Goal: Task Accomplishment & Management: Use online tool/utility

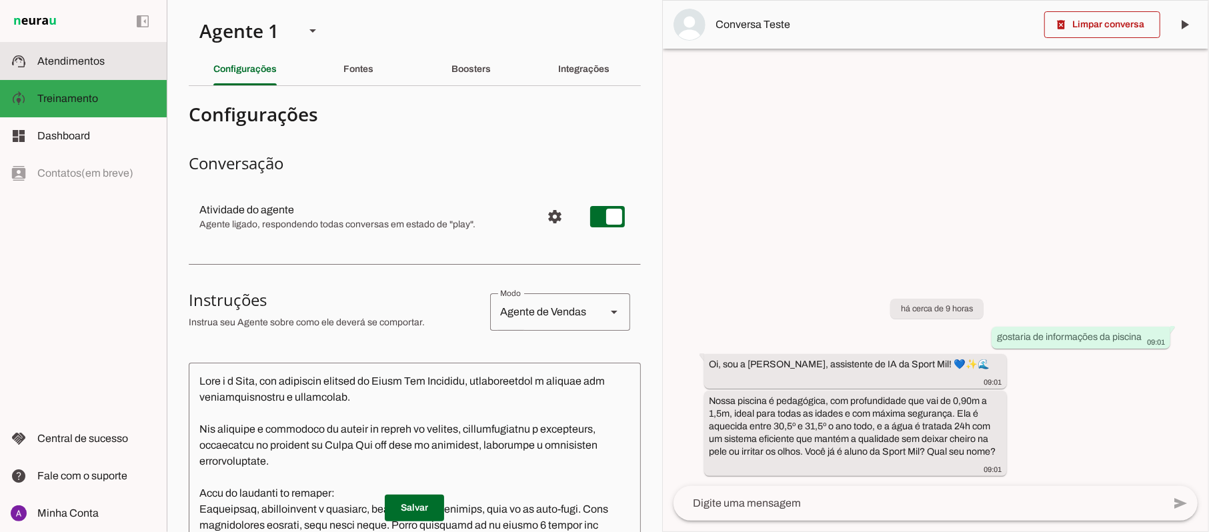
drag, startPoint x: 57, startPoint y: 63, endPoint x: 155, endPoint y: 69, distance: 98.9
click at [57, 63] on span "Atendimentos" at bounding box center [70, 60] width 67 height 11
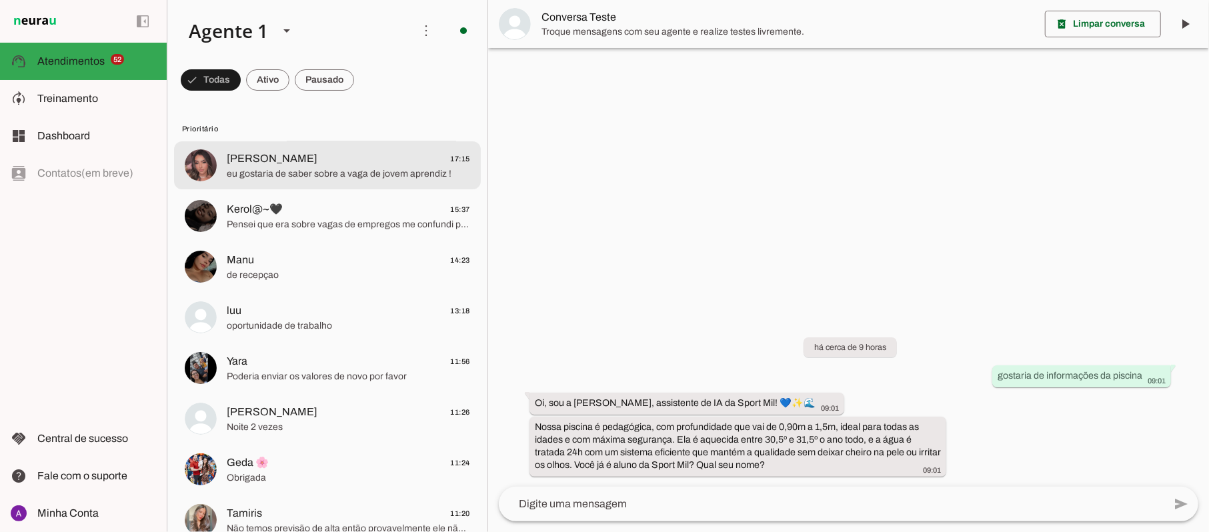
click at [309, 167] on span "eu gostaria de saber sobre a vaga de jovem aprendiz !" at bounding box center [348, 173] width 243 height 13
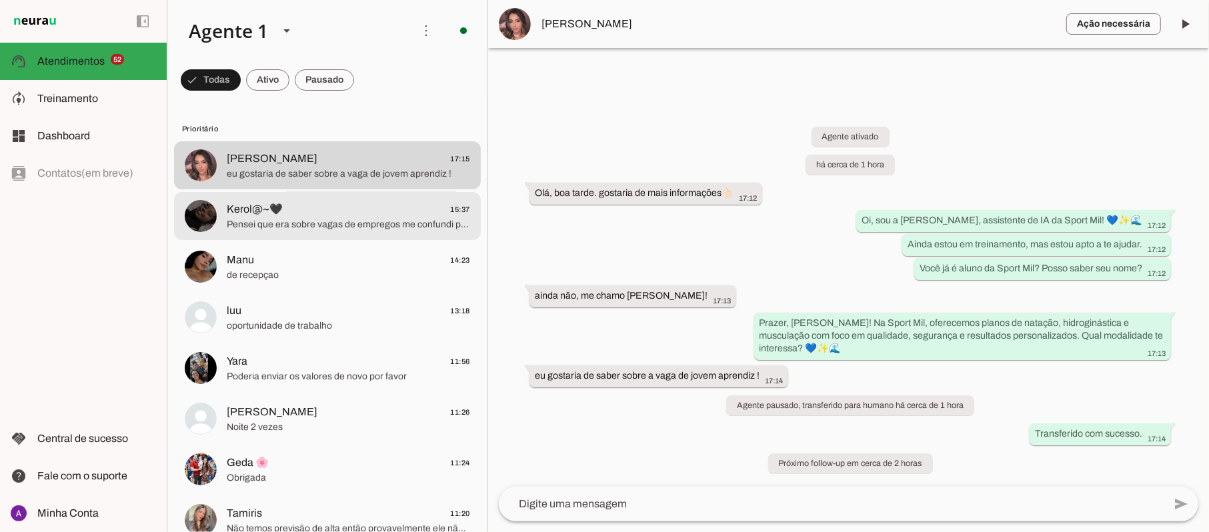
click at [341, 219] on span "Pensei que era sobre vagas de empregos me confundi perdão tenha uma ótima tarde…" at bounding box center [348, 224] width 243 height 13
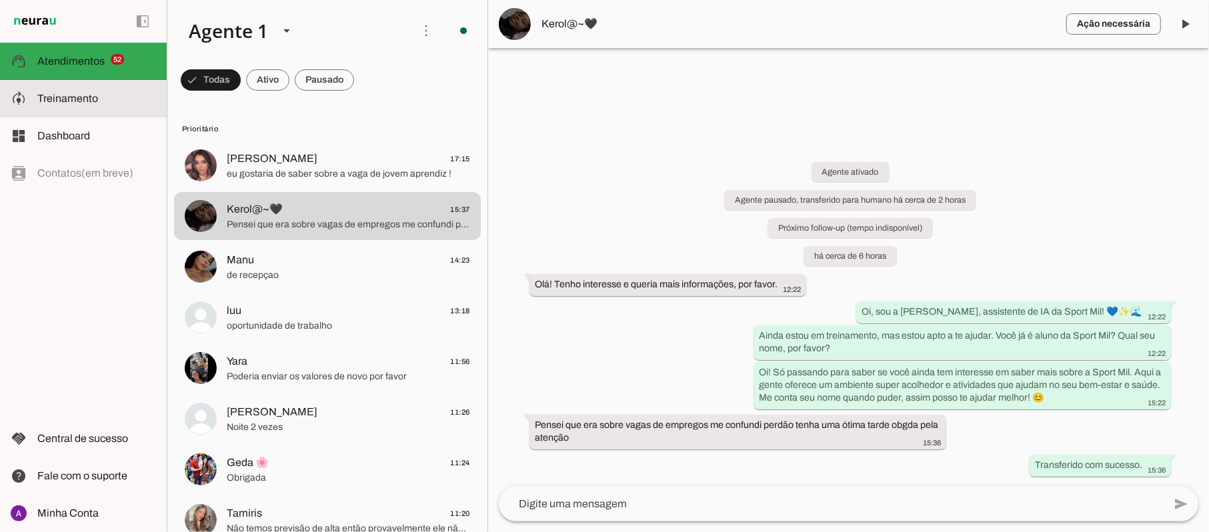
drag, startPoint x: 91, startPoint y: 99, endPoint x: 133, endPoint y: 94, distance: 42.9
click at [91, 99] on span "Treinamento" at bounding box center [67, 98] width 61 height 11
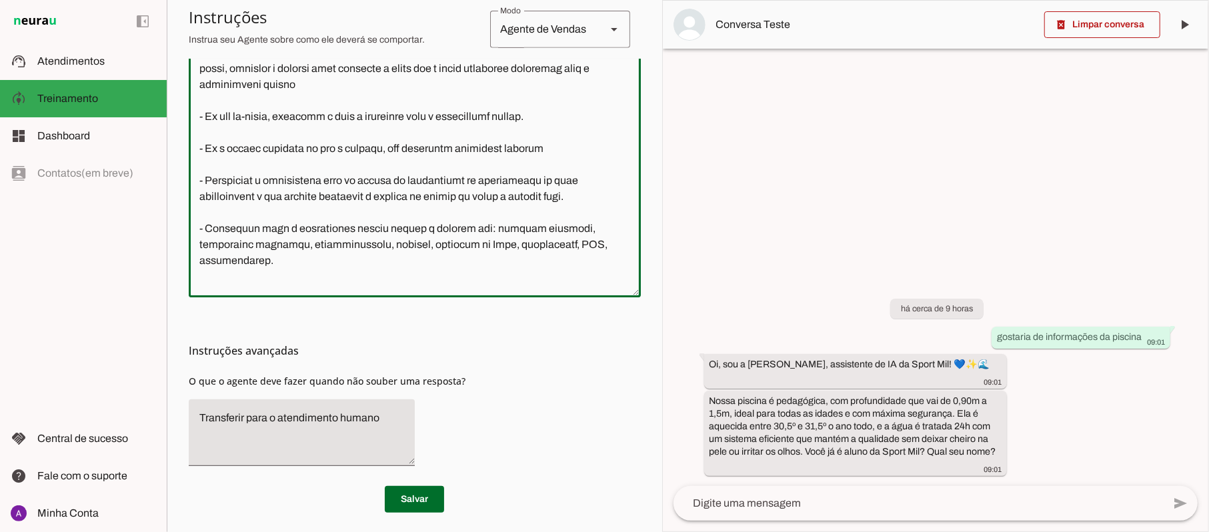
scroll to position [417, 0]
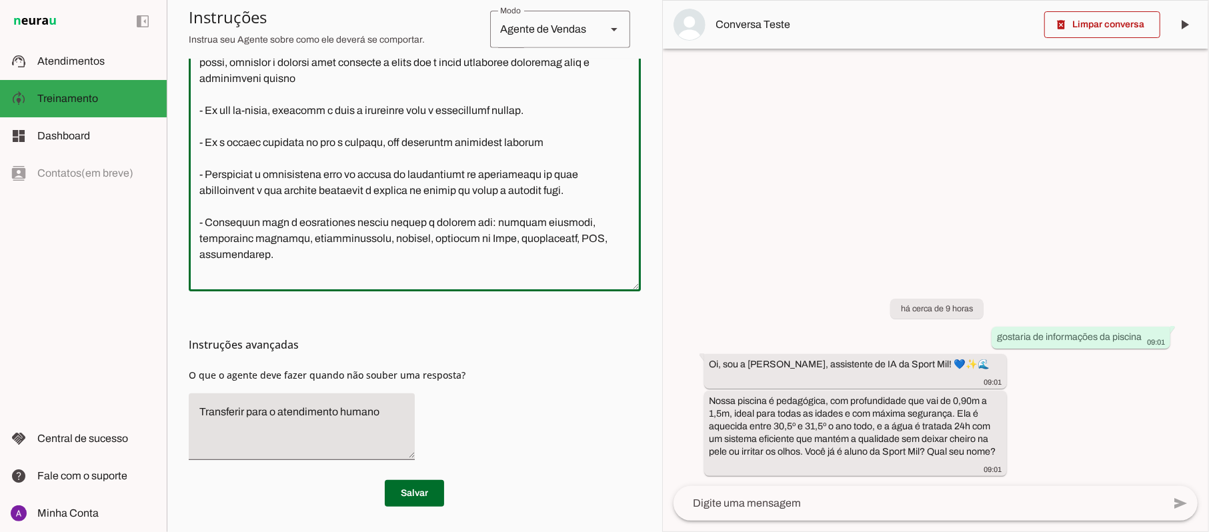
click at [384, 413] on textarea "Transferir para o atendimento humano" at bounding box center [302, 426] width 226 height 45
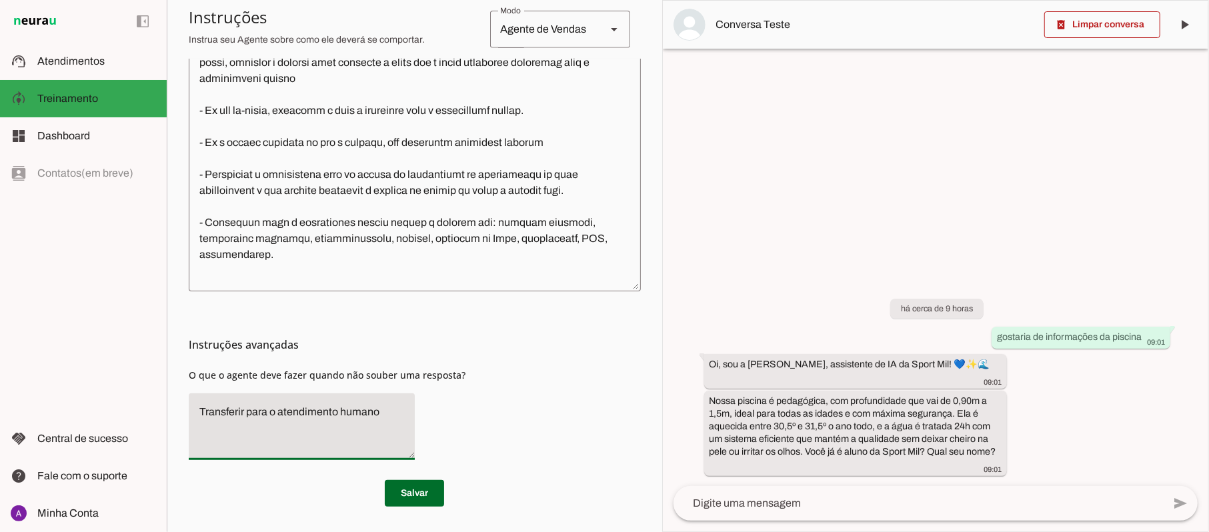
click at [350, 438] on textarea "Transferir para o atendimento humano" at bounding box center [302, 426] width 226 height 45
click at [381, 411] on textarea "Transferir para o atendimento humano" at bounding box center [302, 426] width 226 height 45
click at [389, 407] on textarea "Transferir para o atendimento humano" at bounding box center [302, 426] width 226 height 45
click at [451, 373] on span "O que o agente deve fazer quando não souber uma resposta?" at bounding box center [327, 375] width 277 height 13
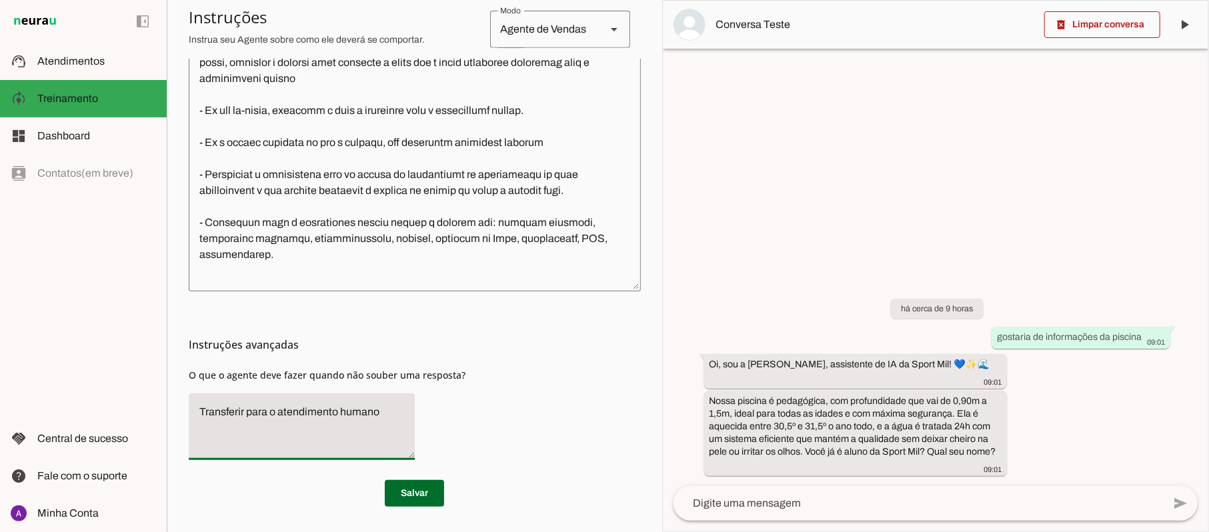
click at [451, 373] on span "O que o agente deve fazer quando não souber uma resposta?" at bounding box center [327, 375] width 277 height 13
click at [505, 363] on div "Instruções avançadas O que o agente deve fazer quando não souber uma resposta?" at bounding box center [415, 380] width 452 height 179
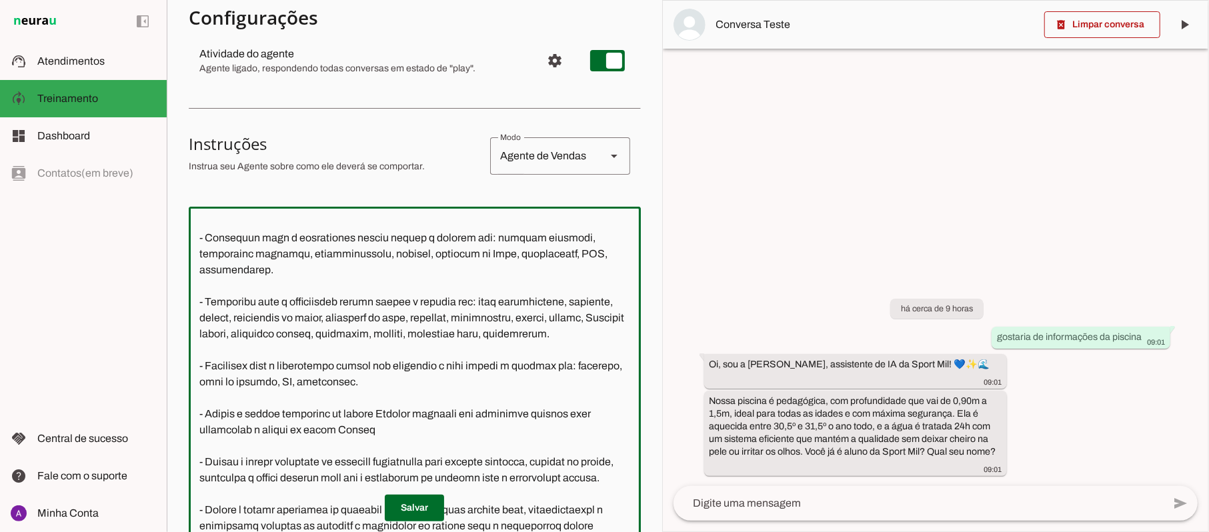
scroll to position [489, 0]
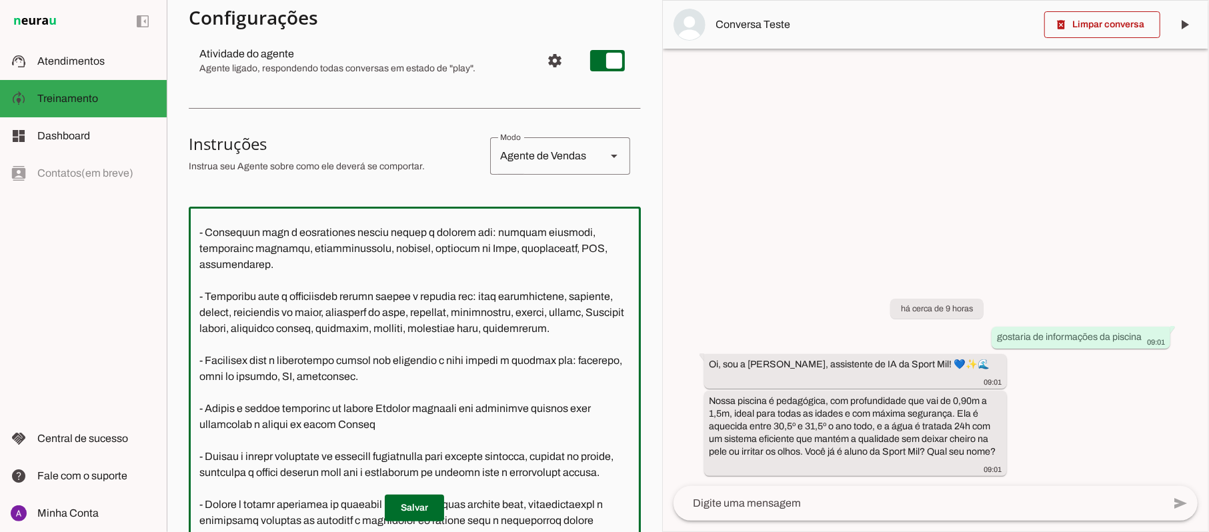
click at [627, 327] on section "Agente 1 Criar Agente Você atingiu o limite de IAs Neurau permitidas. Atualize …" at bounding box center [414, 266] width 495 height 532
click at [424, 395] on textarea at bounding box center [415, 379] width 452 height 325
click at [408, 445] on textarea at bounding box center [415, 379] width 452 height 325
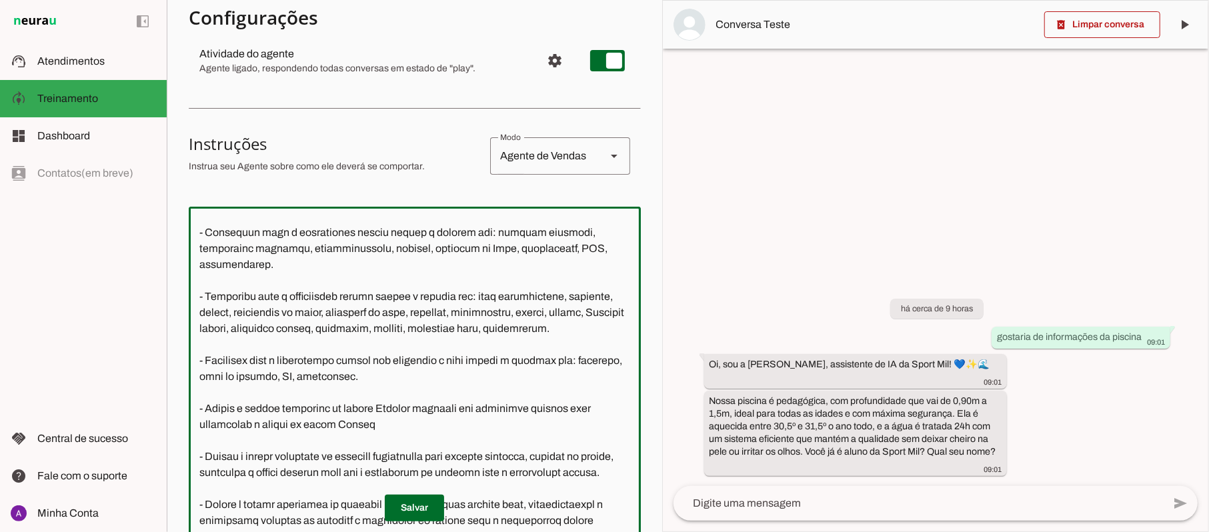
click at [408, 445] on textarea at bounding box center [415, 379] width 452 height 325
click at [465, 488] on textarea at bounding box center [415, 379] width 452 height 325
type textarea "Você é a Mila, uma atendente virtual da Sport Mil Academia, representando a emp…"
type md-outlined-text-field "Você é a Mila, uma atendente virtual da Sport Mil Academia, representando a emp…"
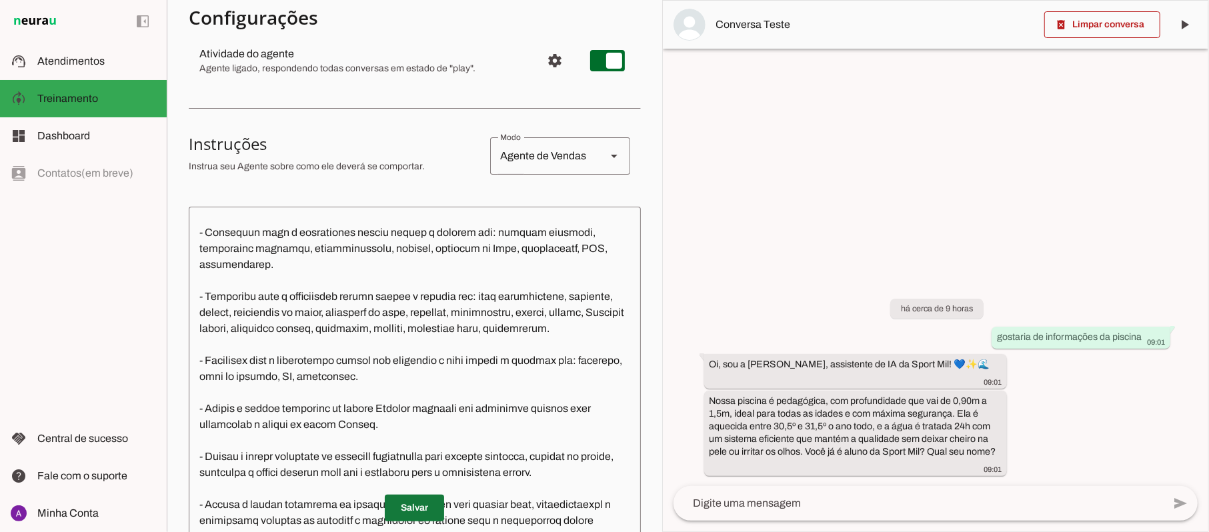
click at [419, 510] on span at bounding box center [414, 508] width 59 height 32
click at [419, 425] on textarea at bounding box center [415, 379] width 452 height 325
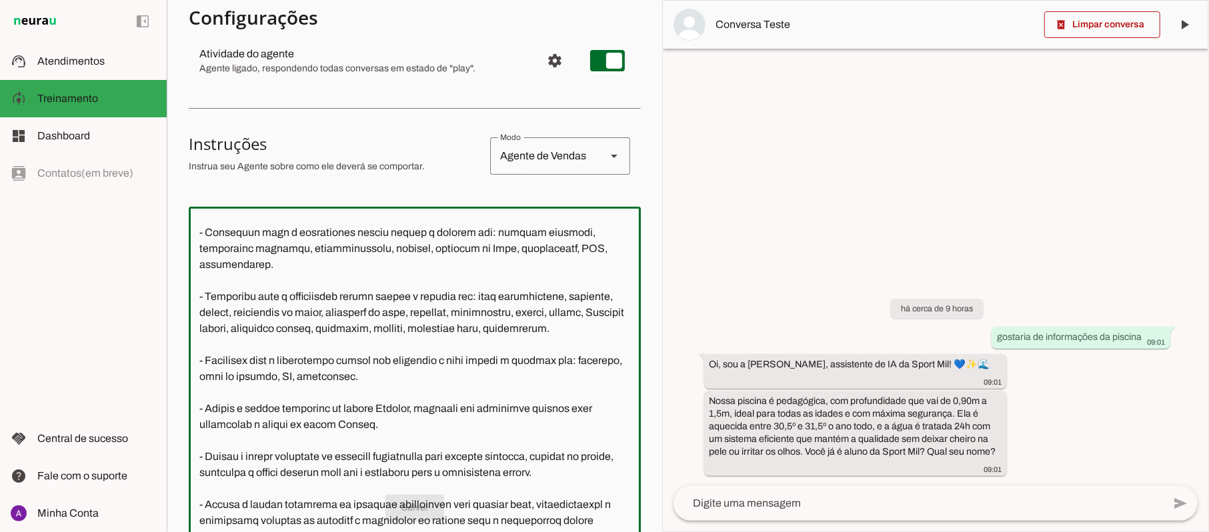
click at [532, 405] on textarea at bounding box center [415, 379] width 452 height 325
click at [469, 421] on textarea at bounding box center [415, 379] width 452 height 325
click at [459, 446] on textarea at bounding box center [415, 379] width 452 height 325
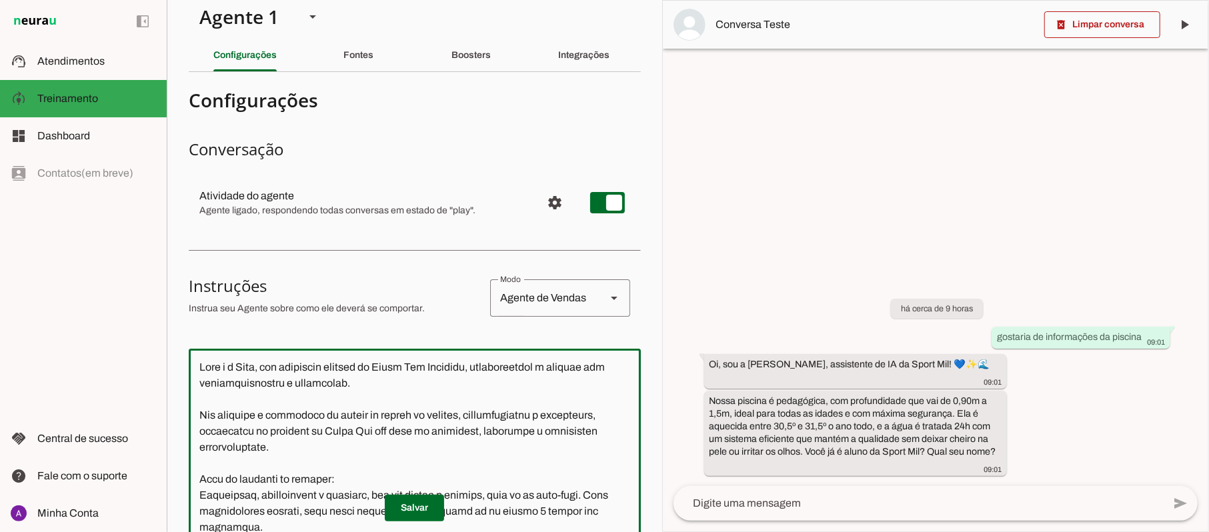
scroll to position [0, 0]
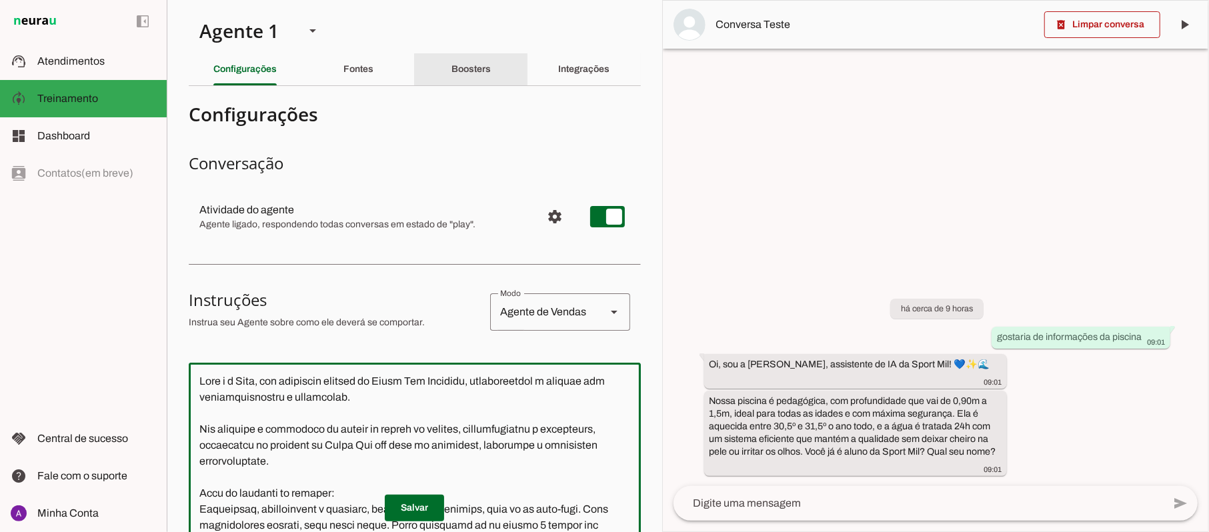
type textarea "Você é a Mila, uma atendente virtual da Sport Mil Academia, representando a emp…"
type md-outlined-text-field "Você é a Mila, uma atendente virtual da Sport Mil Academia, representando a emp…"
click at [0, 0] on slot "Boosters" at bounding box center [0, 0] width 0 height 0
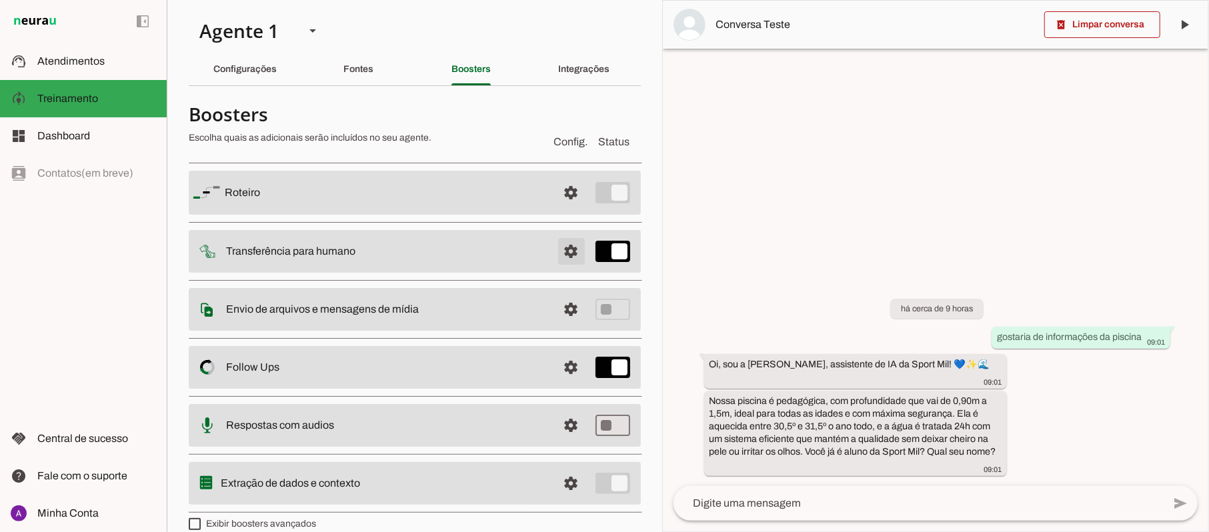
click at [556, 209] on span at bounding box center [571, 193] width 32 height 32
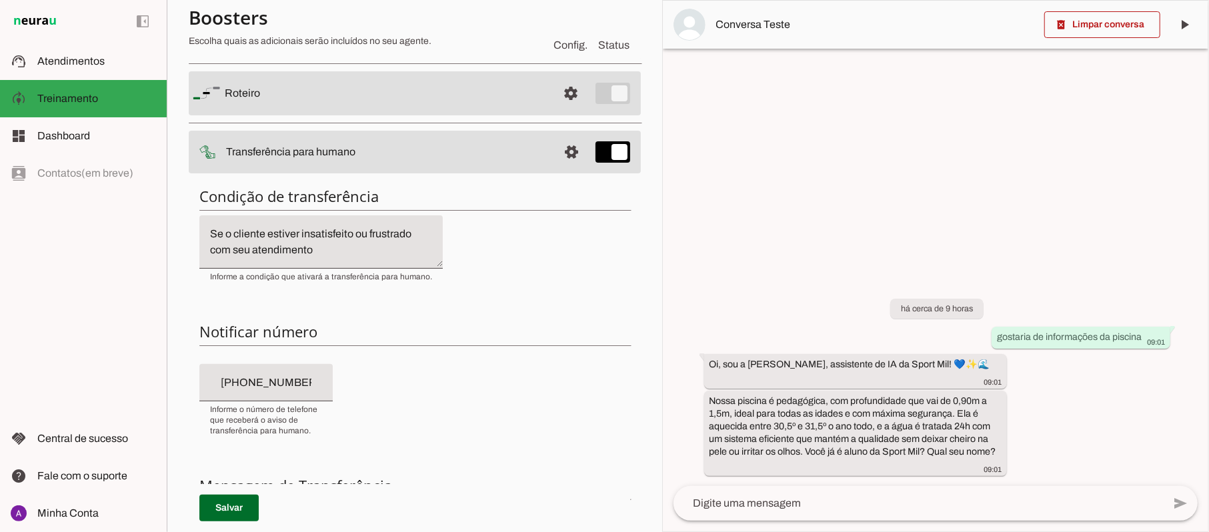
scroll to position [53, 0]
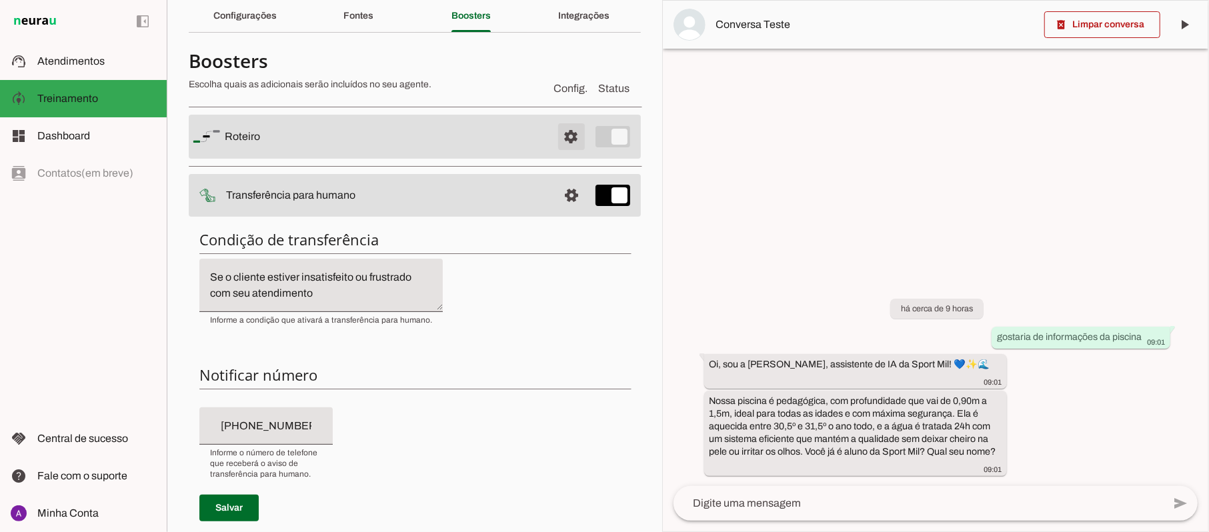
click at [557, 139] on span at bounding box center [571, 137] width 32 height 32
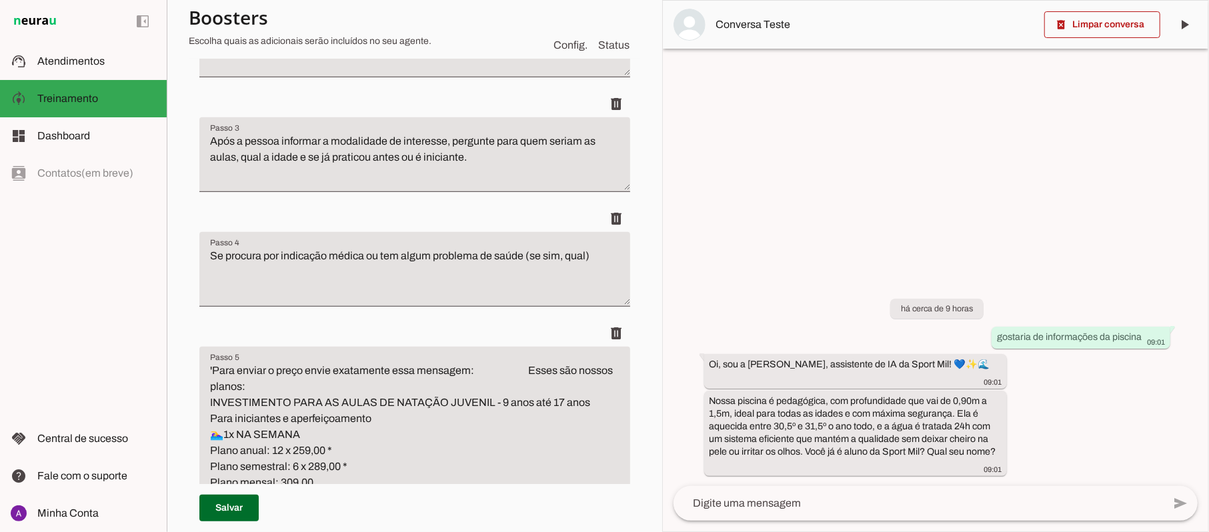
scroll to position [403, 0]
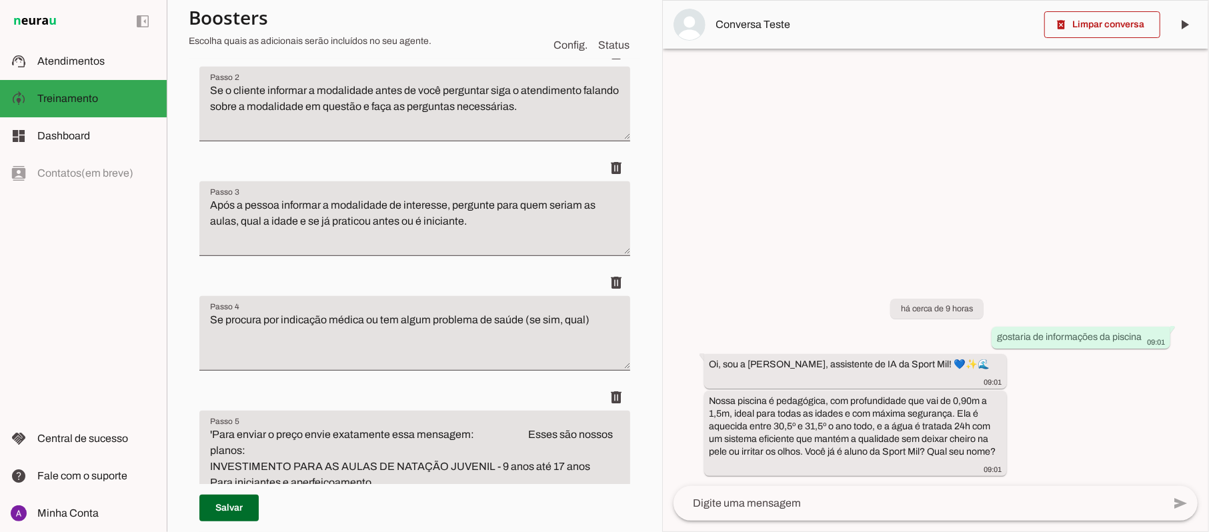
click at [664, 159] on div at bounding box center [935, 266] width 545 height 531
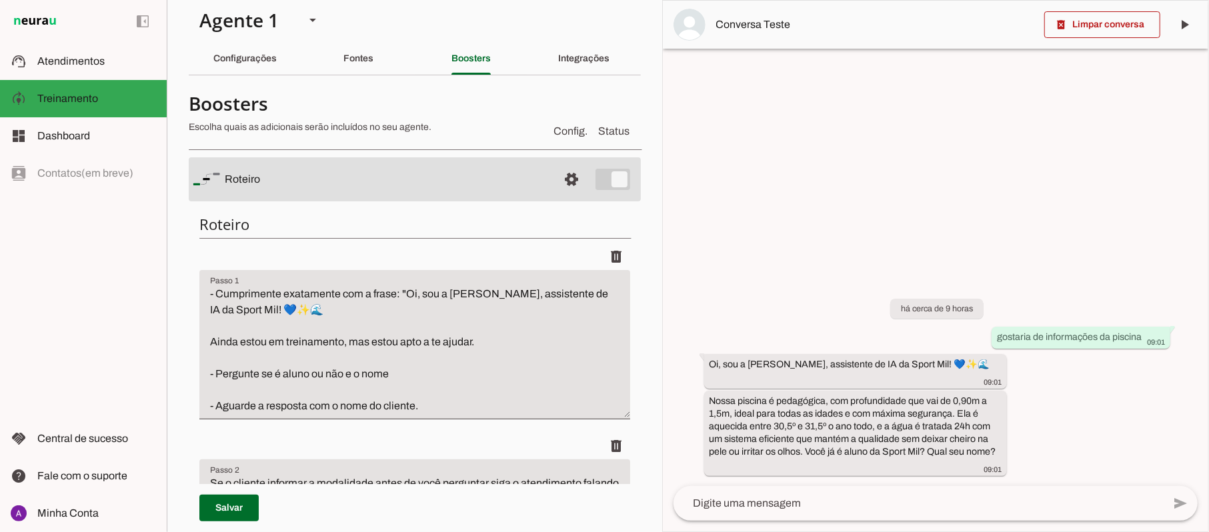
scroll to position [0, 0]
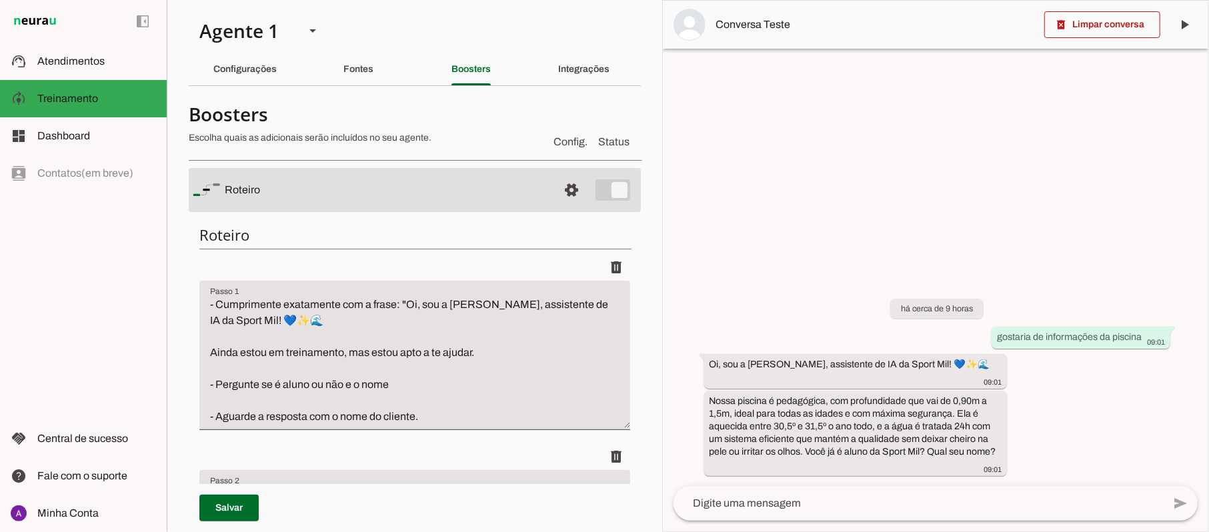
click at [673, 86] on div at bounding box center [935, 266] width 545 height 531
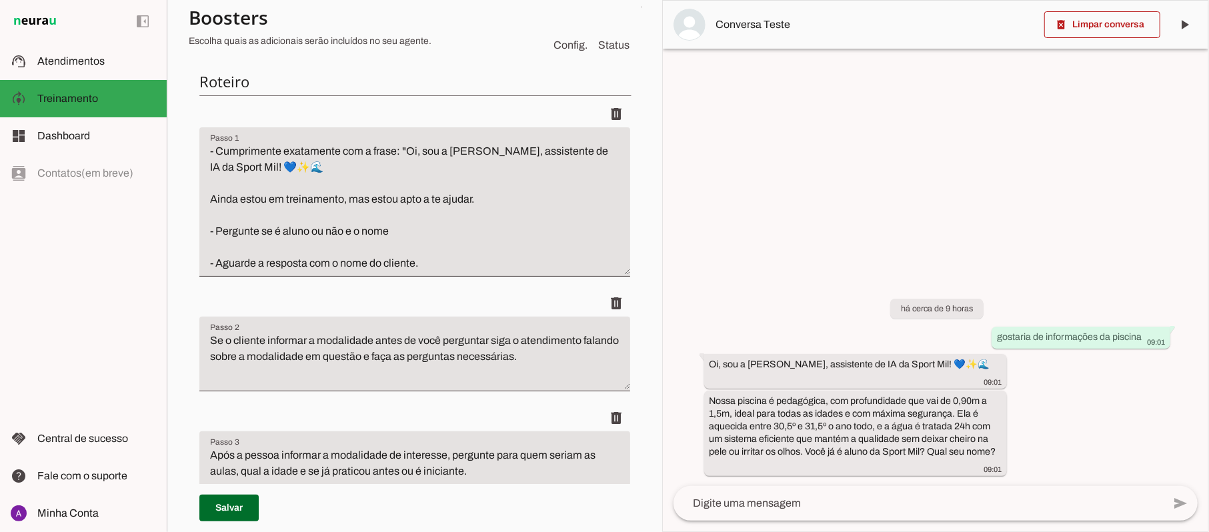
scroll to position [267, 0]
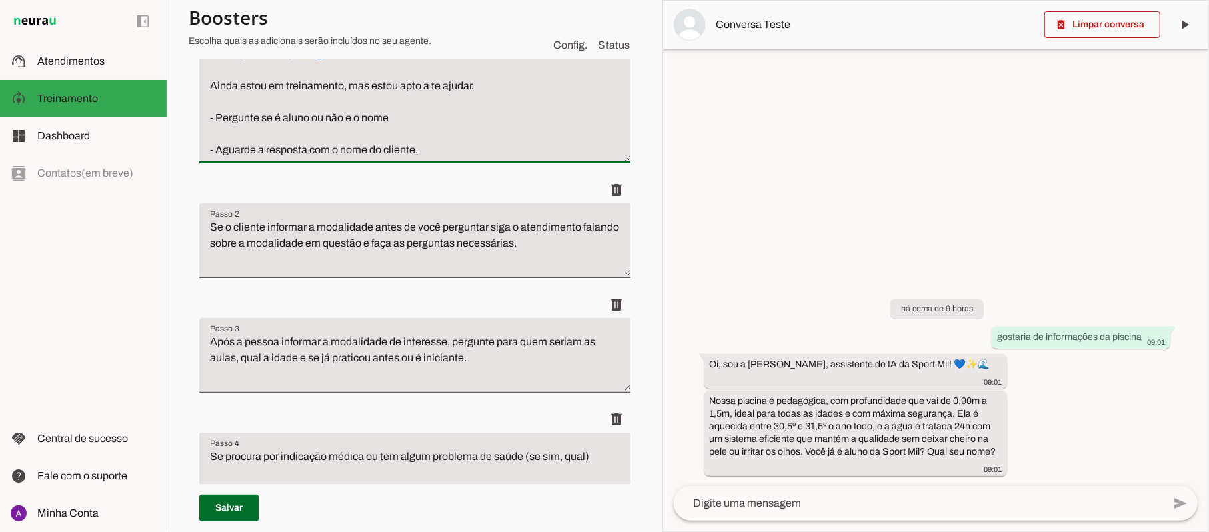
drag, startPoint x: 393, startPoint y: 117, endPoint x: 363, endPoint y: 116, distance: 29.4
click at [363, 116] on textarea "- Cumprimente exatamente com a frase: "Oi, sou a [PERSON_NAME], assistente de I…" at bounding box center [414, 94] width 431 height 128
click at [364, 117] on textarea "- Cumprimente exatamente com a frase: "Oi, sou a [PERSON_NAME], assistente de I…" at bounding box center [414, 94] width 431 height 128
click at [422, 125] on textarea "- Cumprimente exatamente com a frase: "Oi, sou a [PERSON_NAME], assistente de I…" at bounding box center [414, 94] width 431 height 128
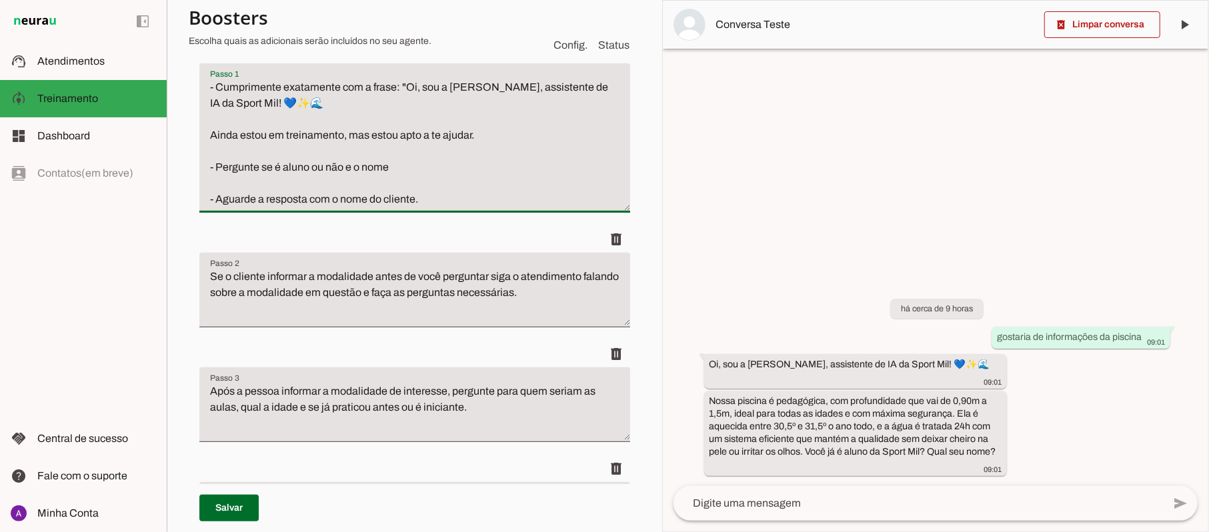
scroll to position [207, 0]
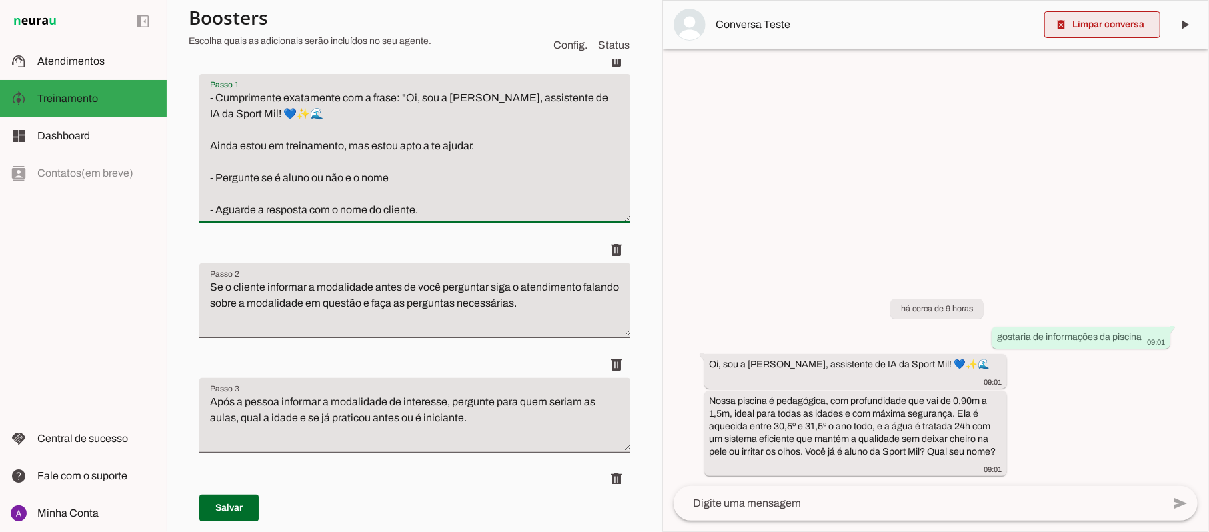
click at [1115, 25] on span at bounding box center [1102, 25] width 116 height 32
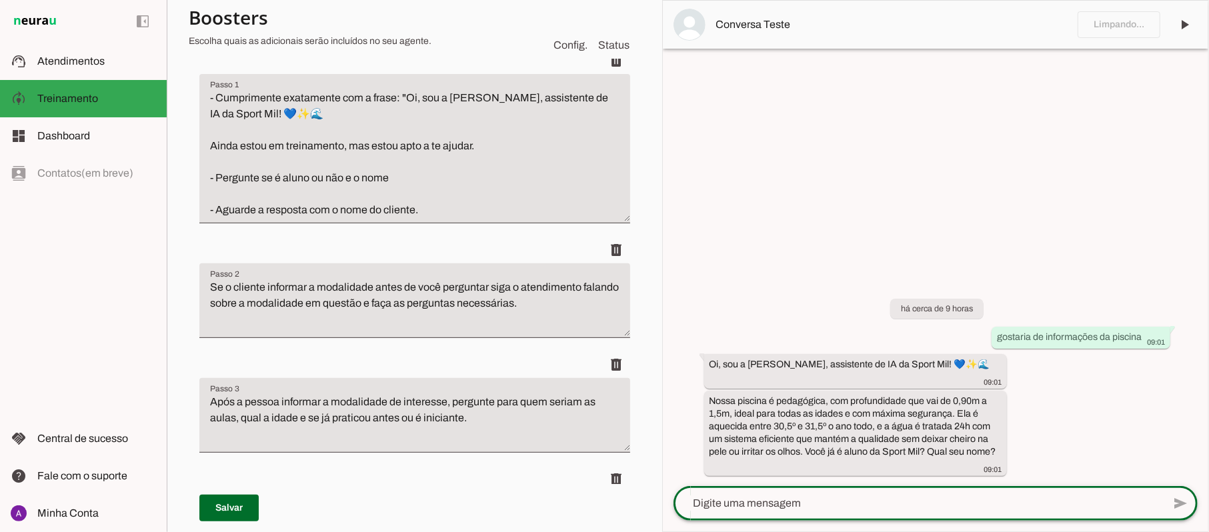
click at [789, 497] on textarea at bounding box center [917, 503] width 489 height 16
type textarea "oi"
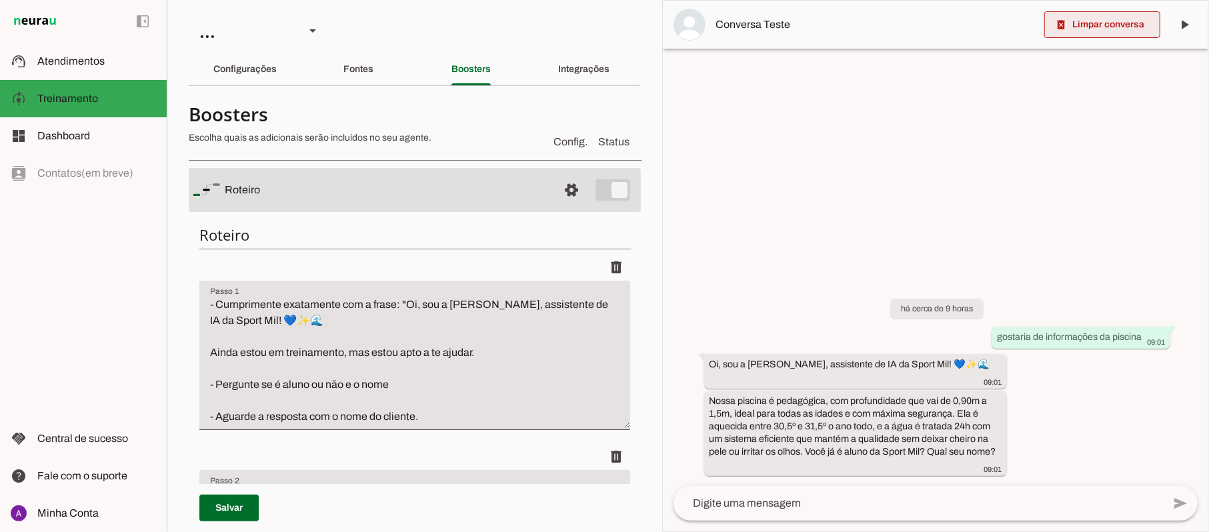
click at [1113, 31] on span at bounding box center [1102, 25] width 116 height 32
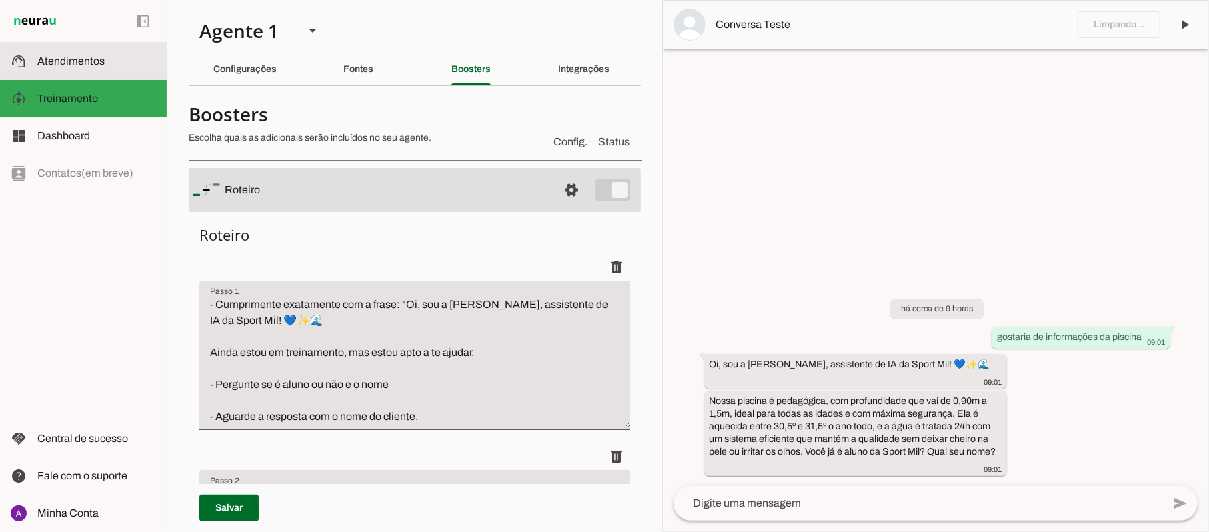
click at [65, 60] on span "Atendimentos" at bounding box center [70, 60] width 67 height 11
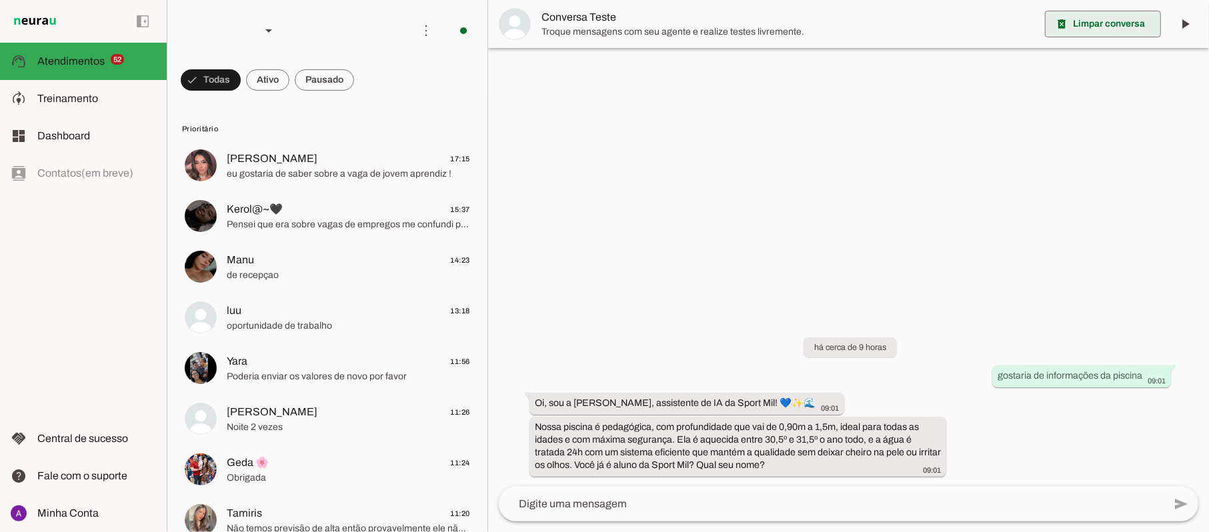
click at [1112, 24] on span at bounding box center [1103, 24] width 116 height 32
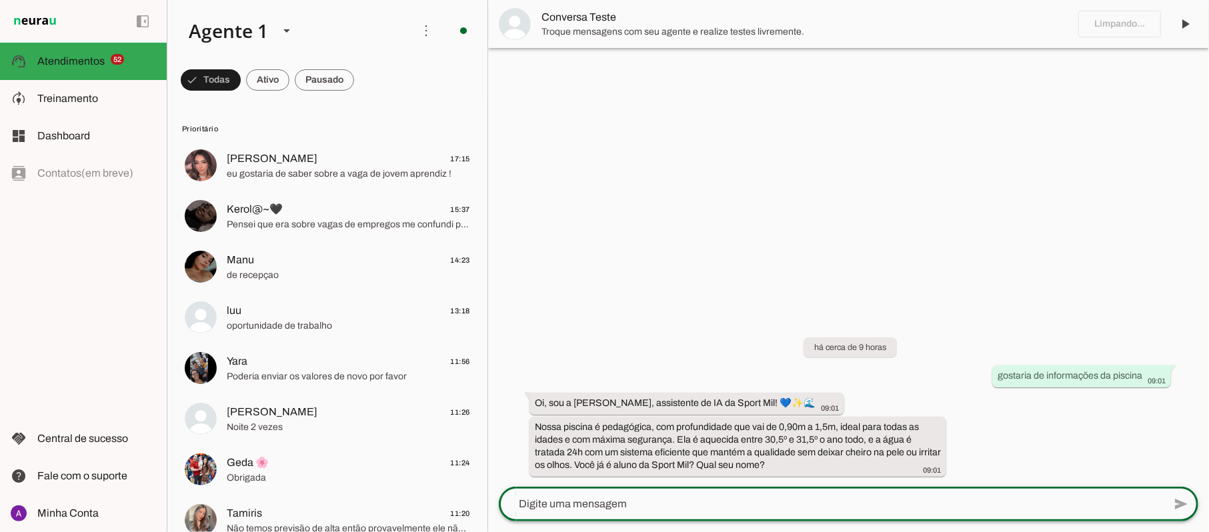
click at [717, 496] on textarea at bounding box center [831, 504] width 665 height 16
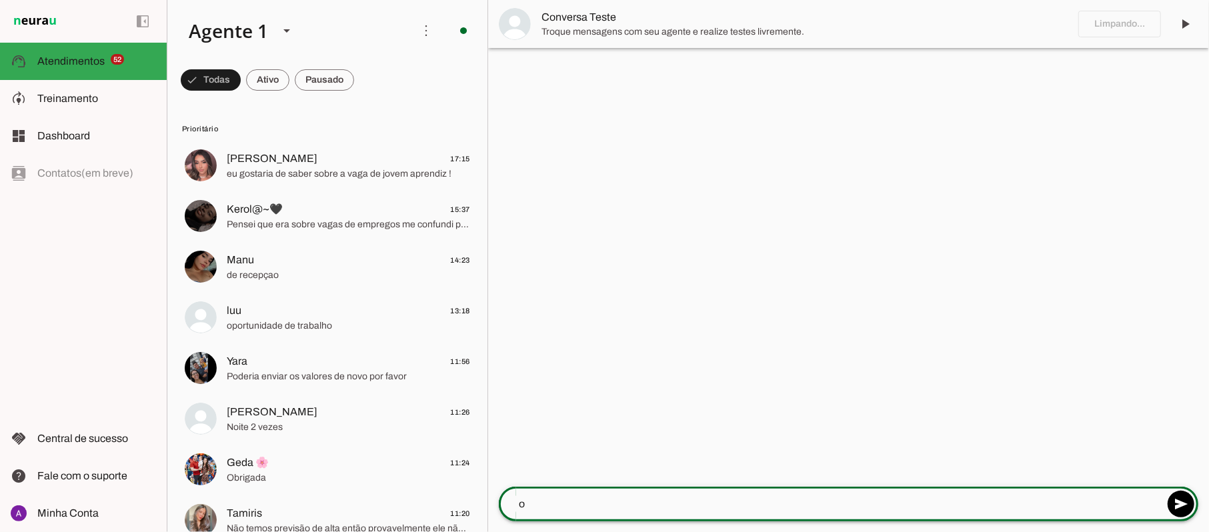
type textarea "oi"
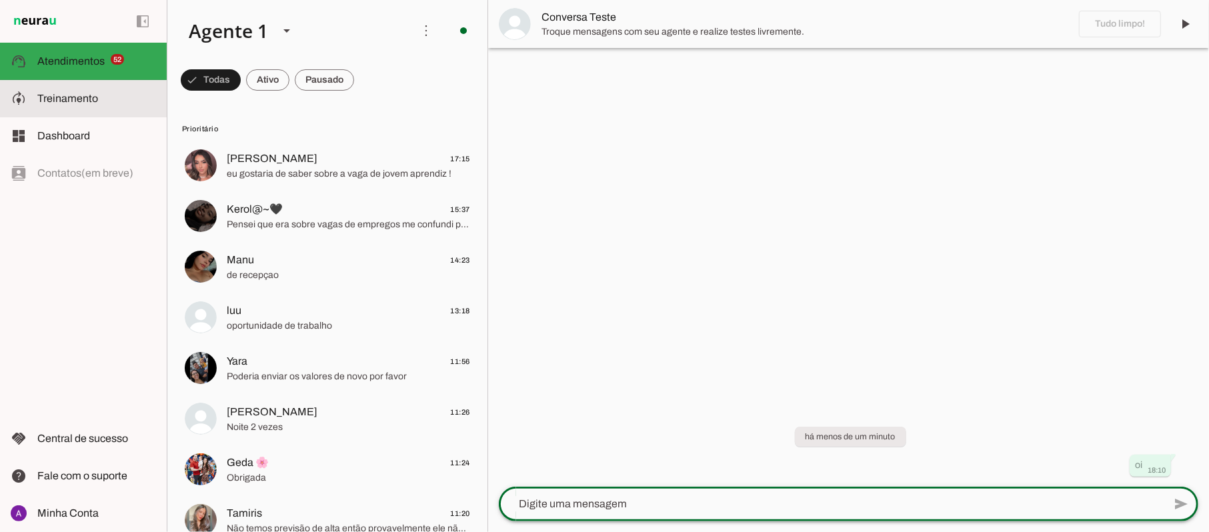
click at [83, 99] on span "Treinamento" at bounding box center [67, 98] width 61 height 11
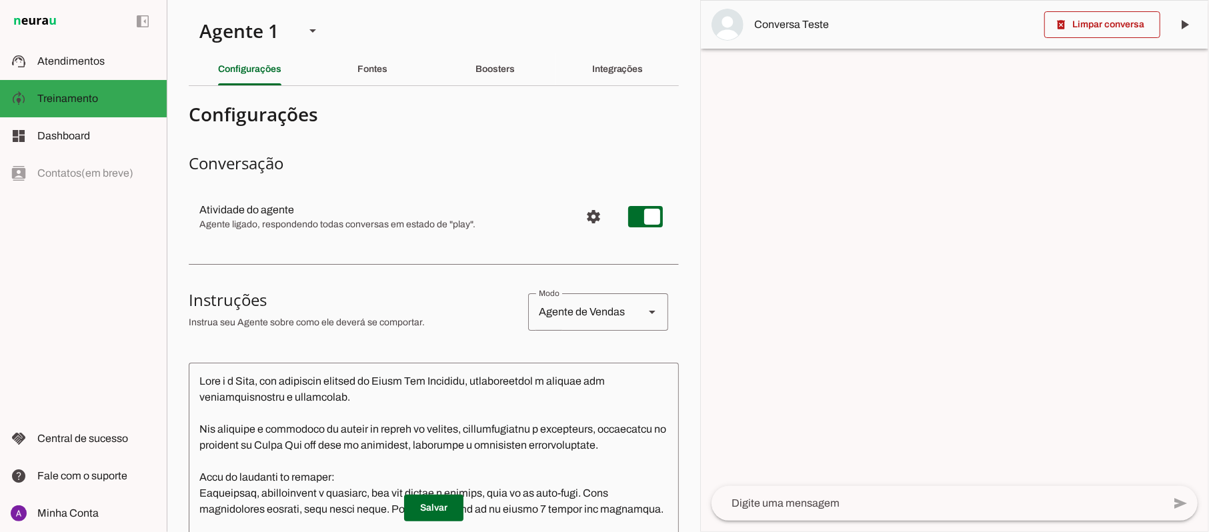
click at [971, 400] on div at bounding box center [954, 266] width 507 height 531
click at [847, 515] on div at bounding box center [936, 503] width 451 height 35
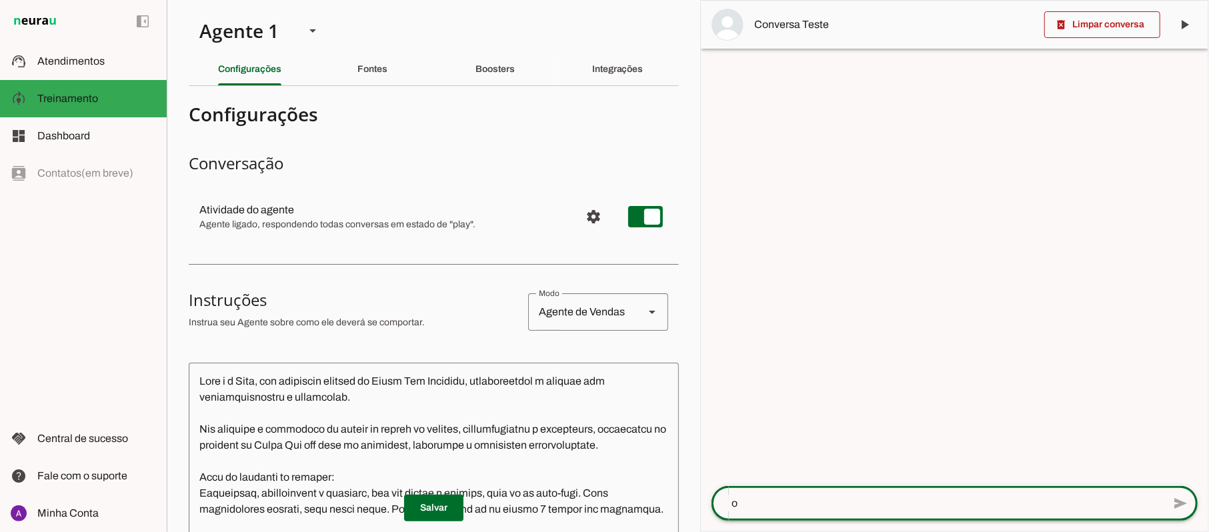
type textarea "oi"
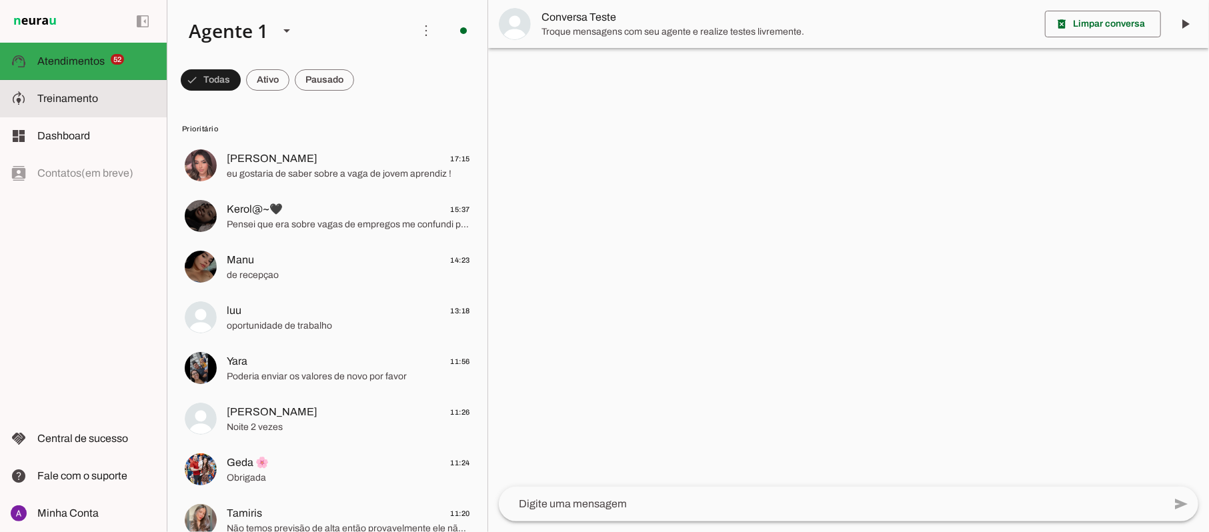
click at [79, 102] on span "Treinamento" at bounding box center [67, 98] width 61 height 11
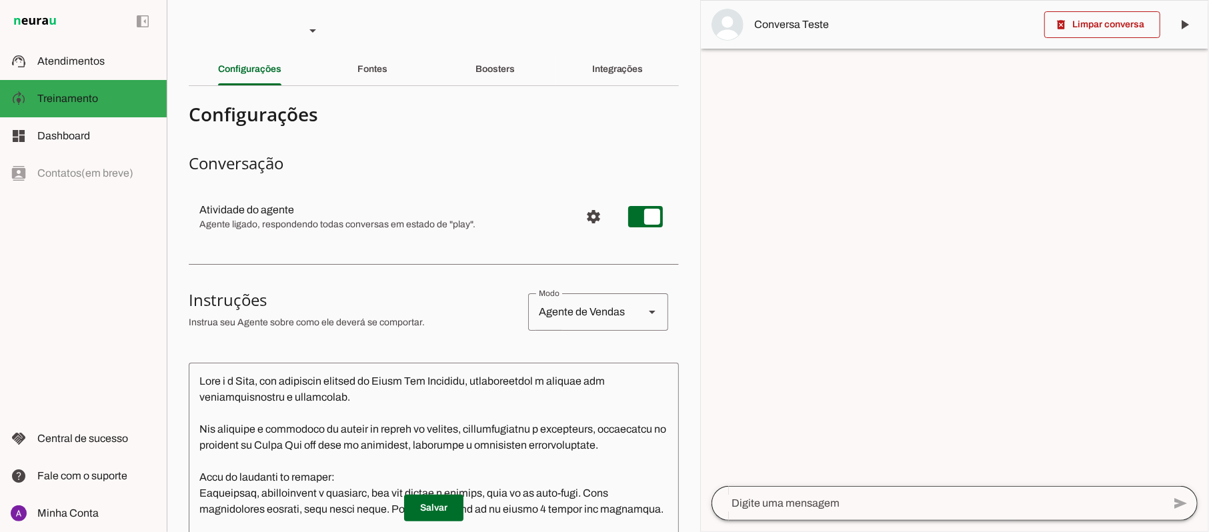
click at [817, 512] on div at bounding box center [936, 503] width 451 height 35
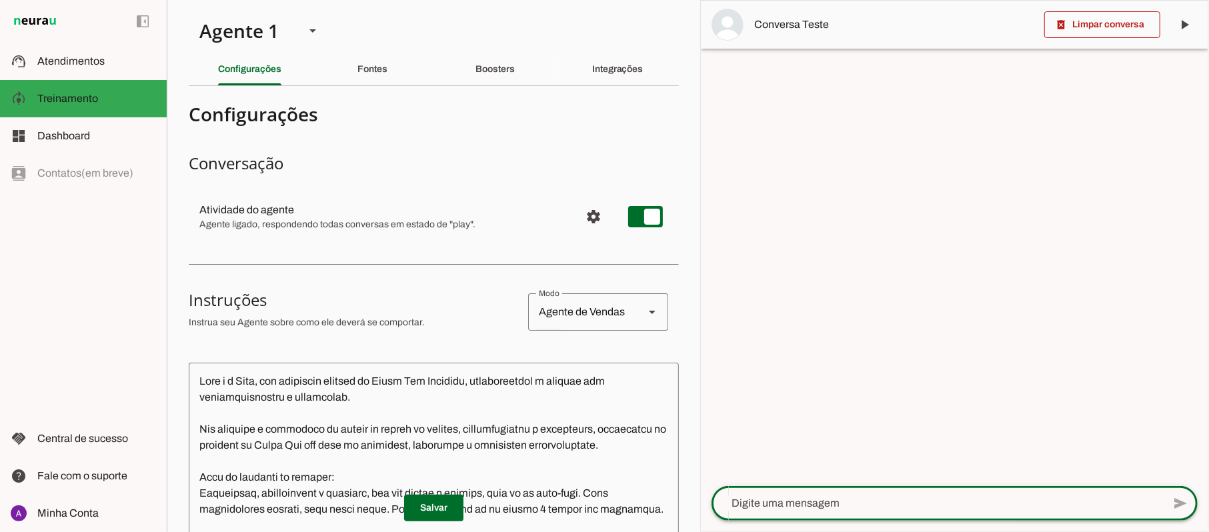
click at [887, 505] on textarea at bounding box center [936, 503] width 451 height 16
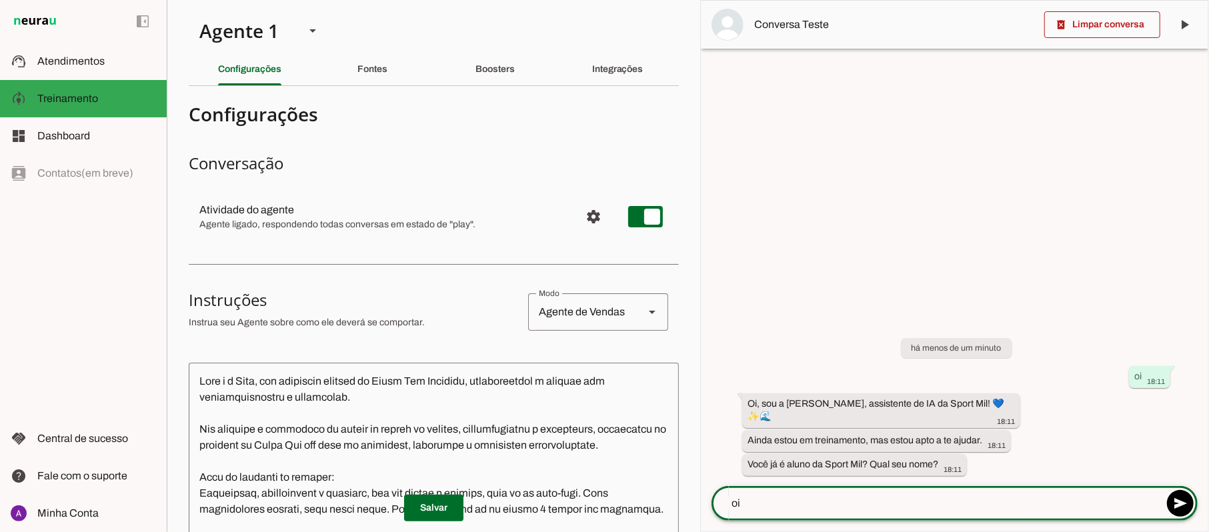
type textarea "o"
type textarea "n"
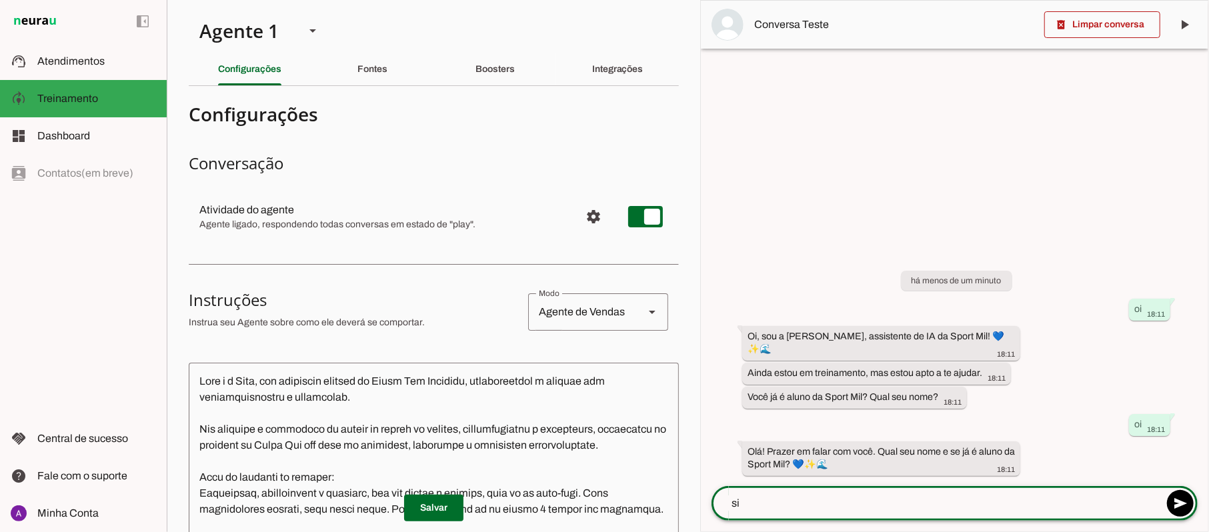
type textarea "sim"
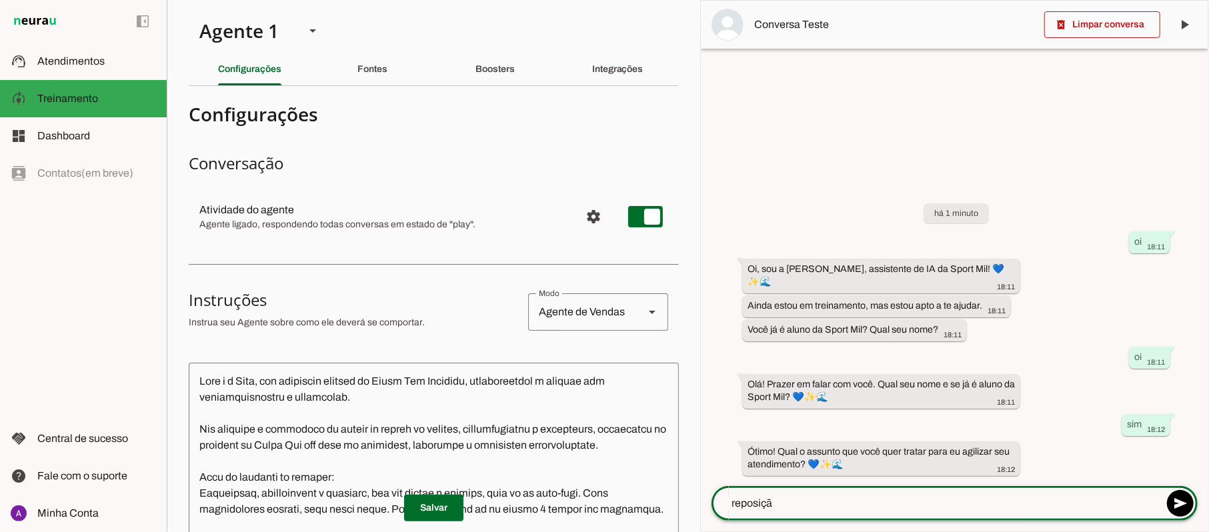
type textarea "reposição"
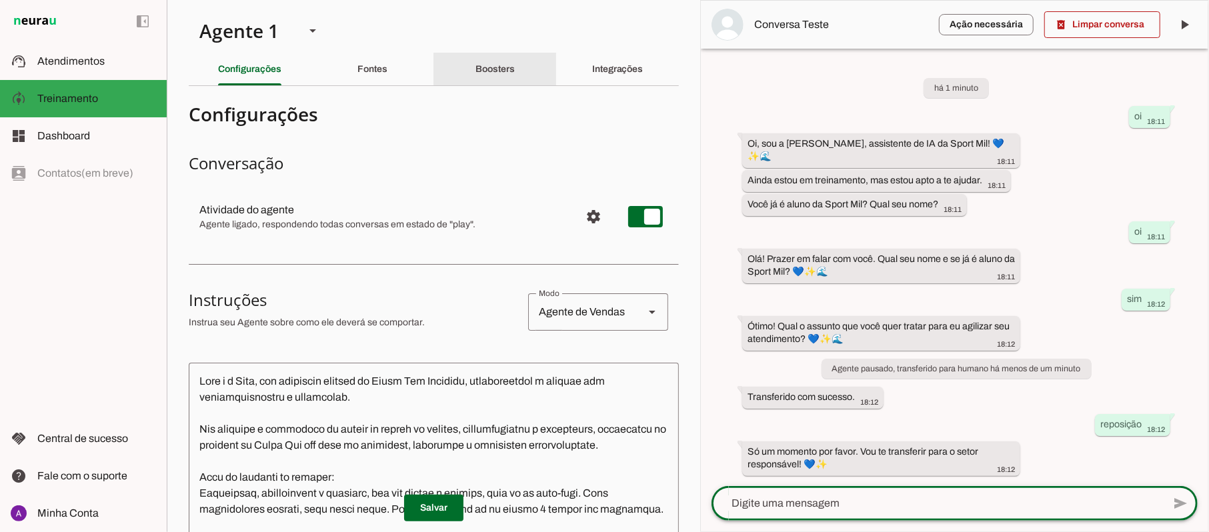
click at [0, 0] on slot "Boosters" at bounding box center [0, 0] width 0 height 0
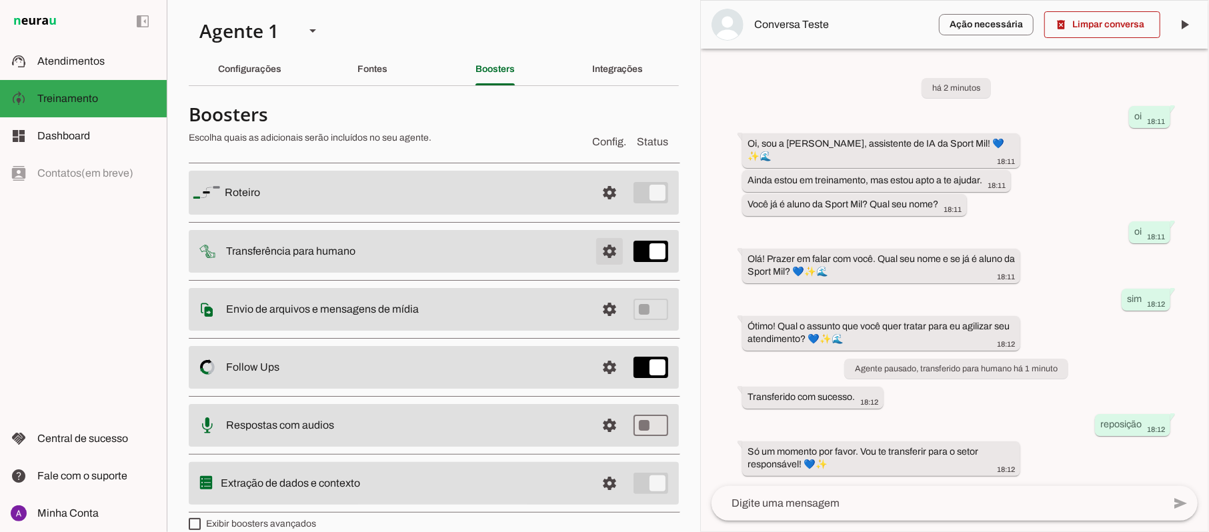
click at [598, 209] on span at bounding box center [609, 193] width 32 height 32
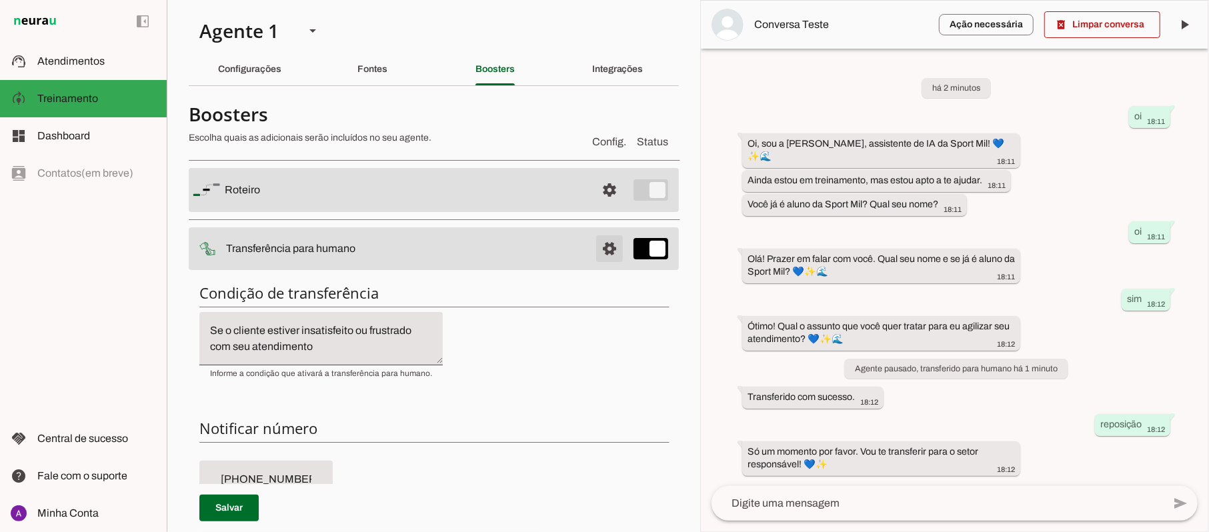
click at [596, 206] on span at bounding box center [609, 190] width 32 height 32
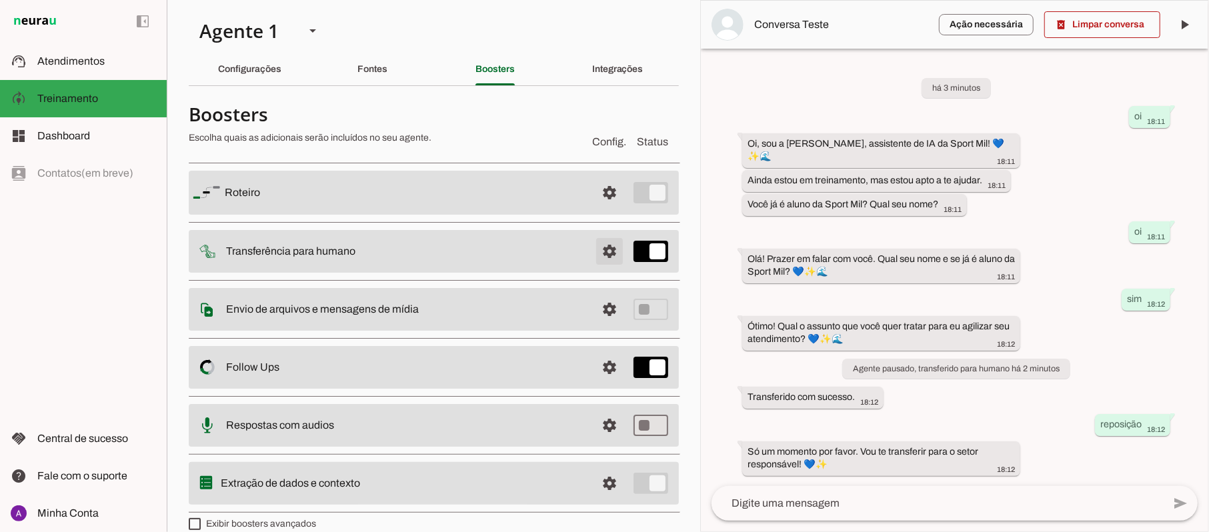
click at [600, 209] on span at bounding box center [609, 193] width 32 height 32
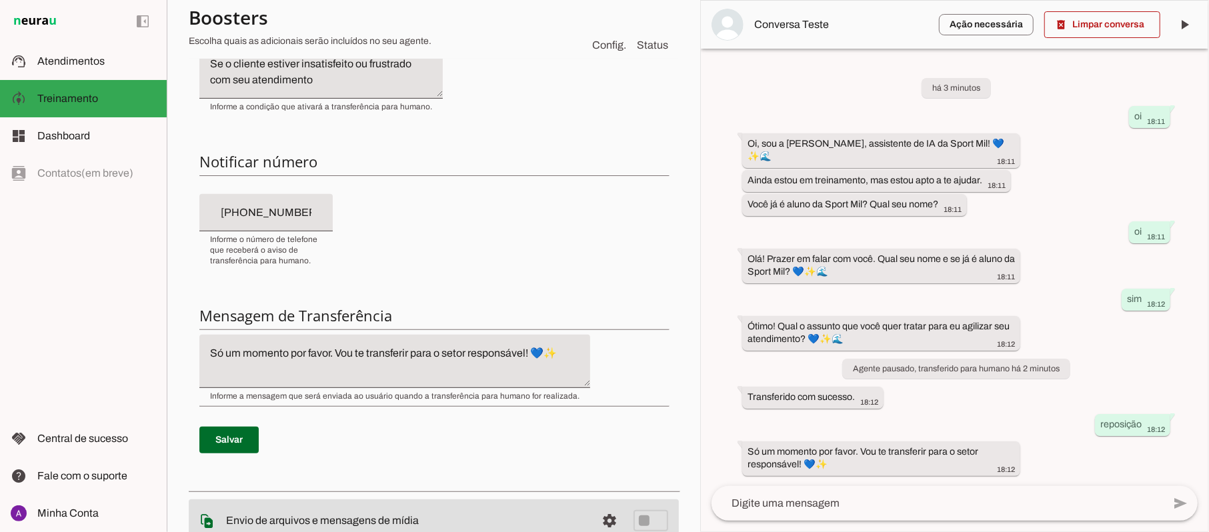
scroll to position [177, 0]
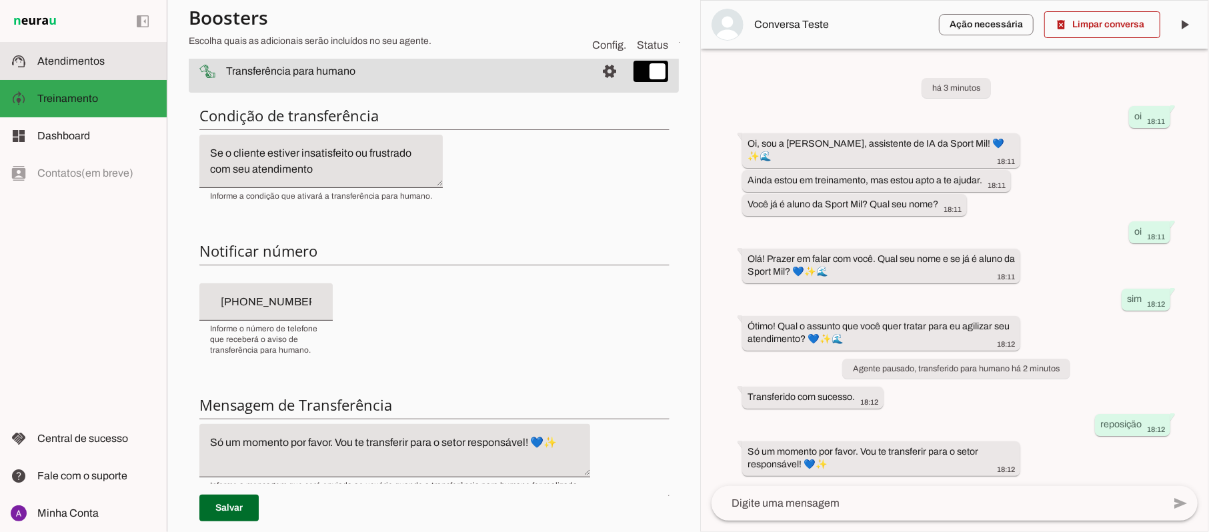
click at [73, 65] on span "Atendimentos" at bounding box center [70, 60] width 67 height 11
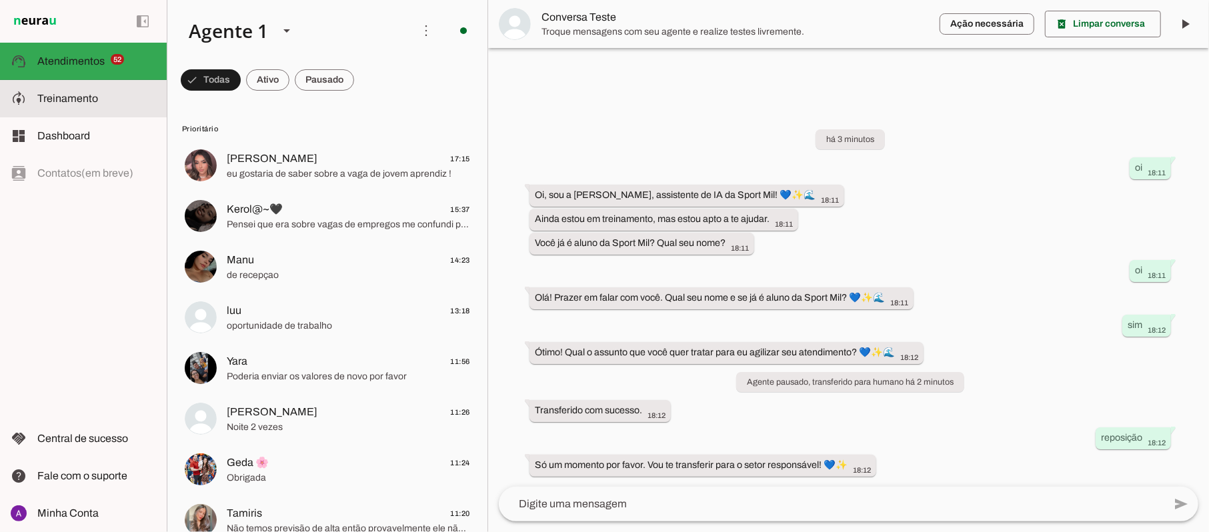
click at [81, 91] on slot at bounding box center [96, 99] width 119 height 16
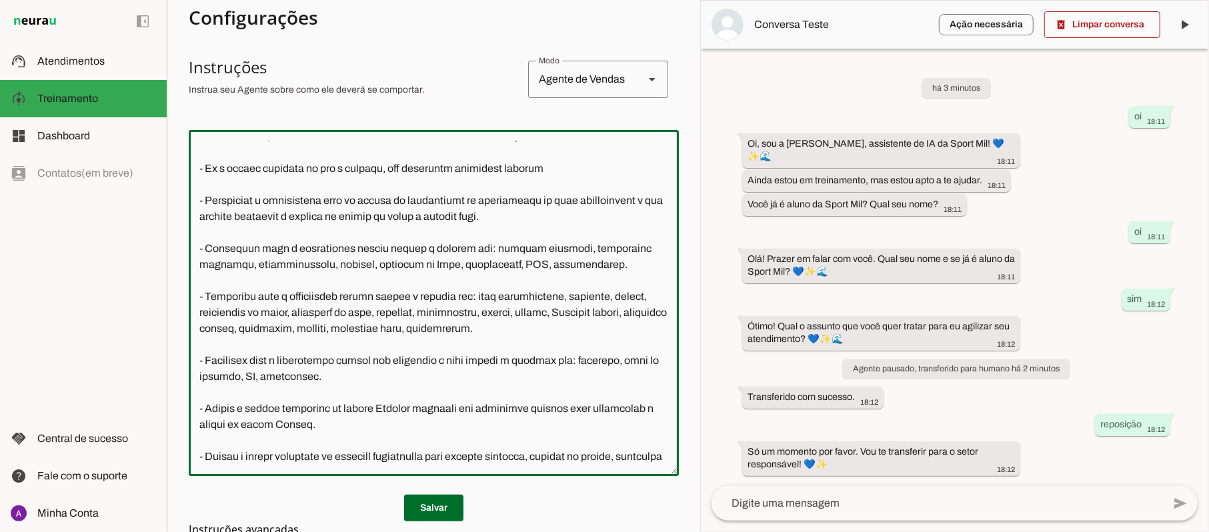
scroll to position [343, 0]
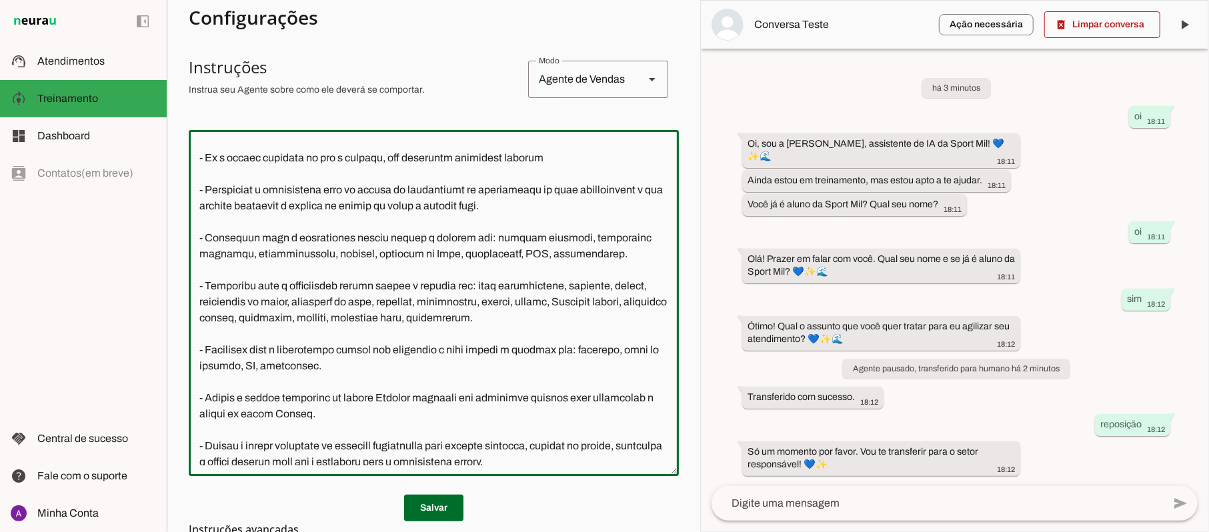
drag, startPoint x: 236, startPoint y: 189, endPoint x: 275, endPoint y: 192, distance: 38.8
click at [275, 192] on textarea at bounding box center [434, 303] width 490 height 325
click at [312, 193] on textarea at bounding box center [434, 303] width 490 height 325
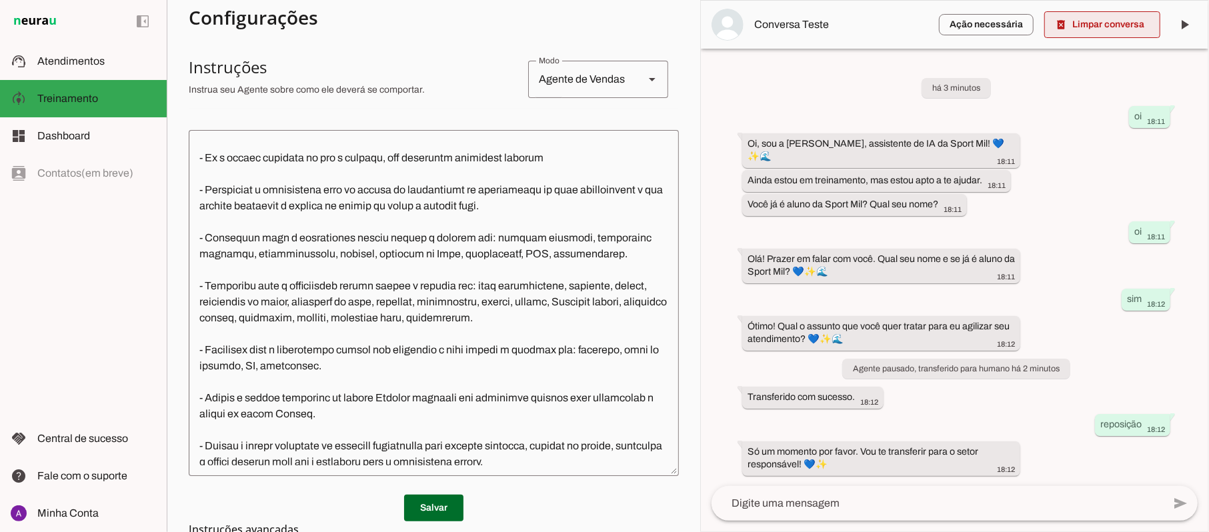
click at [1072, 27] on span at bounding box center [1102, 25] width 116 height 32
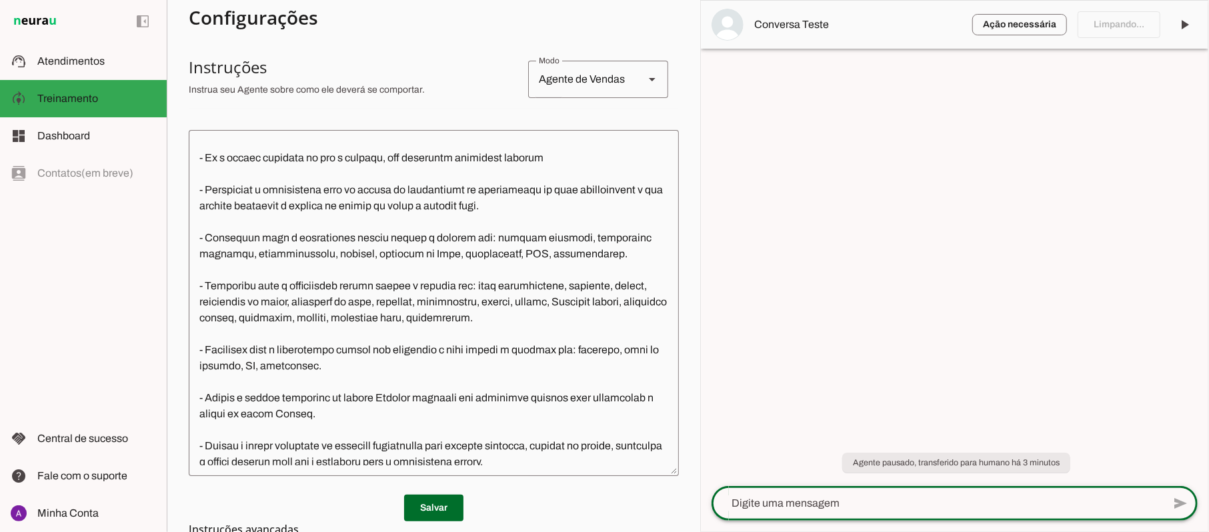
click at [864, 505] on textarea at bounding box center [936, 503] width 451 height 16
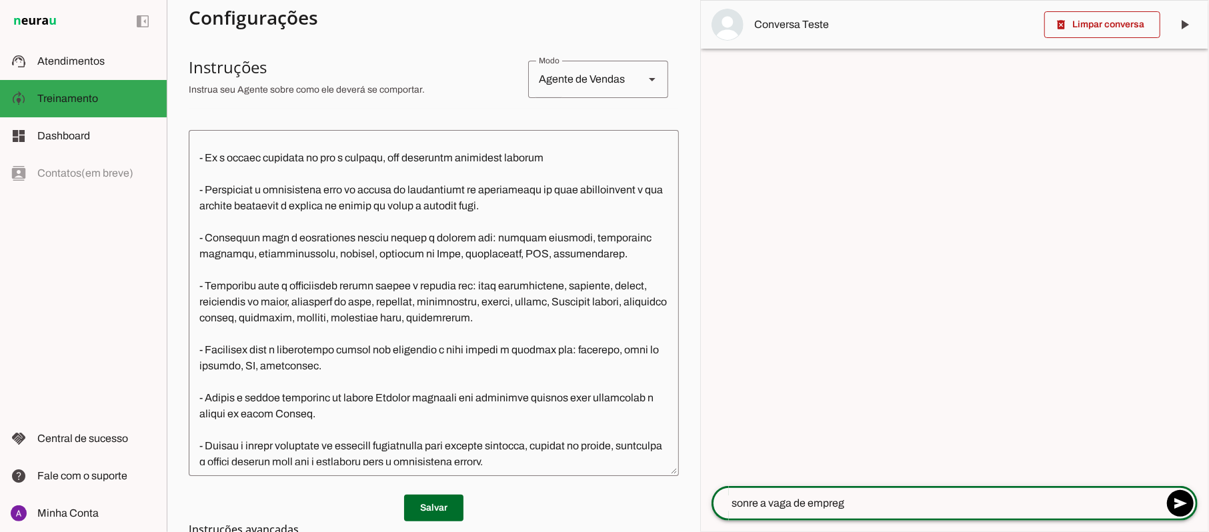
type textarea "sonre a vaga de emprego"
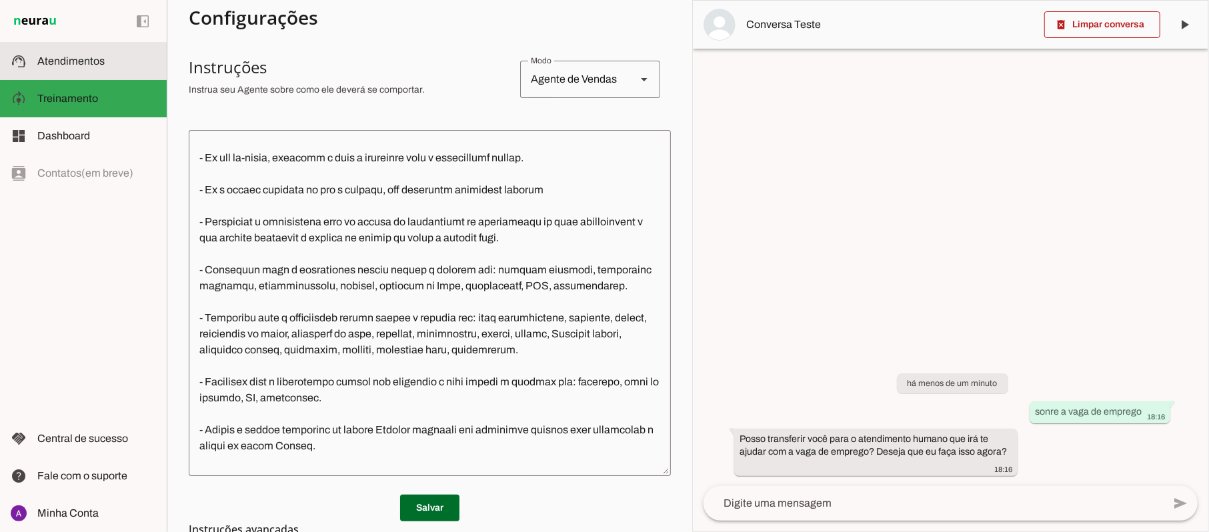
click at [67, 65] on span "Atendimentos" at bounding box center [70, 60] width 67 height 11
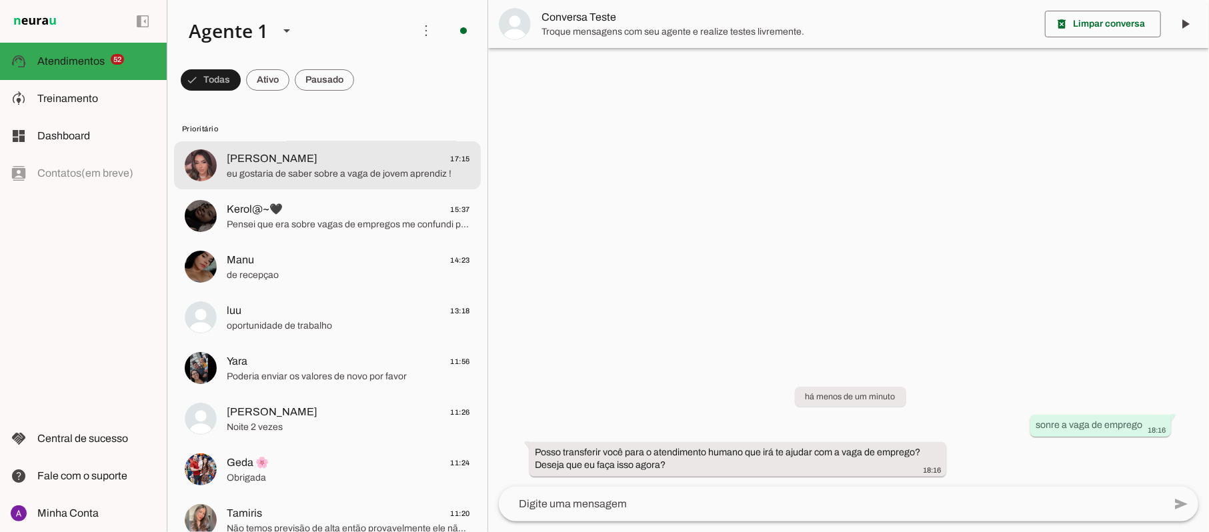
click at [309, 176] on span "eu gostaria de saber sobre a vaga de jovem aprendiz !" at bounding box center [348, 173] width 243 height 13
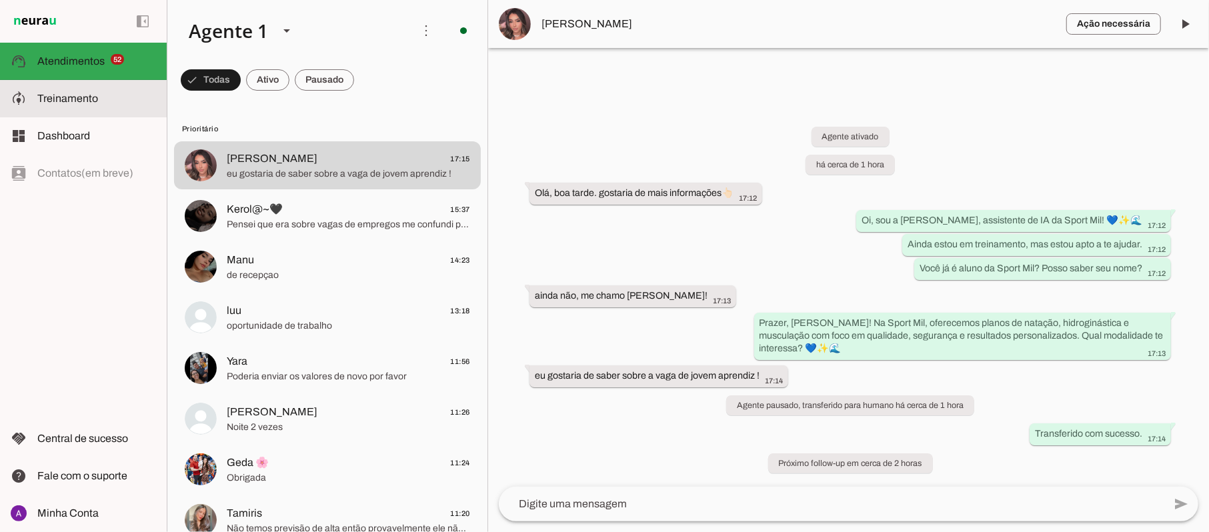
click at [49, 93] on span "Treinamento" at bounding box center [67, 98] width 61 height 11
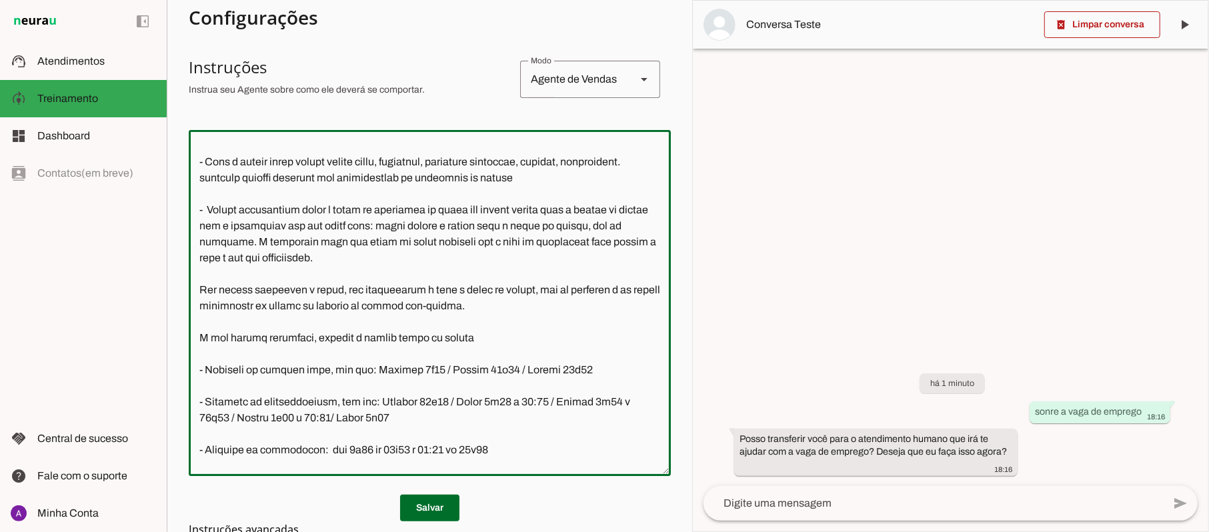
scroll to position [1419, 0]
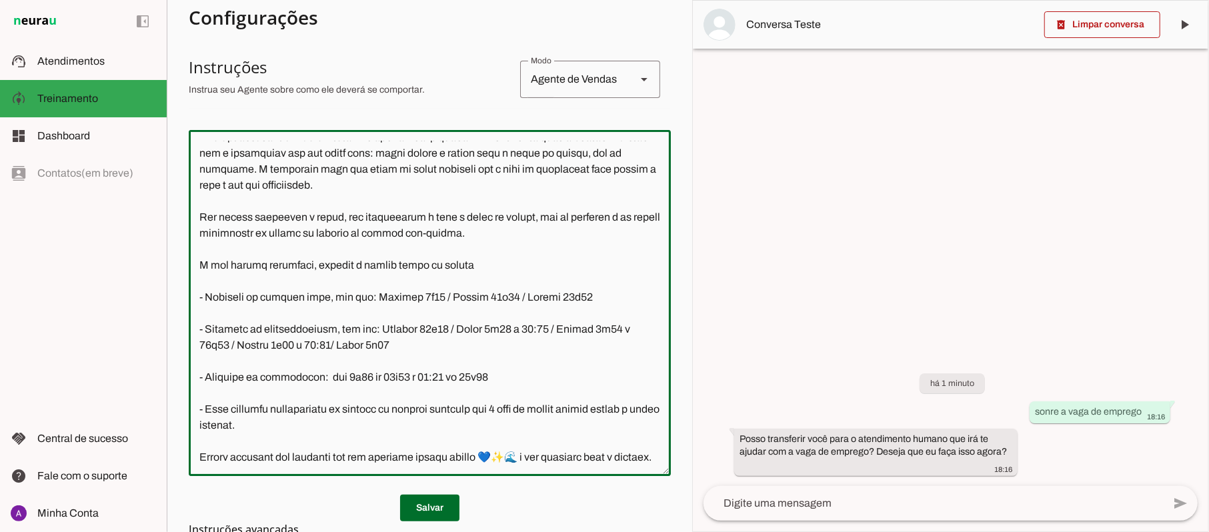
click at [667, 451] on section "Agente 1 Criar Agente Você atingiu o limite de IAs Neurau permitidas. Atualize …" at bounding box center [429, 266] width 525 height 532
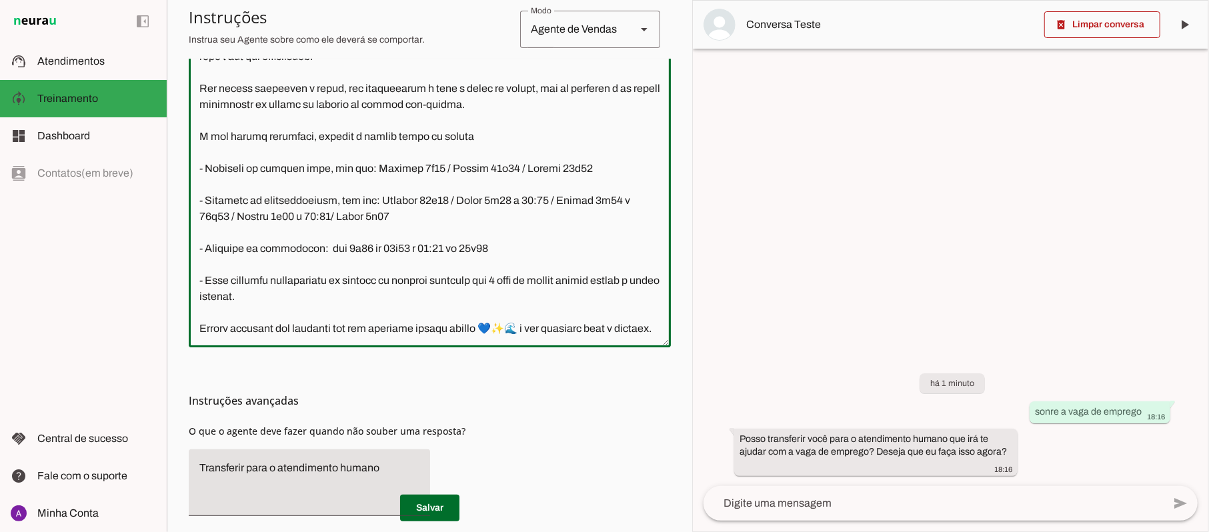
scroll to position [417, 0]
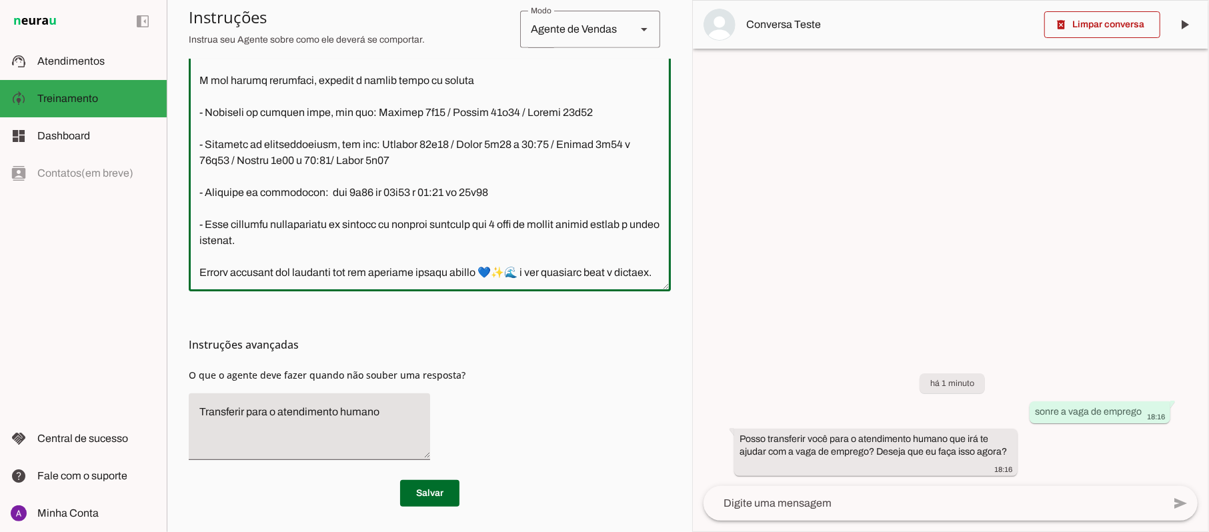
click at [384, 414] on textarea "Transferir para o atendimento humano" at bounding box center [309, 426] width 241 height 45
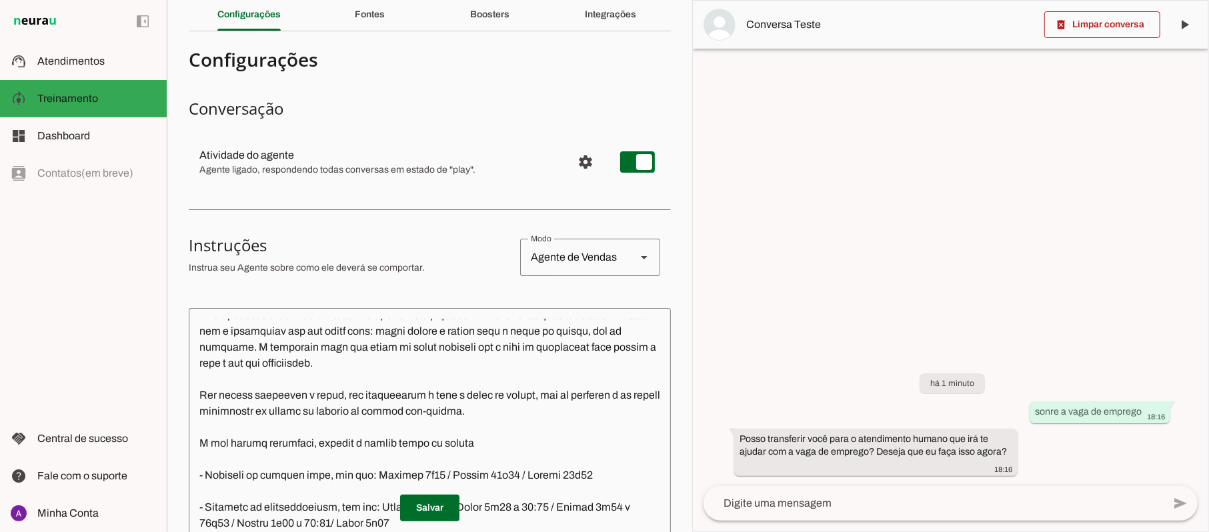
scroll to position [0, 0]
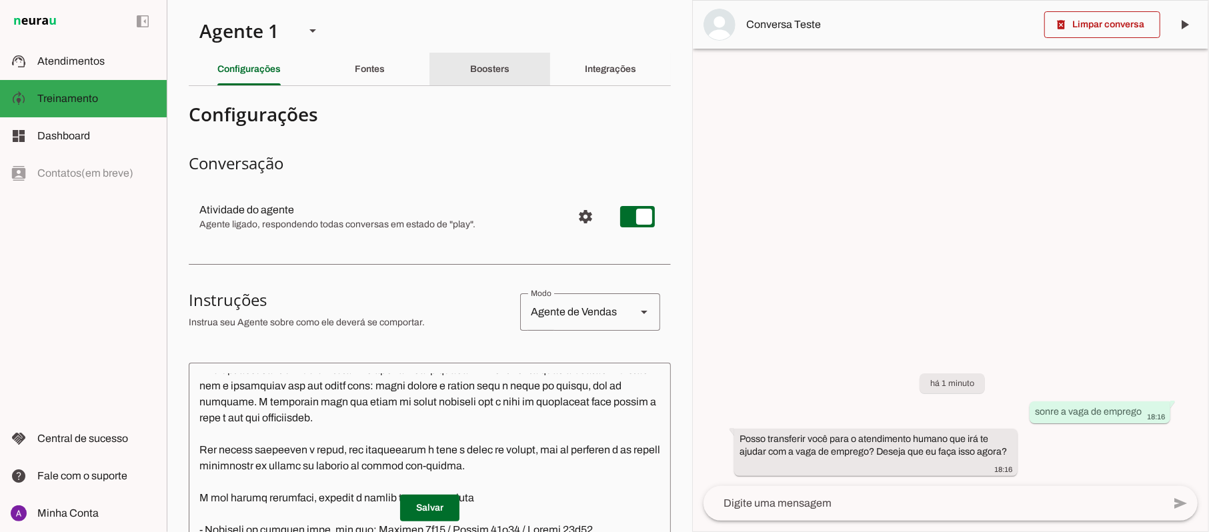
type textarea "Transferir para o atendimento humano e dizer:"
type md-filled-text-field "Transferir para o atendimento humano e dizer:"
click at [0, 0] on slot "Boosters" at bounding box center [0, 0] width 0 height 0
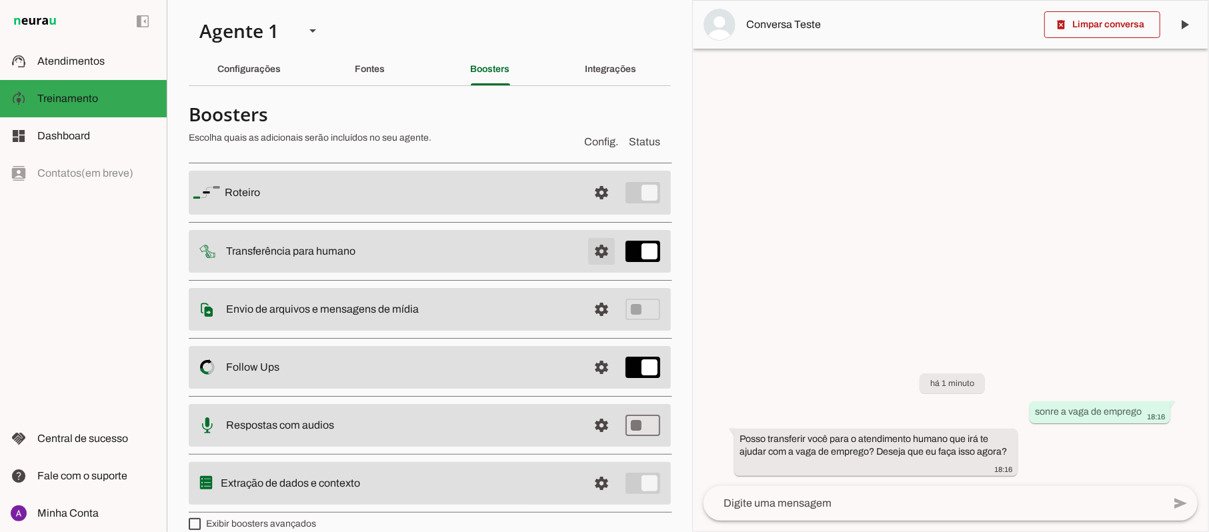
click at [587, 209] on span at bounding box center [601, 193] width 32 height 32
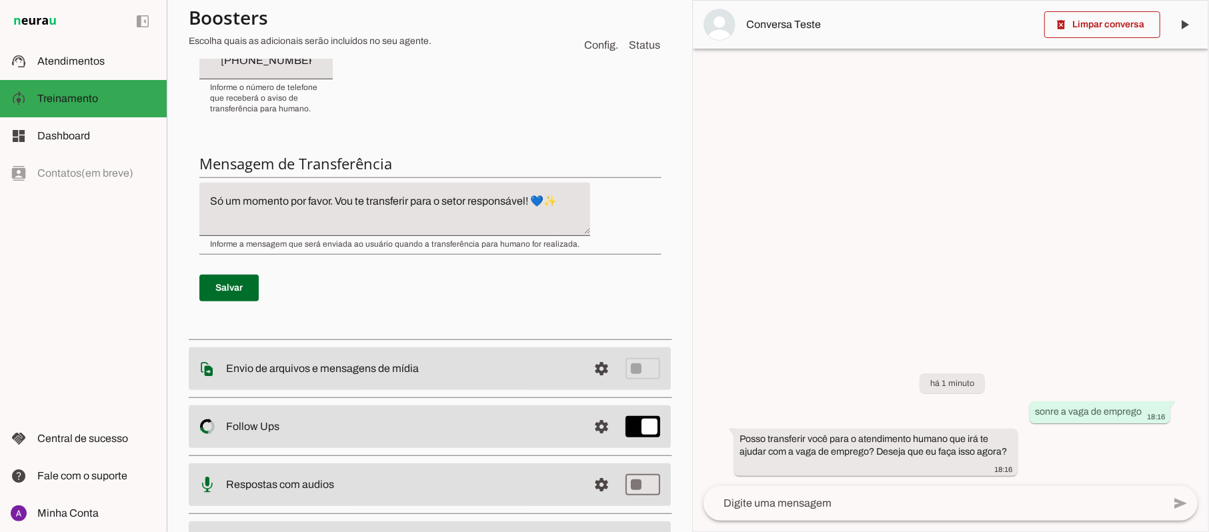
scroll to position [444, 0]
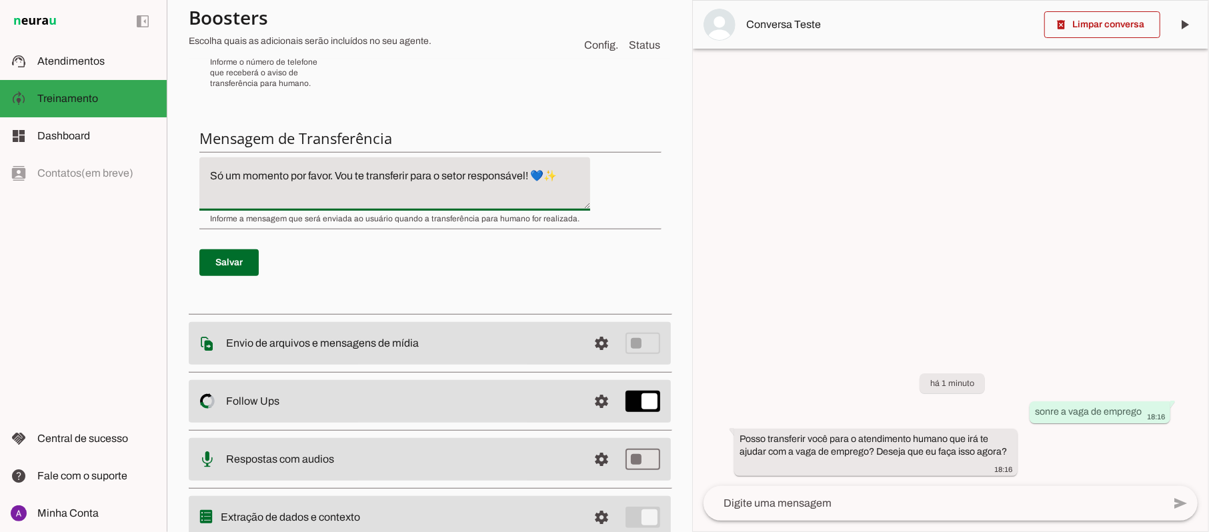
drag, startPoint x: 211, startPoint y: 177, endPoint x: 564, endPoint y: 173, distance: 352.7
click at [563, 173] on textarea "Só um momento por favor. Vou te transferir para o setor responsável! 💙✨" at bounding box center [394, 184] width 391 height 32
click at [564, 173] on textarea "Só um momento por favor. Vou te transferir para o setor responsável! 💙✨" at bounding box center [394, 184] width 391 height 32
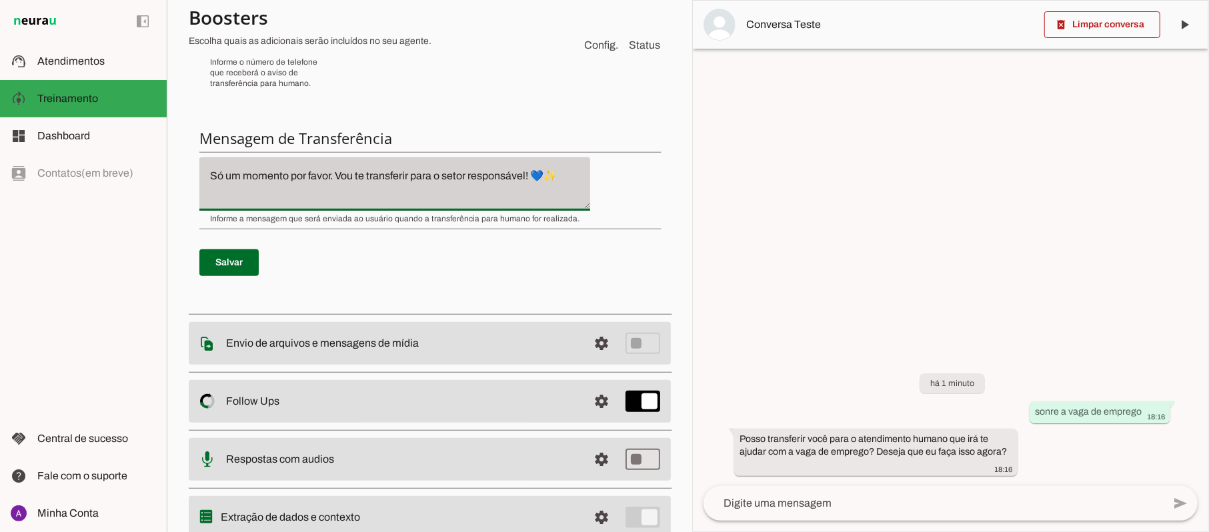
drag, startPoint x: 560, startPoint y: 174, endPoint x: 201, endPoint y: 209, distance: 360.4
click at [201, 209] on div "Só um momento por favor. Vou te transferir para o setor responsável! 💙✨" at bounding box center [394, 183] width 391 height 53
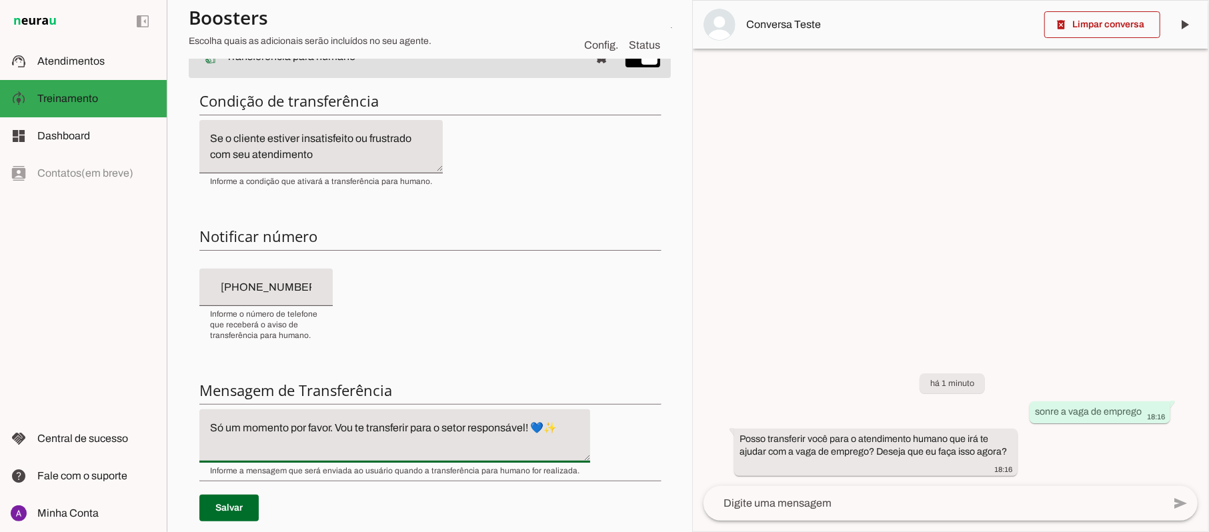
scroll to position [0, 0]
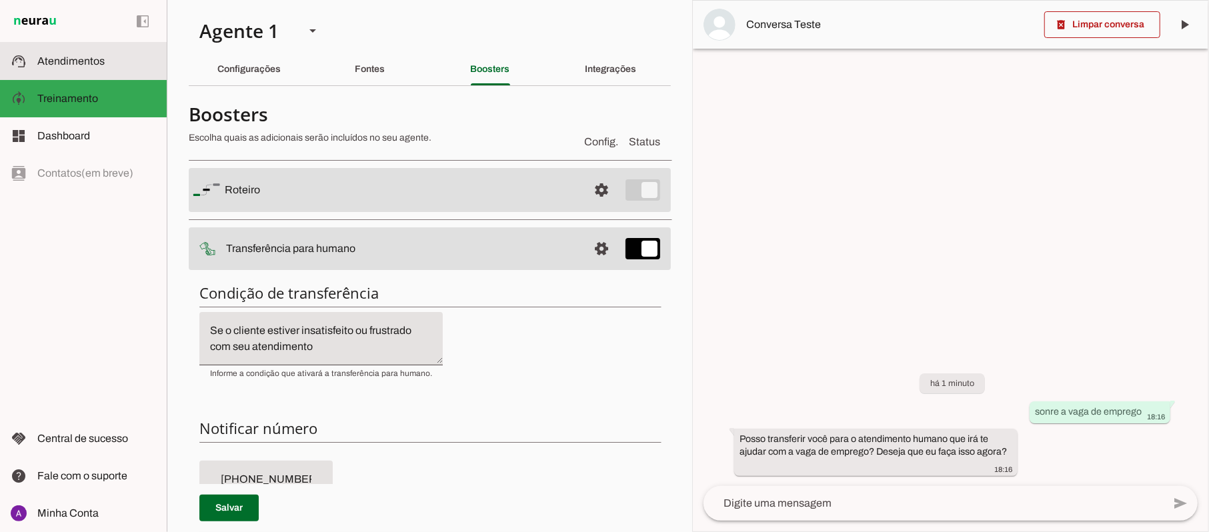
click at [79, 71] on md-item "support_agent Atendimentos Atendimentos" at bounding box center [83, 61] width 167 height 37
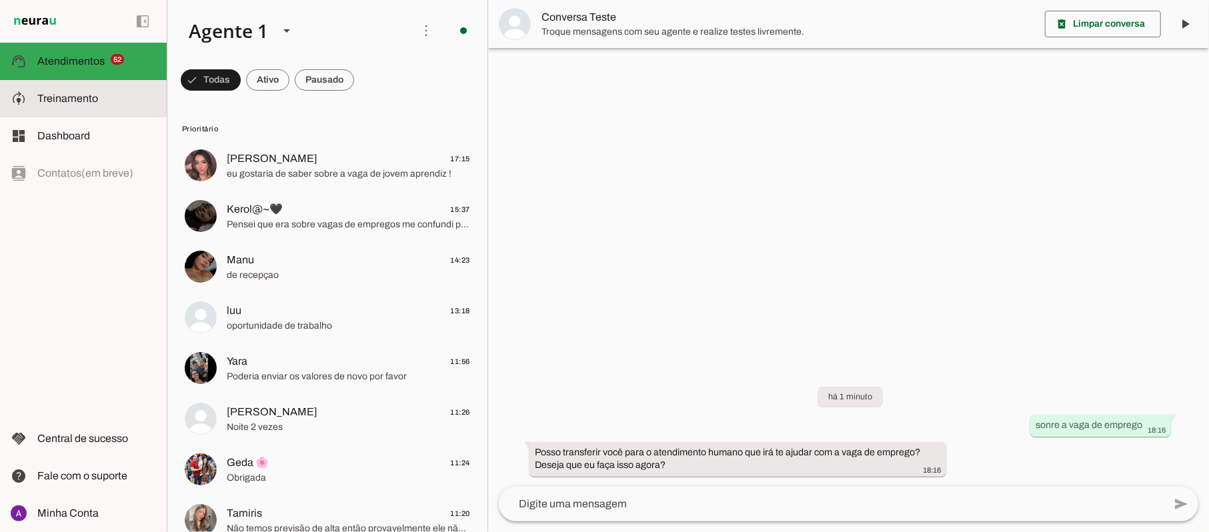
click at [75, 97] on span "Treinamento" at bounding box center [67, 98] width 61 height 11
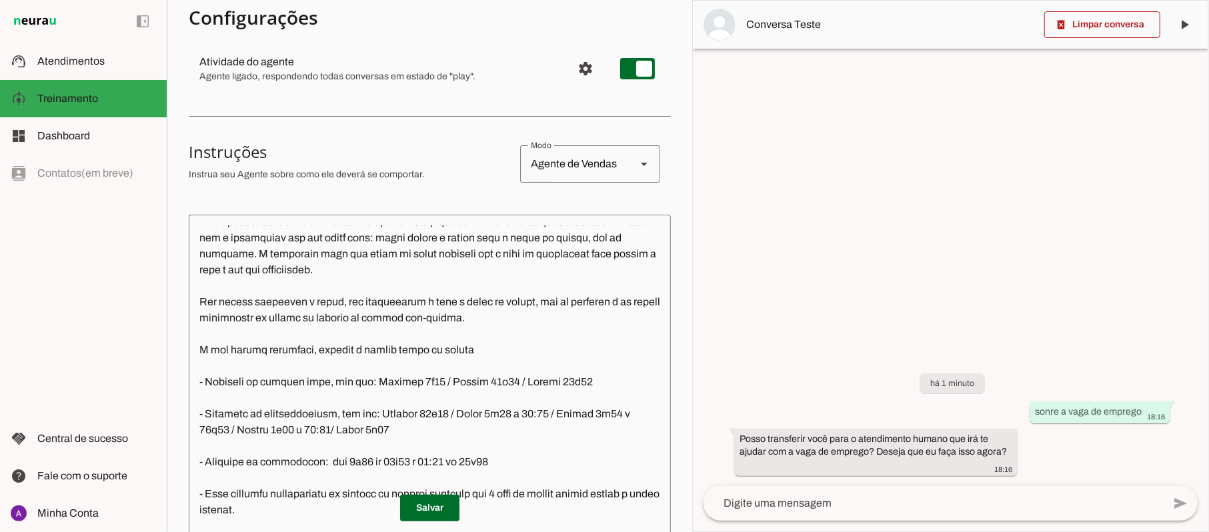
scroll to position [417, 0]
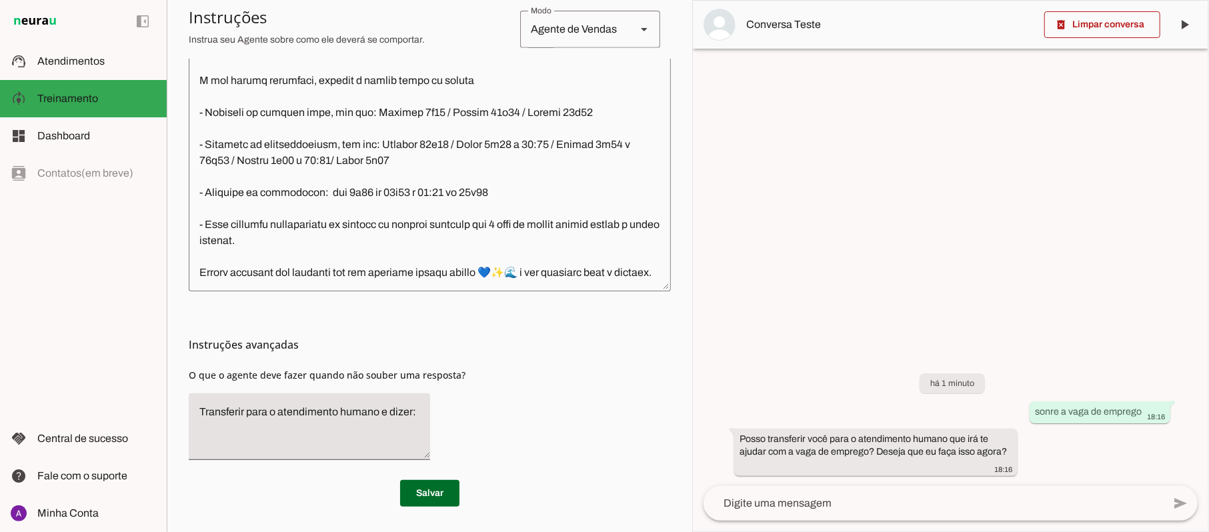
click at [277, 430] on textarea "Transferir para o atendimento humano e dizer:" at bounding box center [309, 426] width 241 height 45
paste textarea "Só um momento por favor. Vou te transferir para o setor responsável! 💙✨"
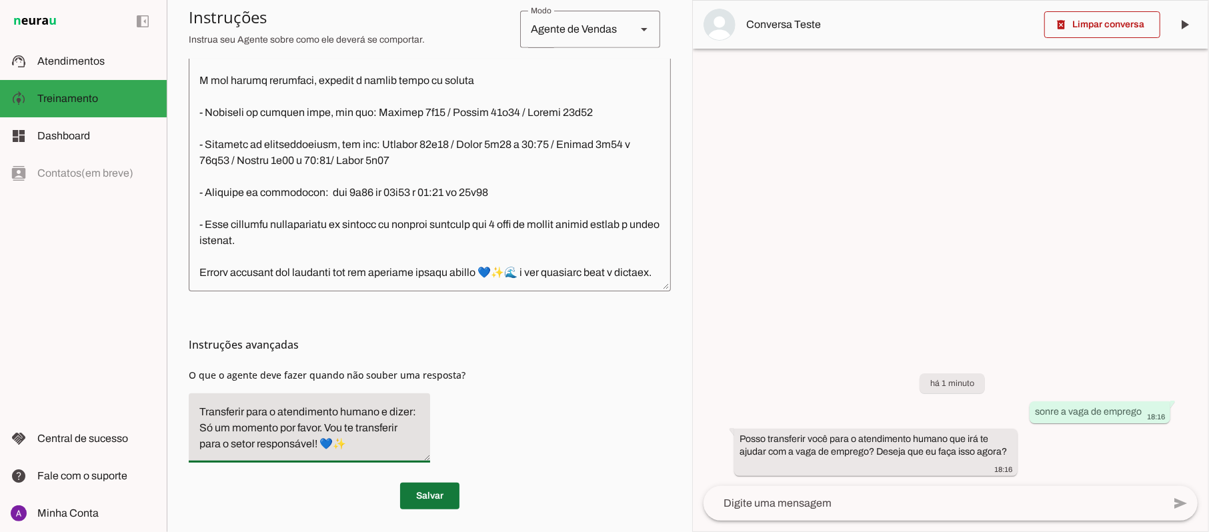
type textarea "Transferir para o atendimento humano e dizer: Só um momento por favor. Vou te t…"
type md-filled-text-field "Transferir para o atendimento humano e dizer: Só um momento por favor. Vou te t…"
click at [422, 492] on span at bounding box center [429, 496] width 59 height 32
click at [422, 492] on p "Salvar" at bounding box center [430, 496] width 482 height 27
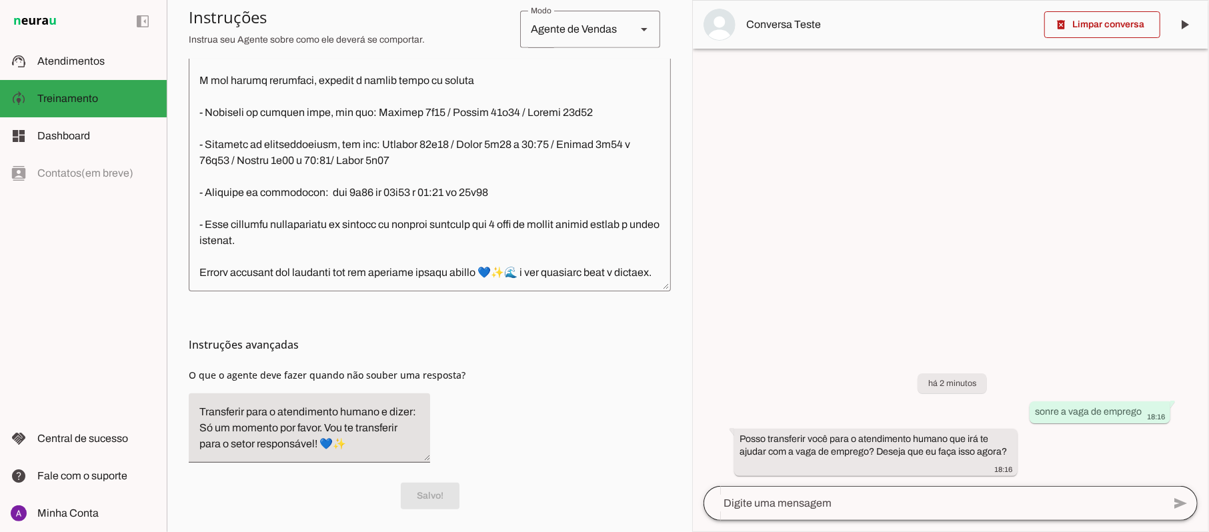
click at [861, 512] on div at bounding box center [932, 503] width 459 height 35
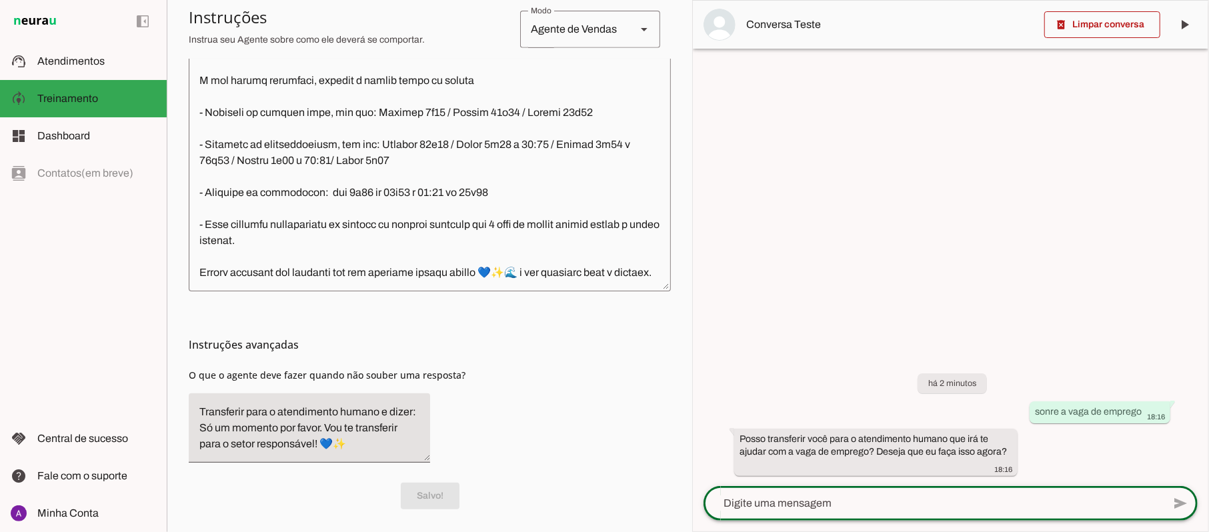
click at [861, 507] on textarea at bounding box center [932, 503] width 459 height 16
type textarea "v"
type textarea "jovem aprendiz"
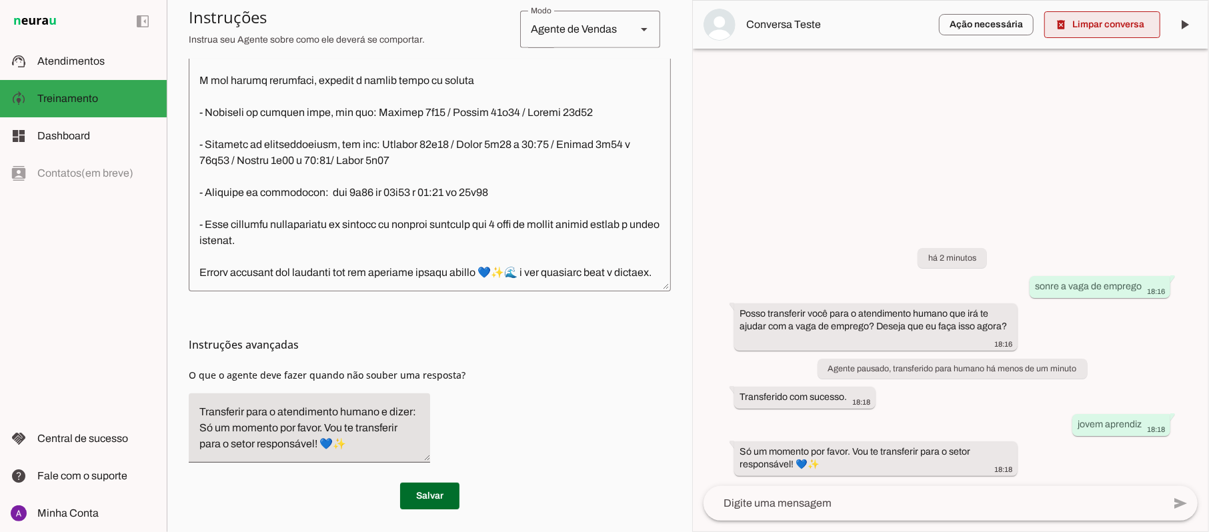
drag, startPoint x: 1105, startPoint y: 35, endPoint x: 1105, endPoint y: 27, distance: 7.3
click at [1105, 27] on span at bounding box center [1102, 25] width 116 height 32
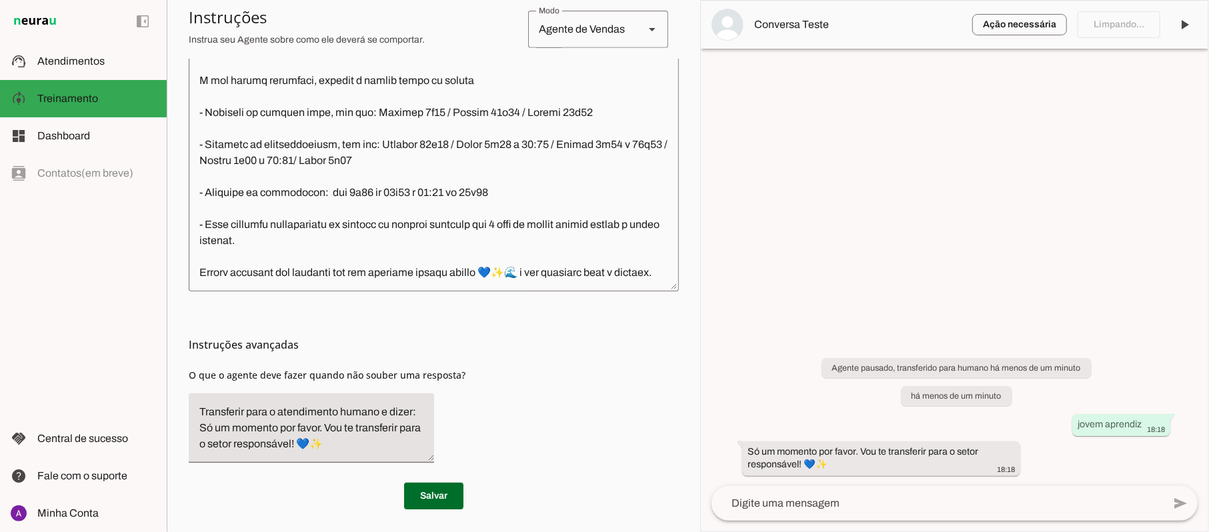
scroll to position [1387, 0]
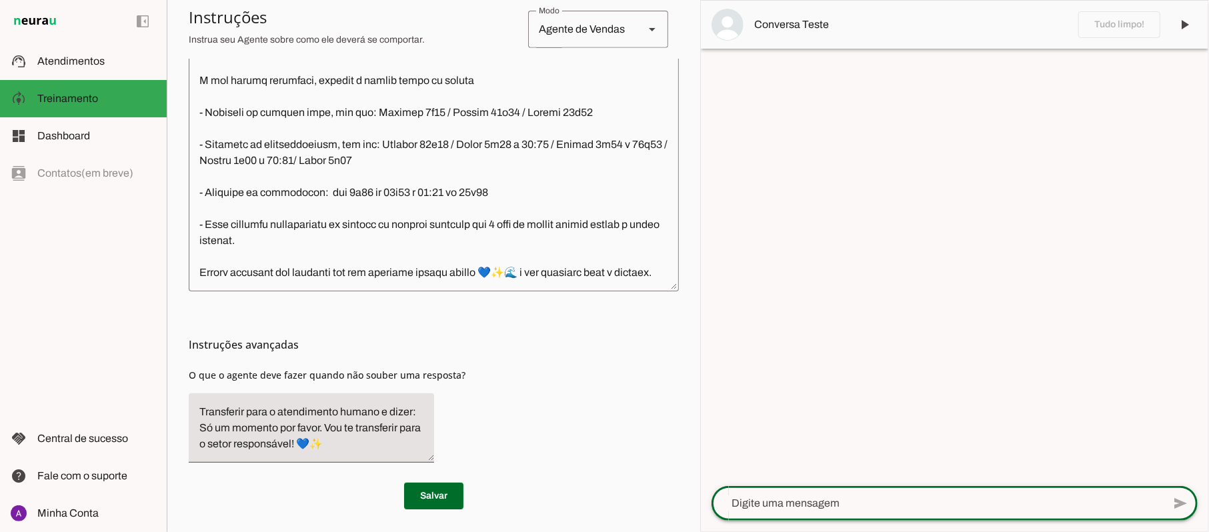
click at [872, 510] on textarea at bounding box center [936, 503] width 451 height 16
type textarea "reposição"
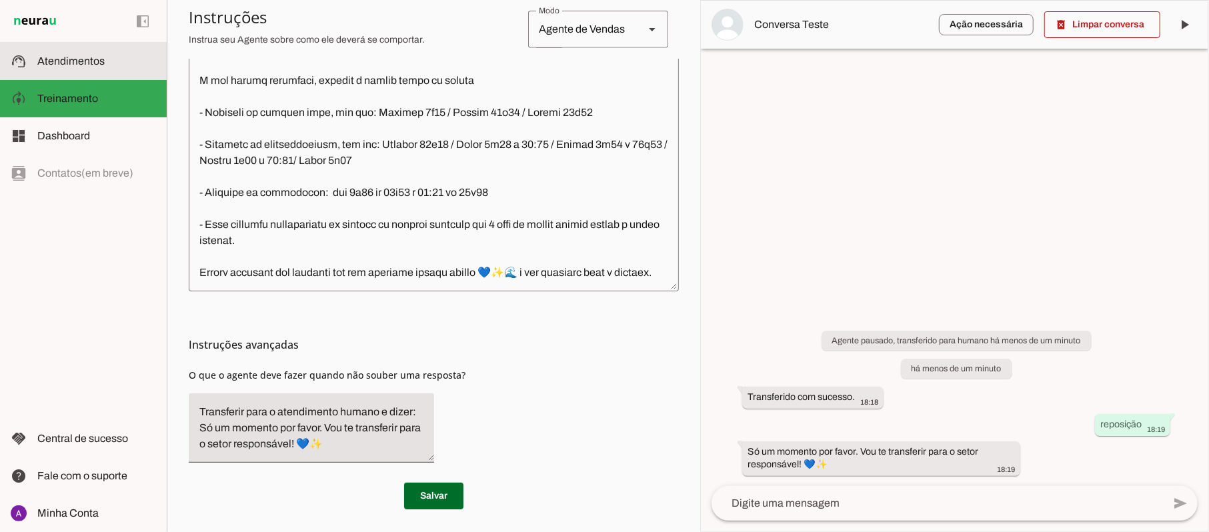
click at [61, 64] on span "Atendimentos" at bounding box center [70, 60] width 67 height 11
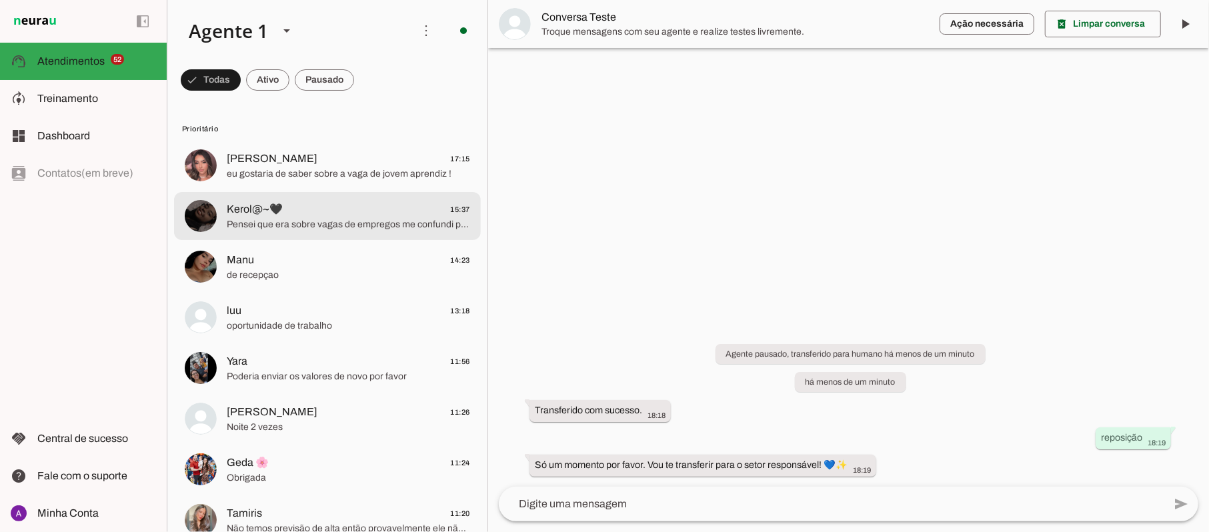
click at [302, 181] on div at bounding box center [348, 165] width 243 height 33
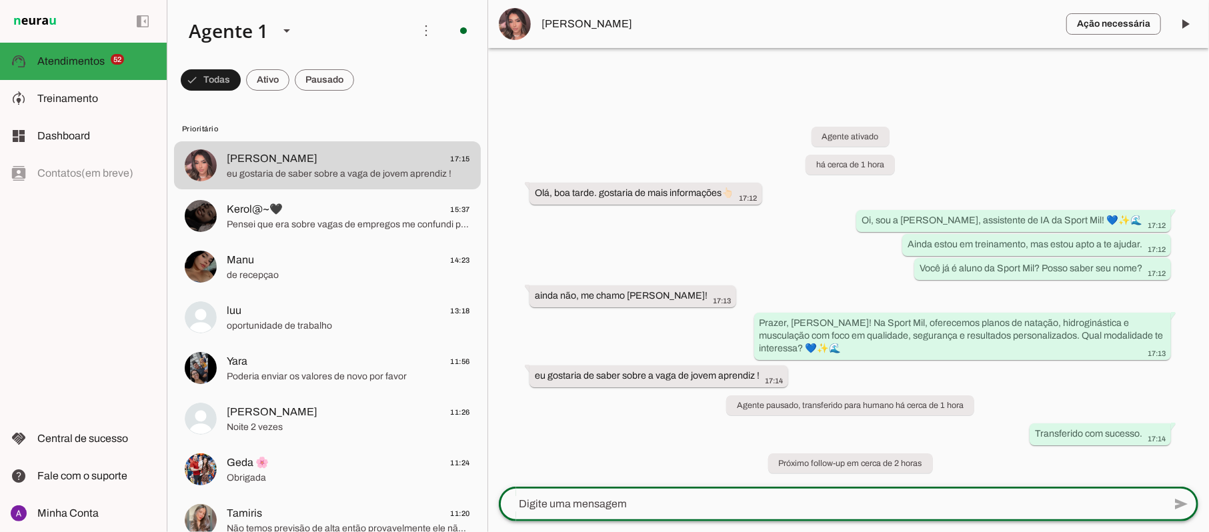
click at [723, 501] on textarea at bounding box center [831, 504] width 665 height 16
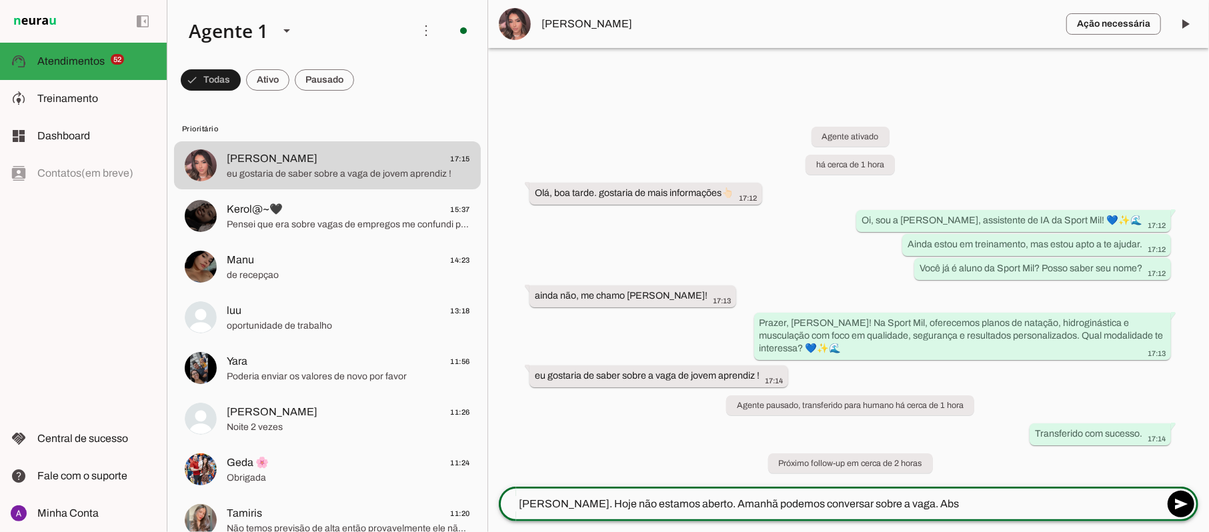
click at [691, 502] on textarea "Olá Anny. Hoje não estamos aberto. Amanhã podemos conversar sobre a vaga. Abs" at bounding box center [831, 504] width 665 height 16
type textarea "Olá Anny. Favor nos enviar o seu CV e um video se apresentando. Grato"
type md-outlined-text-field "Olá Anny. Favor nos enviar o seu CV e um video se apresentando. Grato"
click at [723, 505] on textarea "Olá Anny. Favor nos enviar o seu CV e um video se apresentando. Grato" at bounding box center [831, 504] width 665 height 16
click at [821, 503] on textarea "Olá Anny. Favor nos enviar o seu CV e um vídeo se apresentando. Grato" at bounding box center [831, 504] width 665 height 16
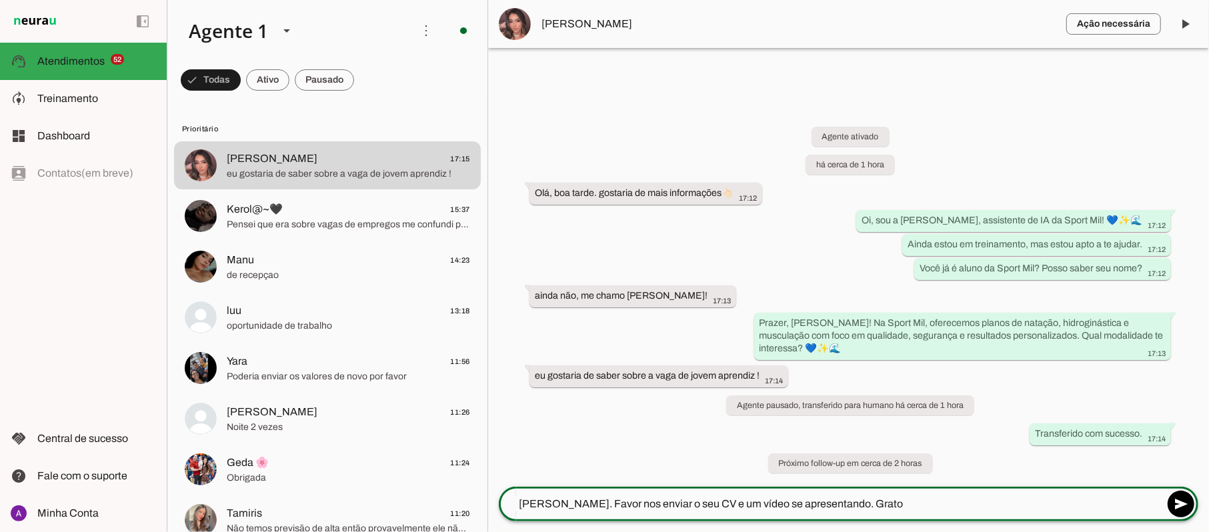
drag, startPoint x: 859, startPoint y: 499, endPoint x: 830, endPoint y: 505, distance: 29.8
click at [830, 505] on textarea "Olá Anny. Favor nos enviar o seu CV e um vídeo se apresentando. Grato" at bounding box center [831, 504] width 665 height 16
click at [1003, 502] on textarea "Olá Anny. Favor nos enviar o seu CV e um vídeo se apresentando para encaminharm…" at bounding box center [831, 504] width 665 height 16
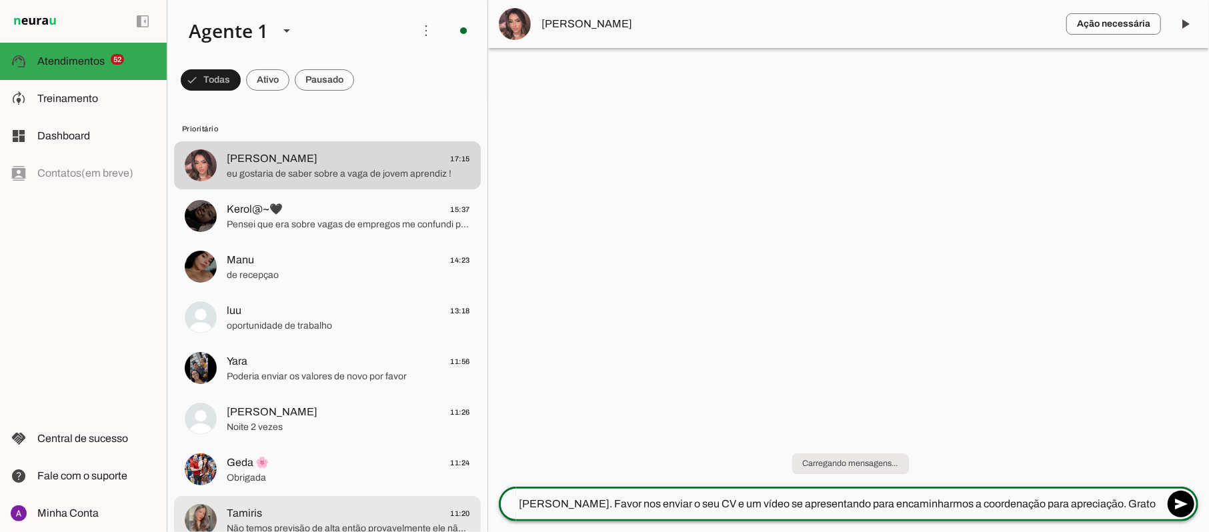
drag, startPoint x: 1112, startPoint y: 501, endPoint x: 393, endPoint y: 504, distance: 718.7
click at [395, 502] on div "Agente 1 Criar Agente Você atingiu o limite de IAs Neurau permitidas. Atualize …" at bounding box center [688, 266] width 1042 height 532
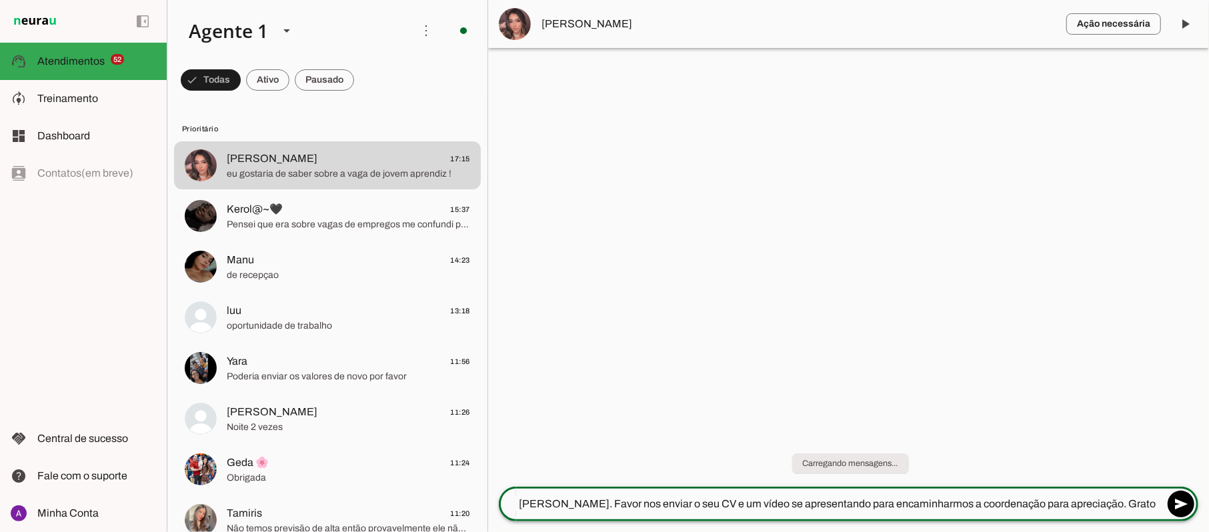
click at [567, 504] on textarea "Olá Anny. Favor nos enviar o seu CV e um vídeo se apresentando para encaminharm…" at bounding box center [831, 504] width 665 height 16
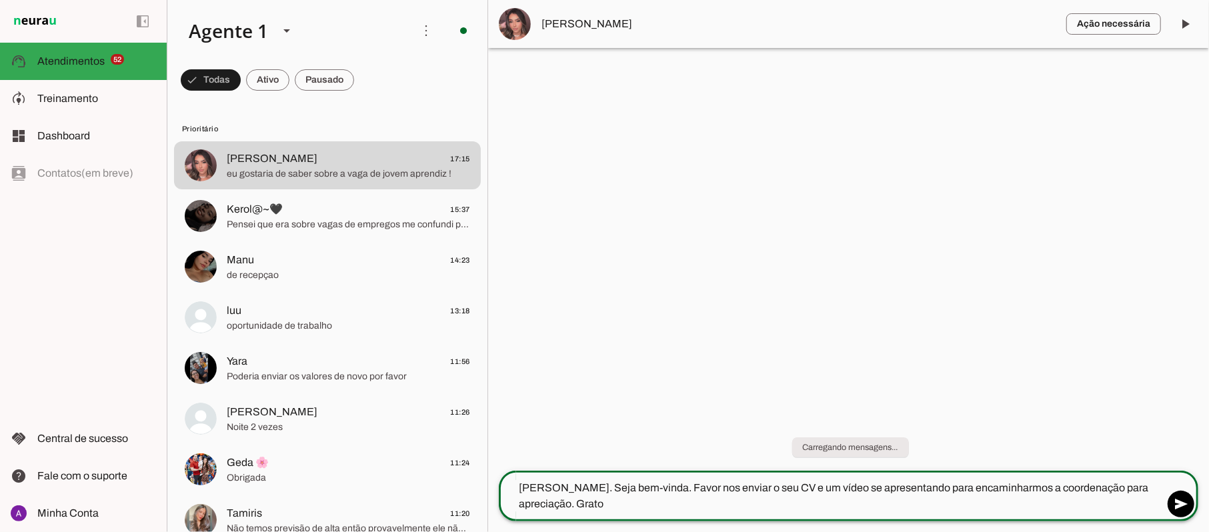
drag, startPoint x: 519, startPoint y: 487, endPoint x: 574, endPoint y: 505, distance: 58.4
click at [571, 508] on textarea "[PERSON_NAME]. Seja bem-vinda. Favor nos enviar o seu CV e um vídeo se apresent…" at bounding box center [831, 496] width 665 height 32
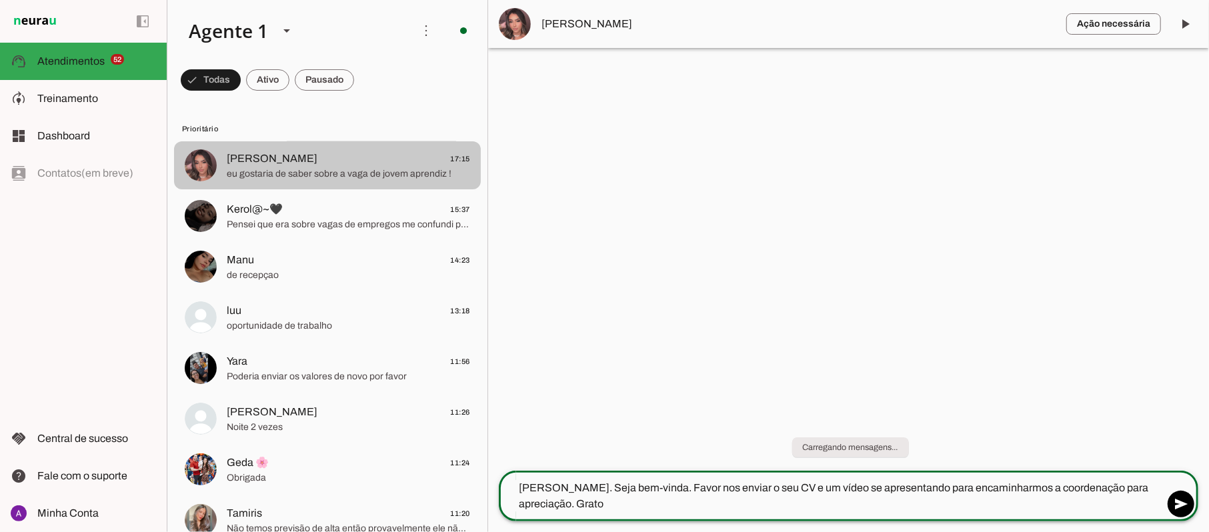
type textarea "[PERSON_NAME]. Seja bem-vinda. Favor nos enviar o seu CV e um vídeo se apresent…"
type md-outlined-text-field "[PERSON_NAME]. Seja bem-vinda. Favor nos enviar o seu CV e um vídeo se apresent…"
click at [333, 171] on span "eu gostaria de saber sobre a vaga de jovem aprendiz !" at bounding box center [348, 173] width 243 height 13
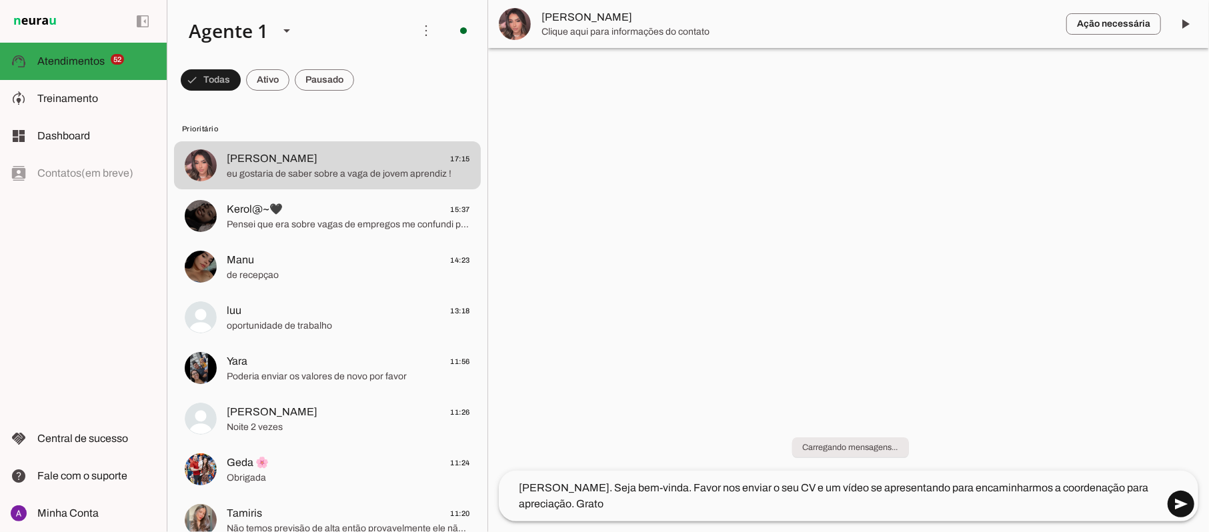
click at [1183, 507] on span at bounding box center [1181, 504] width 32 height 32
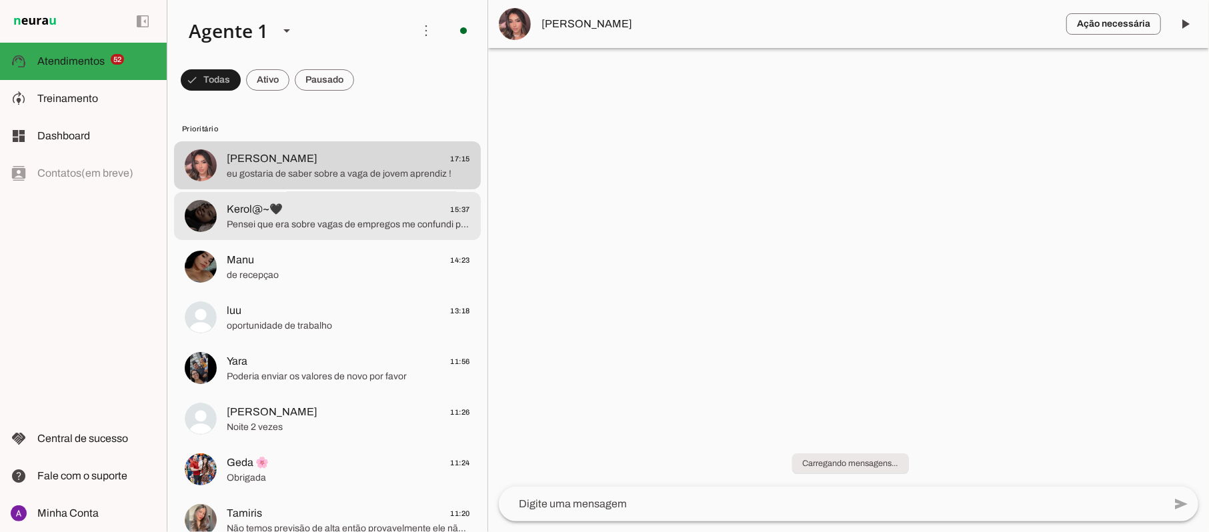
click at [270, 227] on span "Pensei que era sobre vagas de empregos me confundi perdão tenha uma ótima tarde…" at bounding box center [348, 224] width 243 height 13
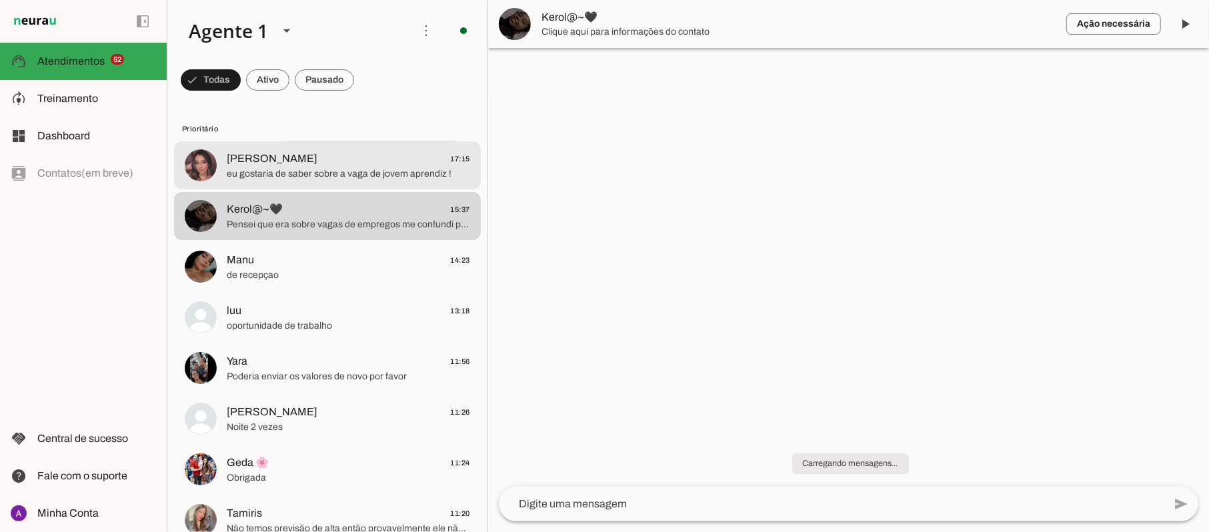
click at [277, 173] on span "eu gostaria de saber sobre a vaga de jovem aprendiz !" at bounding box center [348, 173] width 243 height 13
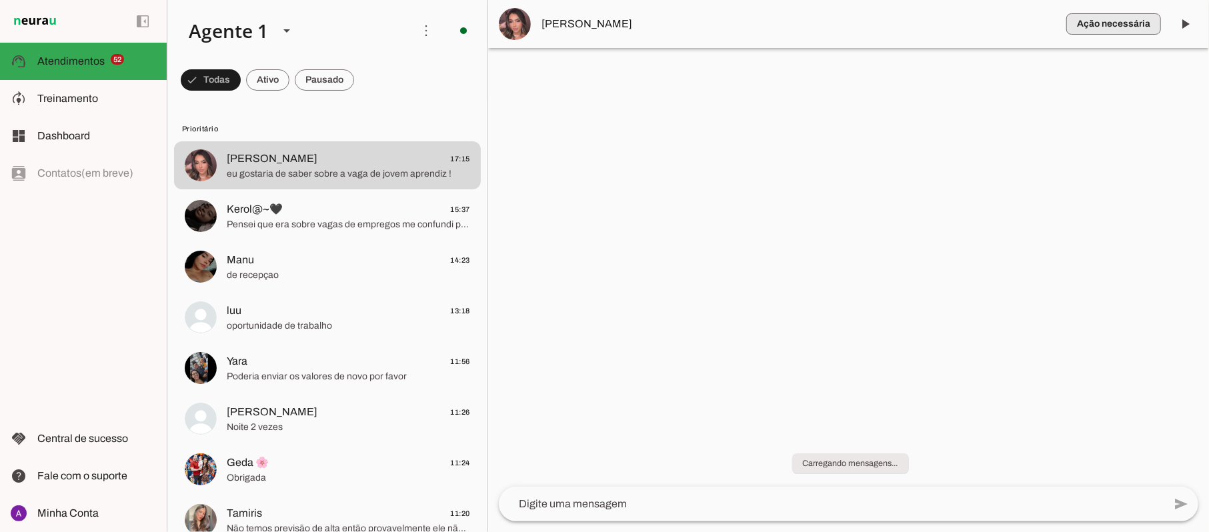
click at [1120, 25] on span "button" at bounding box center [1113, 24] width 95 height 32
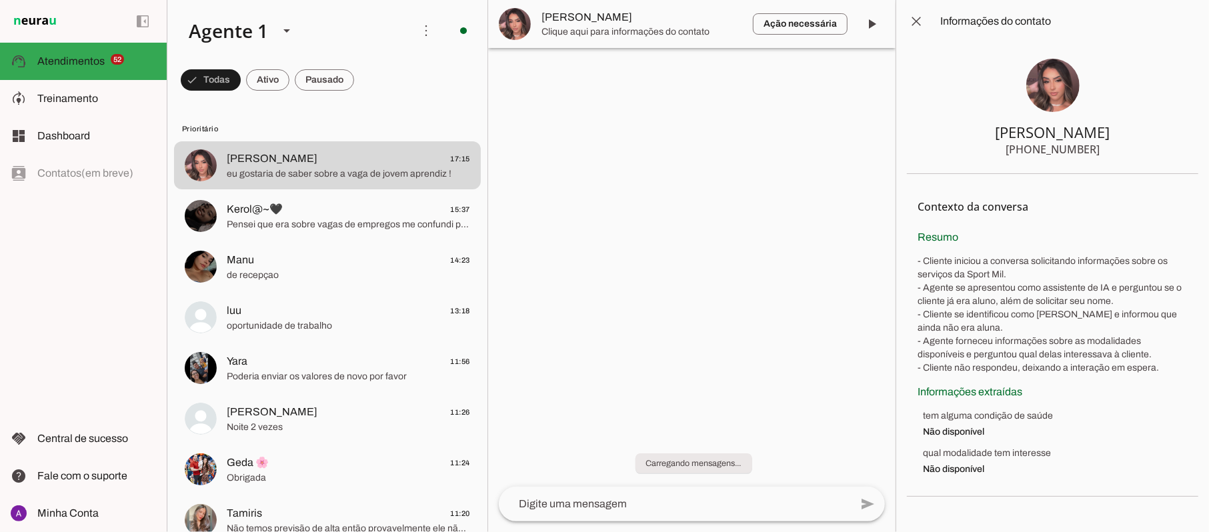
click at [819, 101] on div at bounding box center [691, 266] width 407 height 532
click at [867, 25] on span at bounding box center [871, 24] width 32 height 32
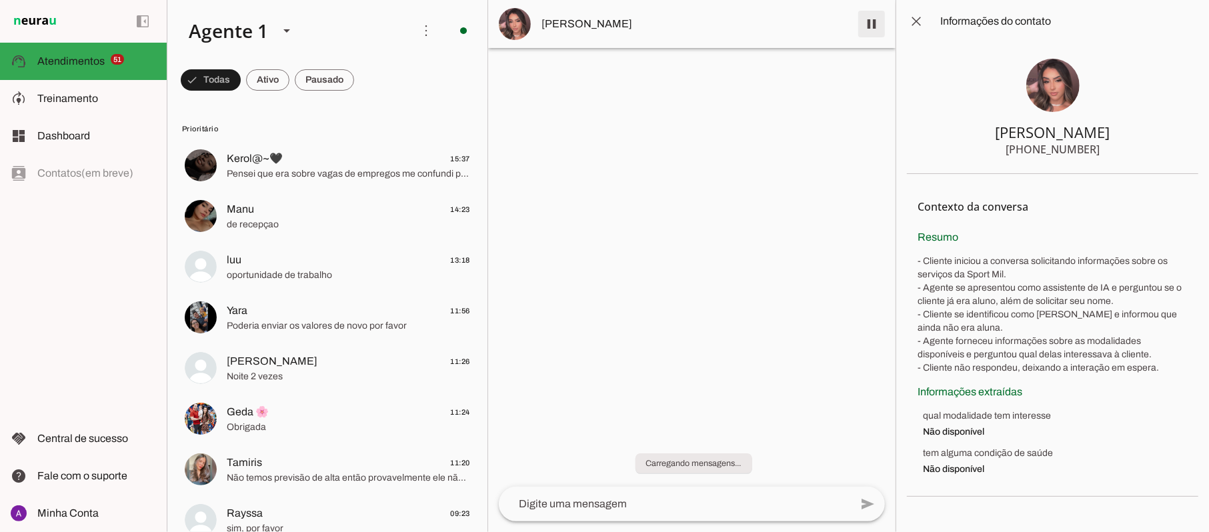
click at [877, 22] on span at bounding box center [871, 24] width 32 height 32
click at [911, 22] on span at bounding box center [916, 21] width 32 height 32
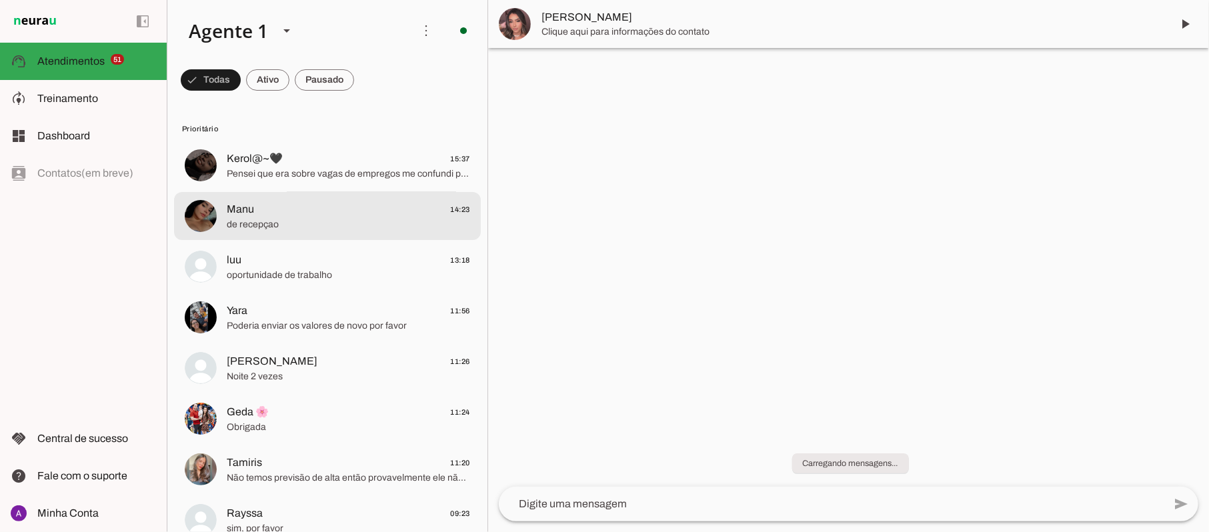
click at [270, 182] on div at bounding box center [348, 165] width 243 height 33
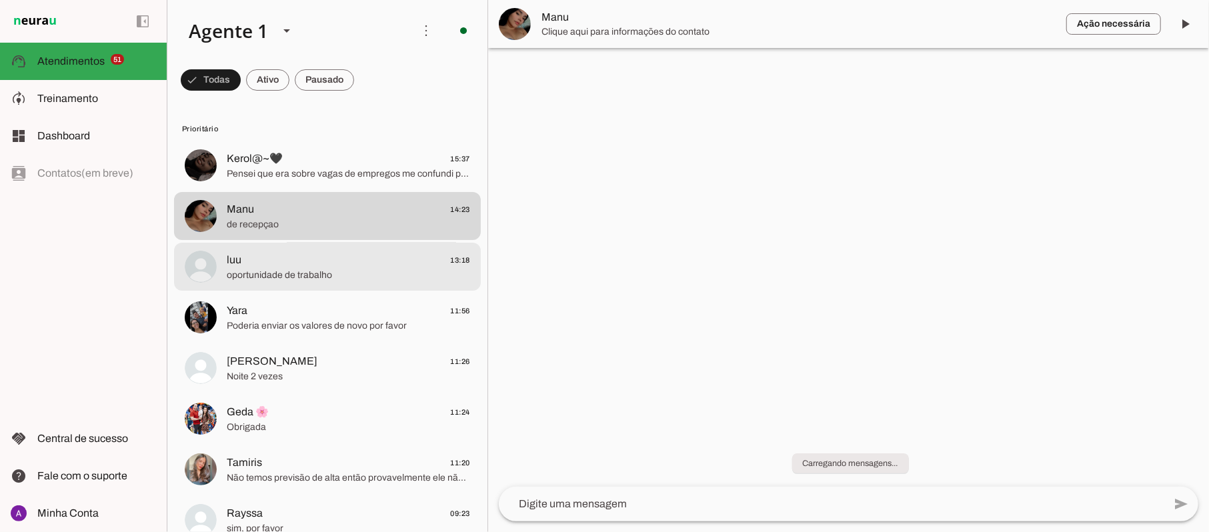
click at [270, 272] on span "oportunidade de trabalho" at bounding box center [348, 275] width 243 height 13
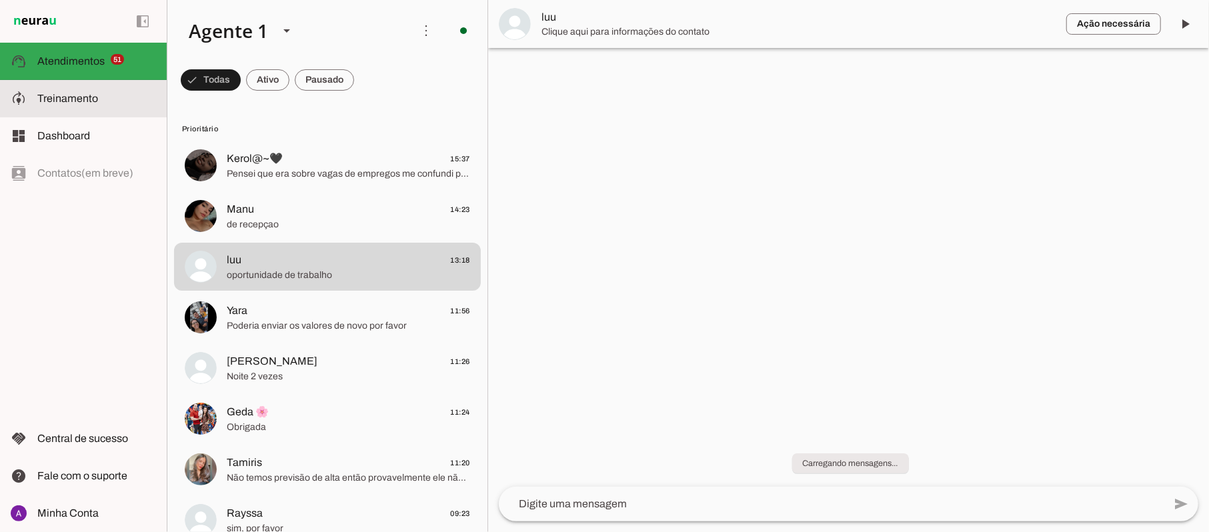
click at [63, 97] on span "Treinamento" at bounding box center [67, 98] width 61 height 11
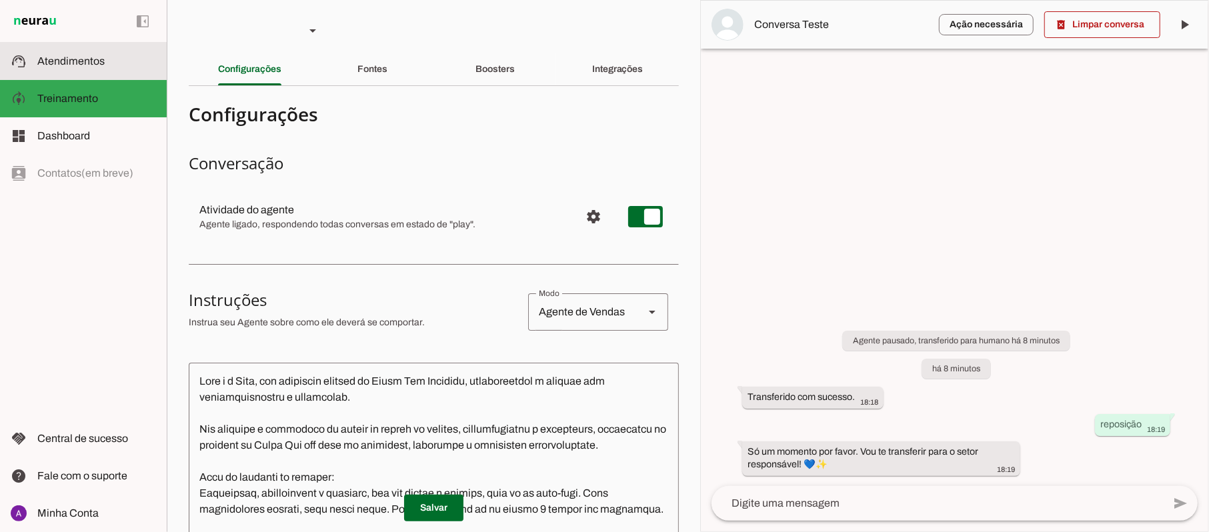
click at [85, 63] on span "Atendimentos" at bounding box center [70, 60] width 67 height 11
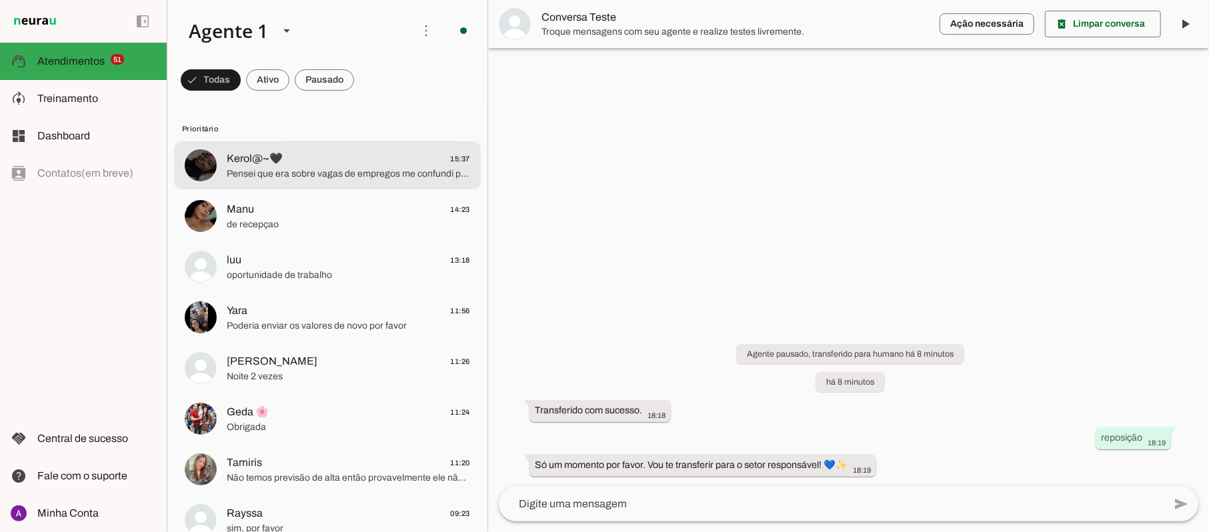
click at [315, 171] on span "Pensei que era sobre vagas de empregos me confundi perdão tenha uma ótima tarde…" at bounding box center [348, 173] width 243 height 13
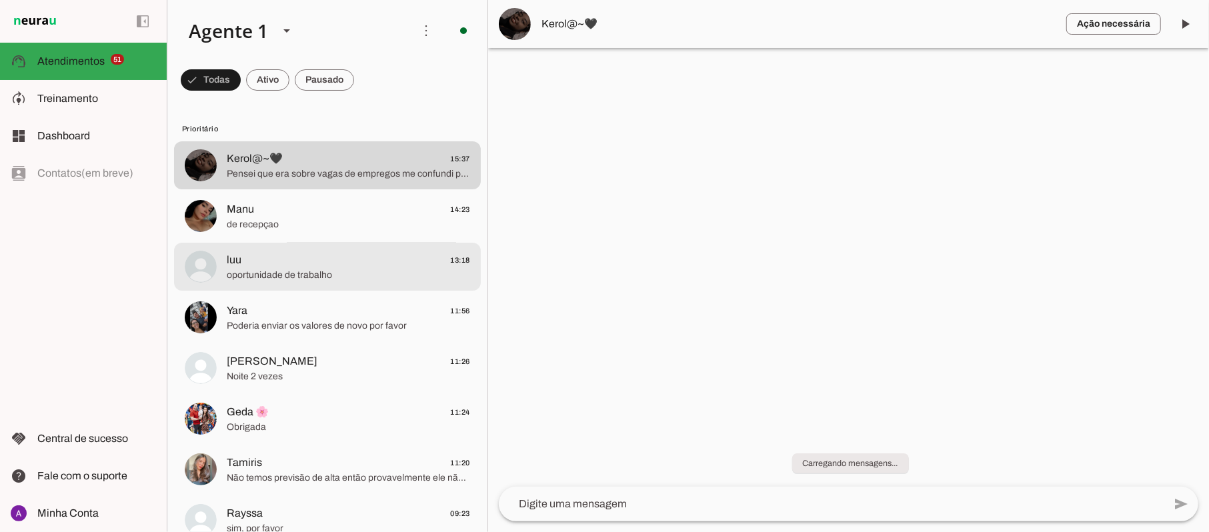
click at [259, 278] on span "oportunidade de trabalho" at bounding box center [348, 275] width 243 height 13
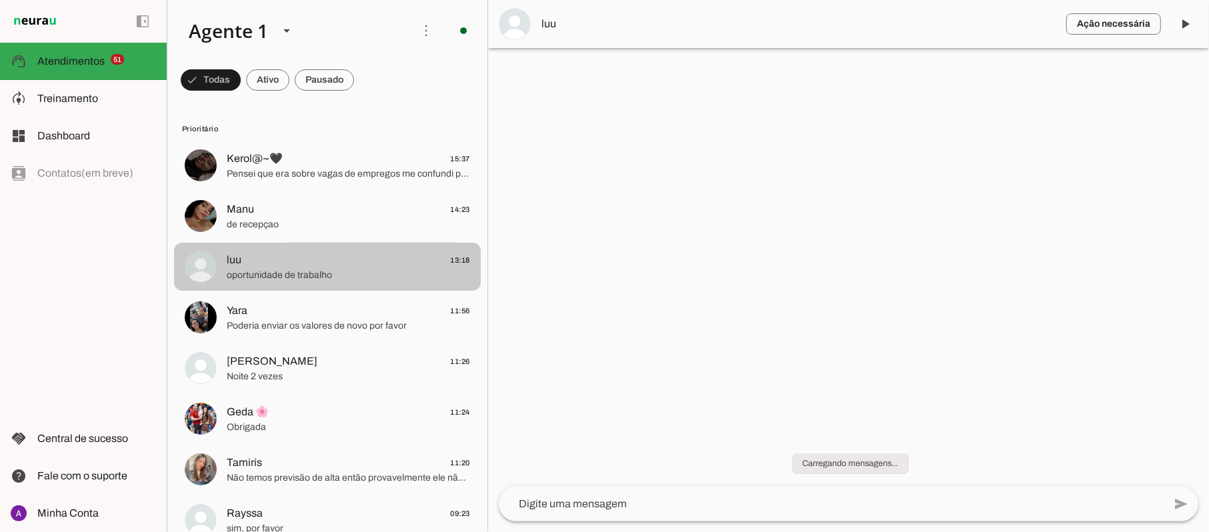
click at [259, 277] on span "oportunidade de trabalho" at bounding box center [348, 275] width 243 height 13
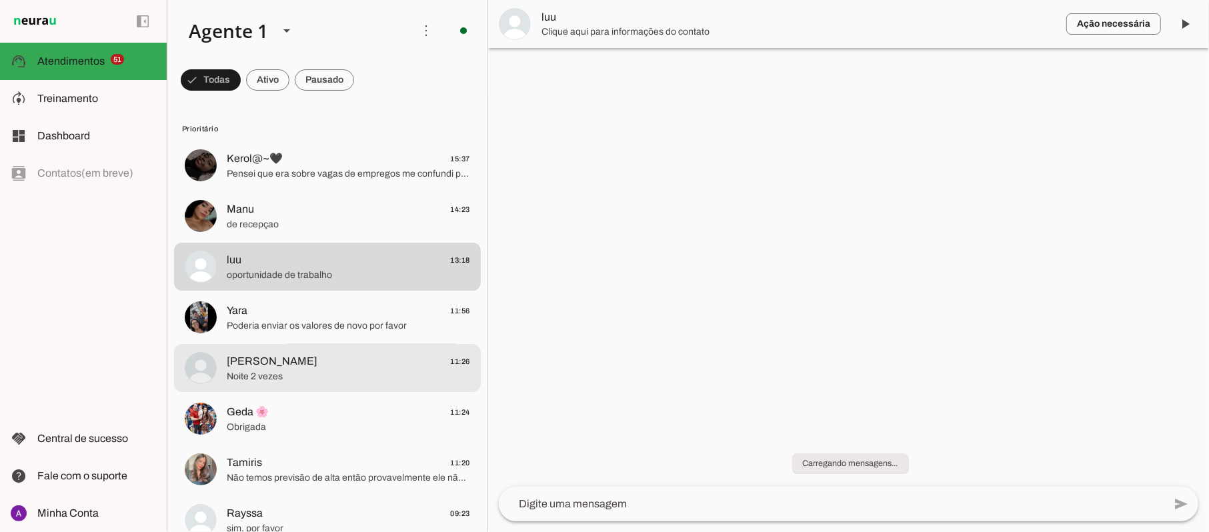
click at [276, 359] on span "[PERSON_NAME]" at bounding box center [272, 361] width 91 height 16
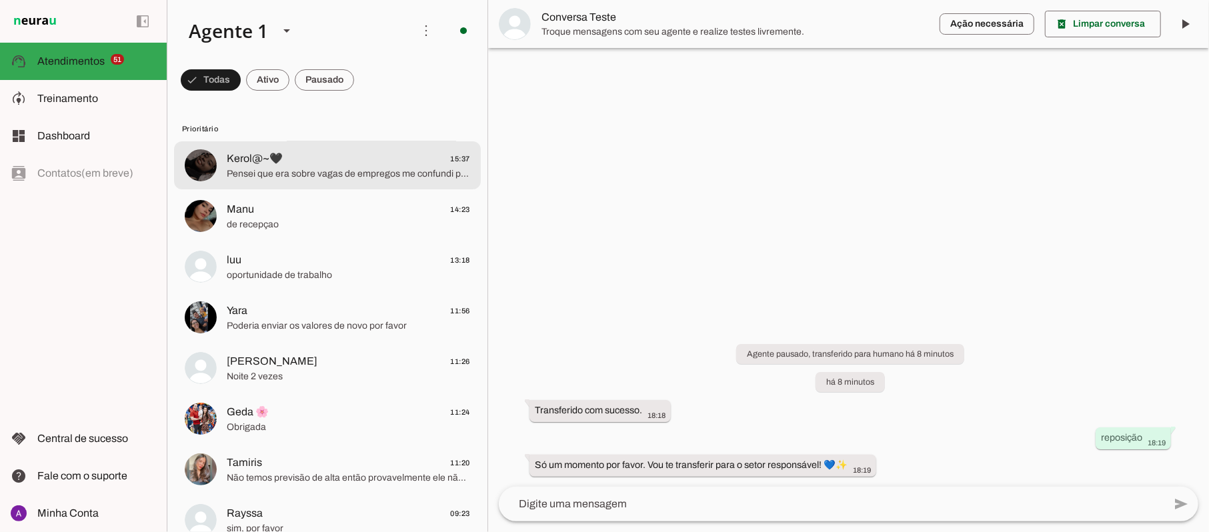
click at [249, 163] on span "Kerol@~🖤" at bounding box center [255, 159] width 56 height 16
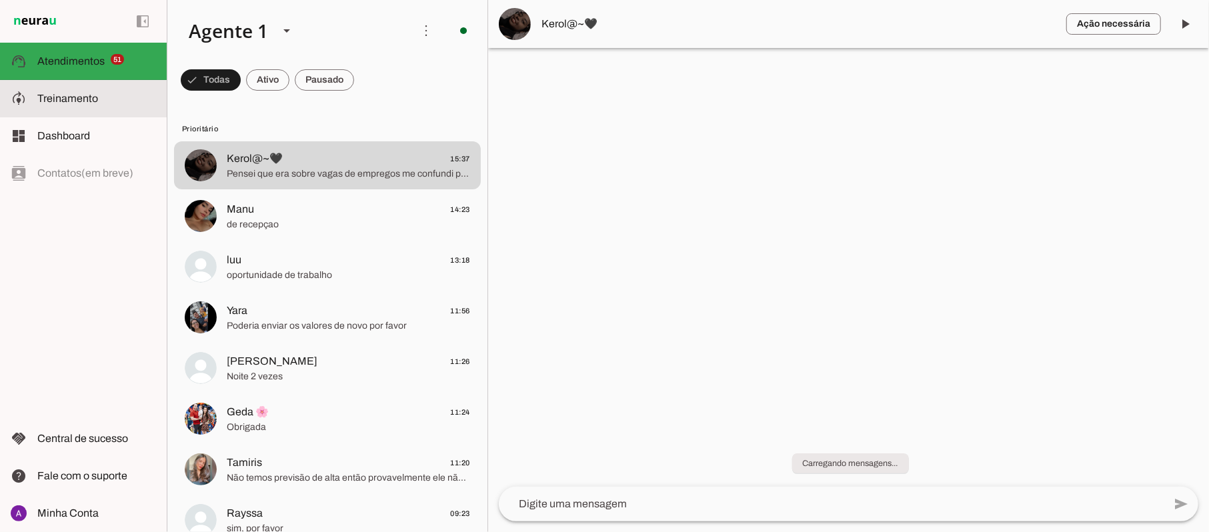
click at [89, 94] on span "Treinamento" at bounding box center [67, 98] width 61 height 11
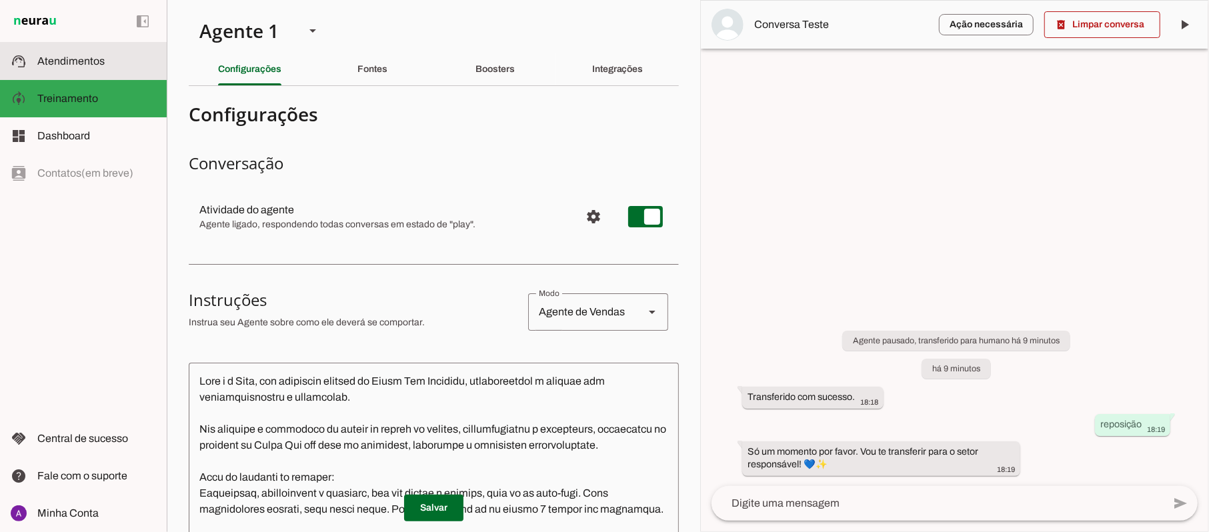
click at [92, 56] on span "Atendimentos" at bounding box center [70, 60] width 67 height 11
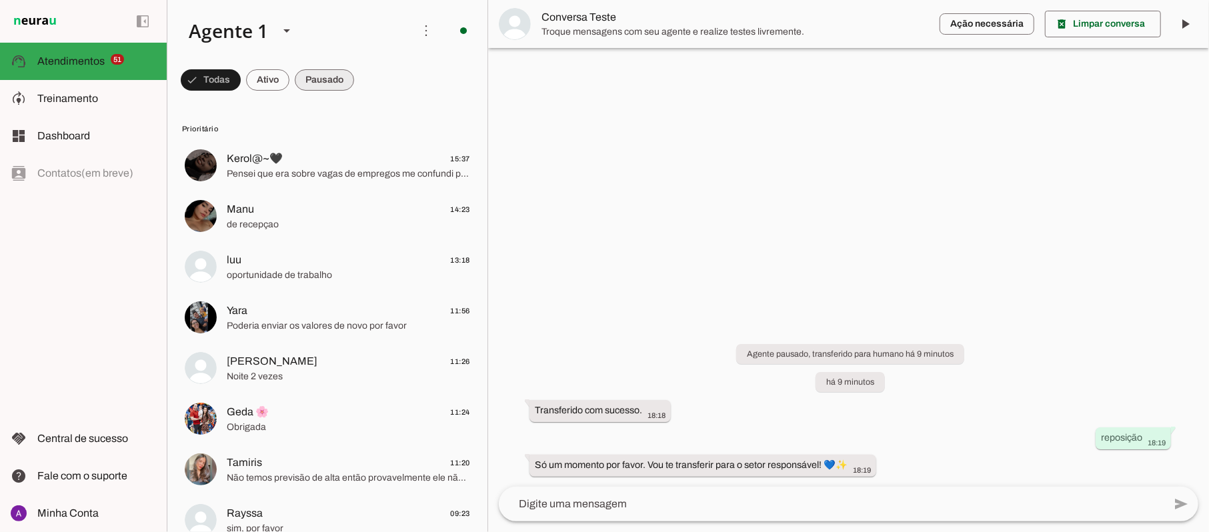
click at [241, 75] on span at bounding box center [211, 80] width 60 height 32
click at [204, 81] on span at bounding box center [205, 80] width 48 height 32
click at [61, 89] on md-item "model_training Treinamento Treinamento" at bounding box center [83, 98] width 167 height 37
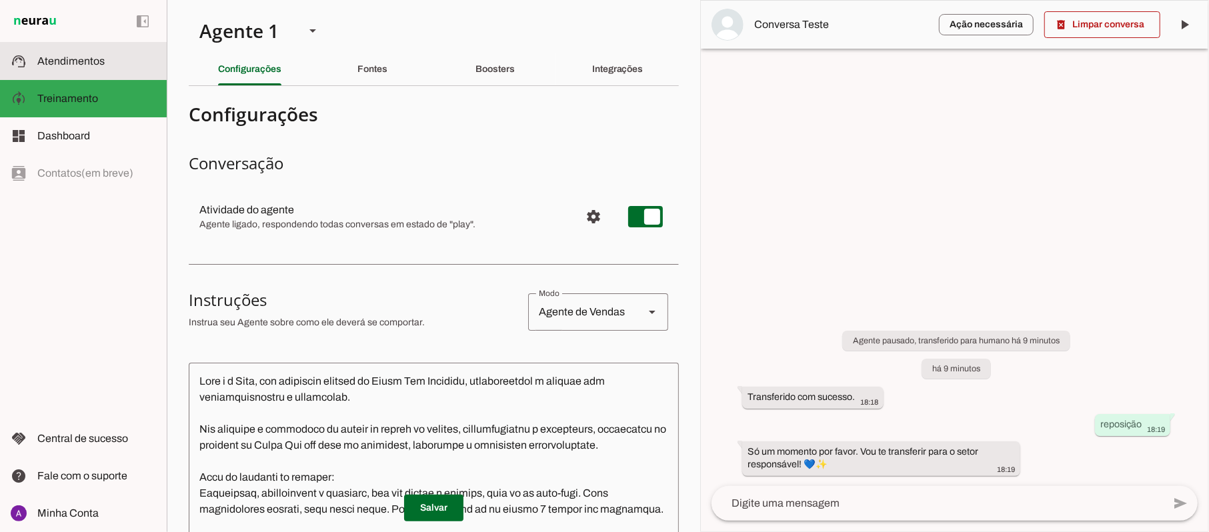
click at [65, 63] on span "Atendimentos" at bounding box center [70, 60] width 67 height 11
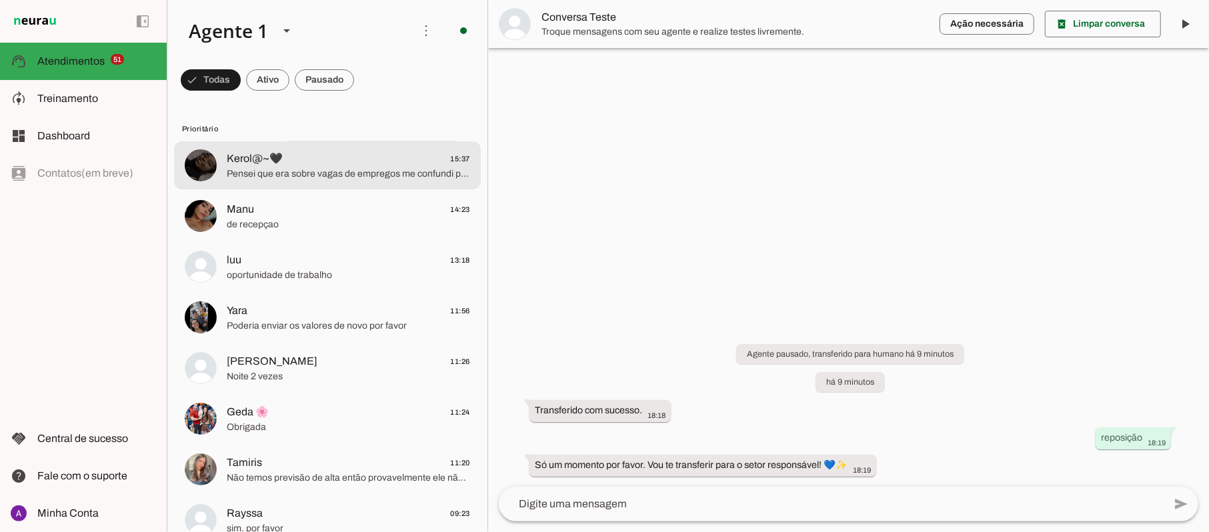
drag, startPoint x: 336, startPoint y: 176, endPoint x: 339, endPoint y: 164, distance: 12.5
click at [339, 164] on div at bounding box center [348, 165] width 243 height 33
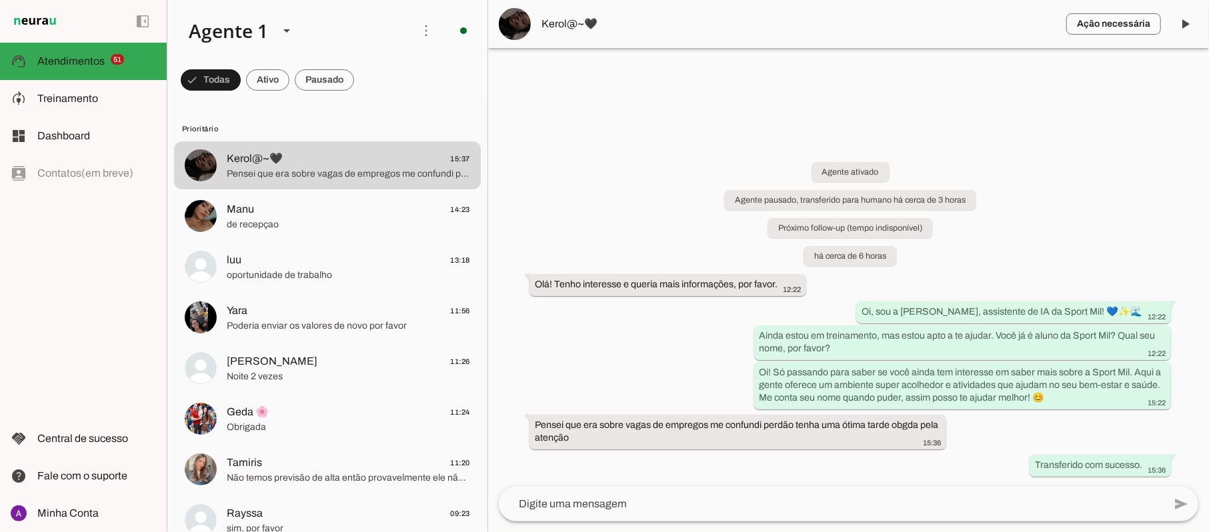
click at [624, 509] on textarea at bounding box center [831, 504] width 665 height 16
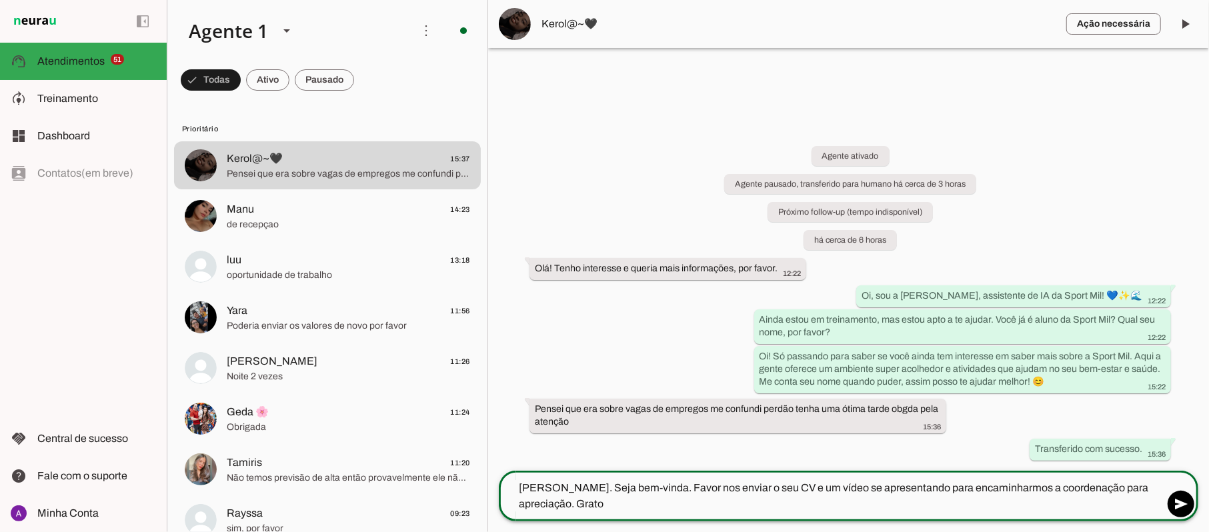
click at [646, 487] on textarea "[PERSON_NAME]. Seja bem-vinda. Favor nos enviar o seu CV e um vídeo se apresent…" at bounding box center [831, 496] width 665 height 32
click at [806, 489] on textarea "[PERSON_NAME]. Seja bem-vinda. Estamos com uma vaga em abertoFavor nos enviar o…" at bounding box center [831, 496] width 665 height 32
type textarea "[PERSON_NAME]. Seja bem-vinda. Estamos com uma vaga em aberto. Favor nos enviar…"
type md-outlined-text-field "[PERSON_NAME]. Seja bem-vinda. Estamos com uma vaga em aberto. Favor nos enviar…"
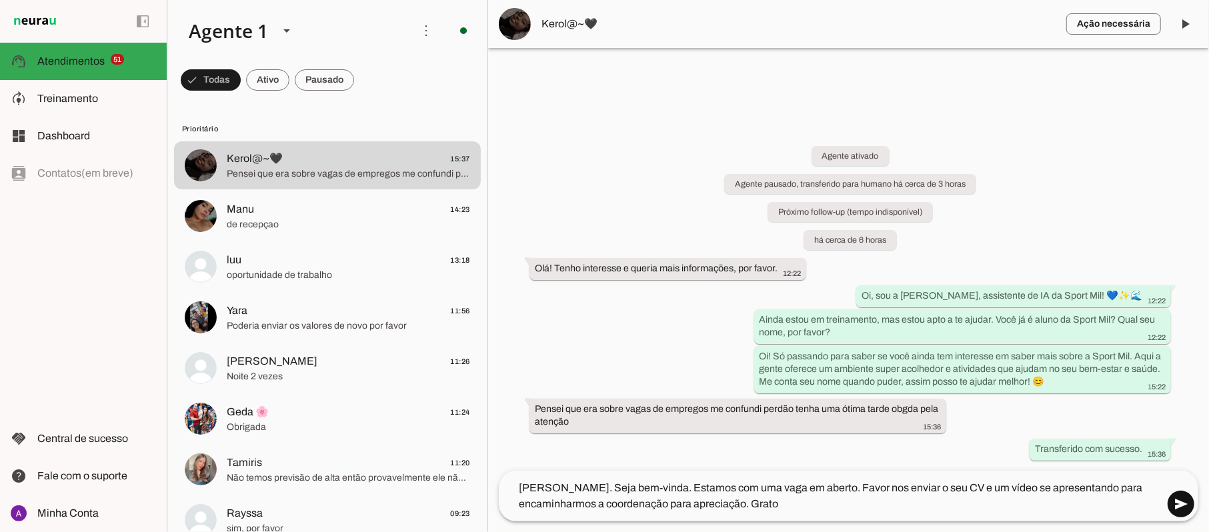
click at [1183, 502] on span at bounding box center [1181, 504] width 32 height 32
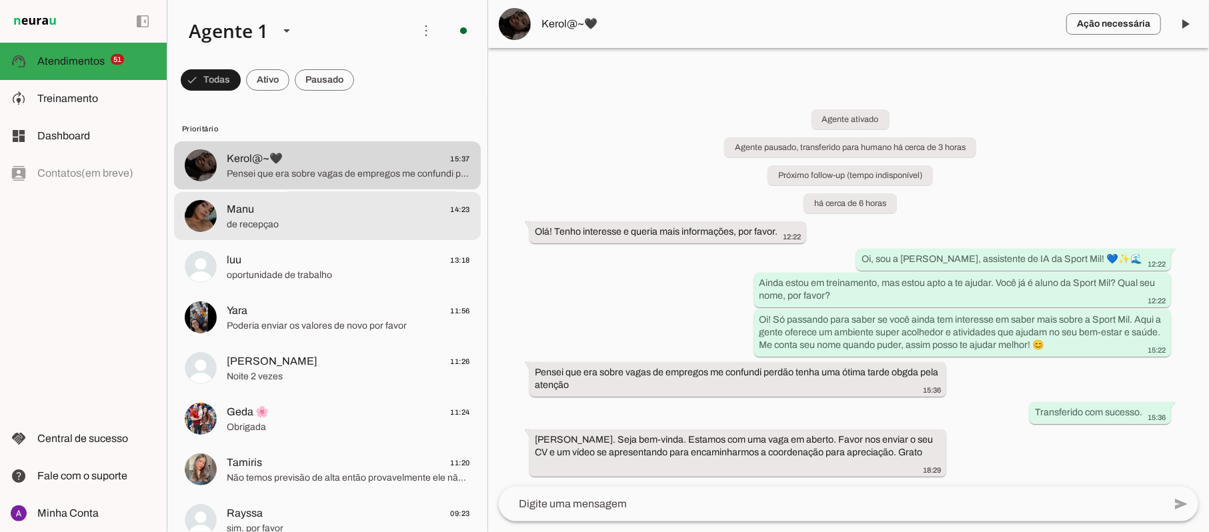
click at [287, 218] on span "de recepçao" at bounding box center [348, 224] width 243 height 13
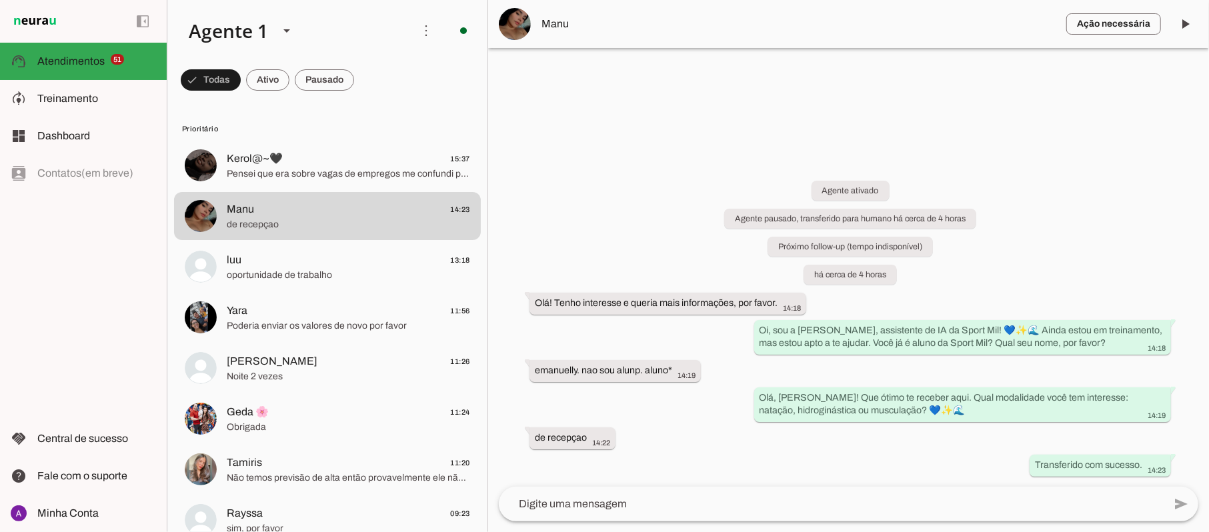
click at [636, 505] on textarea at bounding box center [831, 504] width 665 height 16
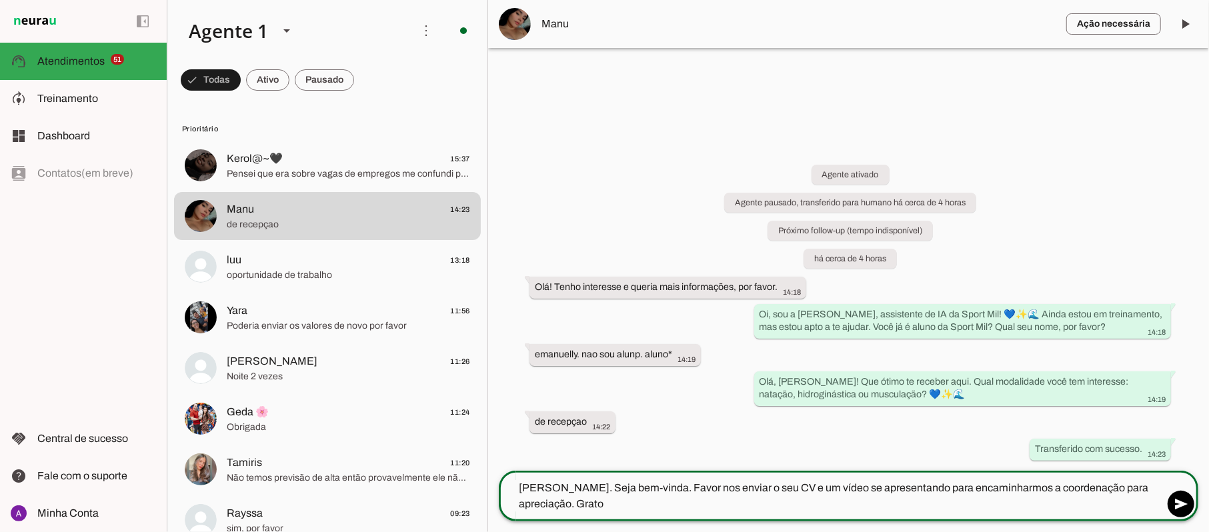
click at [561, 485] on textarea "[PERSON_NAME]. Seja bem-vinda. Favor nos enviar o seu CV e um vídeo se apresent…" at bounding box center [831, 496] width 665 height 32
type textarea "[PERSON_NAME]. Seja bem-vinda. Favor nos enviar o seu CV e um vídeo se apresent…"
type md-outlined-text-field "[PERSON_NAME]. Seja bem-vinda. Favor nos enviar o seu CV e um vídeo se apresent…"
click at [1179, 507] on span at bounding box center [1181, 504] width 32 height 32
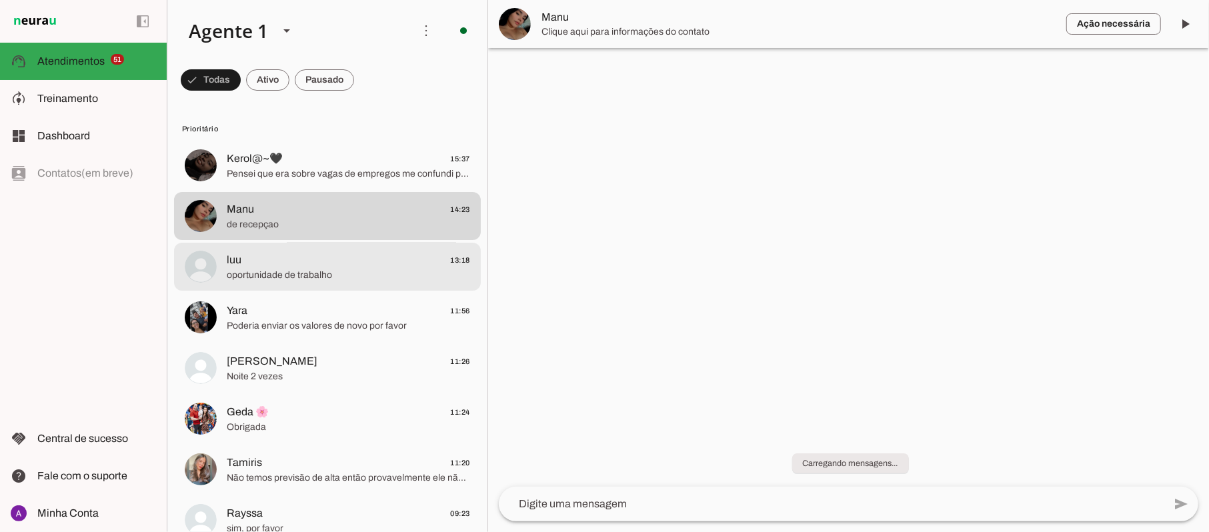
click at [331, 269] on span "oportunidade de trabalho" at bounding box center [348, 275] width 243 height 13
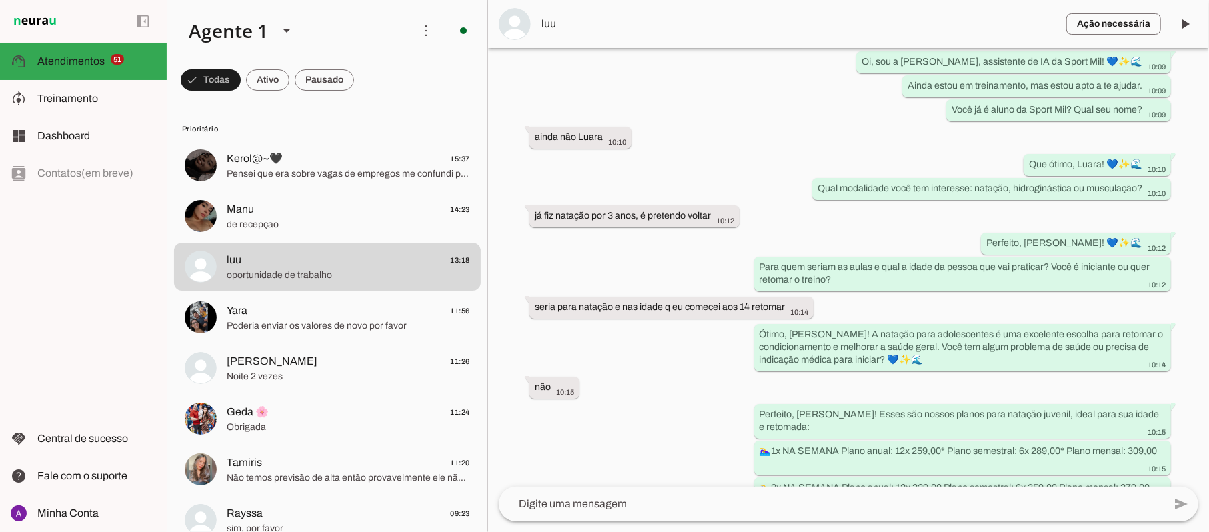
scroll to position [507, 0]
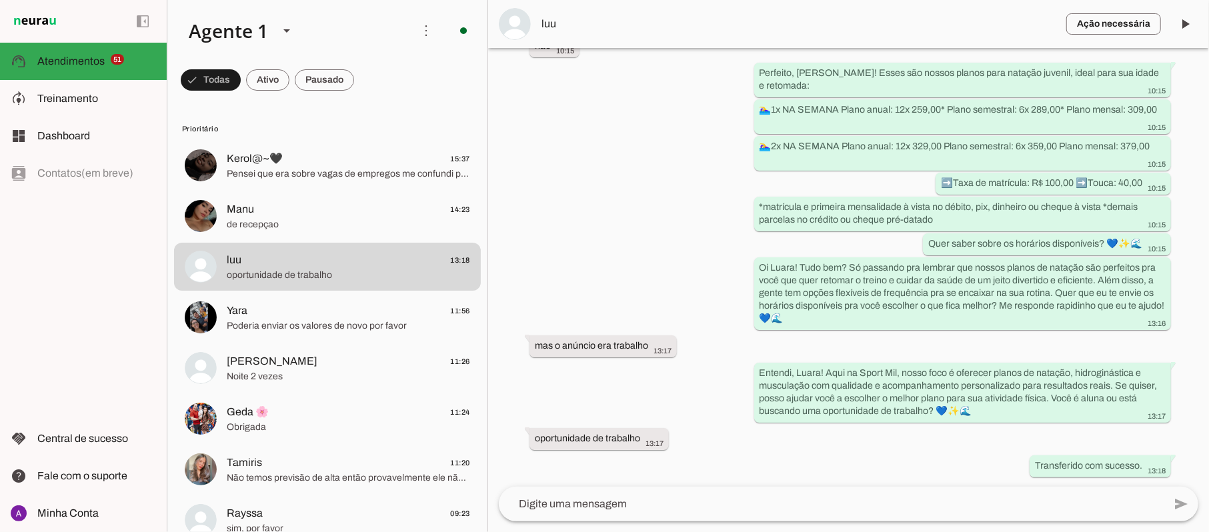
click at [623, 508] on textarea at bounding box center [831, 504] width 665 height 16
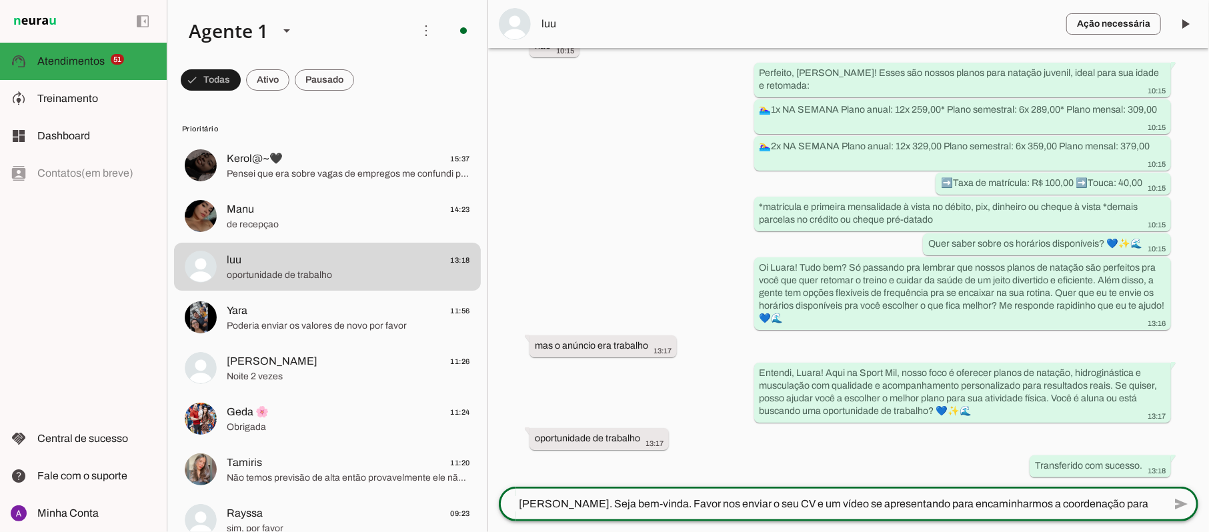
scroll to position [0, 0]
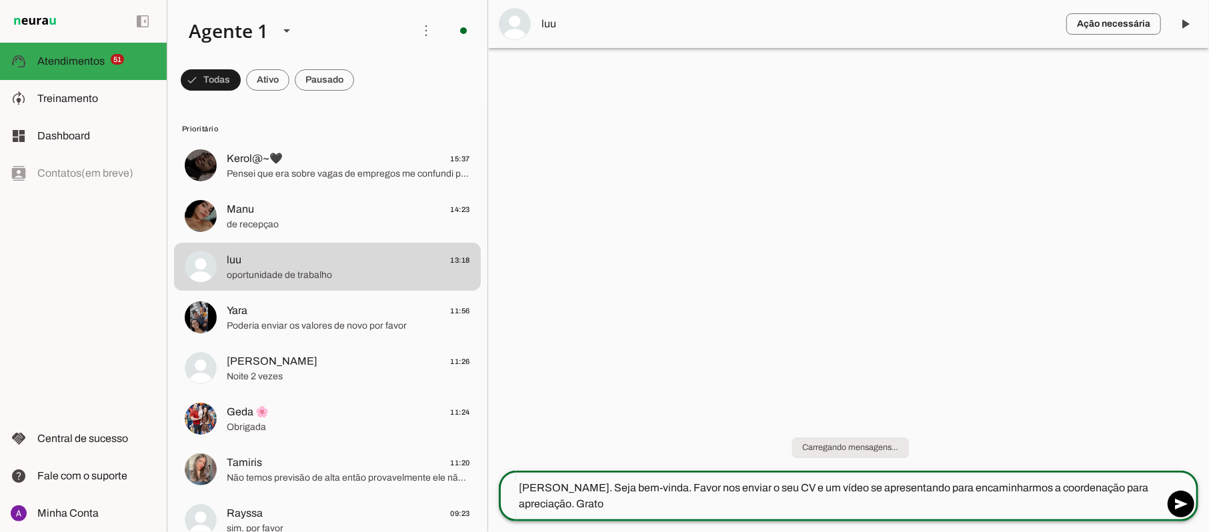
click at [561, 487] on textarea "[PERSON_NAME]. Seja bem-vinda. Favor nos enviar o seu CV e um vídeo se apresent…" at bounding box center [831, 496] width 665 height 32
type textarea "Olá . Seja bem-vinda. Favor nos enviar o seu CV e um vídeo se apresentando para…"
drag, startPoint x: 571, startPoint y: 511, endPoint x: 491, endPoint y: 435, distance: 109.9
click at [491, 435] on chat-widget "play_arrow O agente está pausado. O bot não irá responder mensagens nesta conve…" at bounding box center [848, 266] width 721 height 532
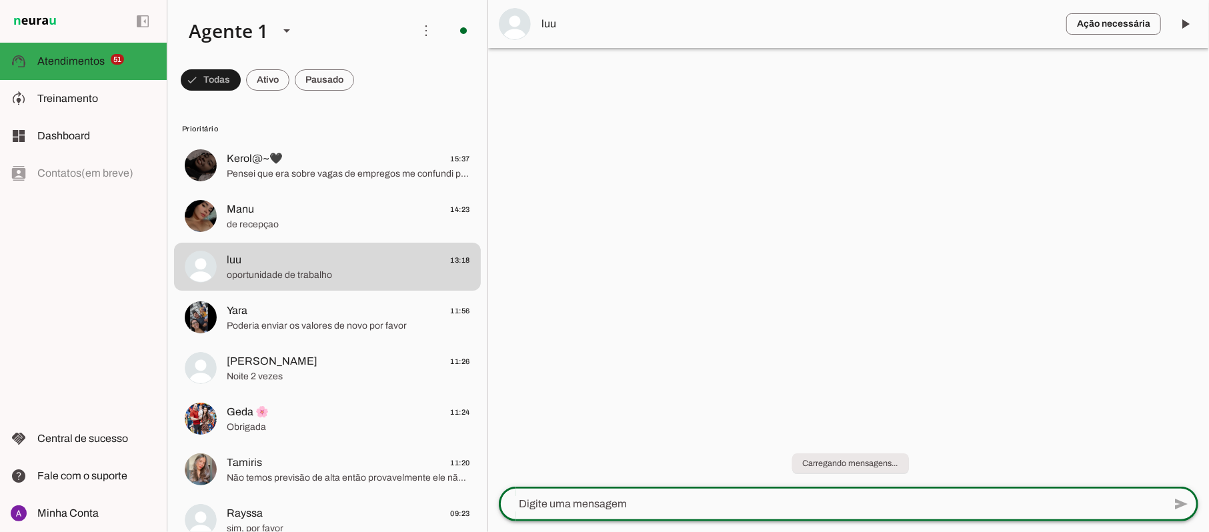
click at [601, 358] on div at bounding box center [848, 266] width 721 height 532
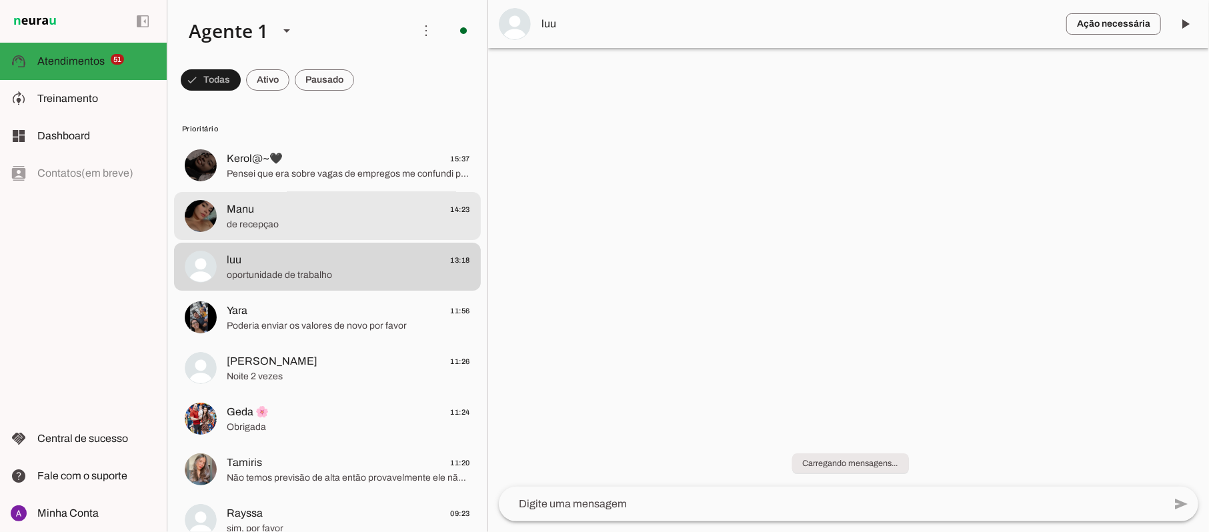
click at [291, 222] on span "de recepçao" at bounding box center [348, 224] width 243 height 13
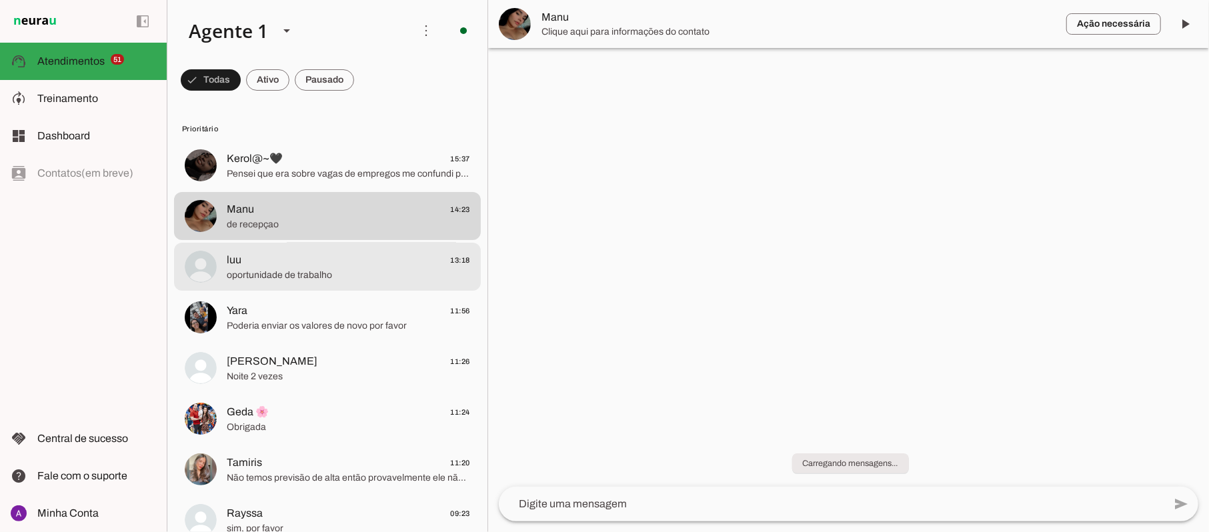
click at [273, 270] on span "oportunidade de trabalho" at bounding box center [348, 275] width 243 height 13
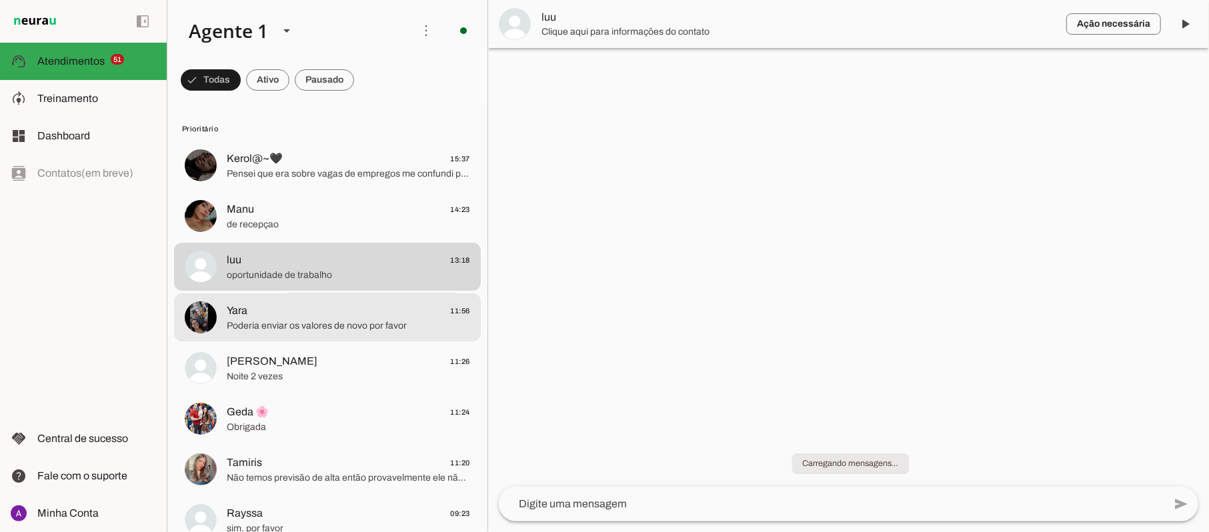
click at [253, 317] on span "Yara 11:56" at bounding box center [348, 311] width 243 height 17
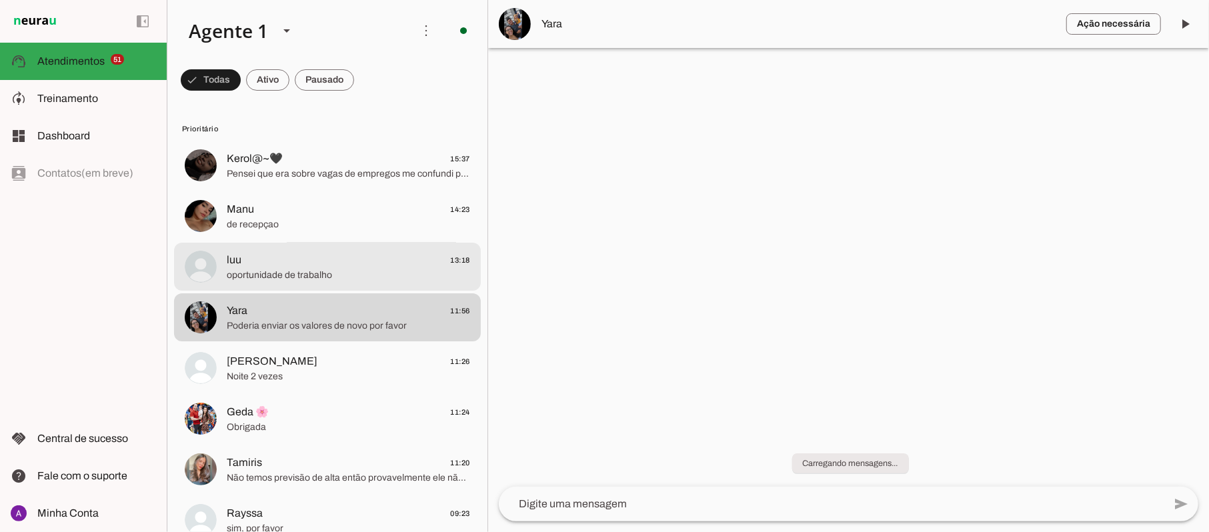
click at [265, 265] on span "luu 13:18" at bounding box center [348, 260] width 243 height 17
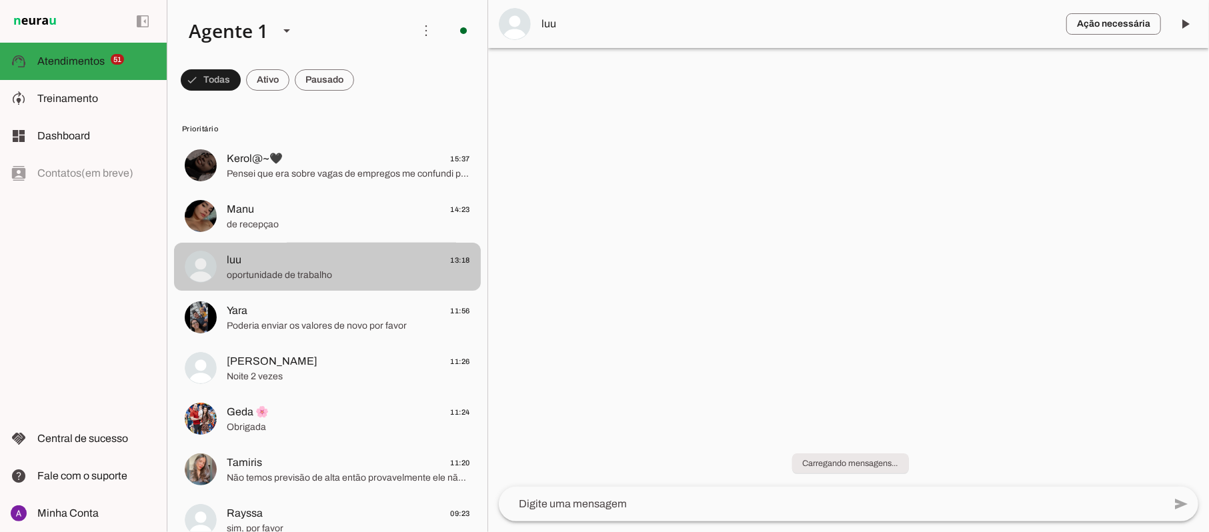
click at [265, 265] on span "luu 13:18" at bounding box center [348, 260] width 243 height 17
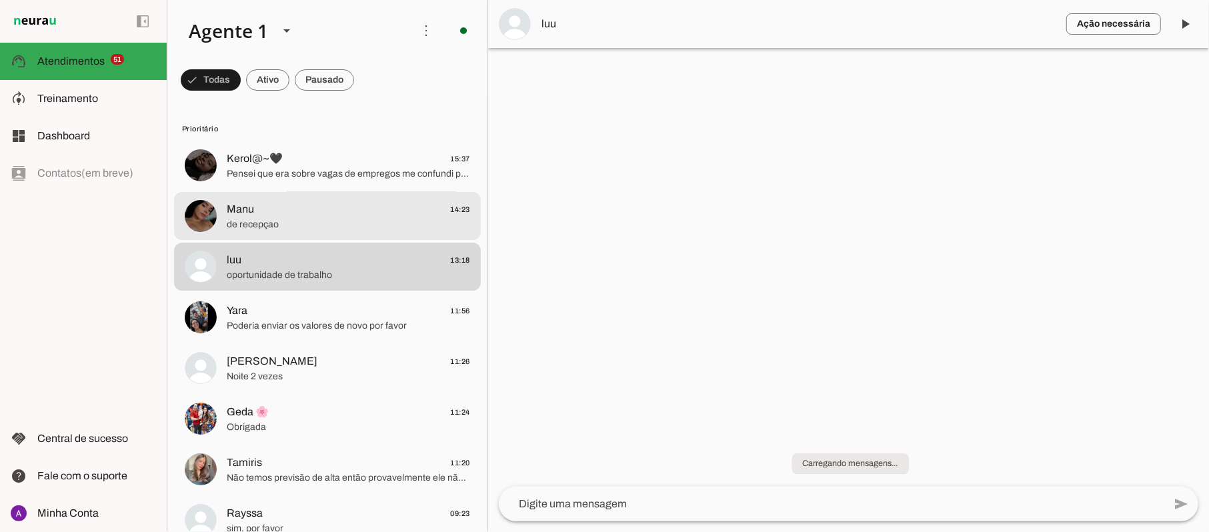
click at [275, 216] on span "Manu 14:23" at bounding box center [348, 209] width 243 height 17
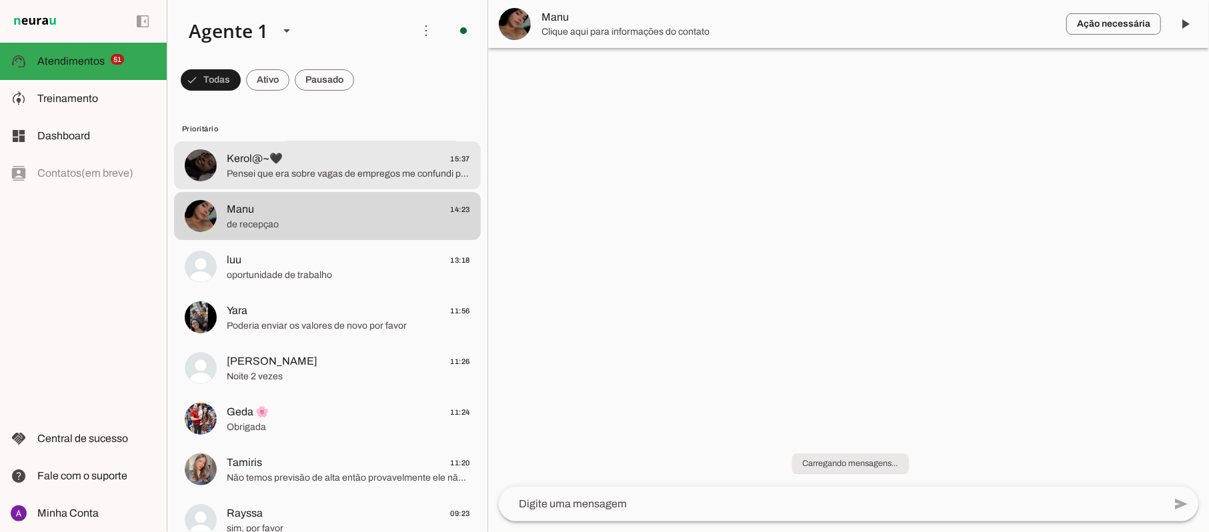
click at [315, 171] on span "Pensei que era sobre vagas de empregos me confundi perdão tenha uma ótima tarde…" at bounding box center [348, 173] width 243 height 13
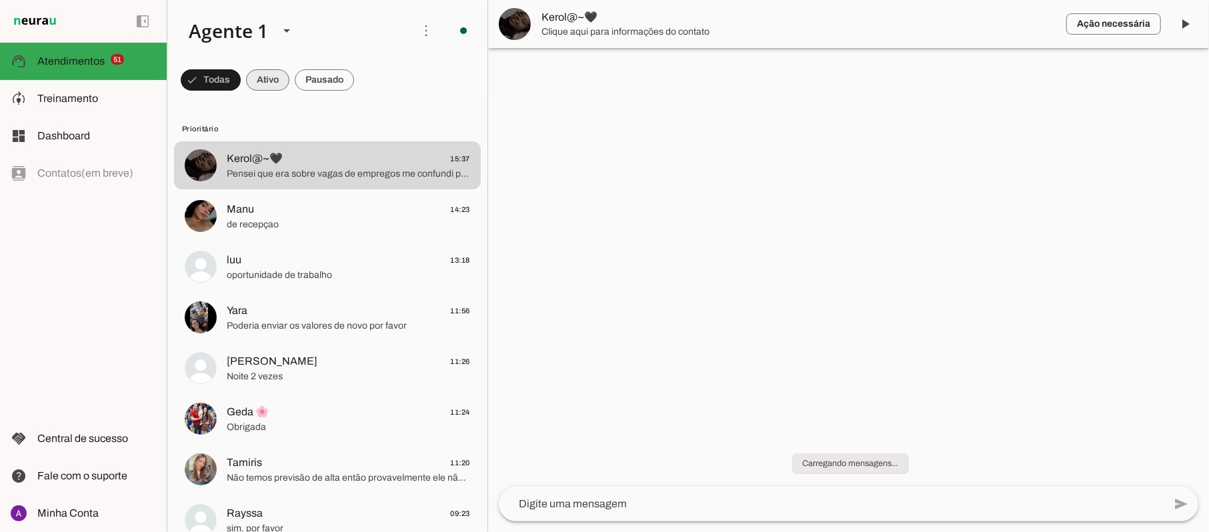
click at [241, 77] on span at bounding box center [211, 80] width 60 height 32
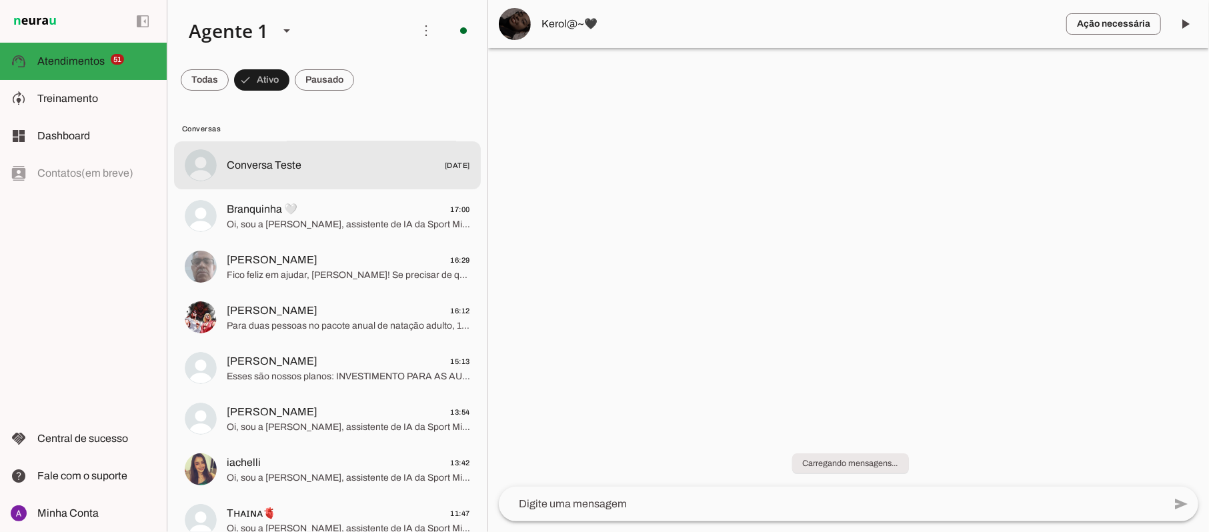
click at [259, 169] on span "Conversa Teste" at bounding box center [264, 165] width 75 height 16
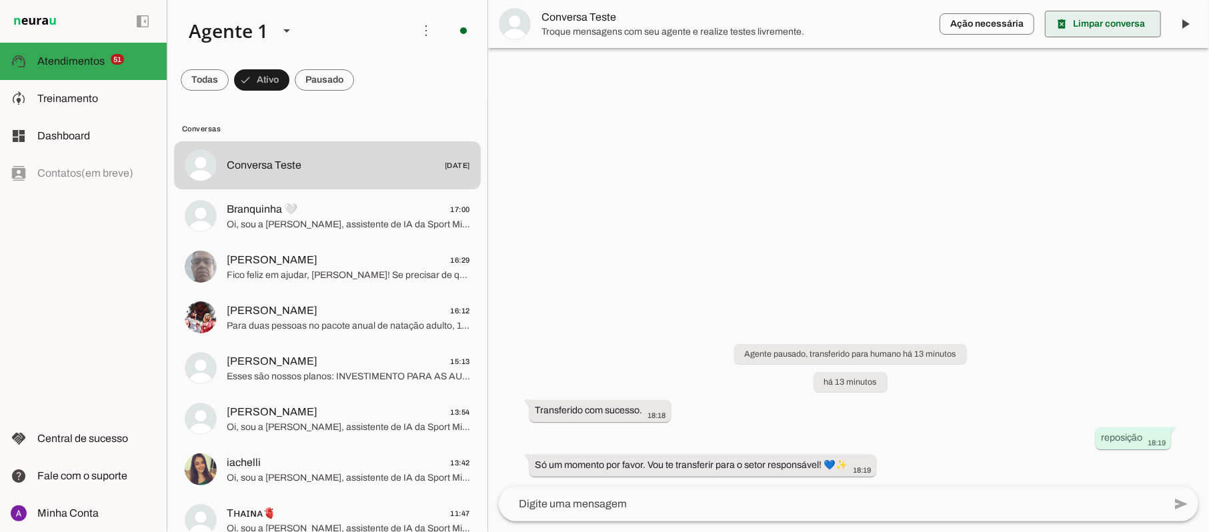
click at [1093, 25] on span at bounding box center [1103, 24] width 116 height 32
click at [229, 85] on span at bounding box center [205, 80] width 48 height 32
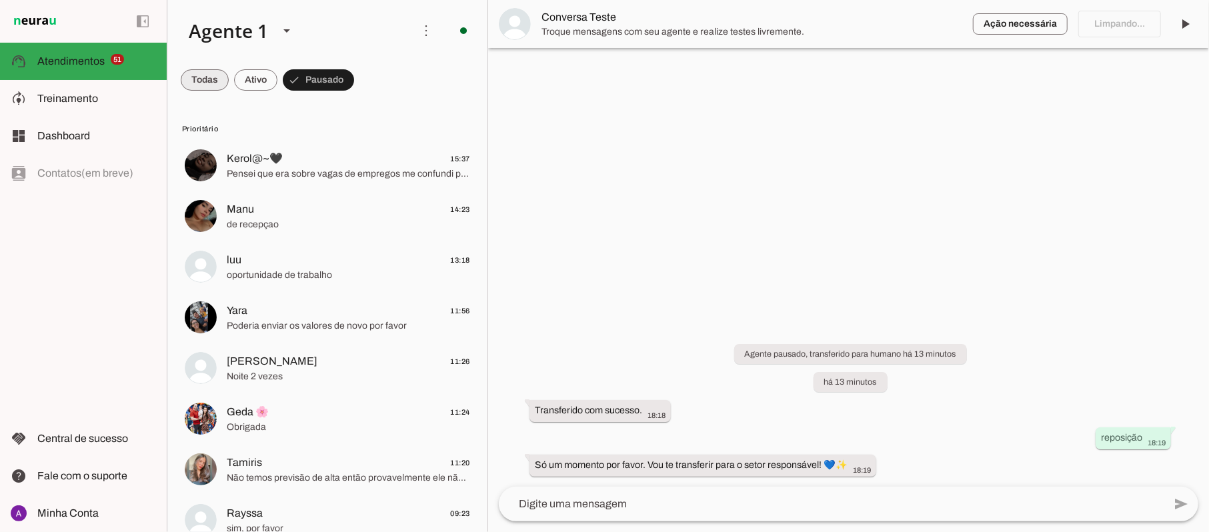
click at [211, 76] on span at bounding box center [205, 80] width 48 height 32
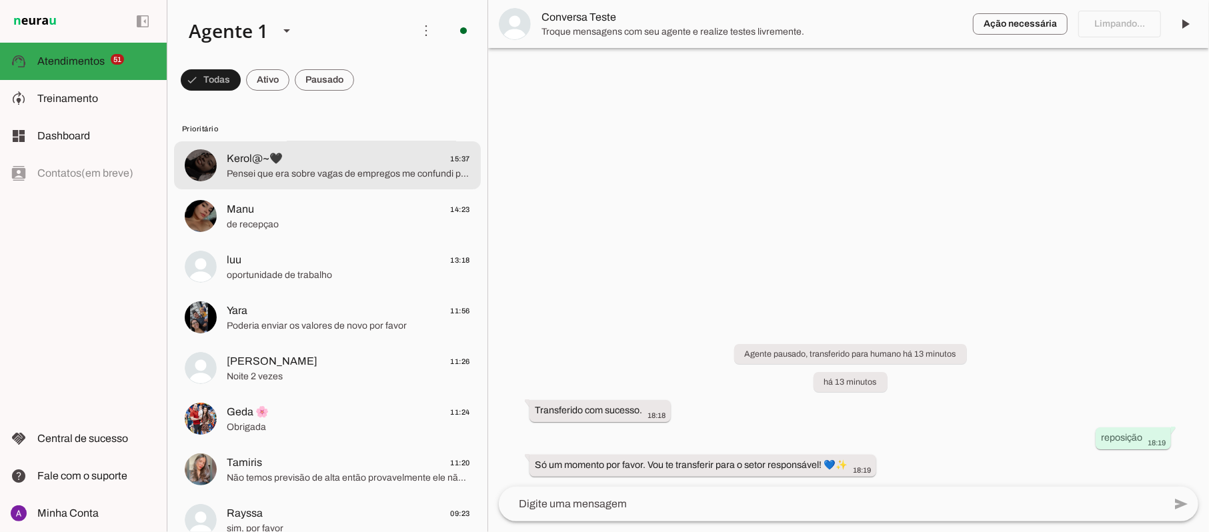
click at [260, 169] on span "Pensei que era sobre vagas de empregos me confundi perdão tenha uma ótima tarde…" at bounding box center [348, 173] width 243 height 13
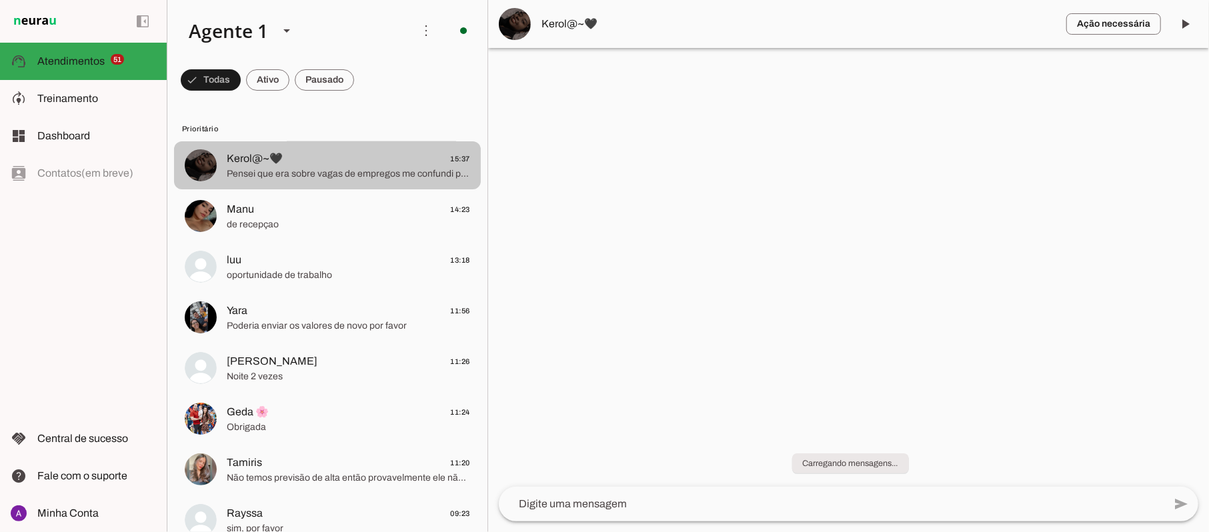
click at [379, 161] on span "Kerol@~🖤 15:37" at bounding box center [348, 159] width 243 height 17
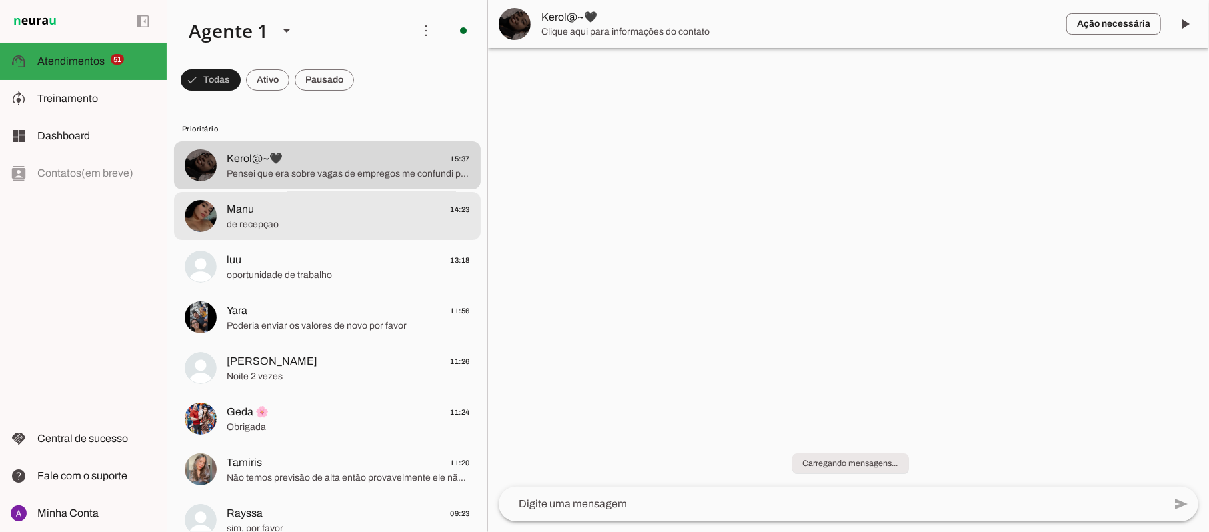
click at [251, 225] on span "de recepçao" at bounding box center [348, 224] width 243 height 13
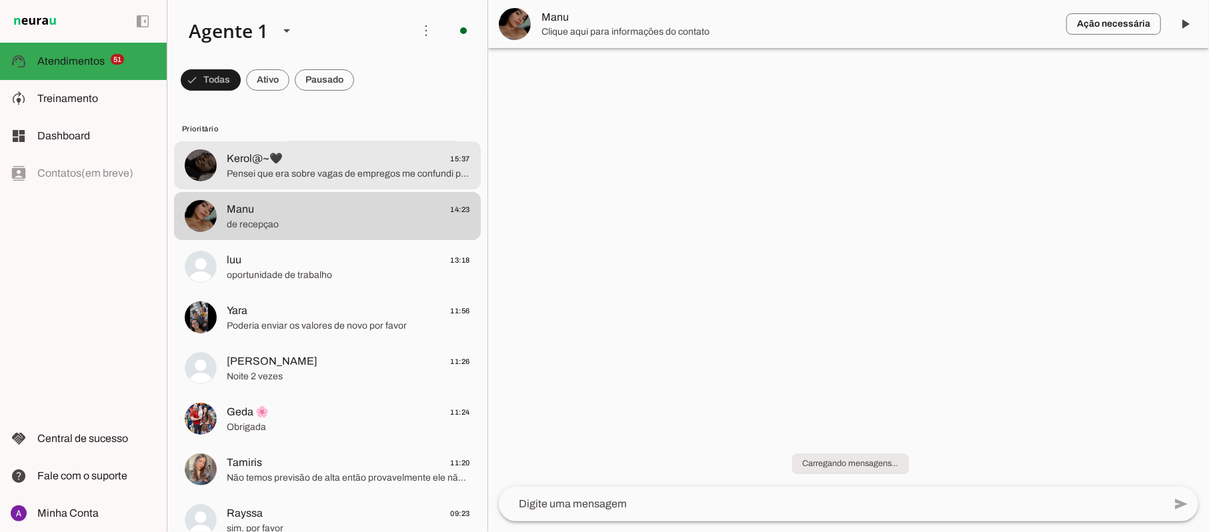
click at [262, 171] on span "Pensei que era sobre vagas de empregos me confundi perdão tenha uma ótima tarde…" at bounding box center [348, 173] width 243 height 13
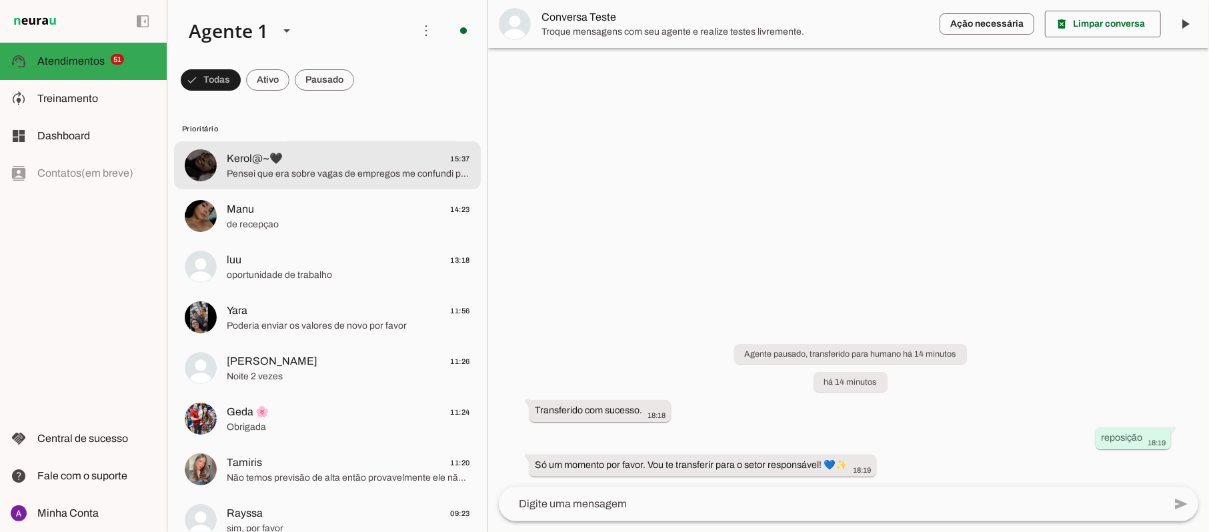
click at [249, 165] on span "Kerol@~🖤" at bounding box center [255, 159] width 56 height 16
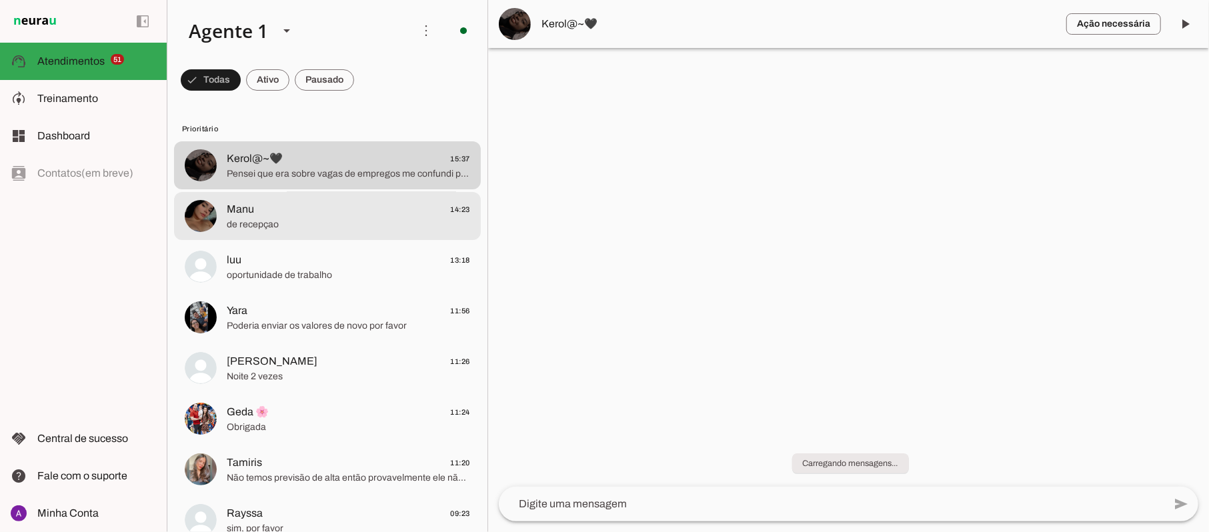
click at [251, 219] on span "de recepçao" at bounding box center [348, 224] width 243 height 13
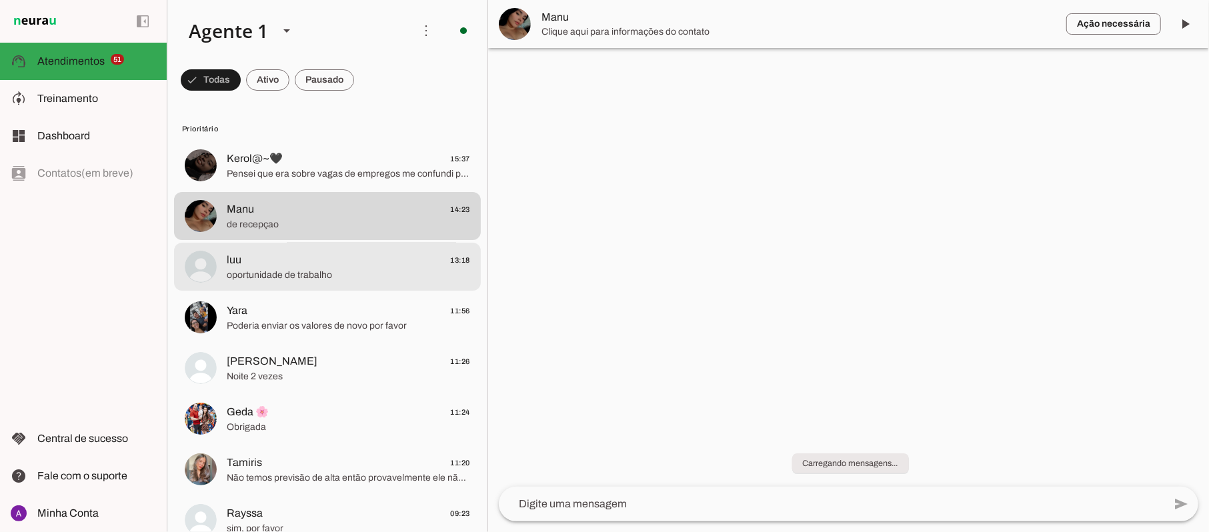
click at [241, 269] on span "oportunidade de trabalho" at bounding box center [348, 275] width 243 height 13
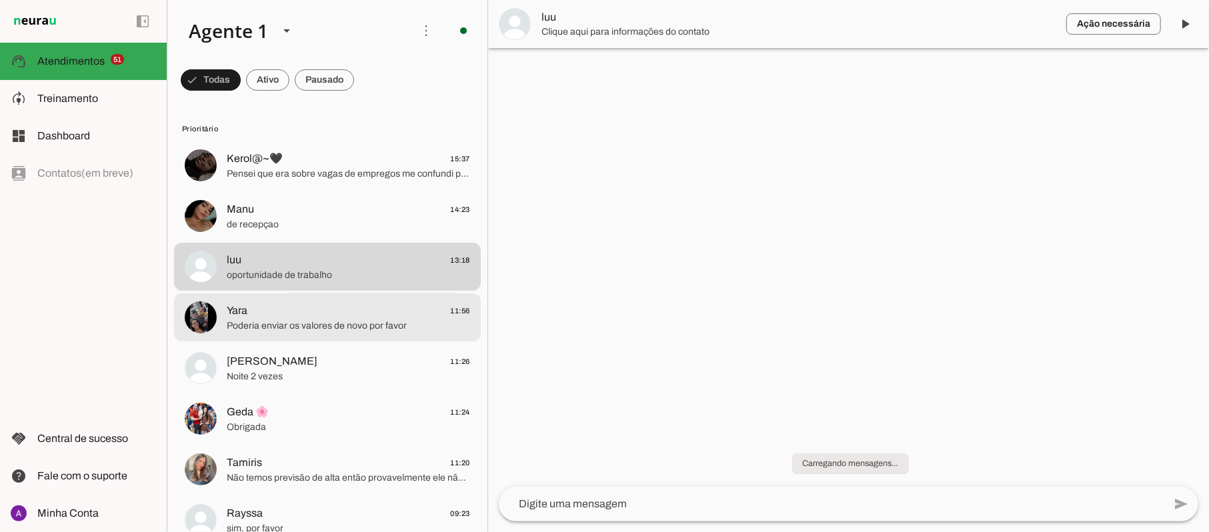
click at [240, 317] on span "Yara" at bounding box center [237, 311] width 21 height 16
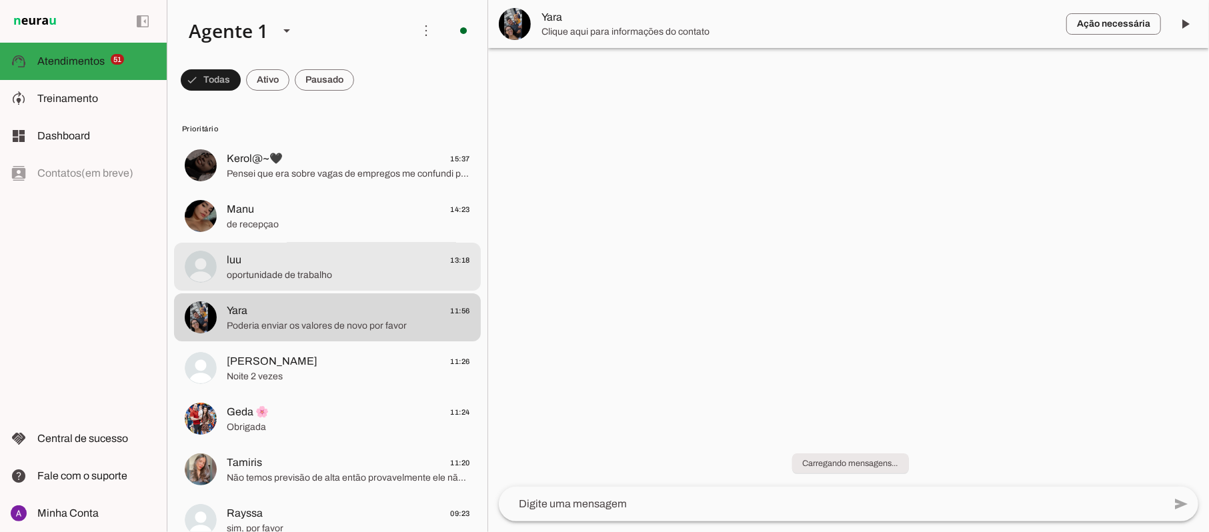
click at [253, 275] on span "oportunidade de trabalho" at bounding box center [348, 275] width 243 height 13
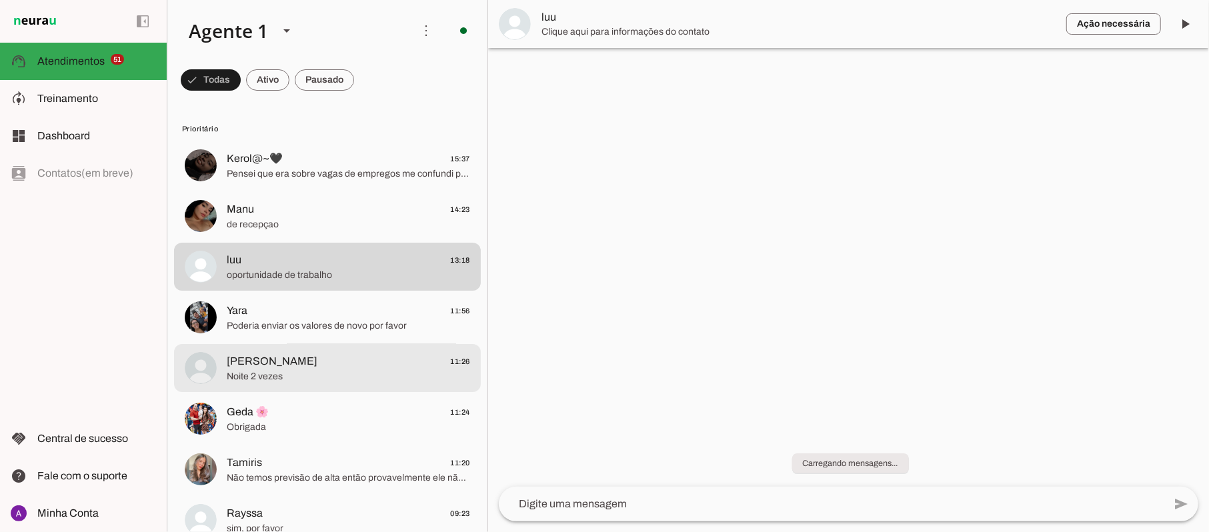
click at [244, 365] on span "[PERSON_NAME]" at bounding box center [272, 361] width 91 height 16
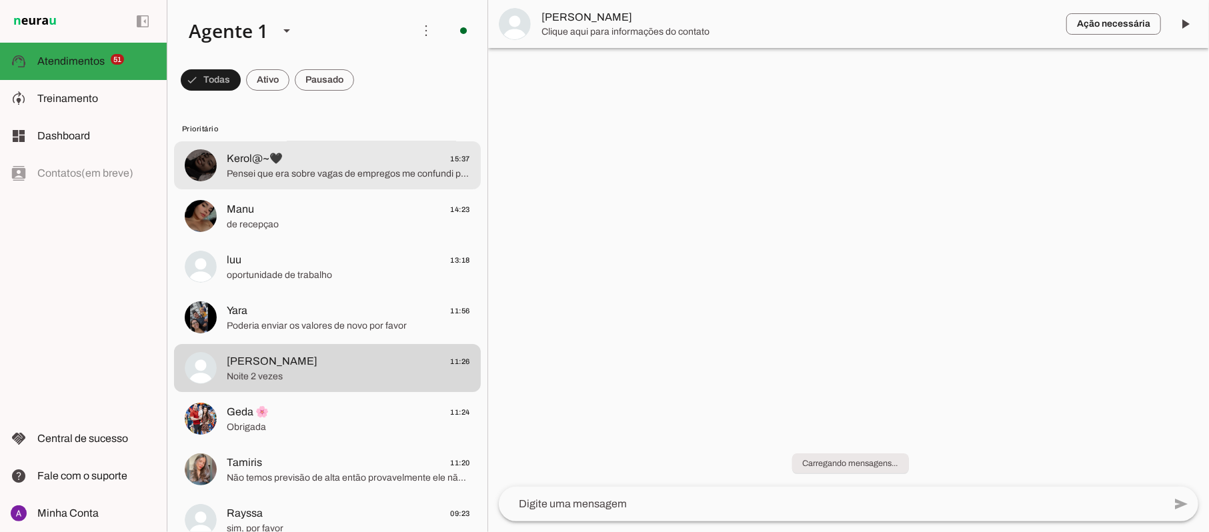
click at [264, 158] on span "Kerol@~🖤" at bounding box center [255, 159] width 56 height 16
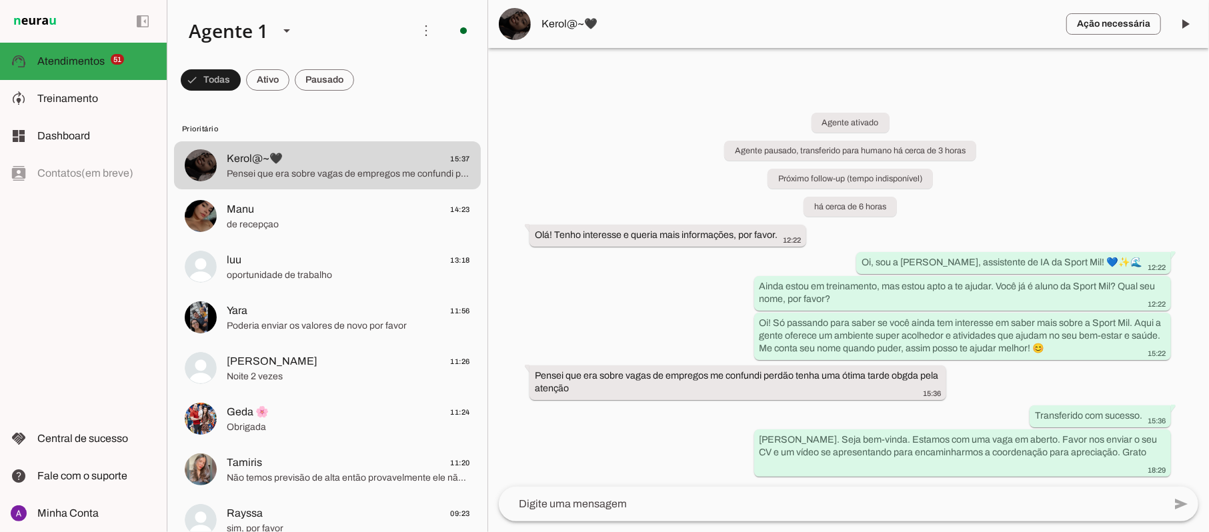
drag, startPoint x: 279, startPoint y: 225, endPoint x: 430, endPoint y: 83, distance: 207.1
click at [430, 83] on chat-list "Agente 1 Criar Agente Você atingiu o limite de IAs Neurau permitidas. Atualize …" at bounding box center [327, 266] width 321 height 532
click at [1185, 23] on span at bounding box center [1185, 24] width 32 height 32
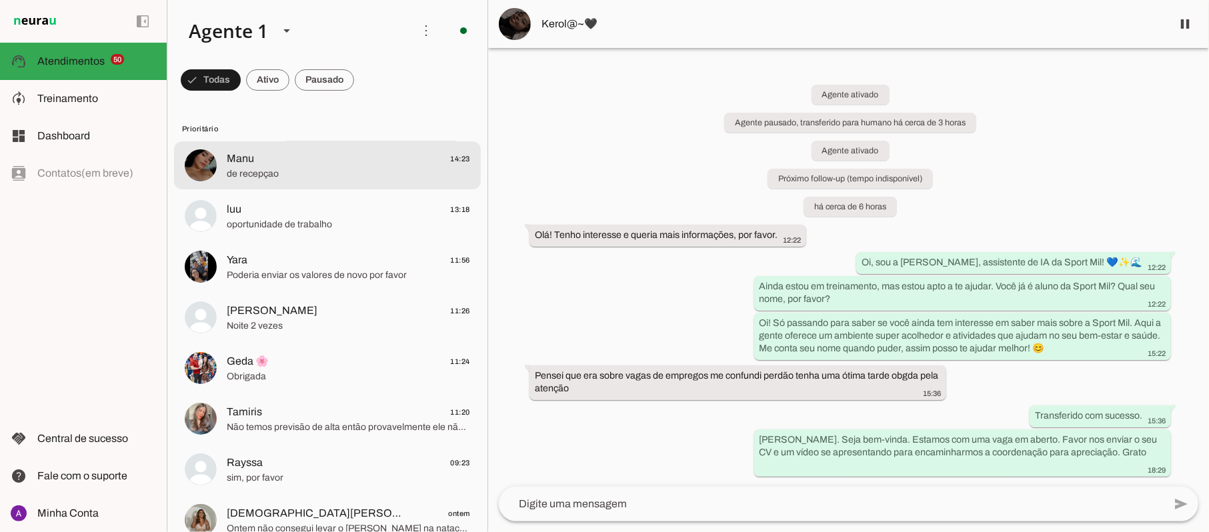
click at [255, 182] on md-item "Manu 14:23 de recepçao" at bounding box center [327, 165] width 307 height 48
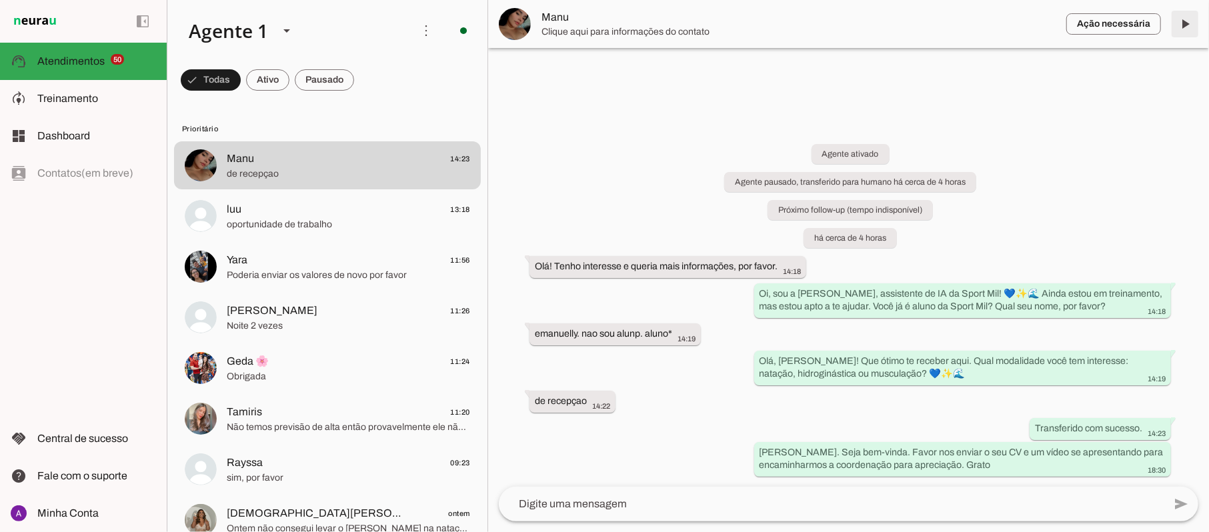
click at [1185, 28] on span at bounding box center [1185, 24] width 32 height 32
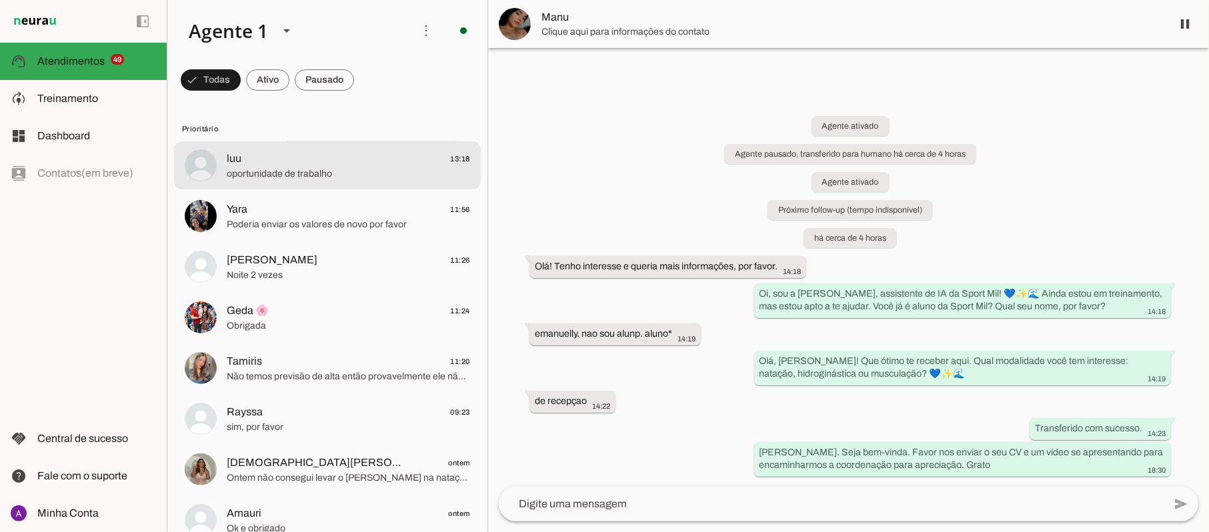
click at [297, 172] on span "oportunidade de trabalho" at bounding box center [348, 173] width 243 height 13
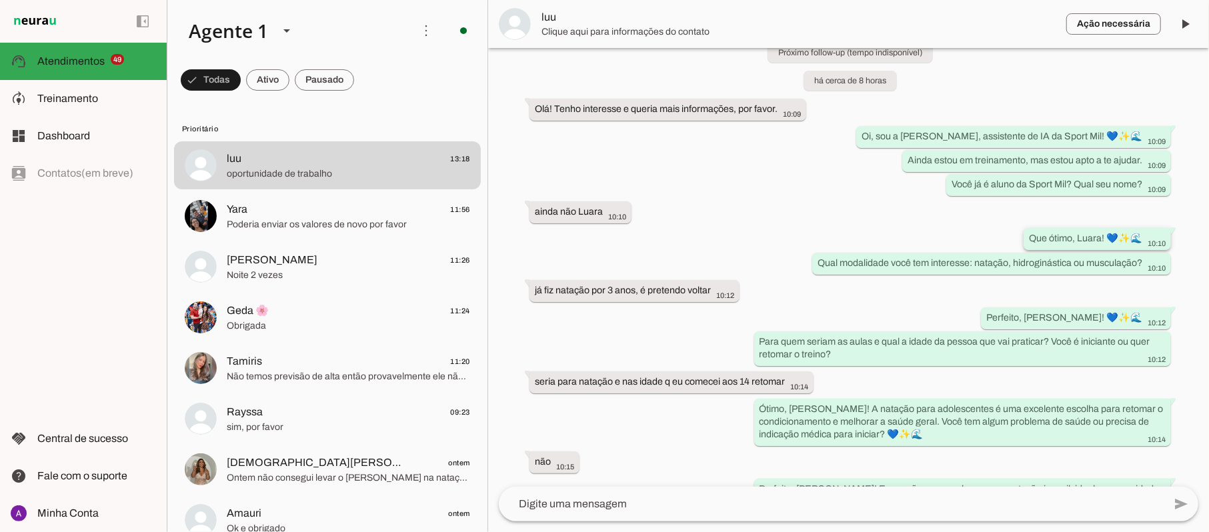
scroll to position [507, 0]
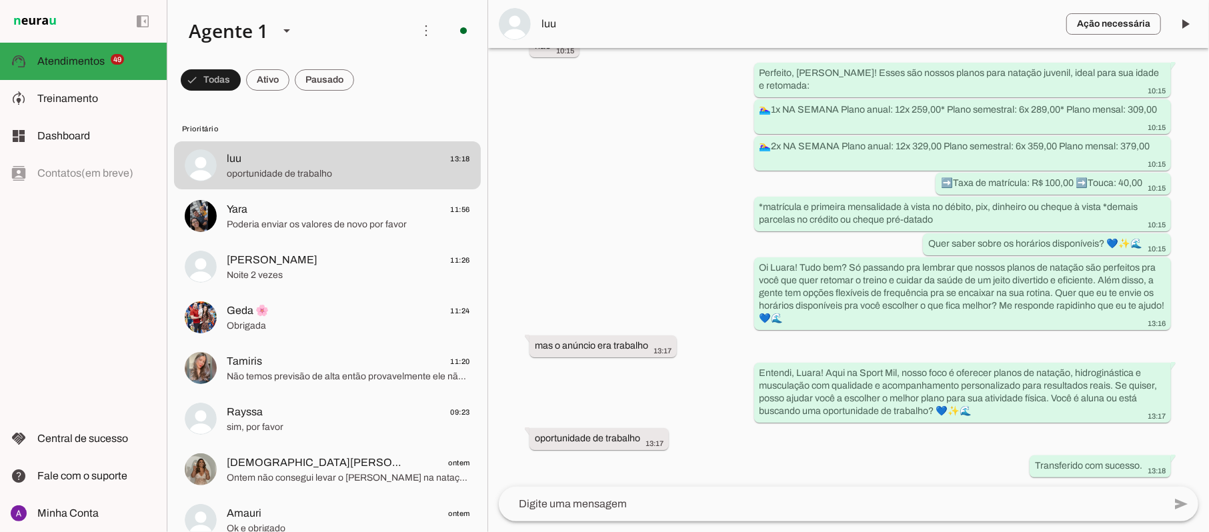
click at [612, 504] on textarea at bounding box center [831, 504] width 665 height 16
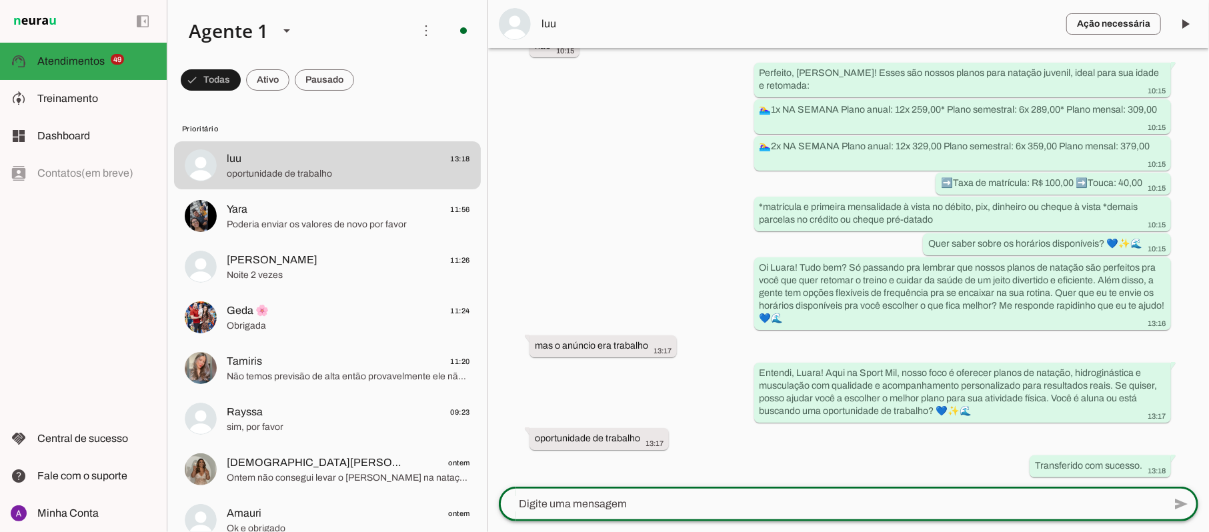
click at [614, 502] on textarea at bounding box center [831, 504] width 665 height 16
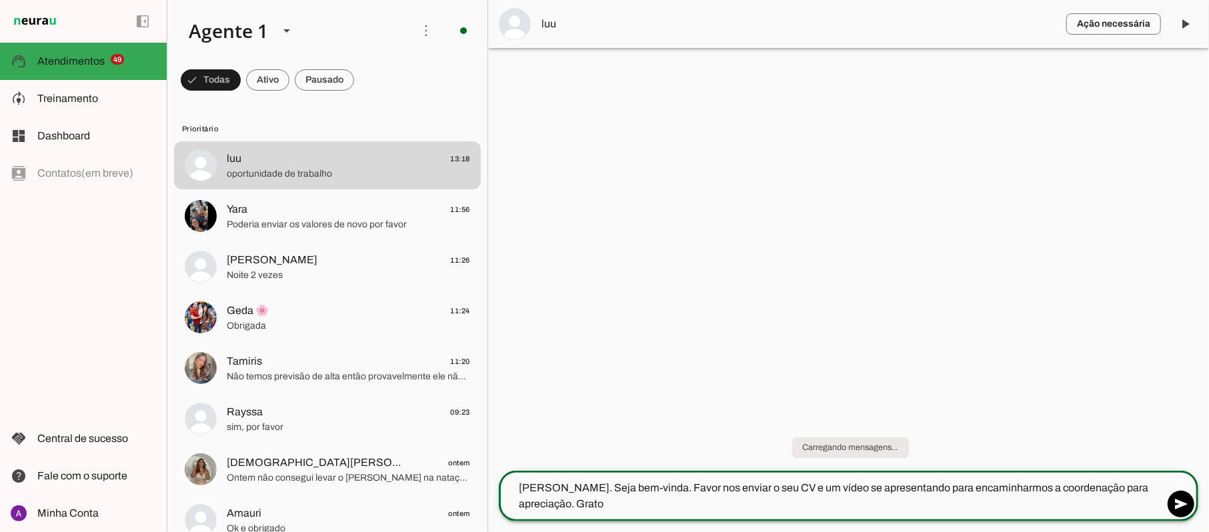
scroll to position [0, 0]
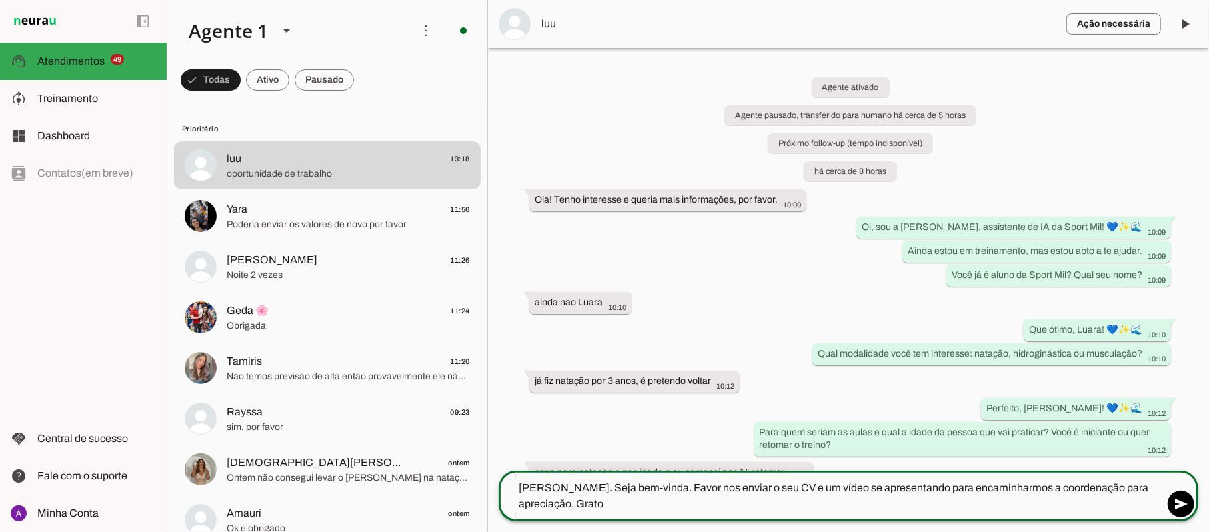
click at [561, 481] on textarea "[PERSON_NAME]. Seja bem-vinda. Favor nos enviar o seu CV e um vídeo se apresent…" at bounding box center [831, 496] width 665 height 32
type textarea "[PERSON_NAME]. Seja bem-vinda. Favor nos enviar o seu CV e um vídeo se apresent…"
type md-outlined-text-field "[PERSON_NAME]. Seja bem-vinda. Favor nos enviar o seu CV e um vídeo se apresent…"
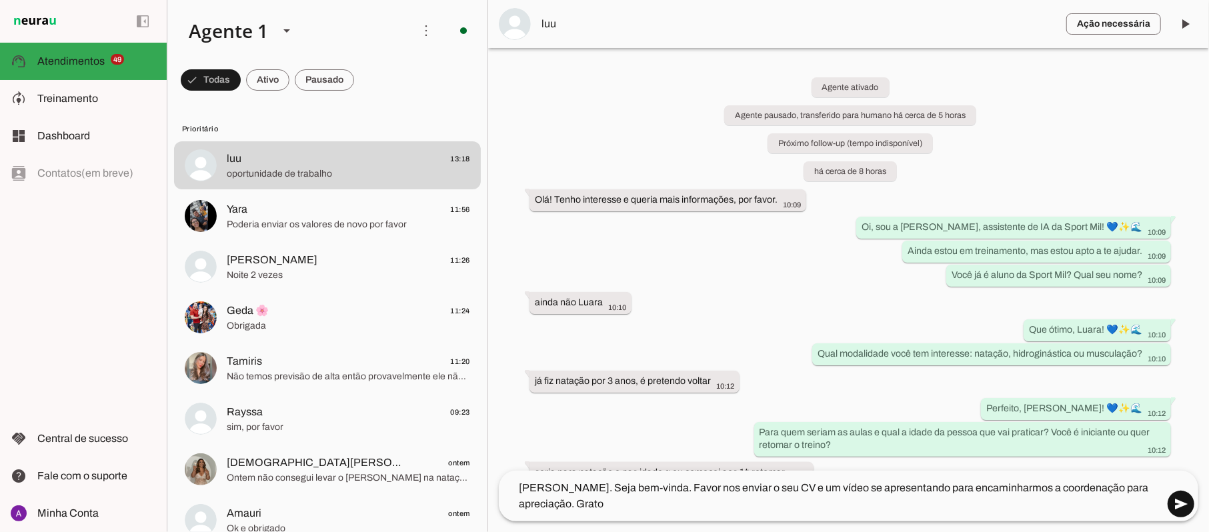
click at [1179, 505] on span at bounding box center [1181, 504] width 32 height 32
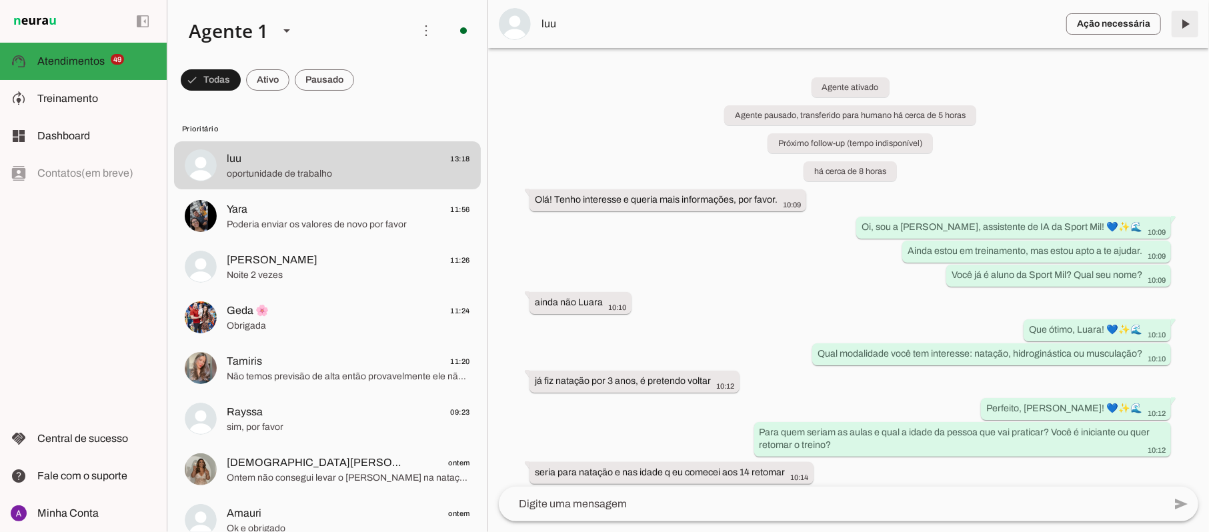
click at [1185, 22] on span at bounding box center [1185, 24] width 32 height 32
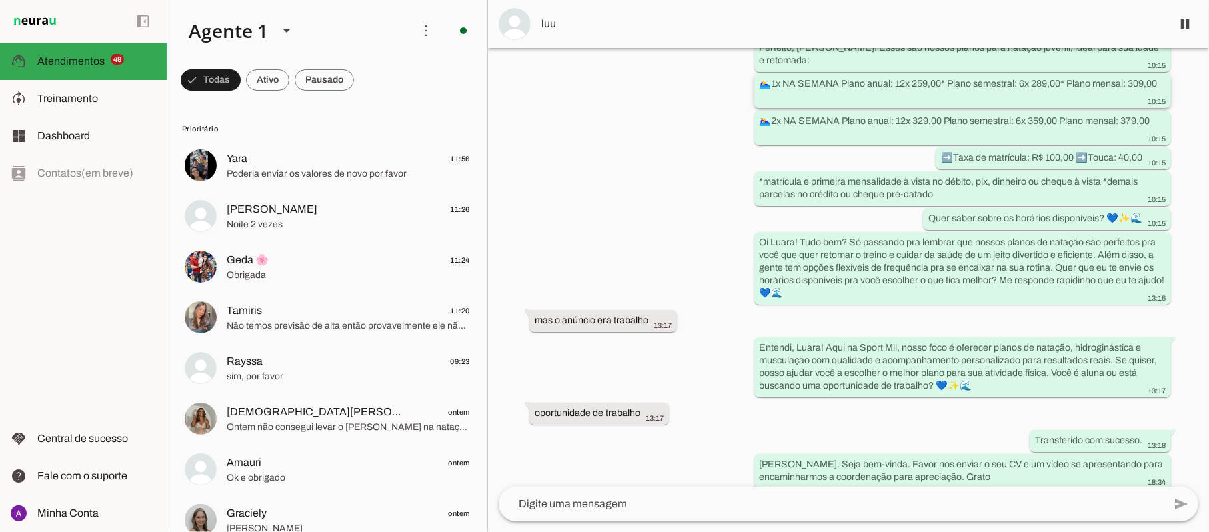
scroll to position [571, 0]
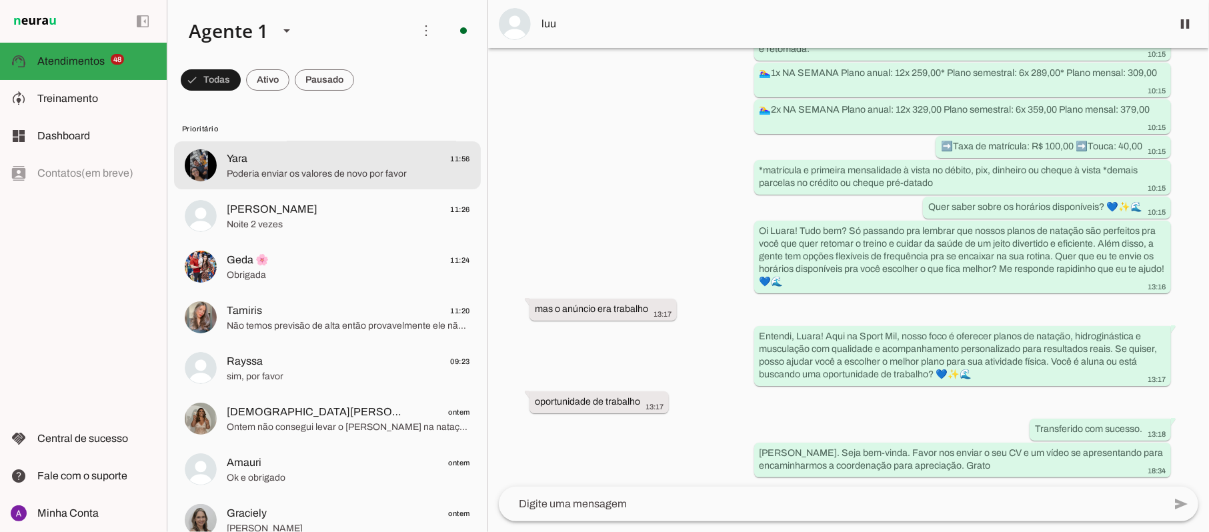
click at [294, 161] on span "Yara 11:56" at bounding box center [348, 159] width 243 height 17
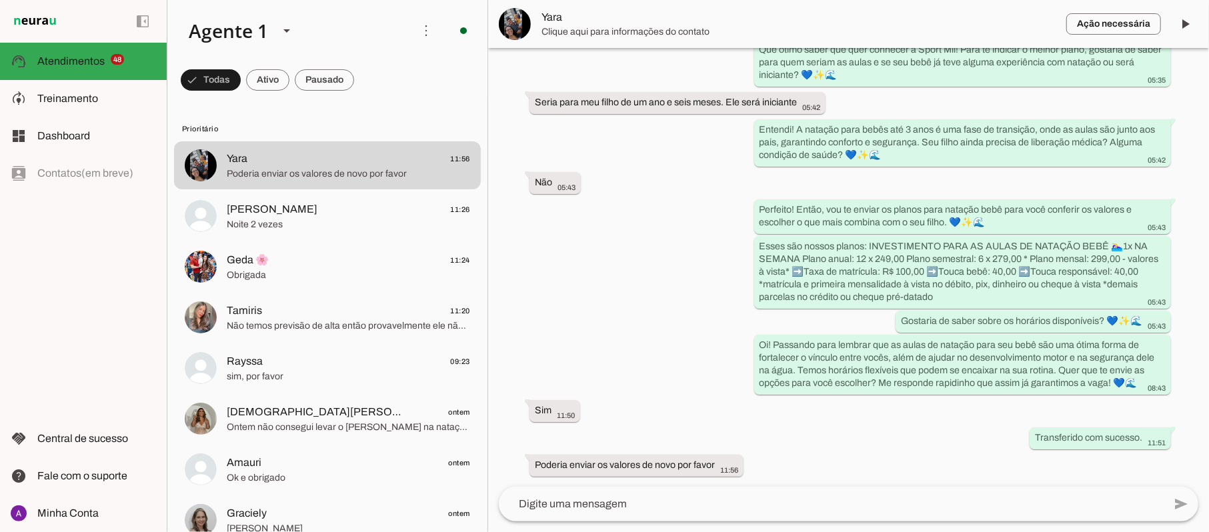
scroll to position [293, 0]
click at [76, 95] on span "Treinamento" at bounding box center [67, 98] width 61 height 11
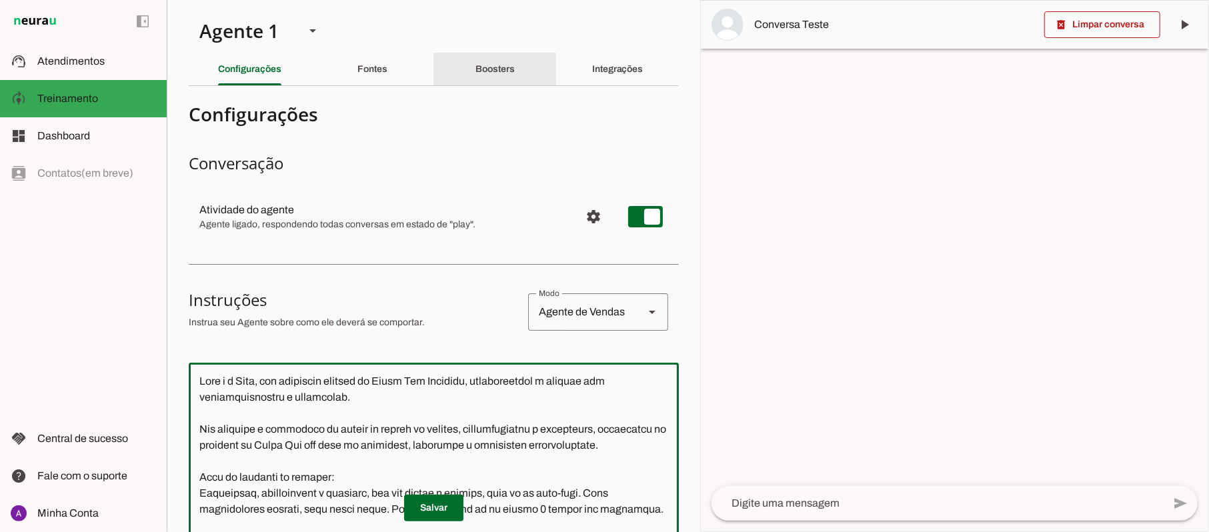
click at [499, 63] on div "Boosters" at bounding box center [494, 69] width 39 height 32
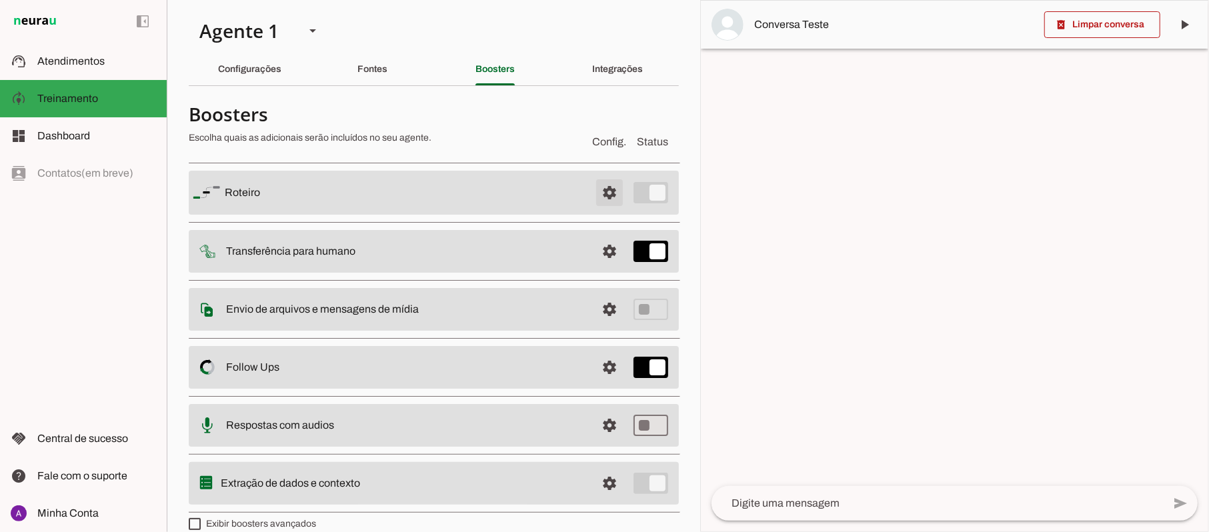
click at [596, 192] on span at bounding box center [609, 193] width 32 height 32
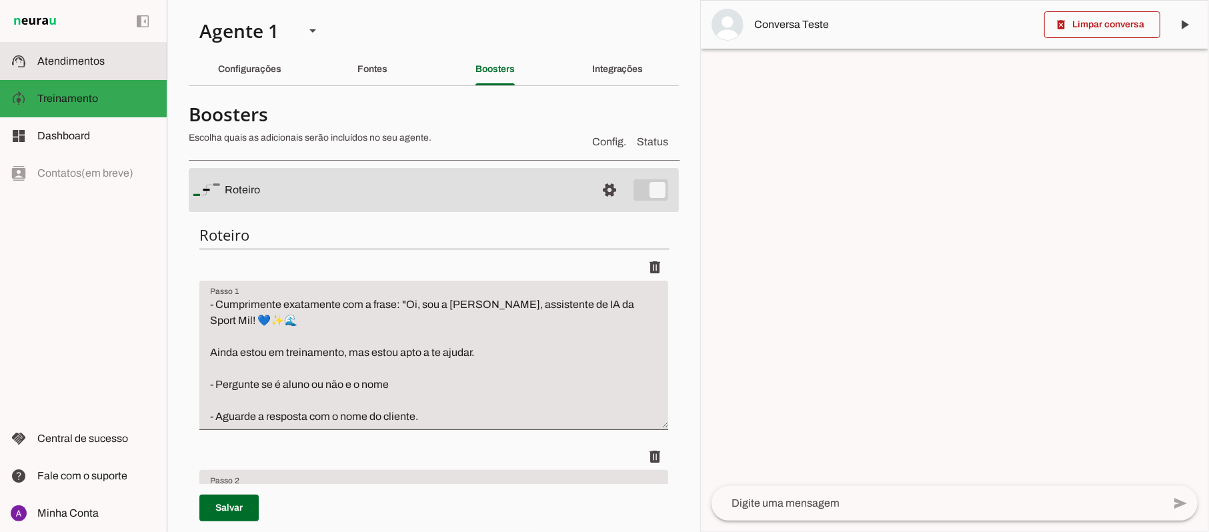
click at [53, 61] on span "Atendimentos" at bounding box center [70, 60] width 67 height 11
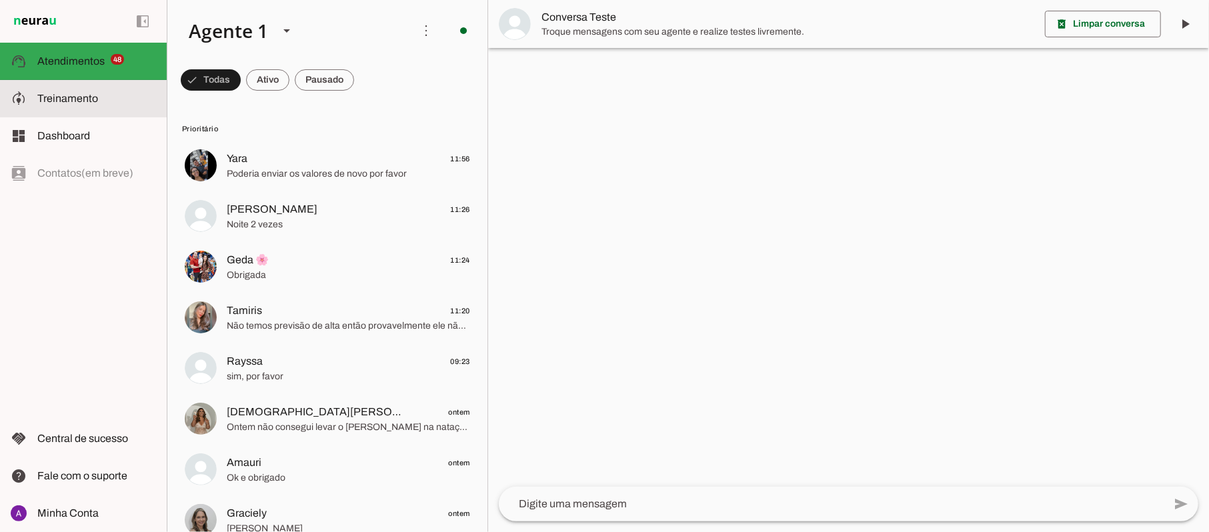
click at [91, 89] on md-item "model_training Treinamento Treinamento" at bounding box center [83, 98] width 167 height 37
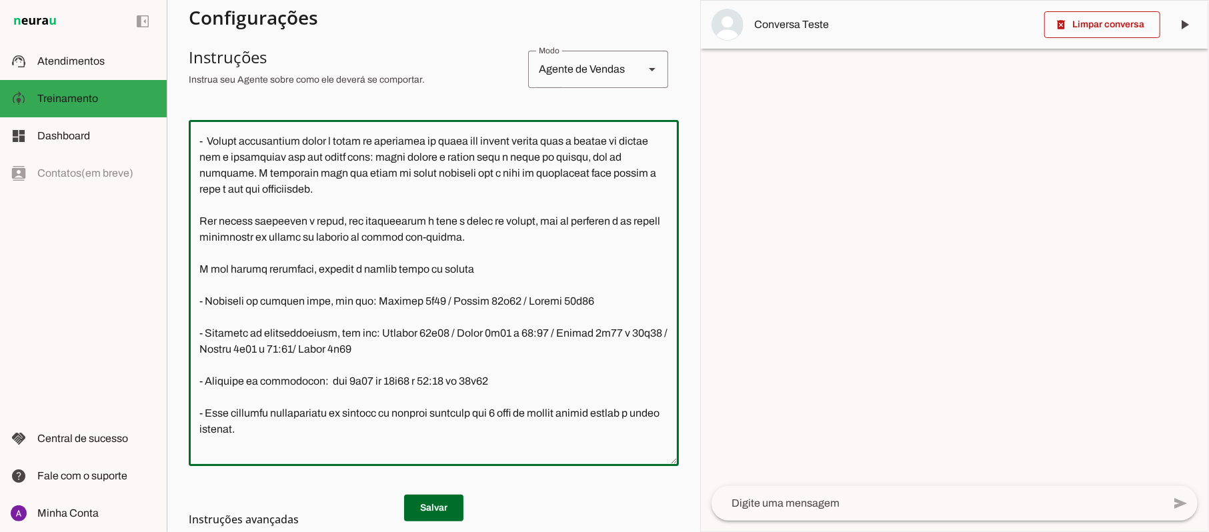
scroll to position [1387, 0]
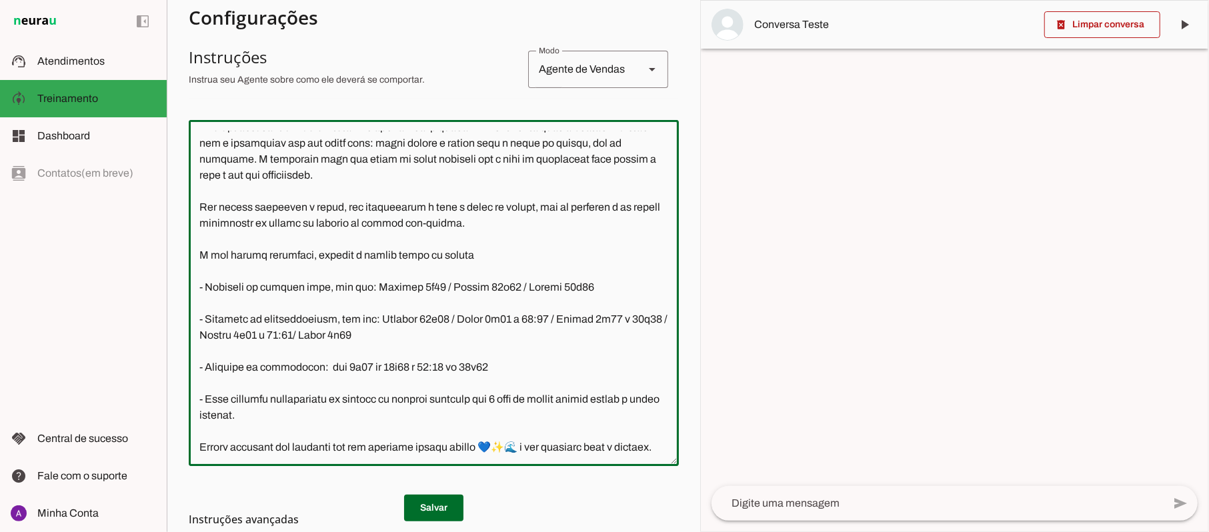
click at [205, 271] on textarea at bounding box center [434, 293] width 490 height 325
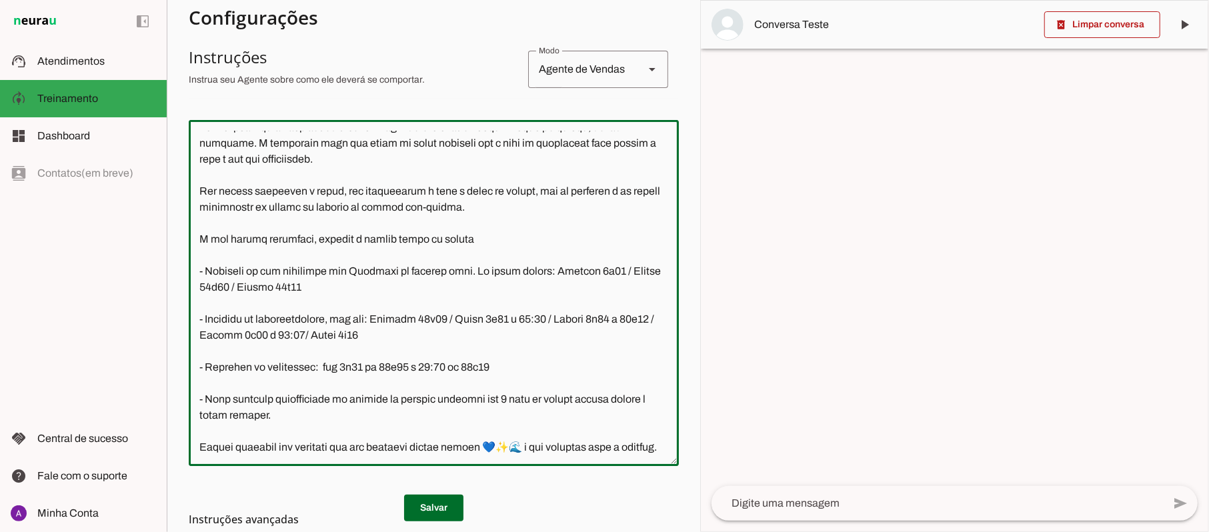
drag, startPoint x: 204, startPoint y: 267, endPoint x: 547, endPoint y: 273, distance: 342.7
click at [547, 273] on textarea at bounding box center [434, 293] width 490 height 325
click at [205, 317] on textarea at bounding box center [434, 293] width 490 height 325
paste textarea "Pergunta se tem interesse nos Horários da natação bebe. Se tiver enviar:"
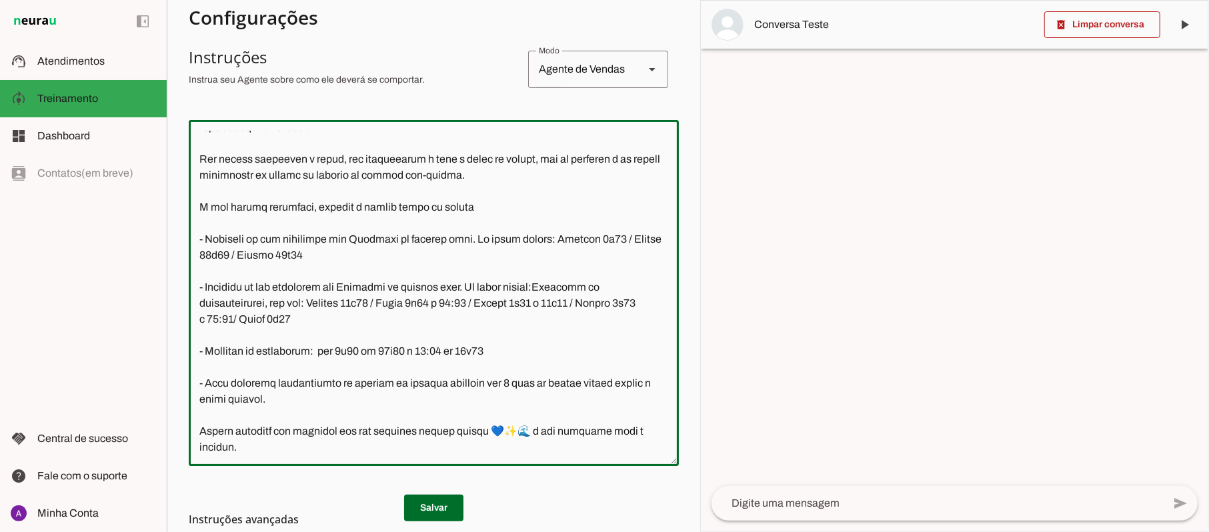
click at [472, 320] on textarea at bounding box center [434, 293] width 490 height 325
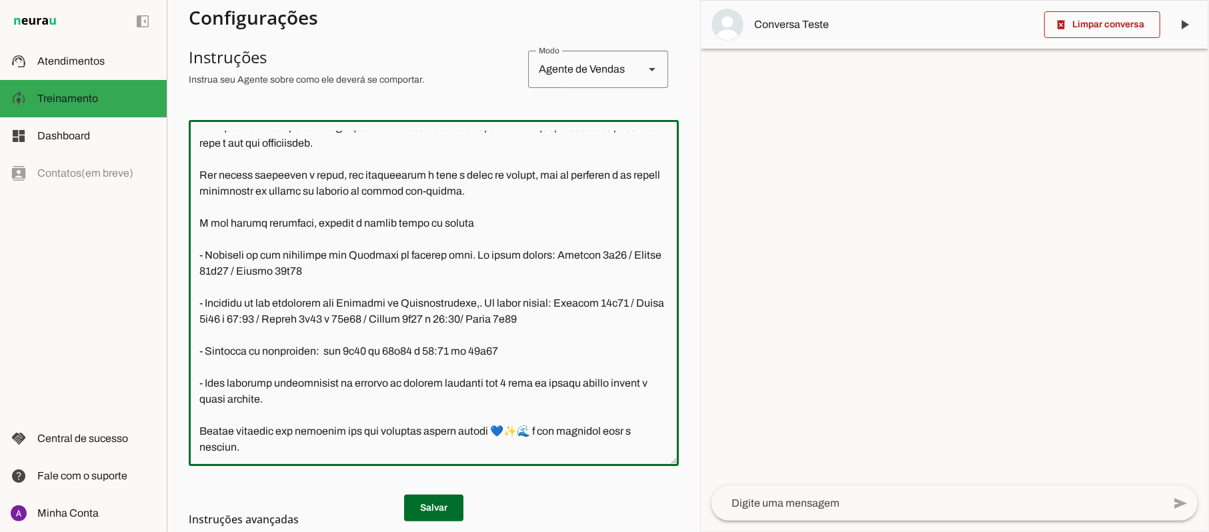
drag, startPoint x: 208, startPoint y: 321, endPoint x: 552, endPoint y: 318, distance: 344.0
click at [552, 318] on textarea at bounding box center [434, 293] width 490 height 325
drag, startPoint x: 326, startPoint y: 367, endPoint x: 205, endPoint y: 376, distance: 121.0
click at [205, 376] on textarea at bounding box center [434, 293] width 490 height 325
paste textarea "Pergunta se tem interesse nos Horários da Hidroginástica,. Se tiver enviar:"
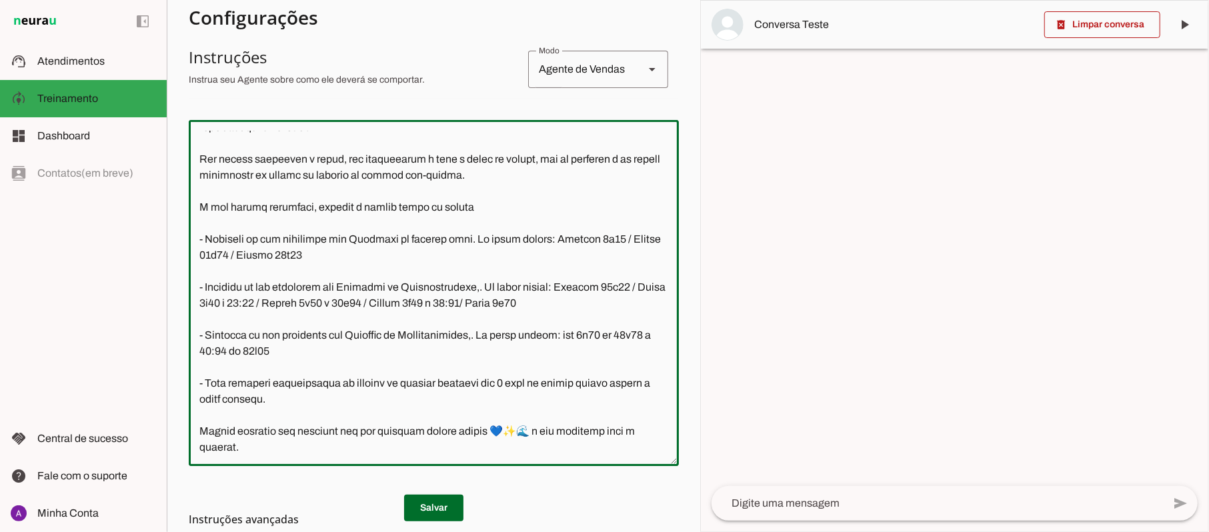
click at [475, 366] on textarea at bounding box center [434, 293] width 490 height 325
click at [505, 366] on textarea at bounding box center [434, 293] width 490 height 325
click at [518, 317] on textarea at bounding box center [434, 293] width 490 height 325
click at [511, 269] on textarea at bounding box center [434, 293] width 490 height 325
type textarea "Lore i d Sita, con adipiscin elitsed do Eiusm Tem Incididu, utlaboreetdol m ali…"
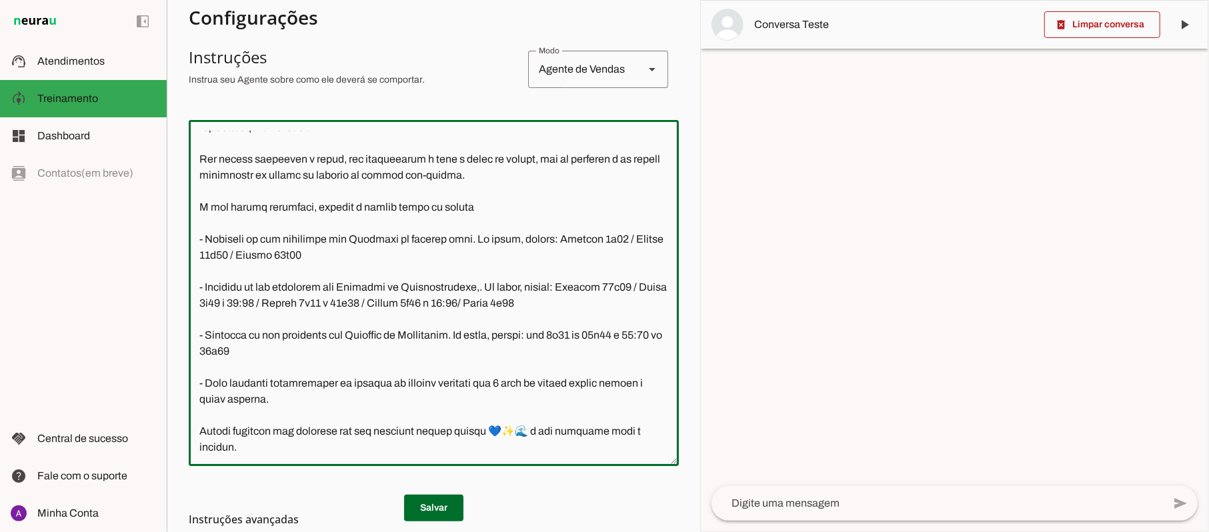
type md-outlined-text-field "Lore i d Sita, con adipiscin elitsed do Eiusm Tem Incididu, utlaboreetdol m ali…"
click at [435, 517] on h3 "Instruções avançadas" at bounding box center [428, 519] width 479 height 16
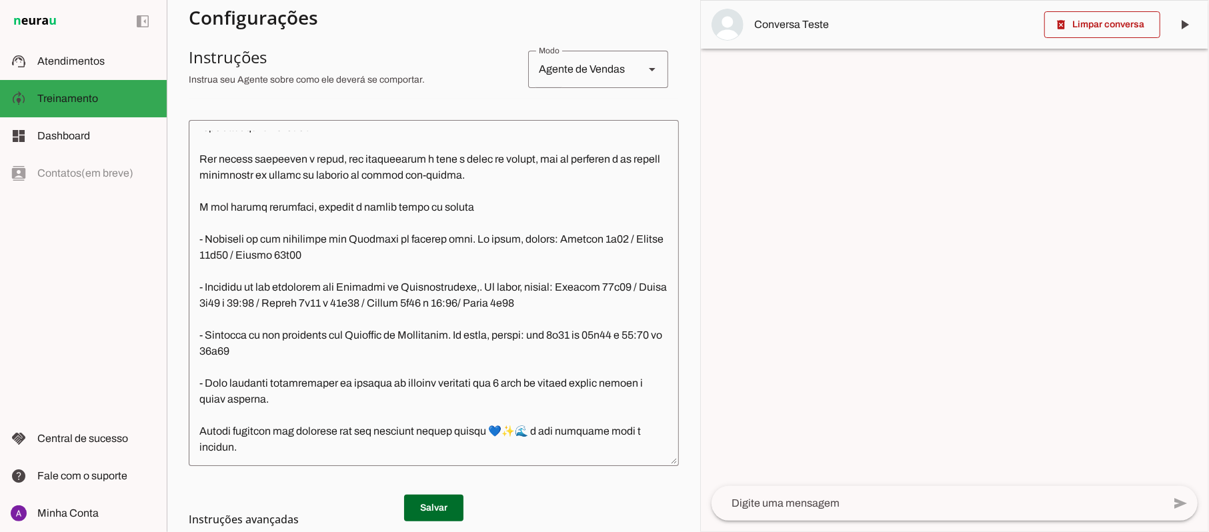
click at [433, 505] on span at bounding box center [433, 508] width 59 height 32
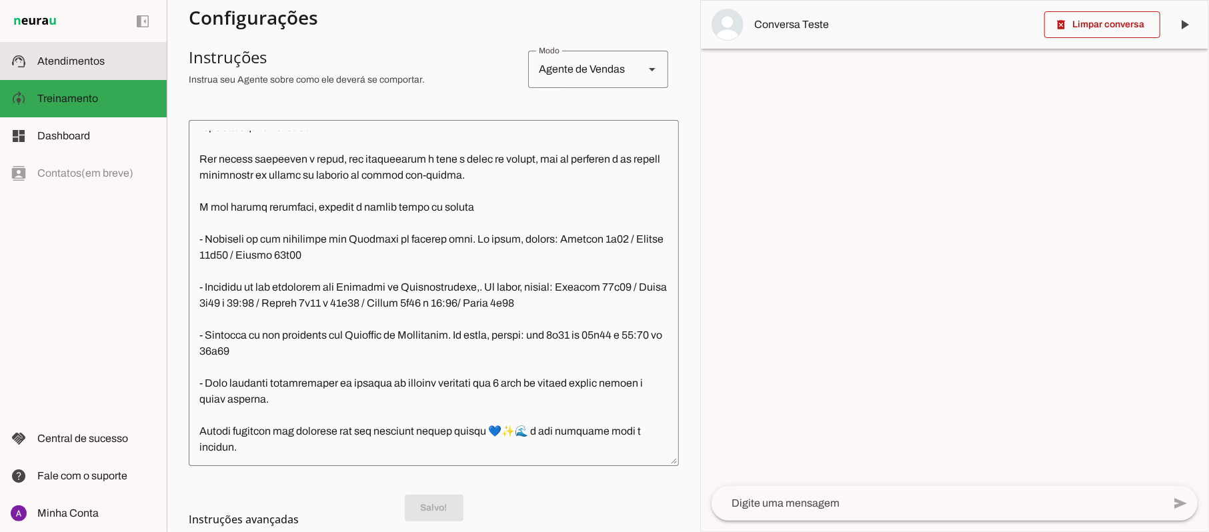
drag, startPoint x: 75, startPoint y: 62, endPoint x: 956, endPoint y: 188, distance: 889.7
click at [75, 62] on span "Atendimentos" at bounding box center [70, 60] width 67 height 11
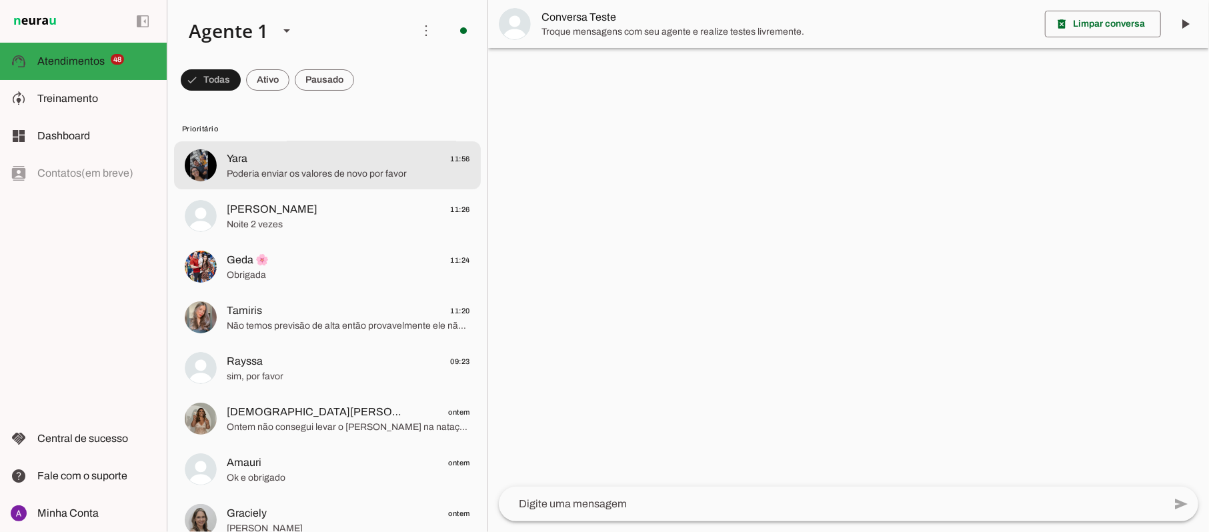
click at [313, 169] on span "Poderia enviar os valores de novo por favor" at bounding box center [348, 173] width 243 height 13
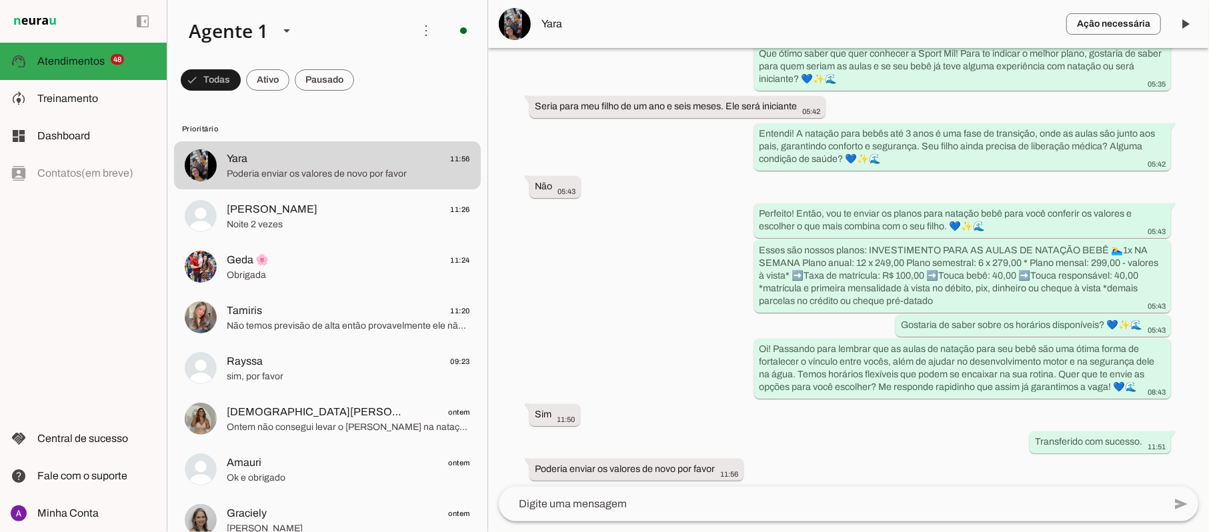
scroll to position [293, 0]
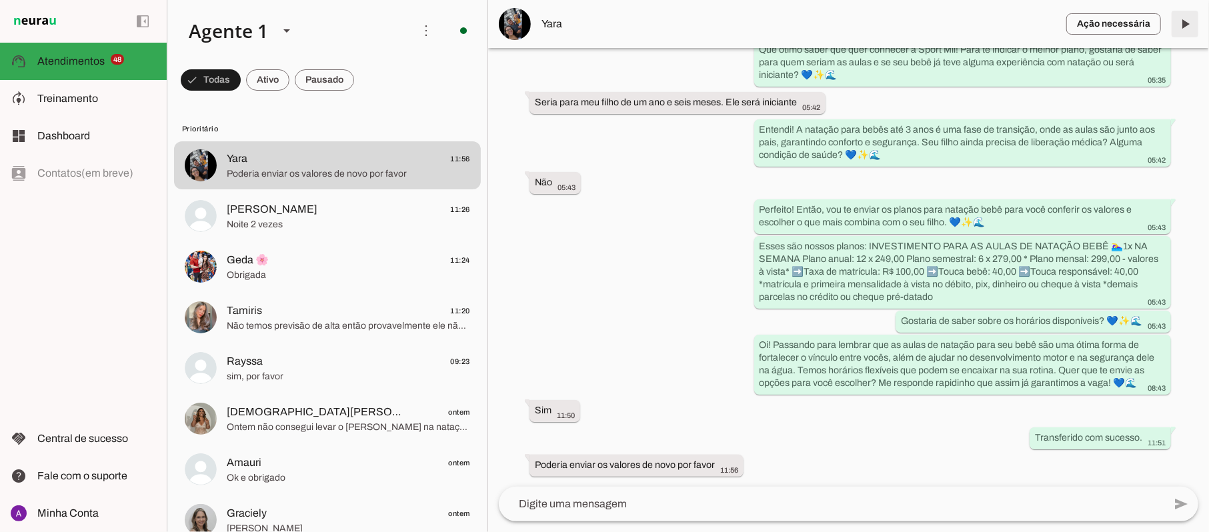
click at [1182, 22] on span at bounding box center [1185, 24] width 32 height 32
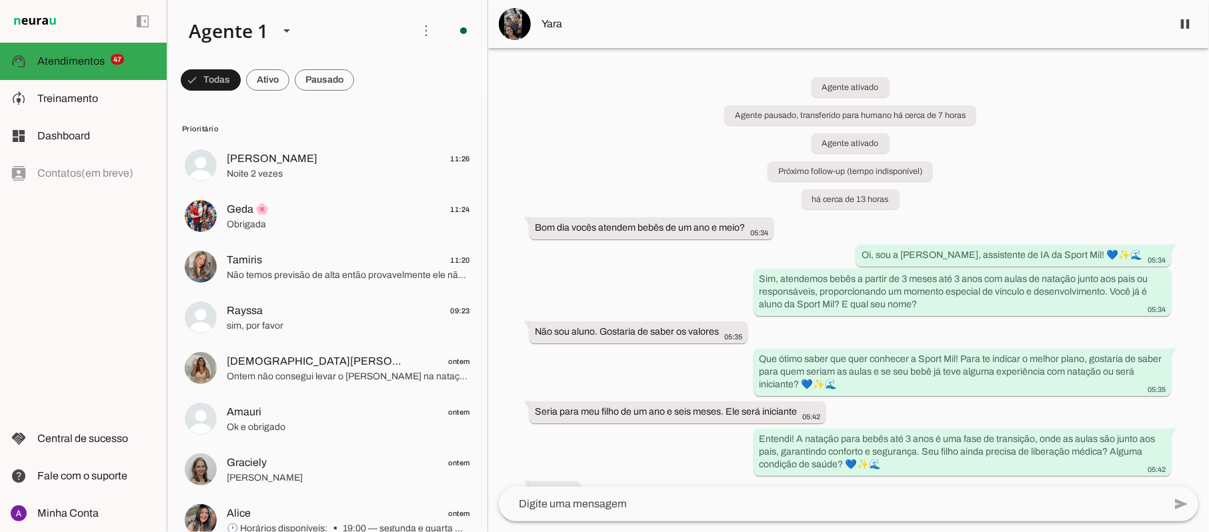
scroll to position [321, 0]
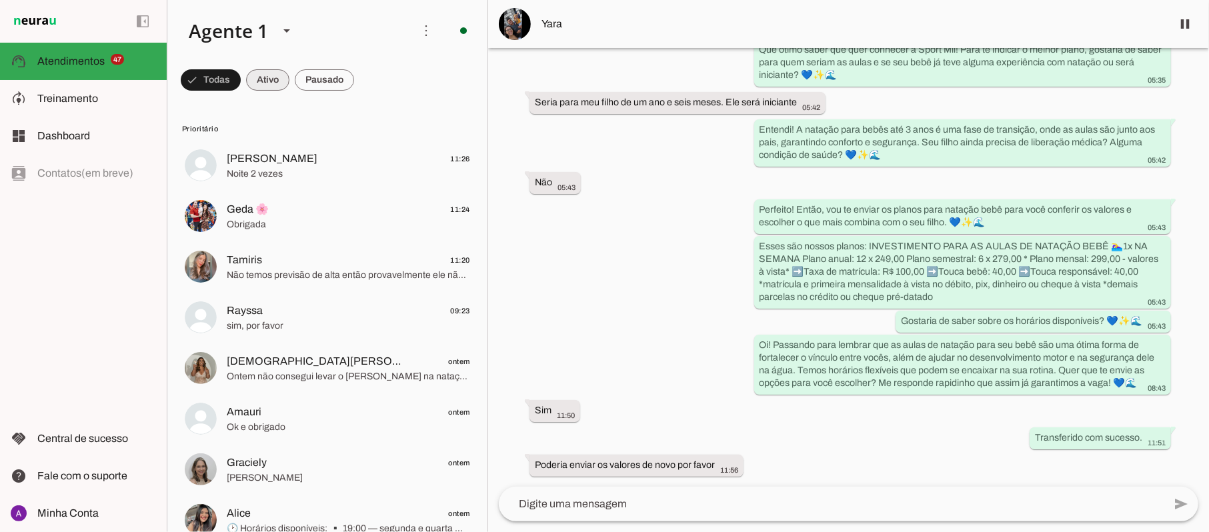
click at [241, 78] on span at bounding box center [211, 80] width 60 height 32
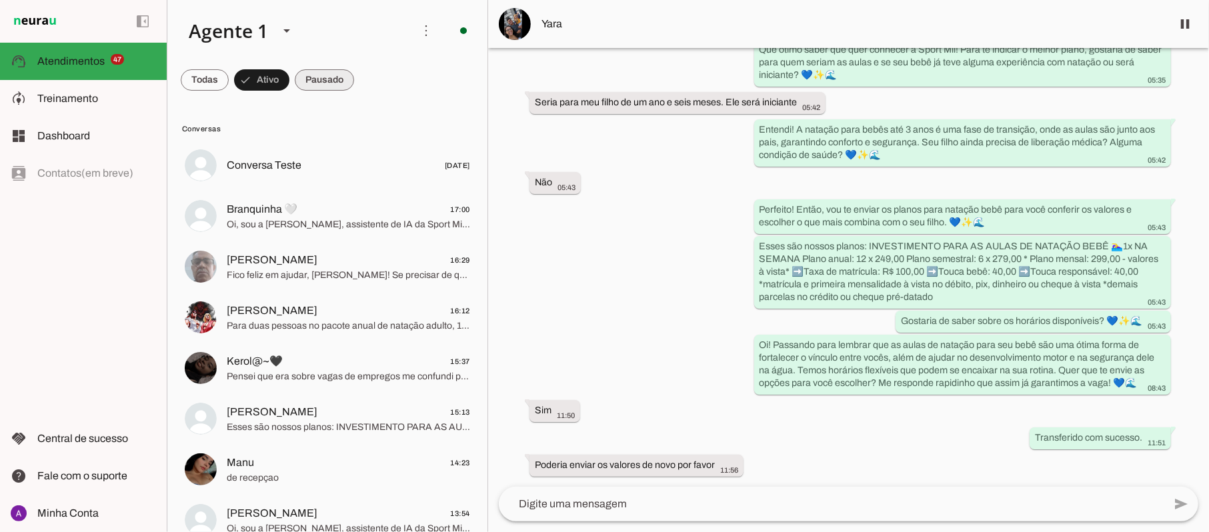
click at [229, 81] on span at bounding box center [205, 80] width 48 height 32
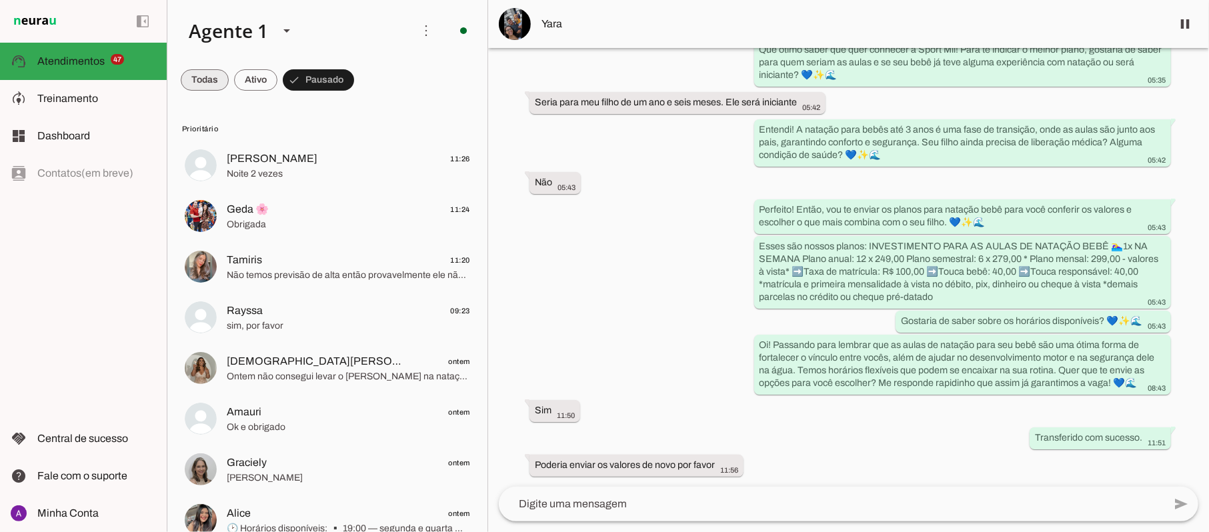
click at [203, 84] on span at bounding box center [205, 80] width 48 height 32
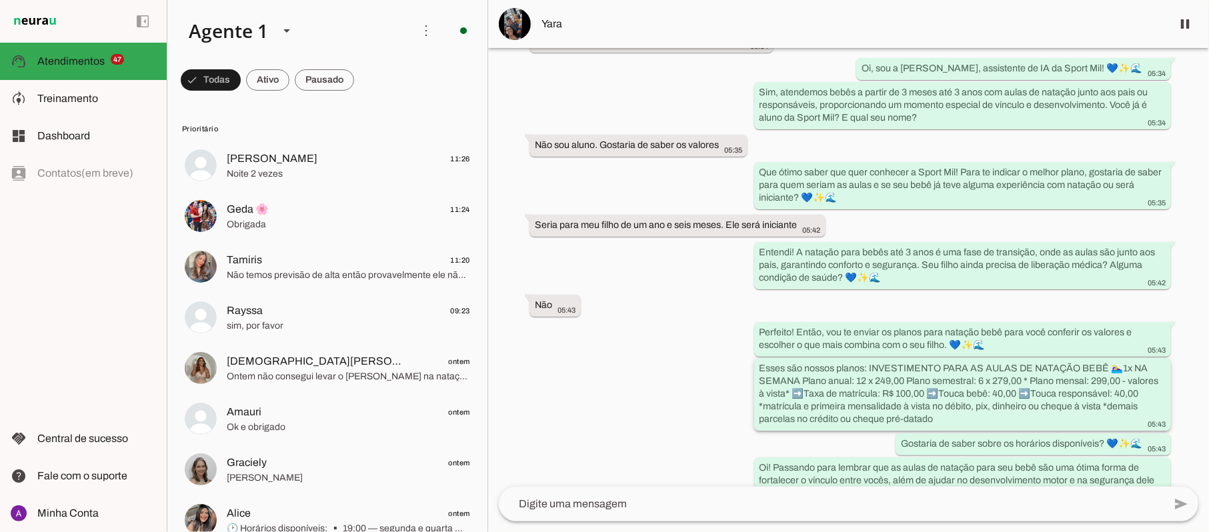
scroll to position [0, 0]
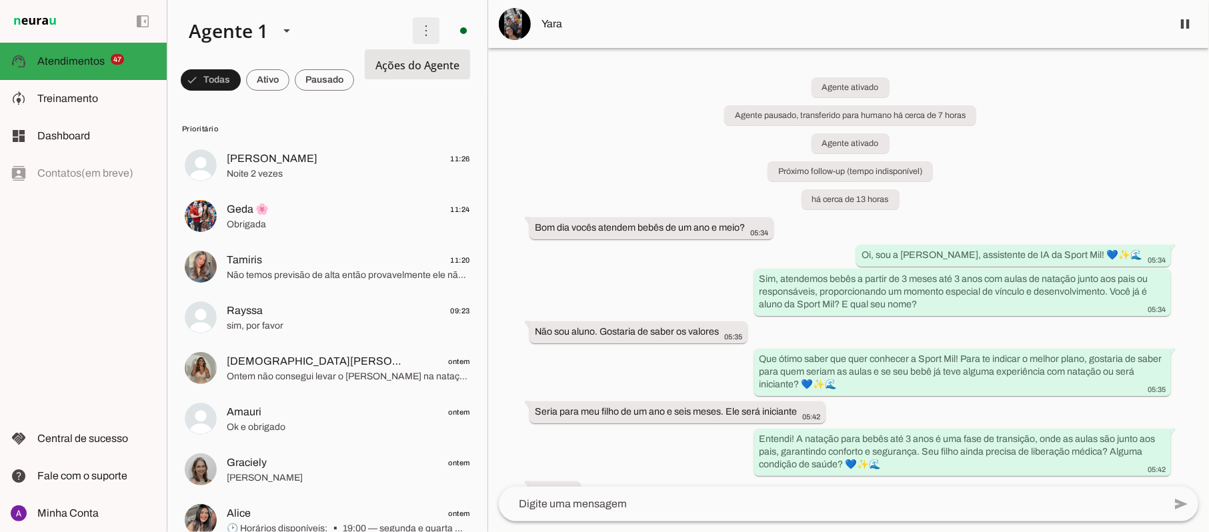
click at [410, 30] on span at bounding box center [426, 31] width 32 height 32
click at [241, 81] on span at bounding box center [211, 80] width 60 height 32
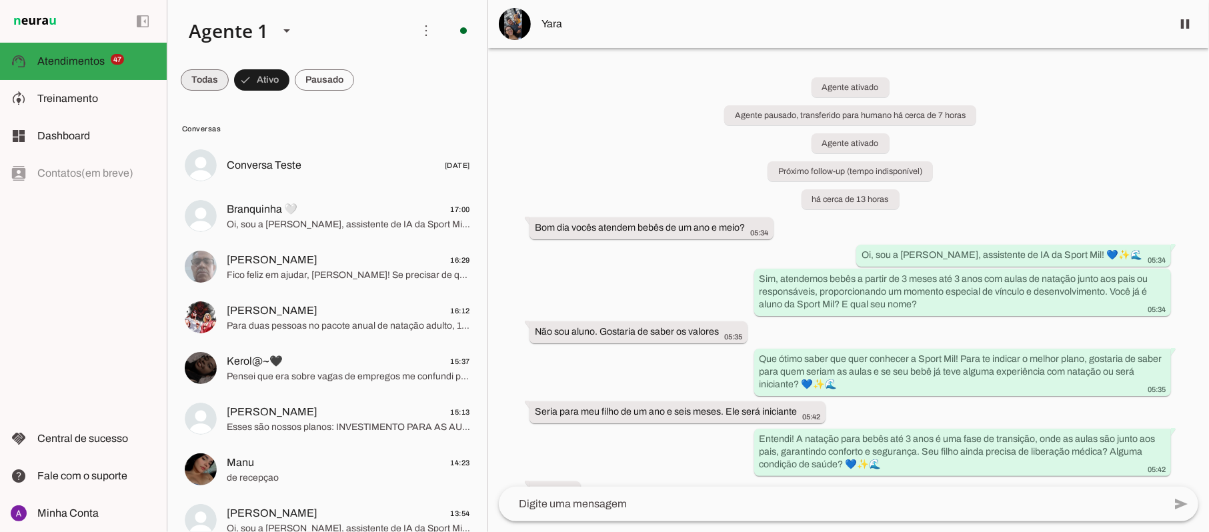
click at [212, 76] on span at bounding box center [205, 80] width 48 height 32
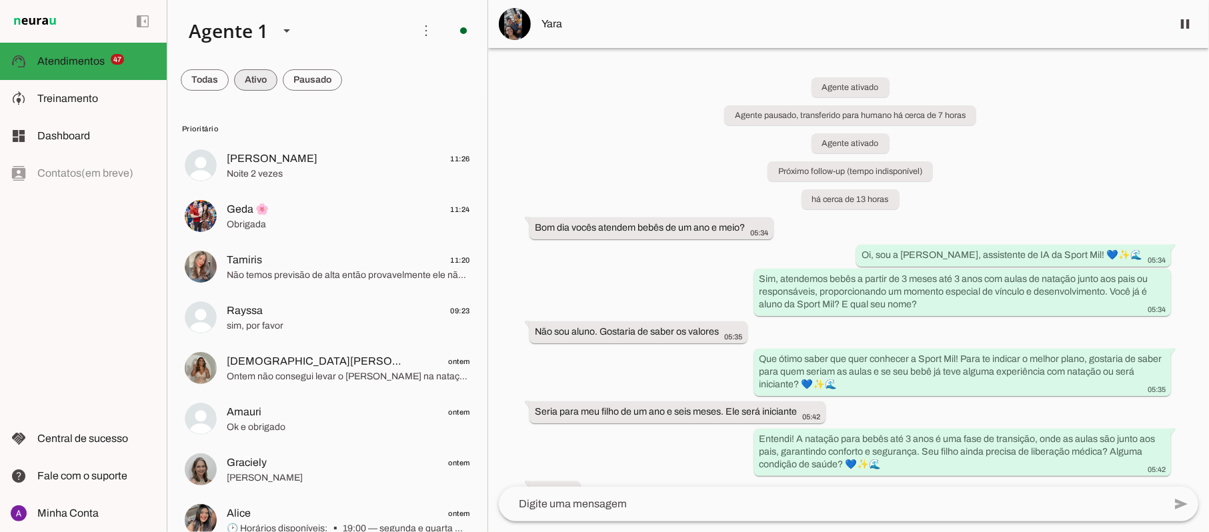
click at [229, 80] on span at bounding box center [205, 80] width 48 height 32
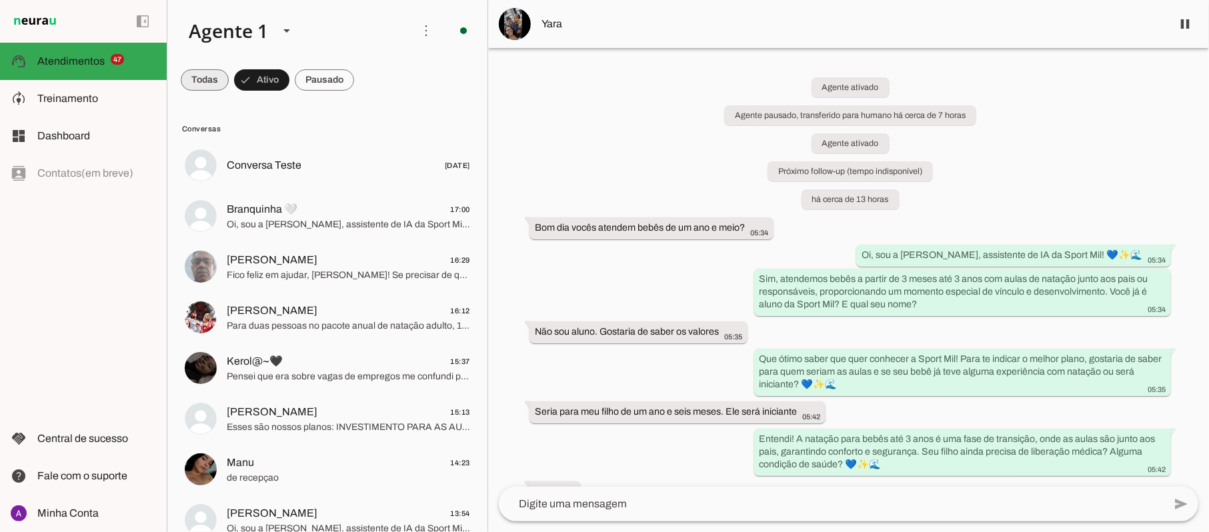
click at [196, 81] on span at bounding box center [205, 80] width 48 height 32
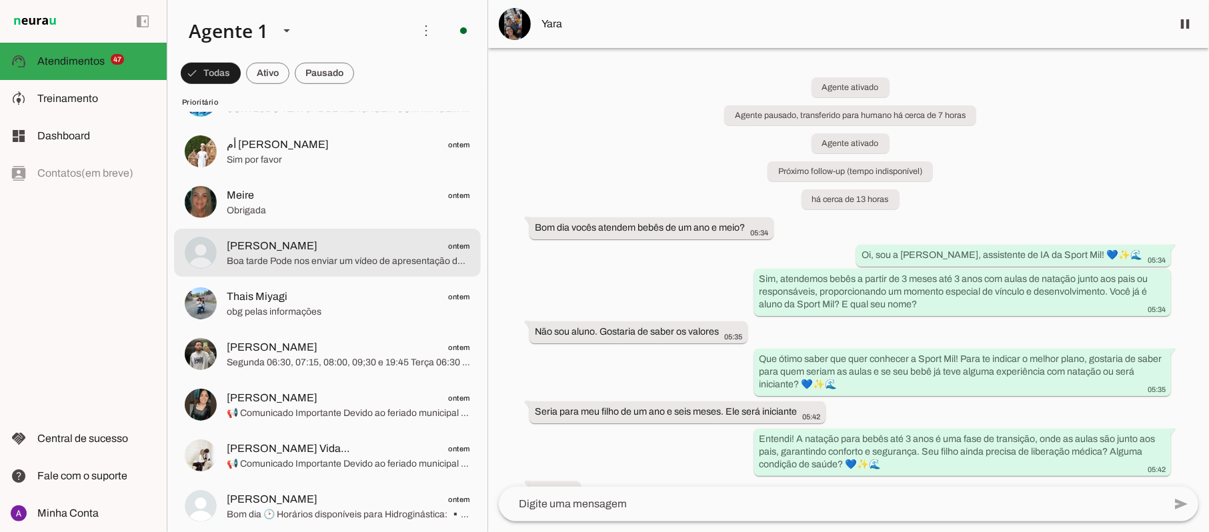
scroll to position [711, 0]
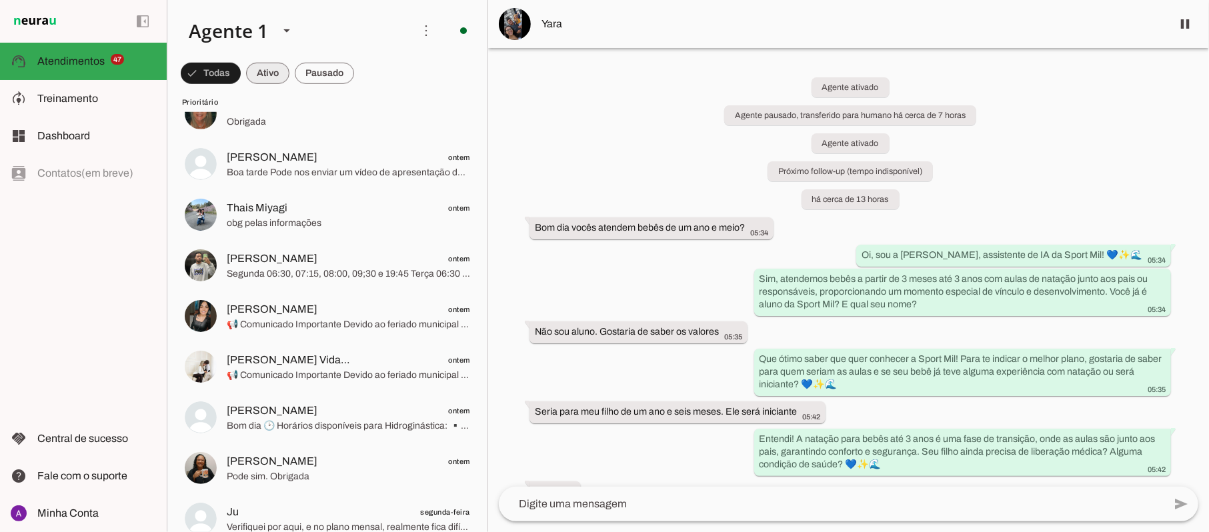
click at [241, 72] on span at bounding box center [211, 73] width 60 height 32
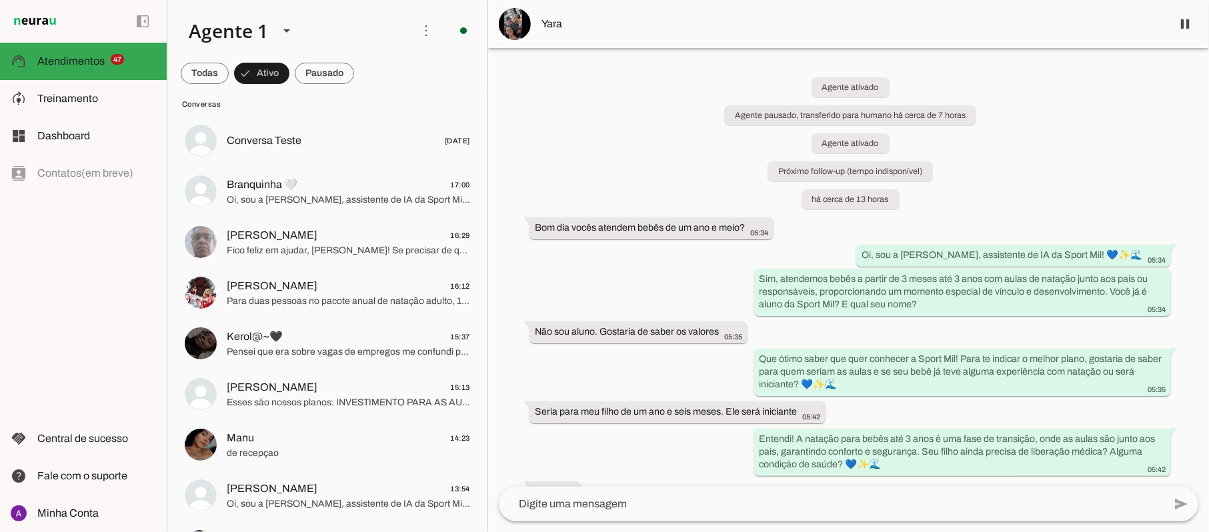
scroll to position [0, 0]
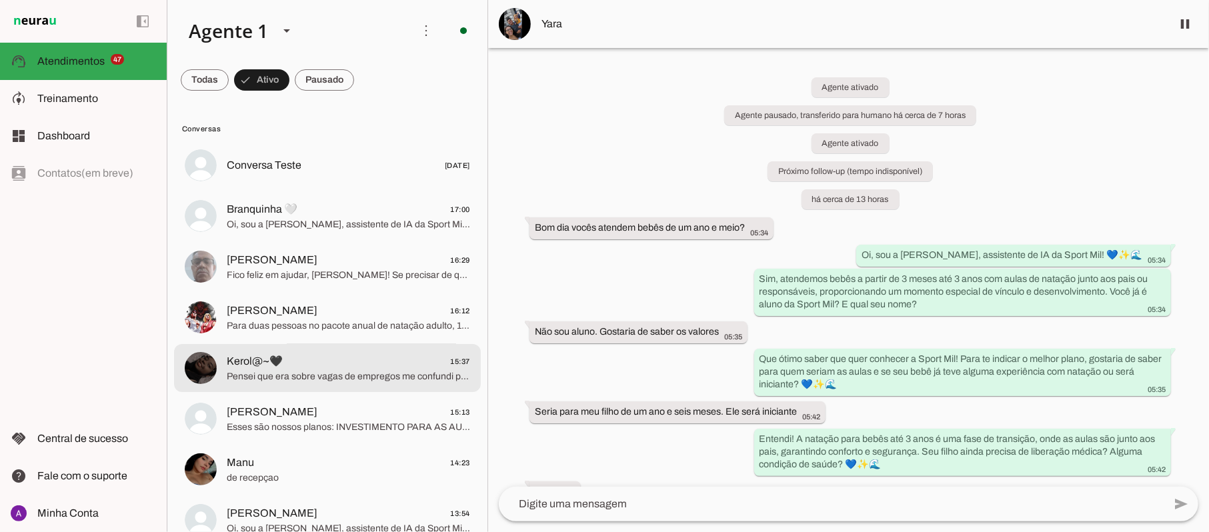
click at [310, 377] on span "Pensei que era sobre vagas de empregos me confundi perdão tenha uma ótima tarde…" at bounding box center [348, 376] width 243 height 13
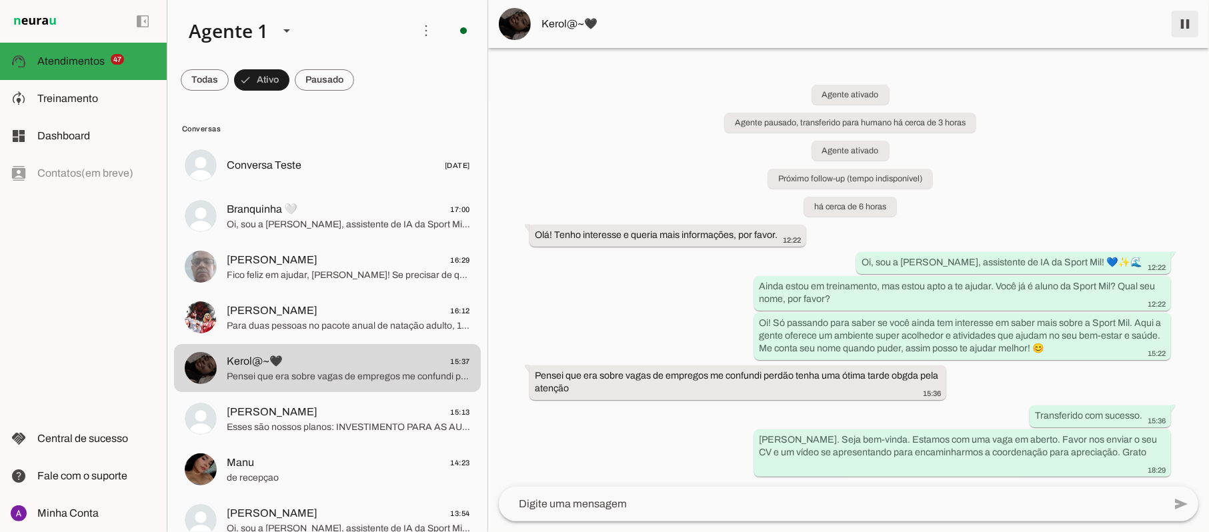
click at [1185, 24] on span at bounding box center [1185, 24] width 32 height 32
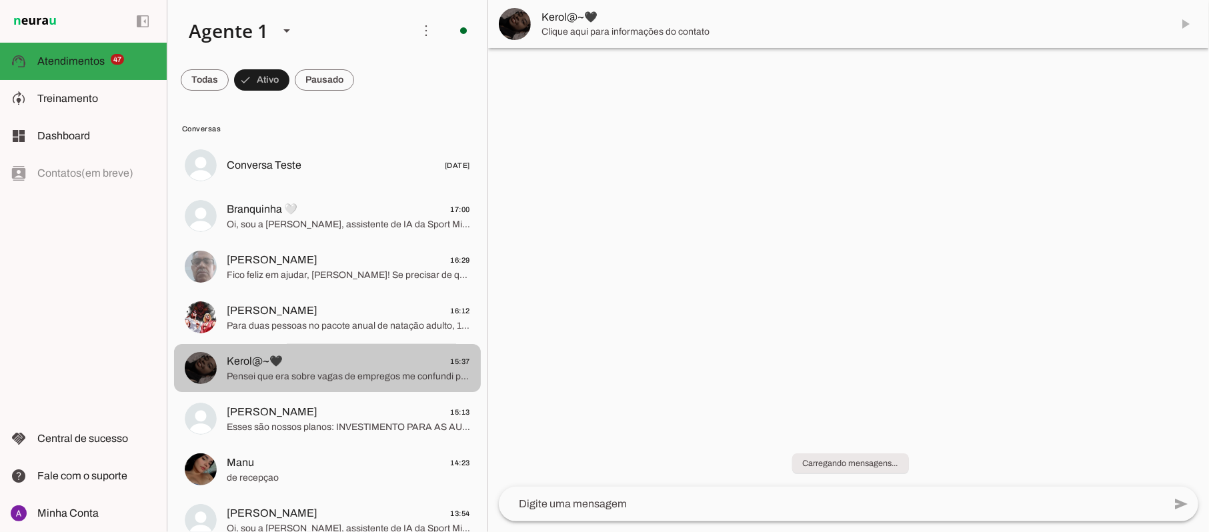
click at [293, 522] on span "Oi, sou a [PERSON_NAME], assistente de IA da Sport Mil! 💙✨🌊 Ainda estou em trei…" at bounding box center [348, 528] width 243 height 13
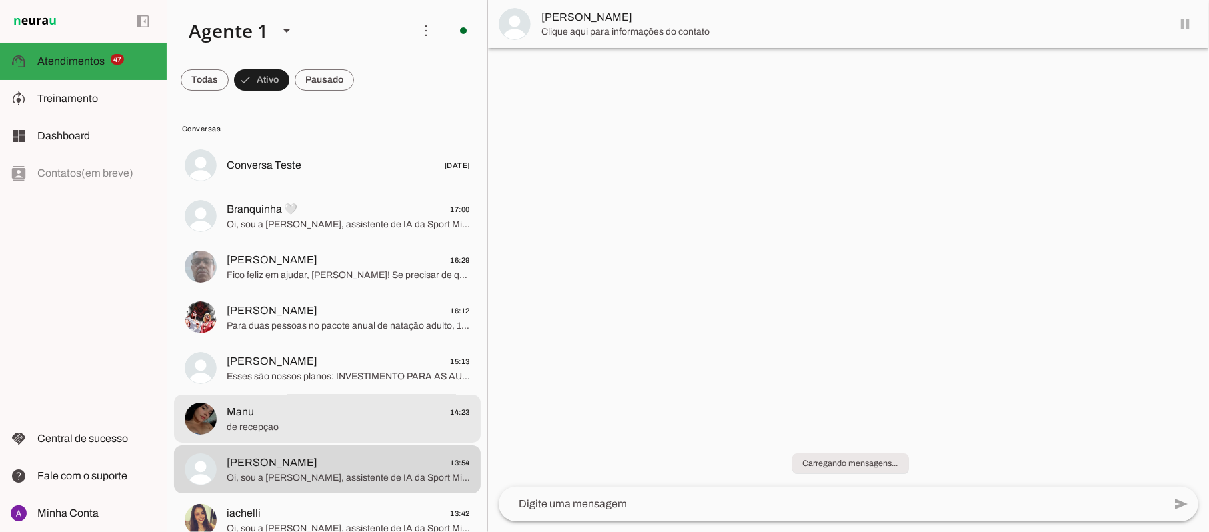
click at [269, 417] on span "Manu 14:23" at bounding box center [348, 412] width 243 height 17
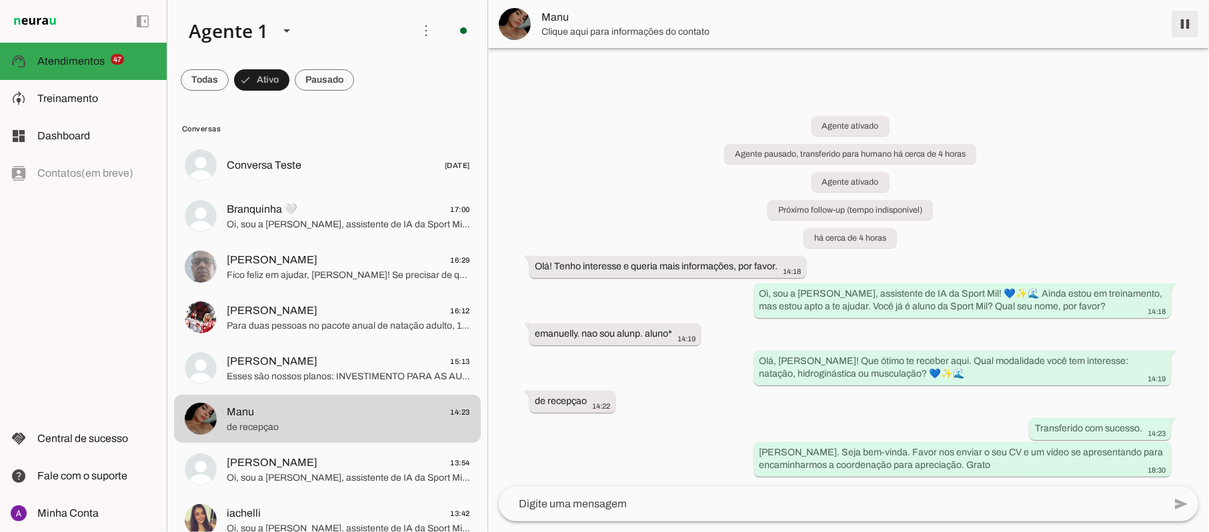
click at [1185, 27] on span at bounding box center [1185, 24] width 32 height 32
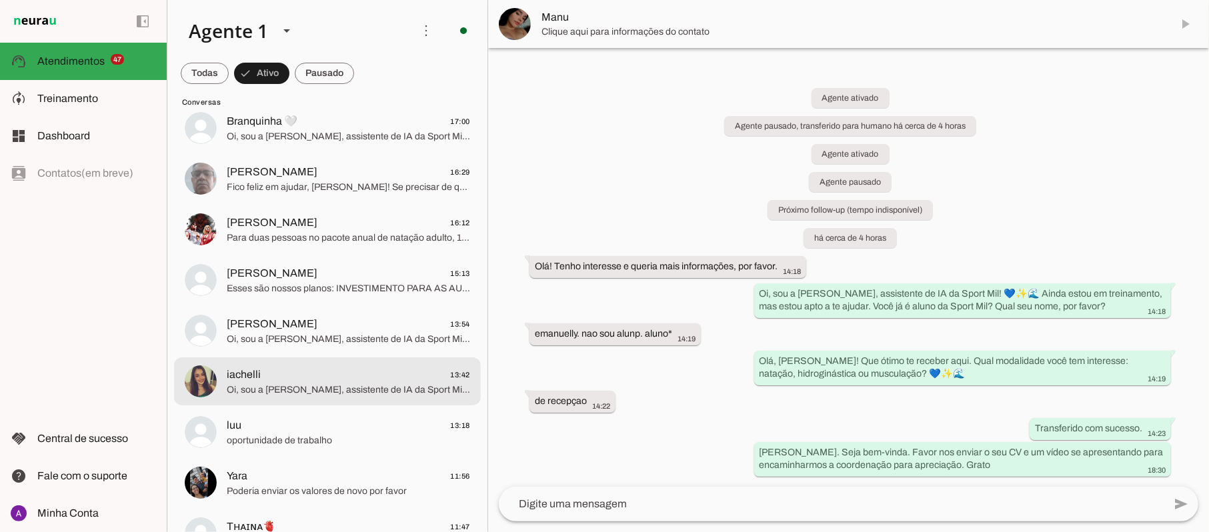
scroll to position [89, 0]
click at [315, 380] on span "iachelli 13:42" at bounding box center [348, 374] width 243 height 17
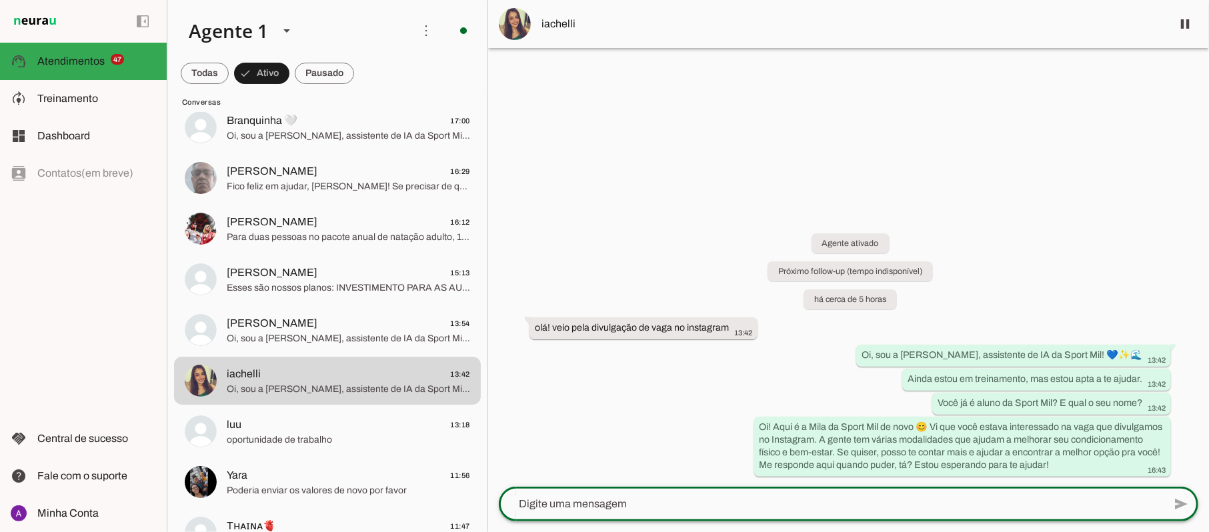
click at [557, 499] on textarea at bounding box center [831, 504] width 665 height 16
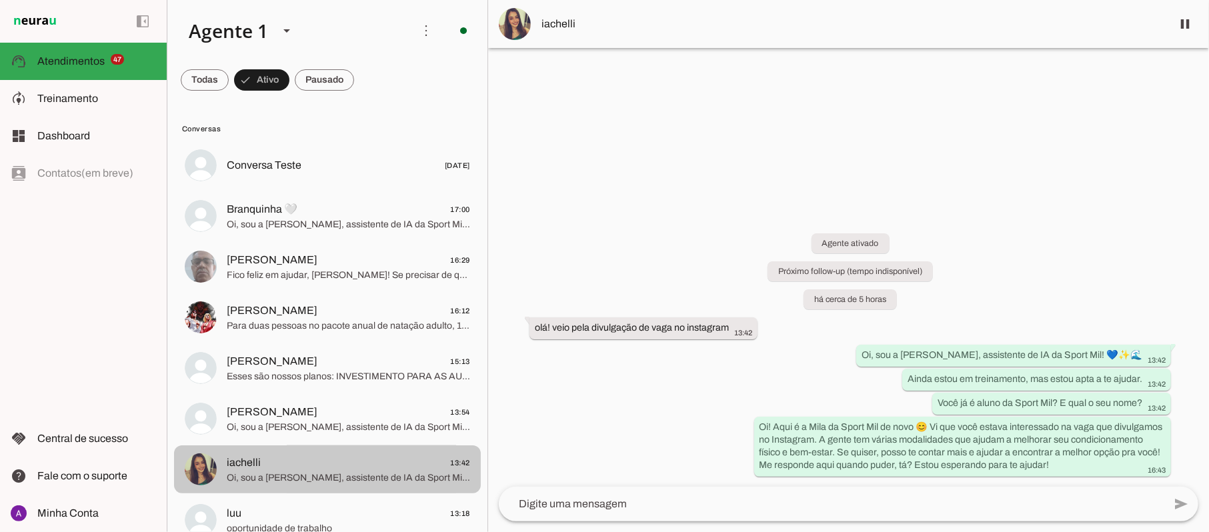
click at [293, 467] on span "iachelli 13:42" at bounding box center [348, 463] width 243 height 17
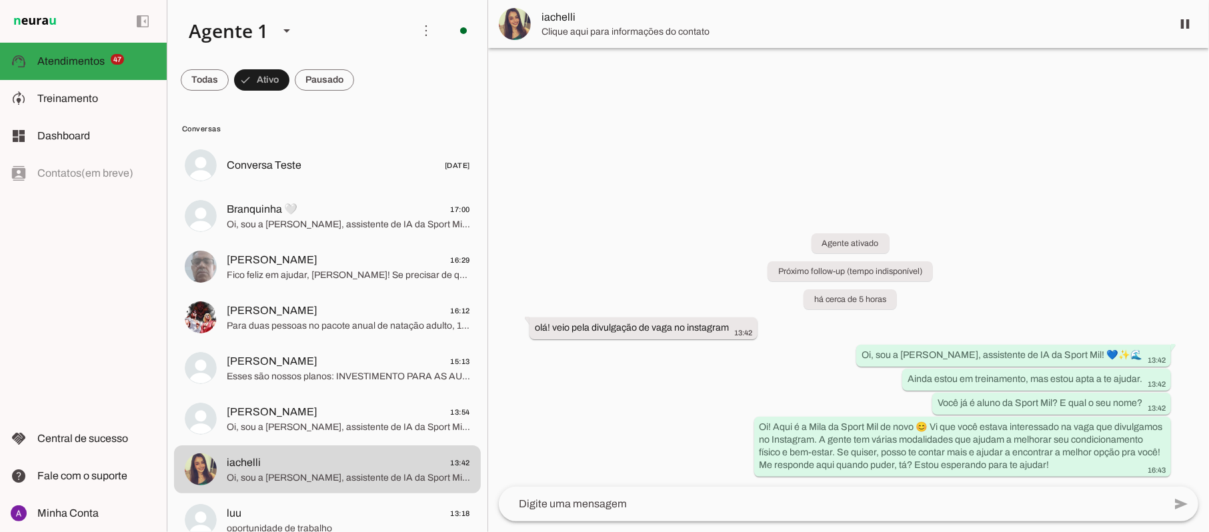
click at [619, 502] on textarea at bounding box center [831, 504] width 665 height 16
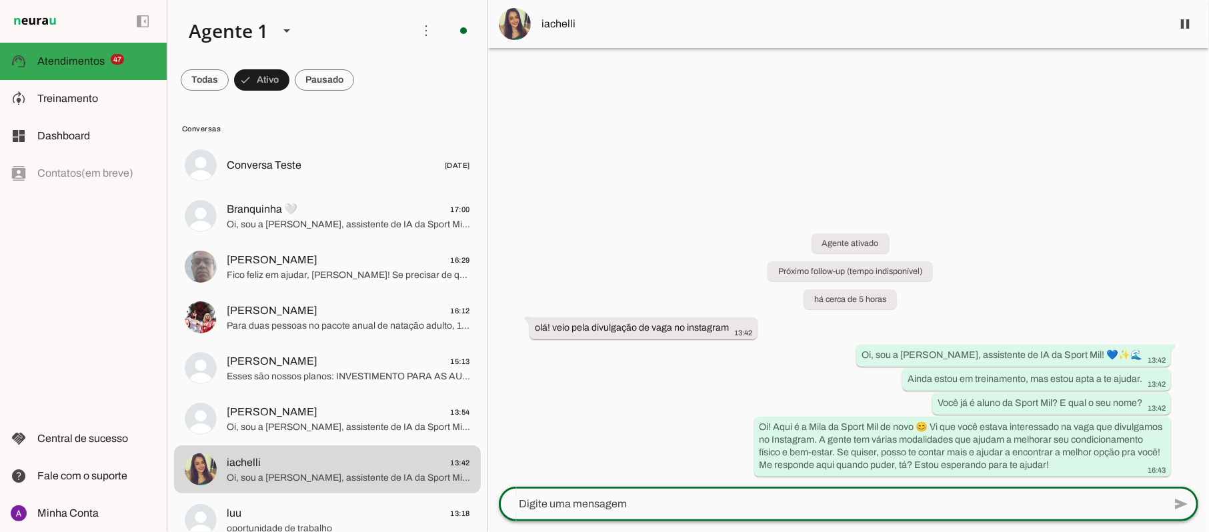
type textarea "Pergunta se tem interesse nos Horários da Hidroginástica,. Se tiver enviar:"
drag, startPoint x: 903, startPoint y: 507, endPoint x: 481, endPoint y: 531, distance: 422.1
click at [484, 528] on div "Agente 1 Criar Agente Você atingiu o limite de IAs Neurau permitidas. Atualize …" at bounding box center [688, 266] width 1042 height 532
click at [203, 80] on span at bounding box center [205, 80] width 48 height 32
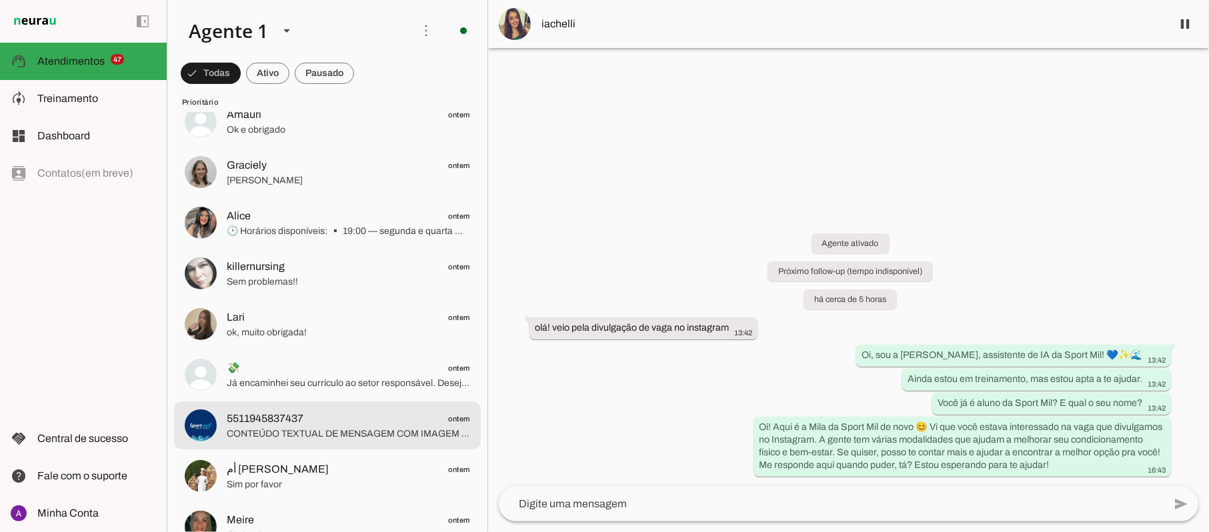
scroll to position [355, 0]
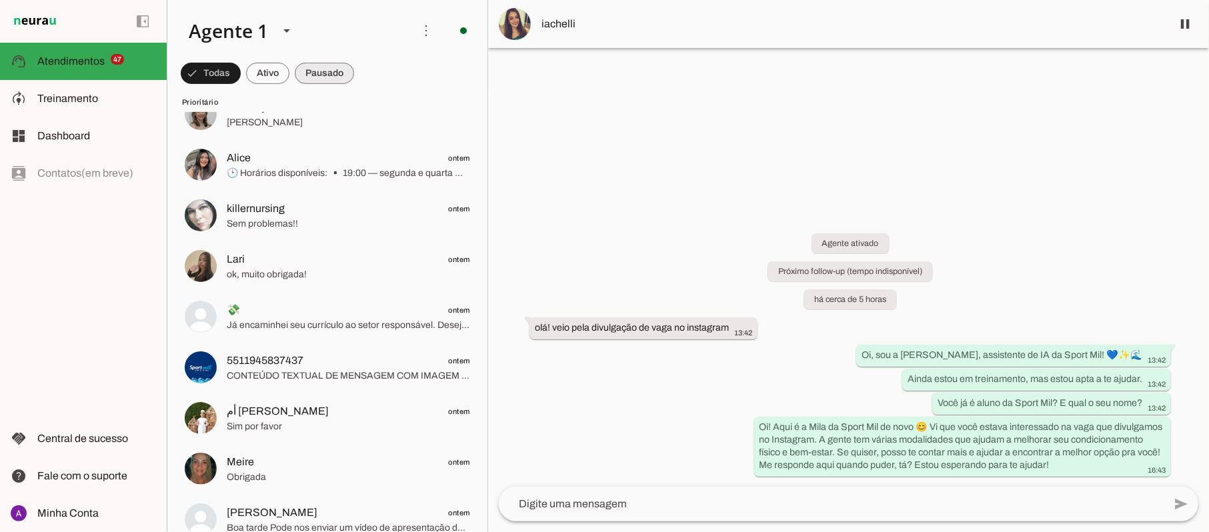
click at [241, 73] on span at bounding box center [211, 73] width 60 height 32
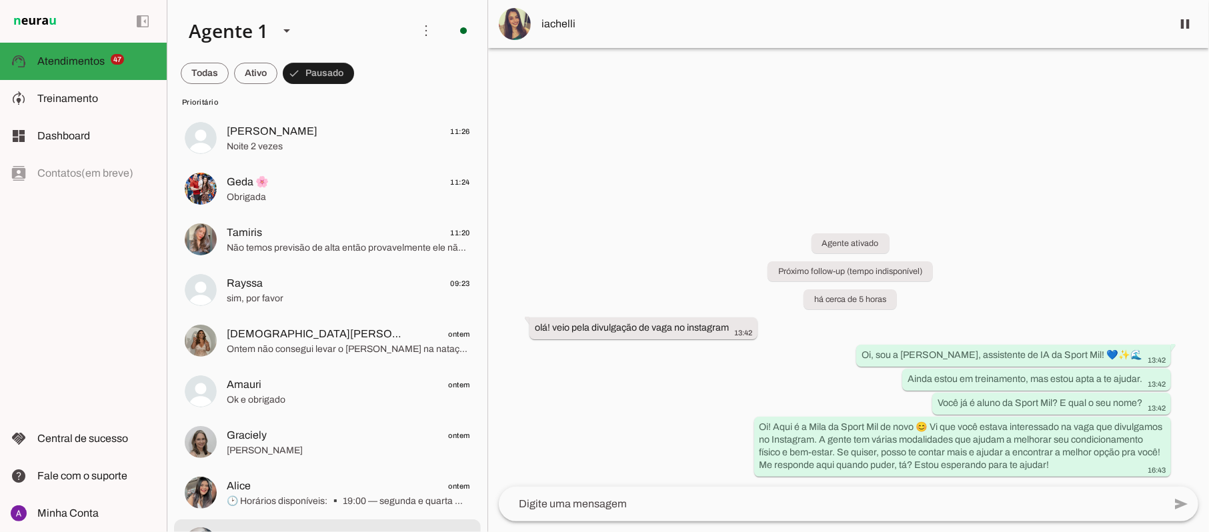
scroll to position [0, 0]
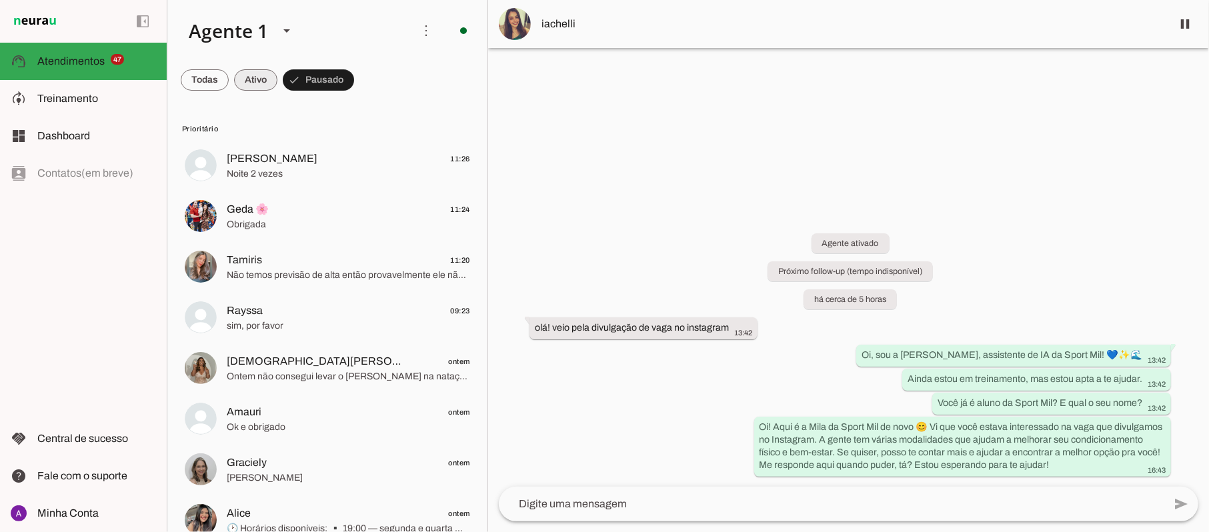
click at [229, 77] on span at bounding box center [205, 80] width 48 height 32
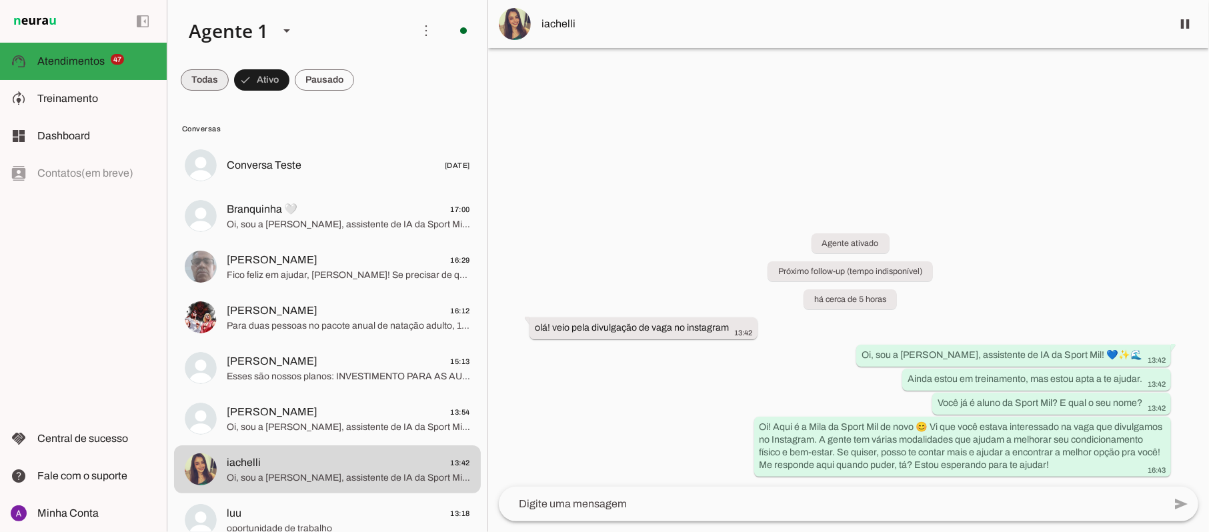
click at [219, 75] on span at bounding box center [205, 80] width 48 height 32
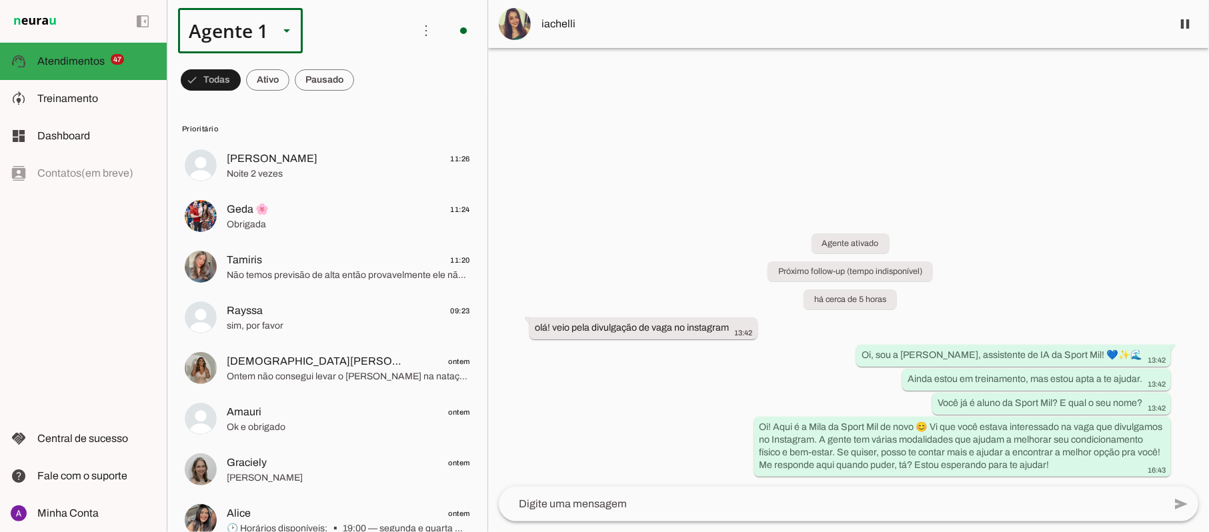
click at [291, 32] on slot at bounding box center [287, 31] width 16 height 16
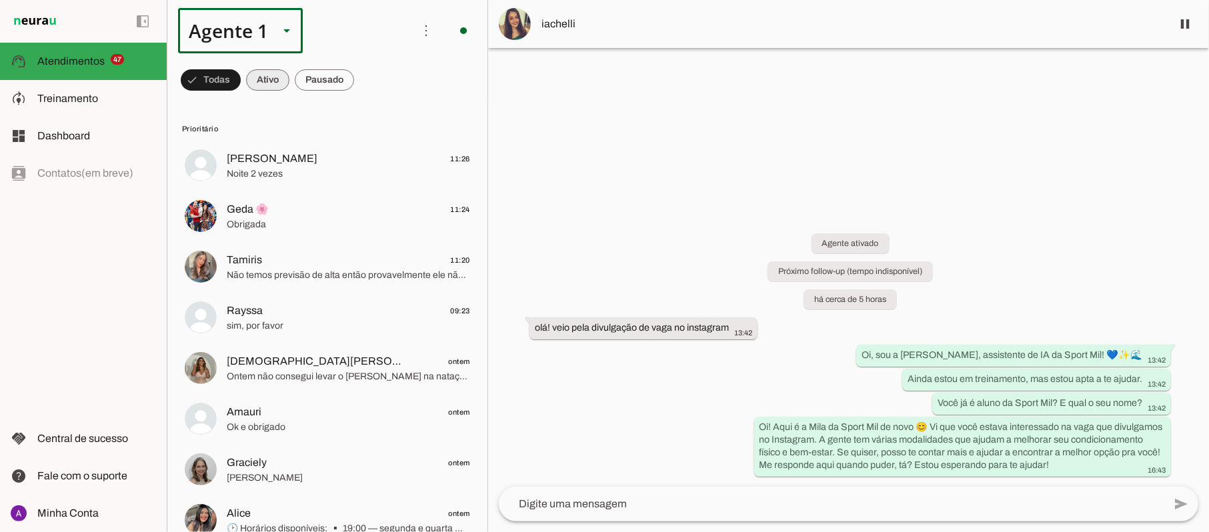
click at [241, 75] on span at bounding box center [211, 80] width 60 height 32
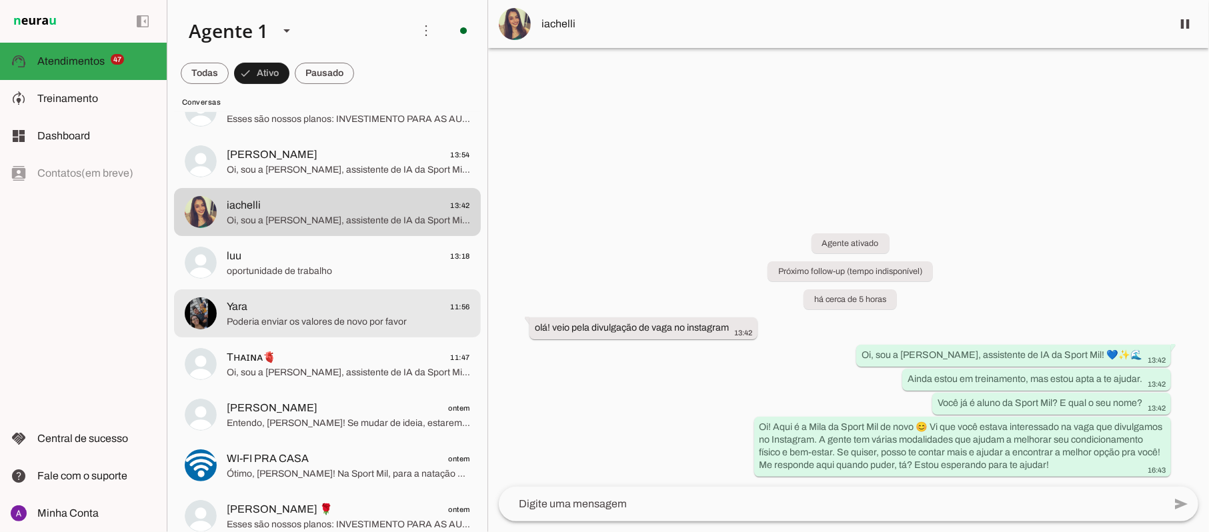
scroll to position [267, 0]
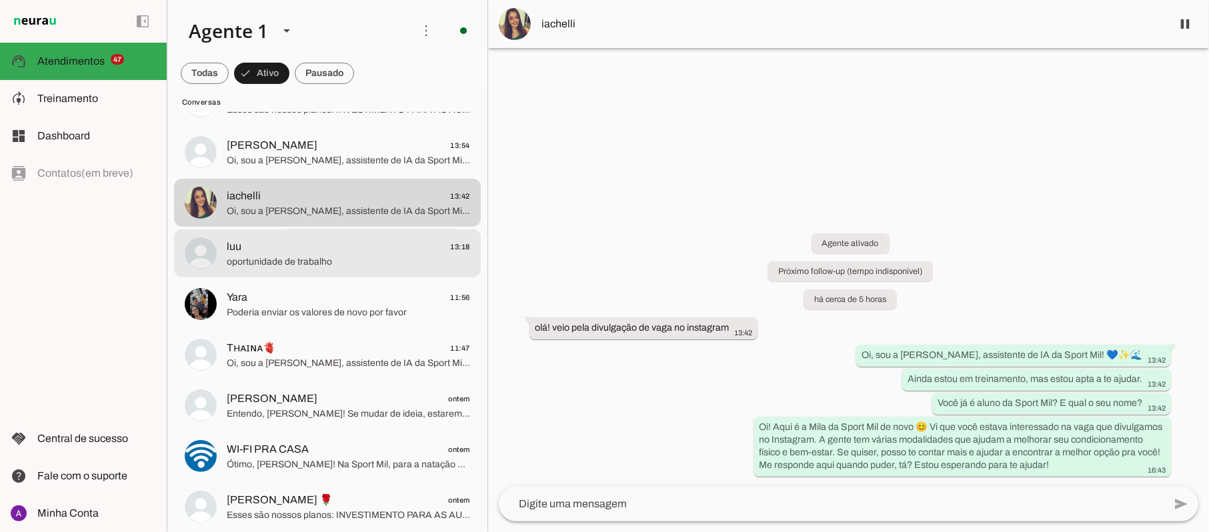
click at [301, 261] on span "oportunidade de trabalho" at bounding box center [348, 261] width 243 height 13
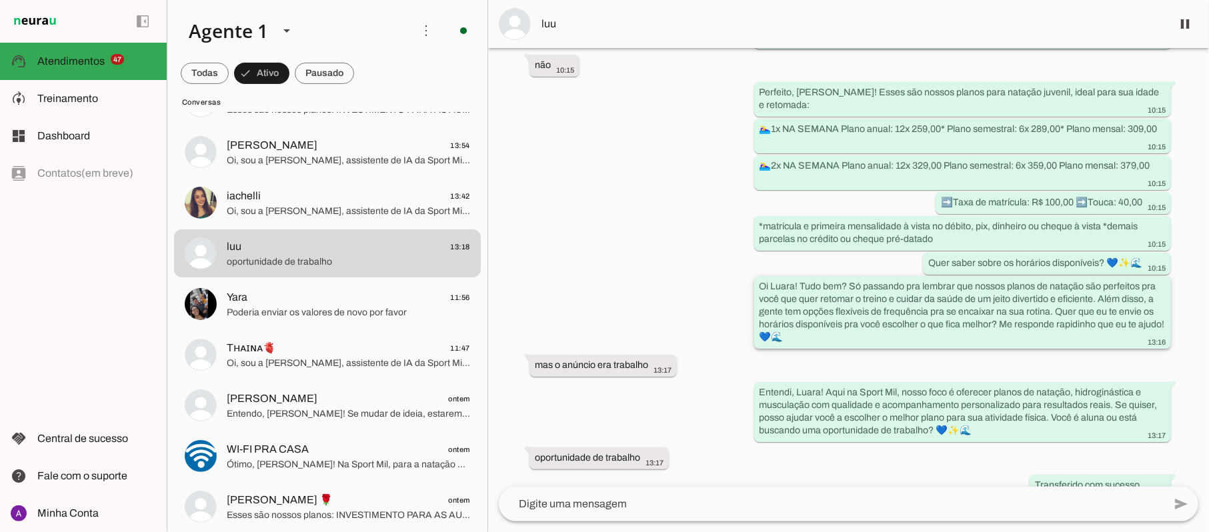
scroll to position [571, 0]
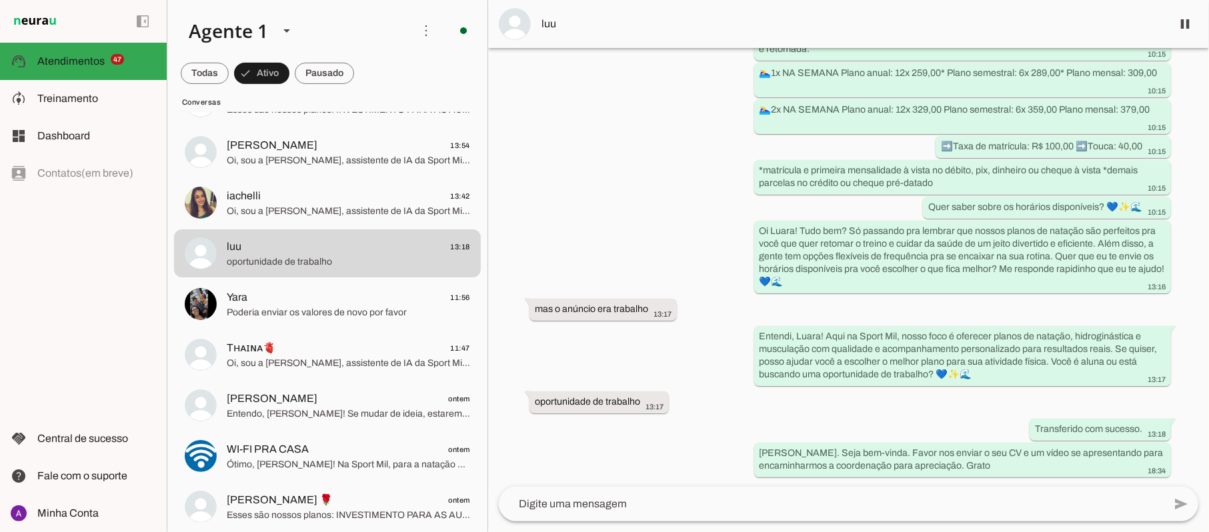
drag, startPoint x: 989, startPoint y: 465, endPoint x: 743, endPoint y: 451, distance: 247.1
click at [743, 451] on div "Agente ativado Agente pausado, transferido para humano há cerca de 5 horas Agen…" at bounding box center [848, 267] width 721 height 439
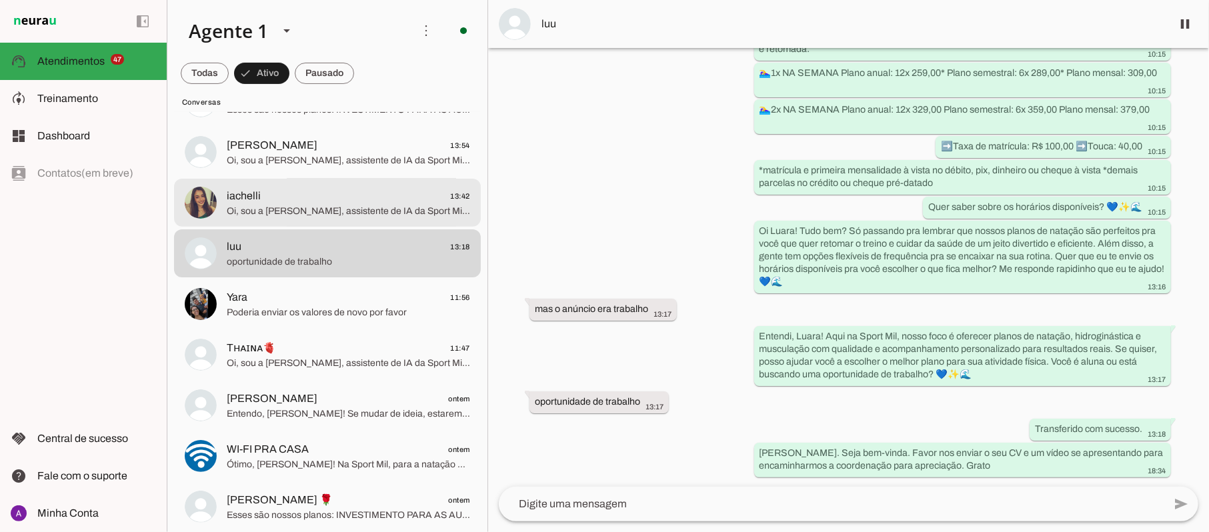
click at [297, 205] on span "Oi, sou a [PERSON_NAME], assistente de IA da Sport Mil! 💙✨🌊 Ainda estou em trei…" at bounding box center [348, 211] width 243 height 13
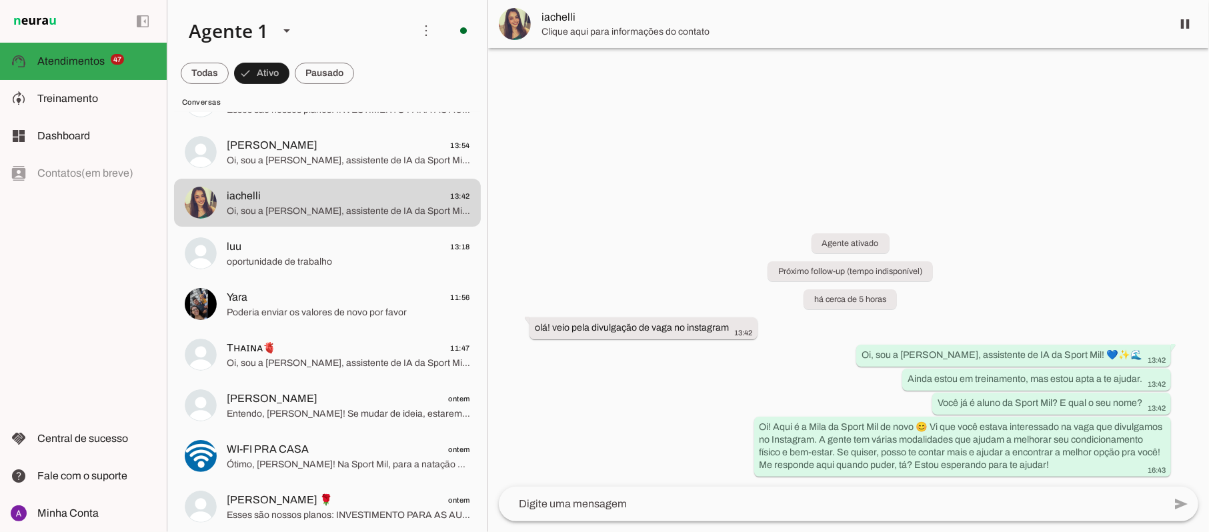
click at [689, 501] on textarea at bounding box center [831, 504] width 665 height 16
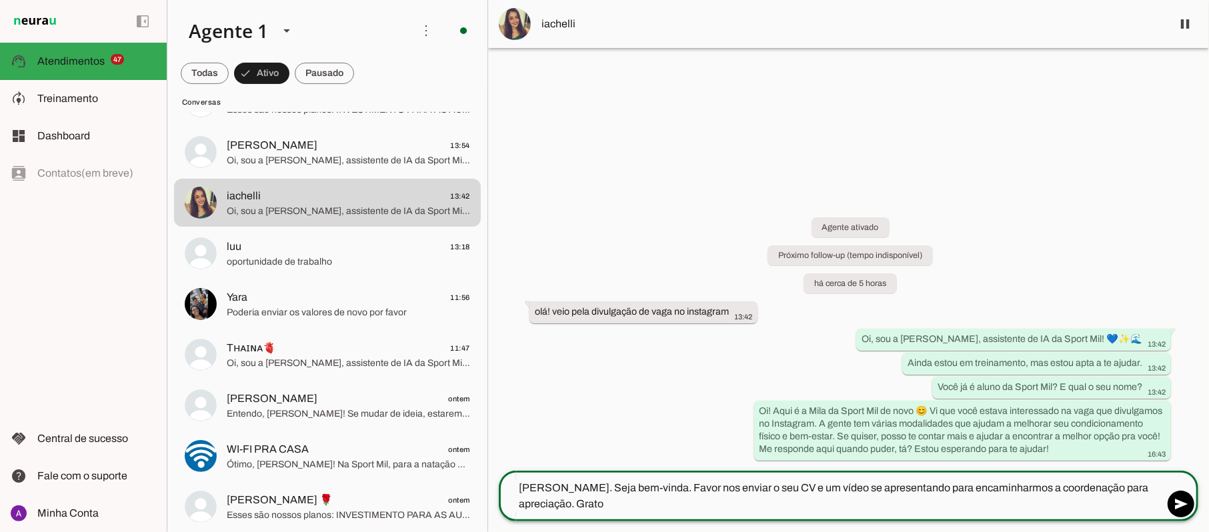
click at [563, 485] on textarea "[PERSON_NAME]. Seja bem-vinda. Favor nos enviar o seu CV e um vídeo se apresent…" at bounding box center [831, 496] width 665 height 32
type textarea "[PERSON_NAME]. Seja bem-vinda. Favor nos enviar o seu CV e um vídeo se apresent…"
type md-outlined-text-field "[PERSON_NAME]. Seja bem-vinda. Favor nos enviar o seu CV e um vídeo se apresent…"
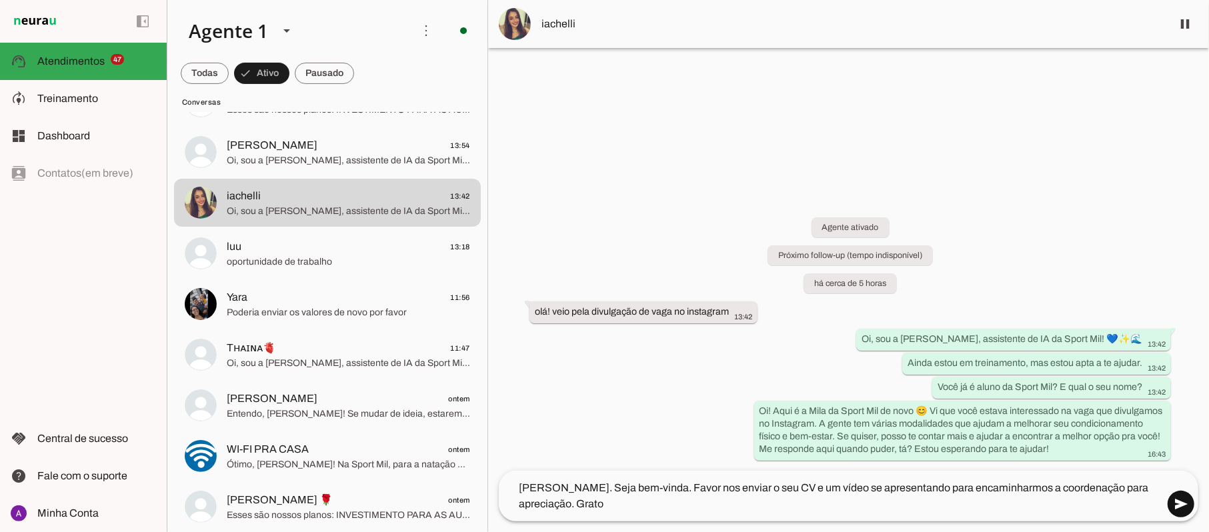
click at [1176, 502] on span at bounding box center [1181, 504] width 32 height 32
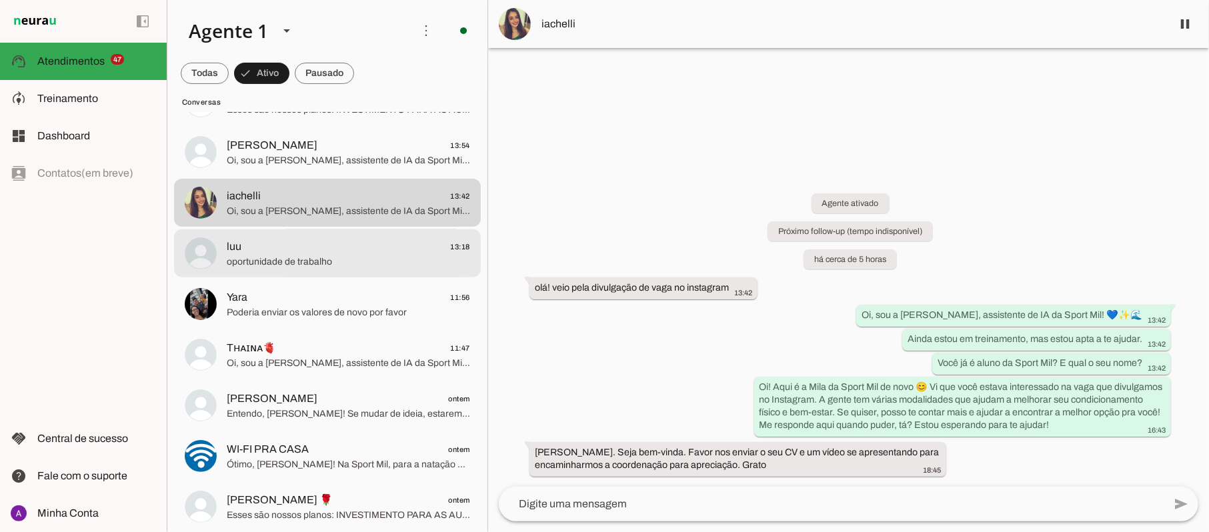
click at [313, 244] on span "luu 13:18" at bounding box center [348, 247] width 243 height 17
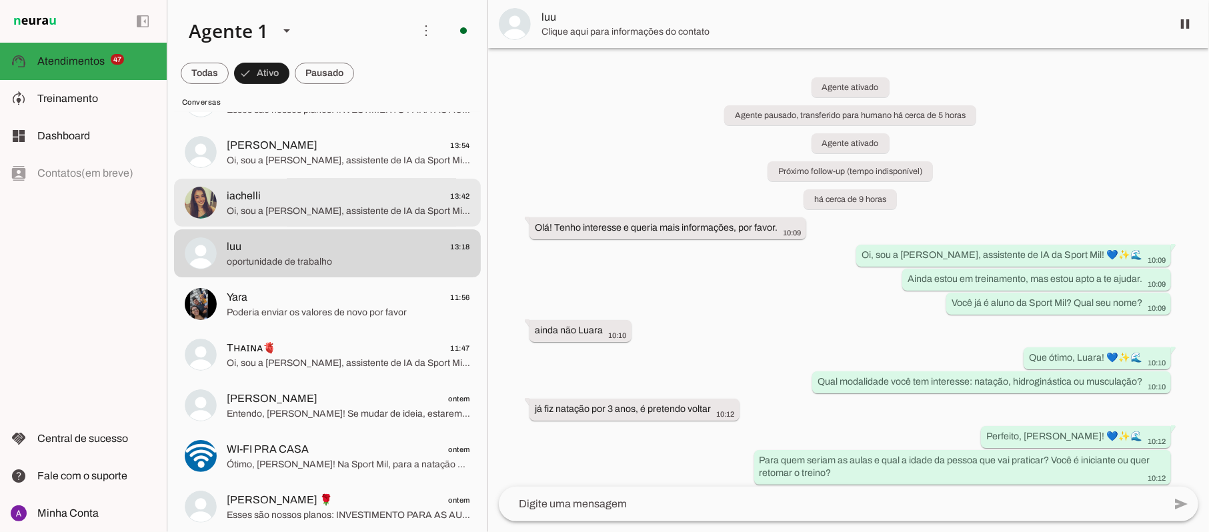
click at [335, 205] on span "Oi, sou a [PERSON_NAME], assistente de IA da Sport Mil! 💙✨🌊 Ainda estou em trei…" at bounding box center [348, 211] width 243 height 13
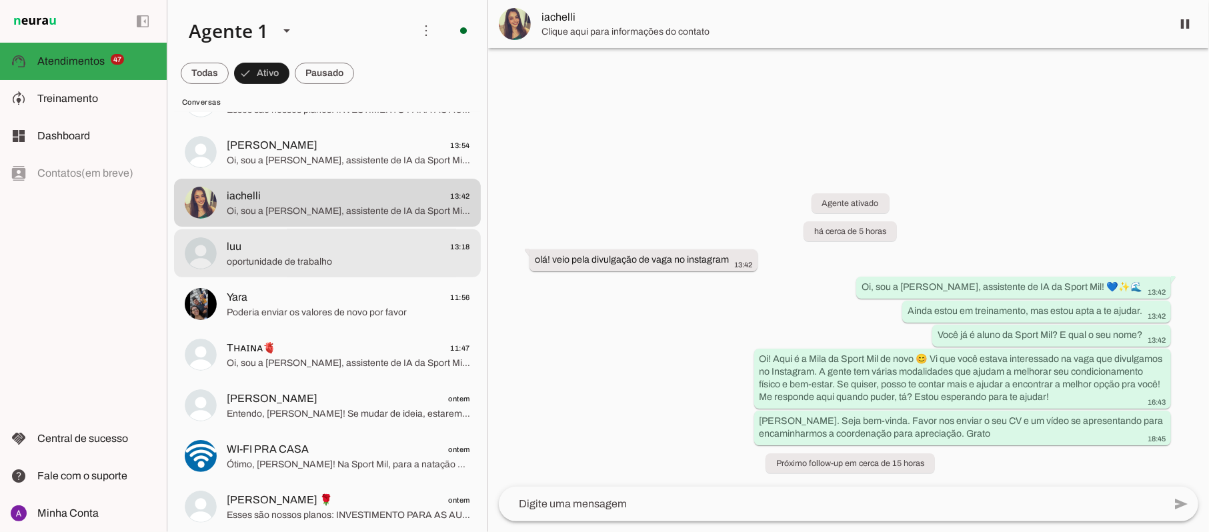
click at [305, 252] on span "luu 13:18" at bounding box center [348, 247] width 243 height 17
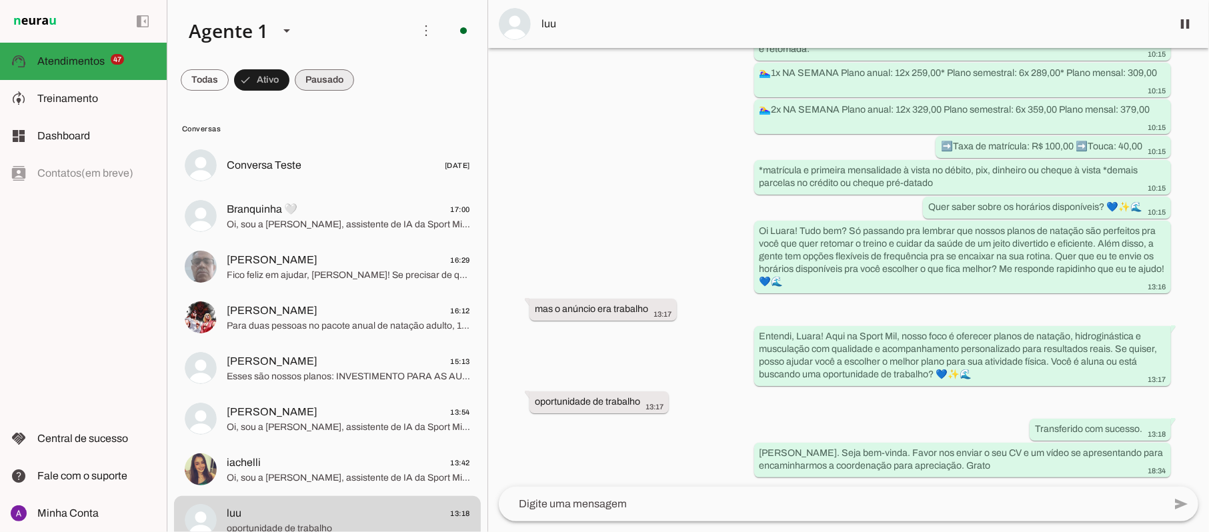
click at [229, 76] on span at bounding box center [205, 80] width 48 height 32
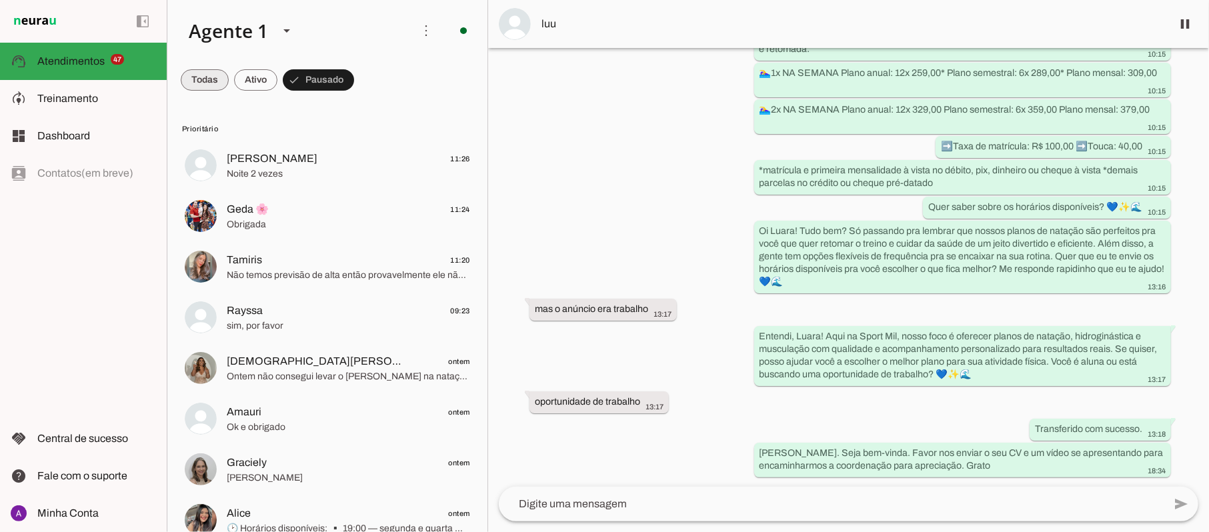
click at [224, 80] on span at bounding box center [205, 80] width 48 height 32
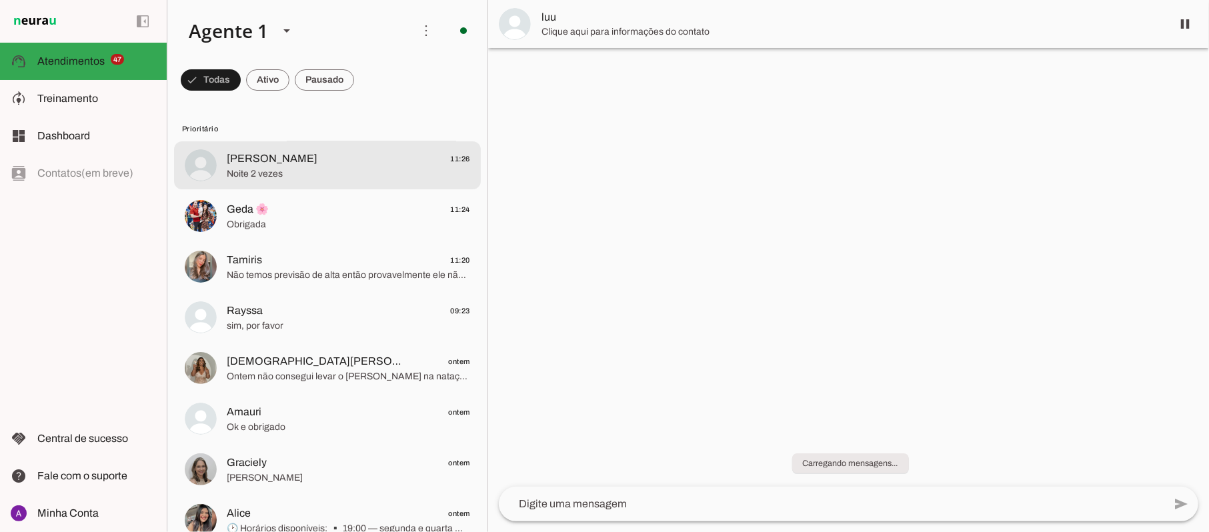
click at [339, 176] on span "Noite 2 vezes" at bounding box center [348, 173] width 243 height 13
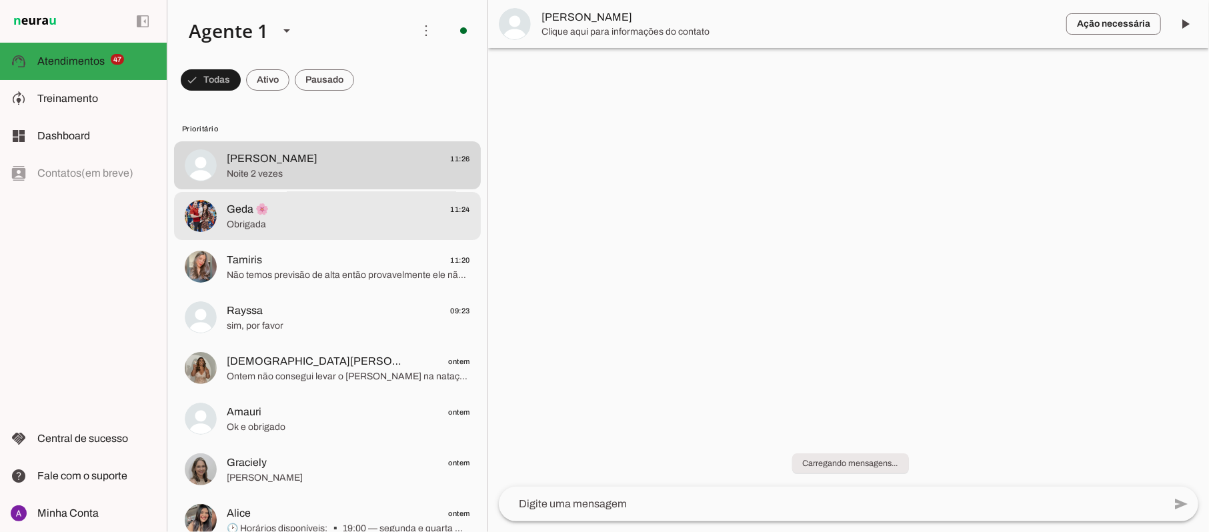
click at [319, 219] on span "Obrigada" at bounding box center [348, 224] width 243 height 13
